Goal: Check status: Check status

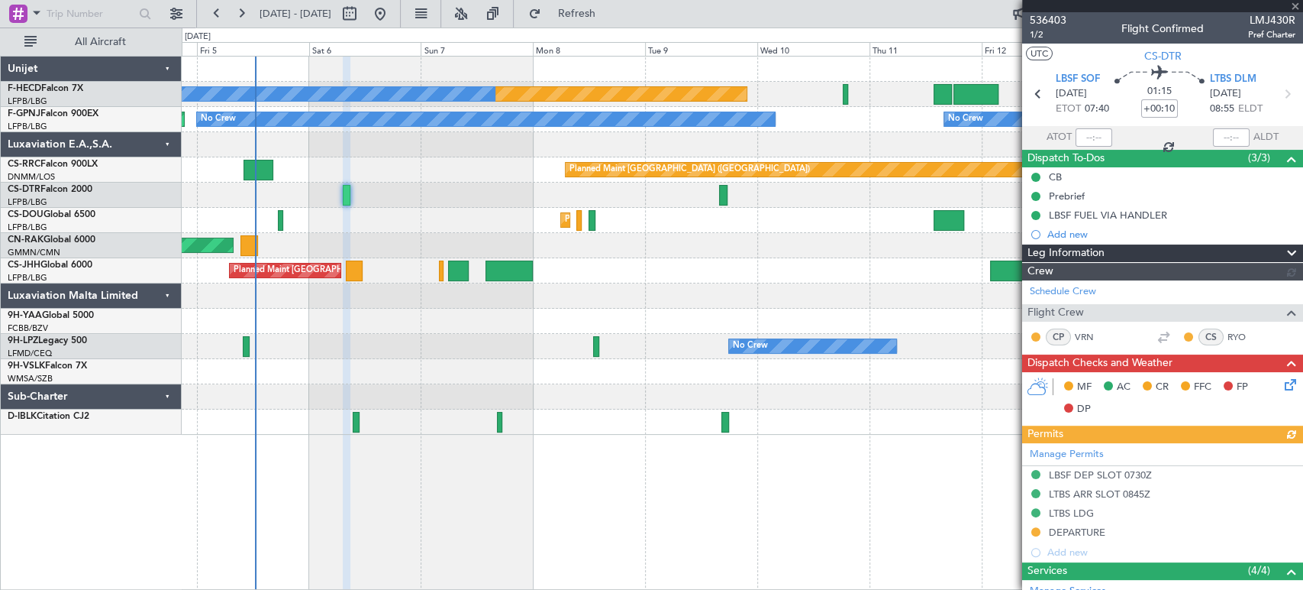
click at [554, 192] on div "Planned Maint Paris (Le Bourget) No Crew No Crew No Crew Planned Maint Paris (L…" at bounding box center [742, 246] width 1121 height 378
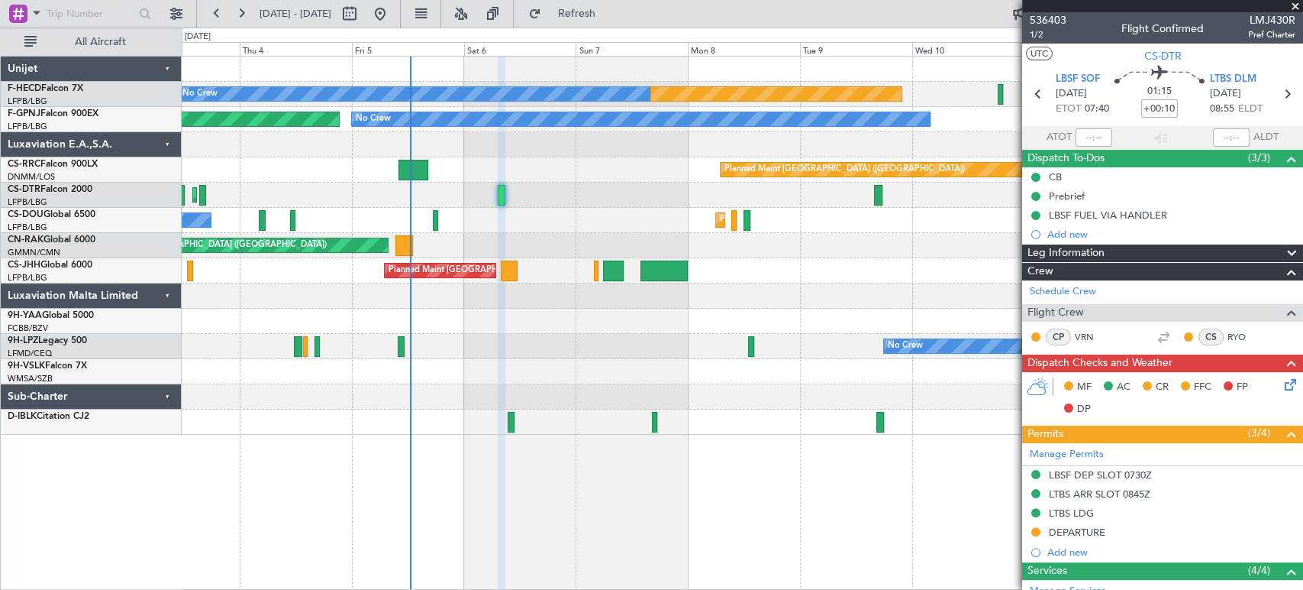
click at [505, 221] on div "Planned Maint Paris (Le Bourget) No Crew Planned Maint Paris (Le Bourget)" at bounding box center [742, 220] width 1121 height 25
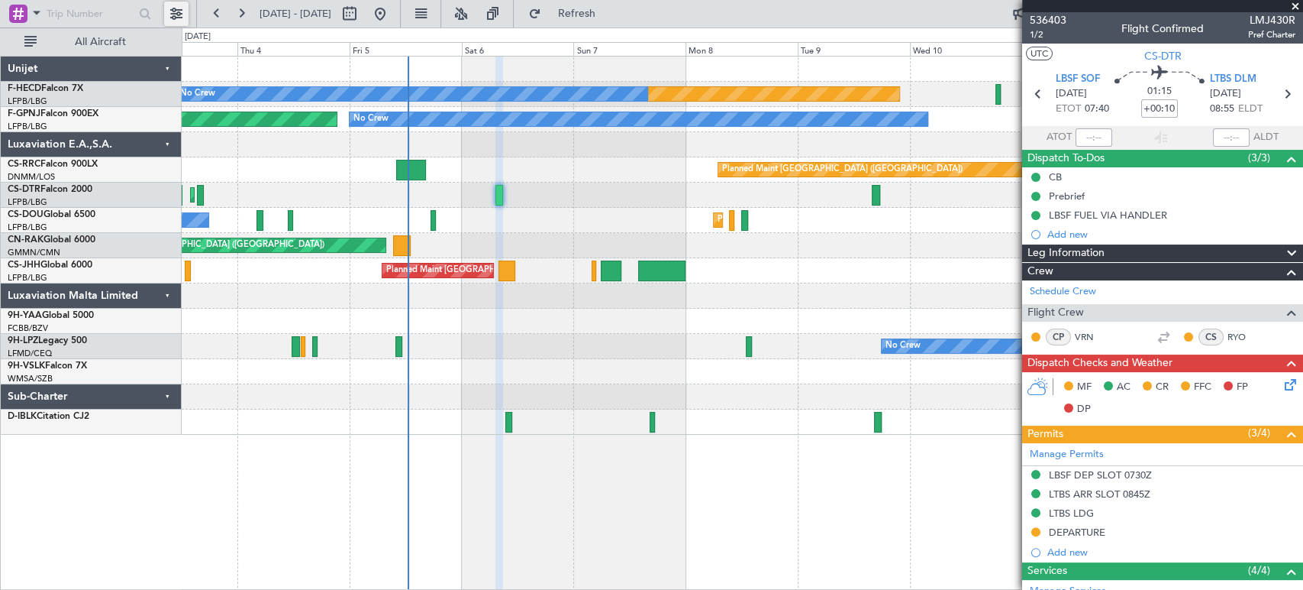
click at [185, 13] on button at bounding box center [176, 14] width 24 height 24
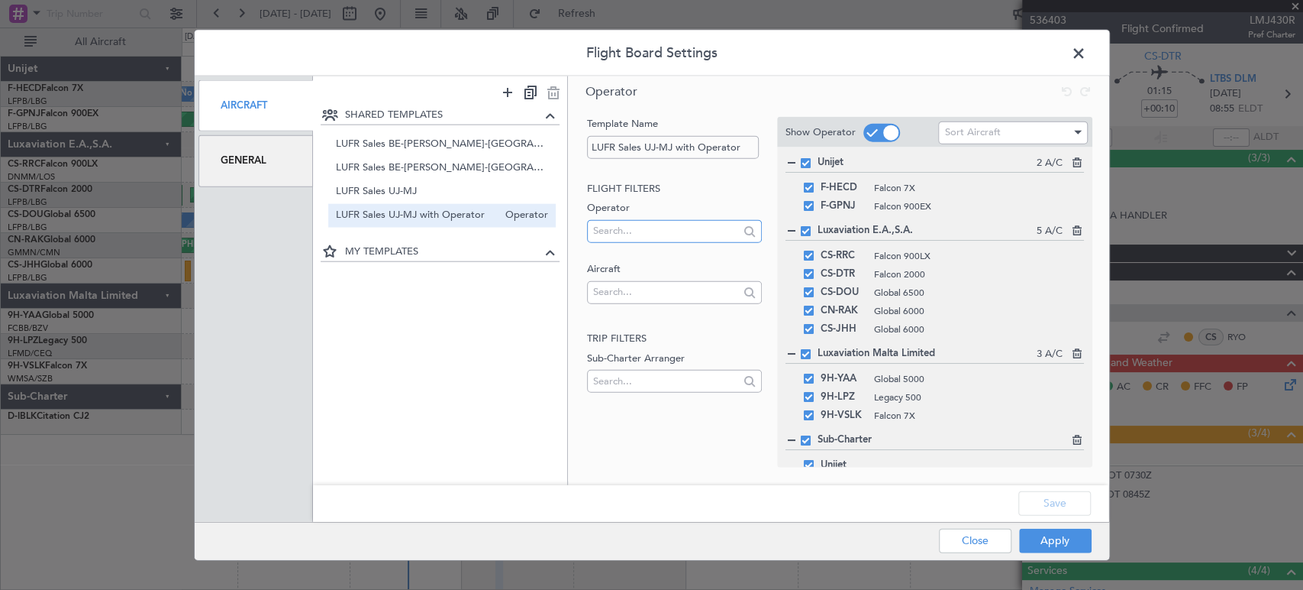
click at [632, 231] on input "text" at bounding box center [666, 230] width 146 height 23
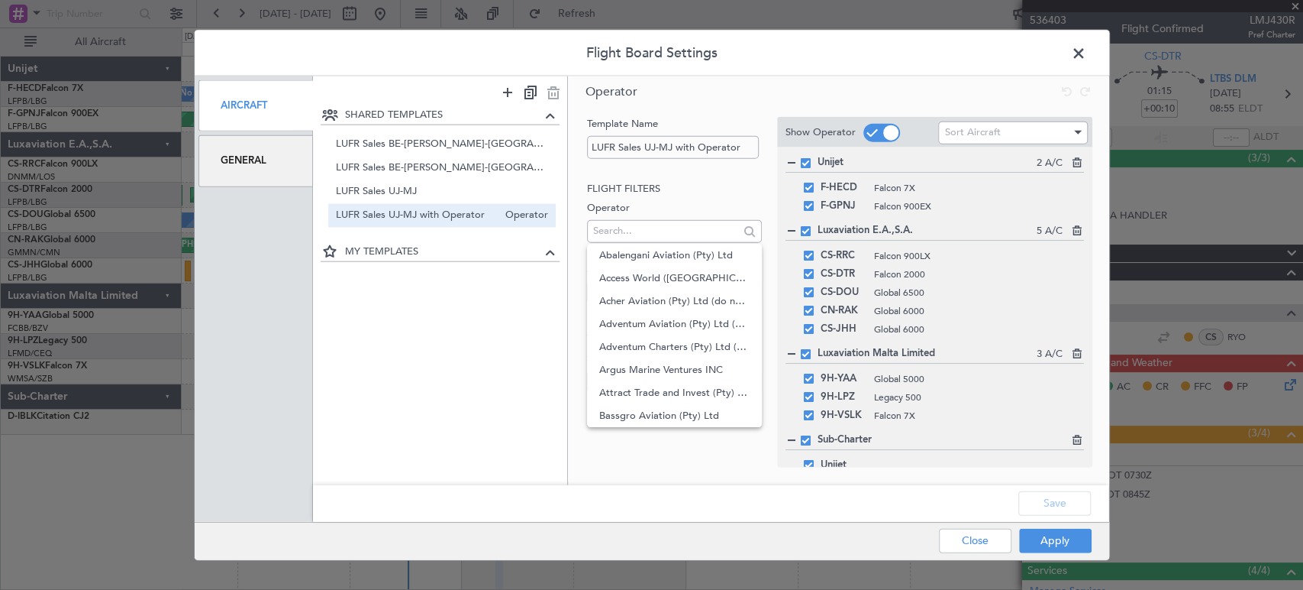
click at [520, 267] on ul at bounding box center [442, 265] width 250 height 8
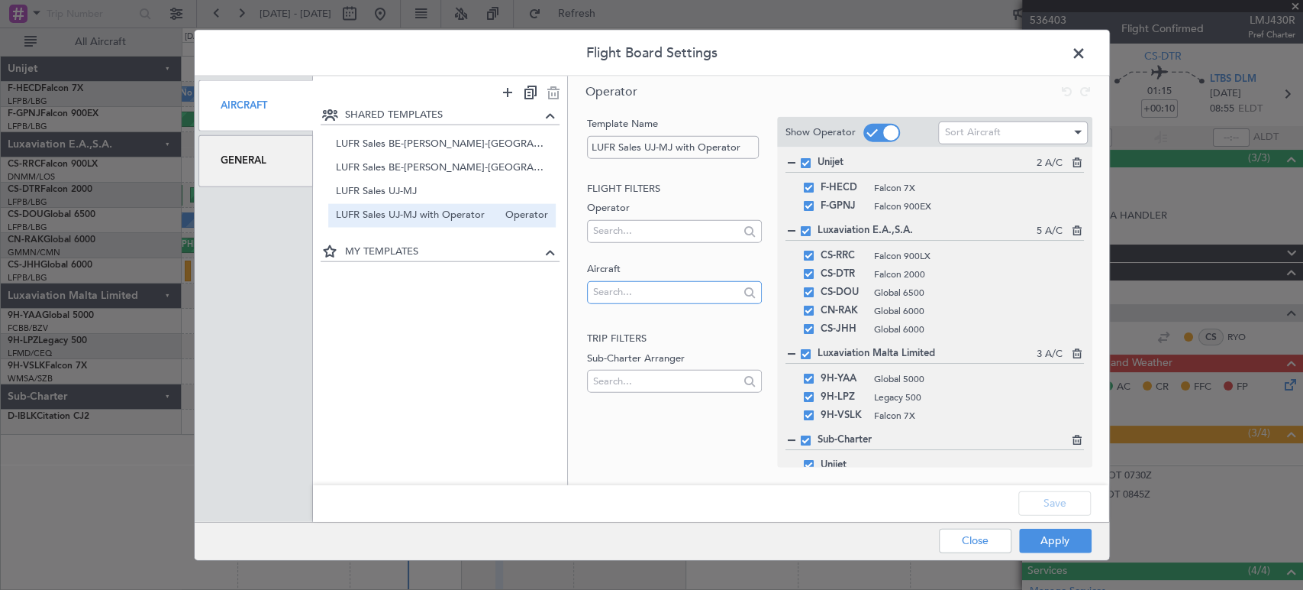
click at [610, 283] on input "text" at bounding box center [666, 291] width 146 height 23
type input "cn-kas"
click at [642, 318] on span "CN-KAS" at bounding box center [674, 316] width 150 height 23
click at [1073, 549] on button "Apply" at bounding box center [1055, 540] width 73 height 24
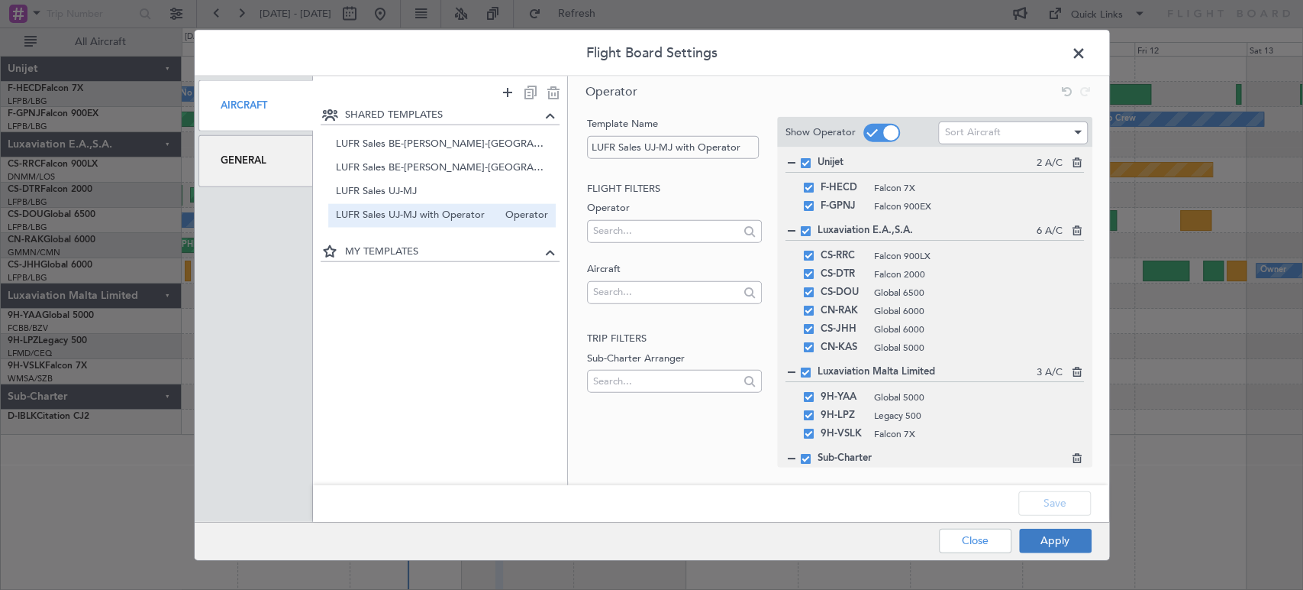
type input "0"
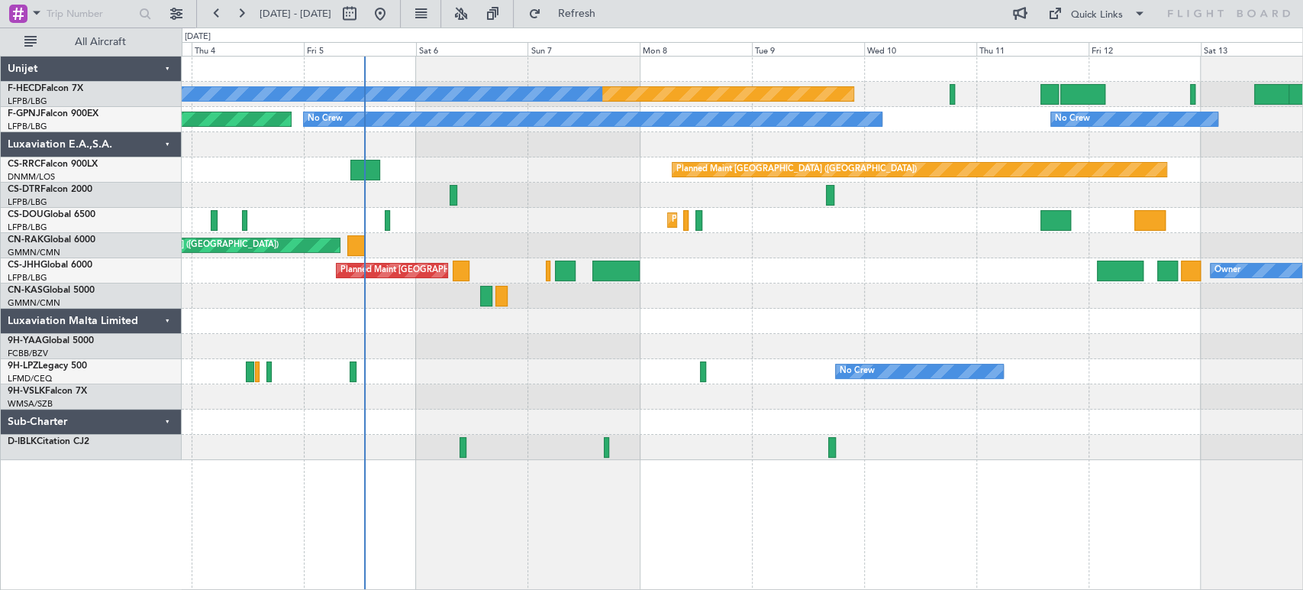
click at [466, 376] on div "Planned Maint Paris (Le Bourget) No Crew No Crew No Crew No Crew No Crew Planne…" at bounding box center [742, 258] width 1121 height 403
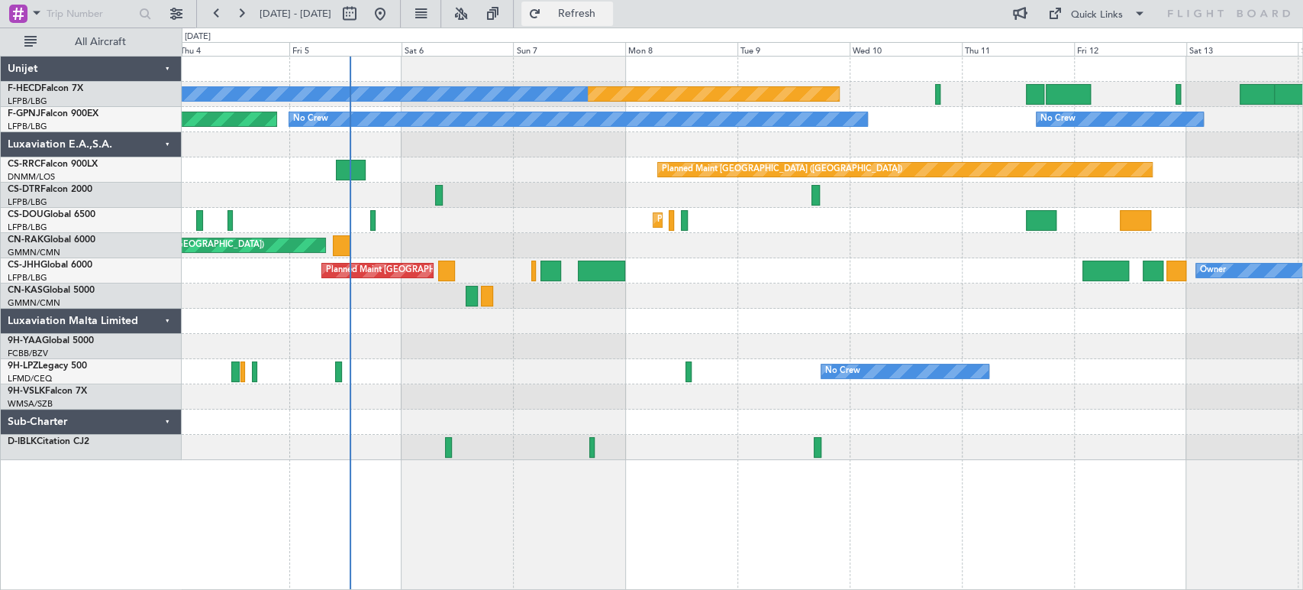
click at [609, 9] on span "Refresh" at bounding box center [576, 13] width 64 height 11
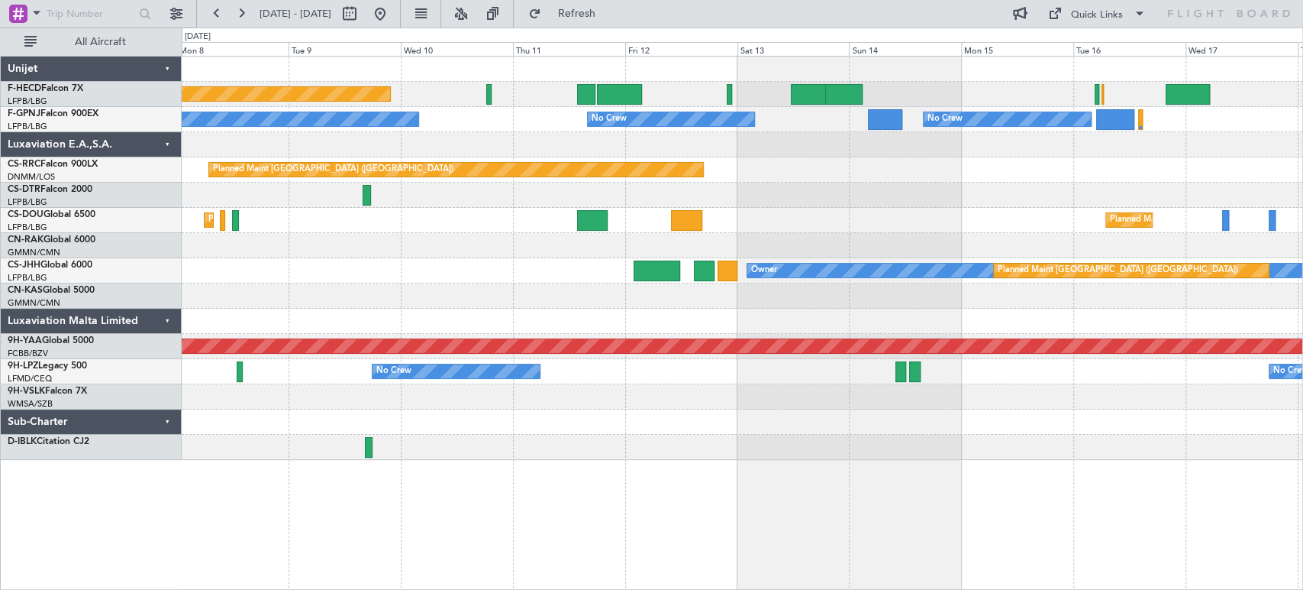
click at [183, 396] on div "Planned Maint Paris (Le Bourget) No Crew No Crew No Crew No Crew No Crew No Cre…" at bounding box center [742, 258] width 1121 height 403
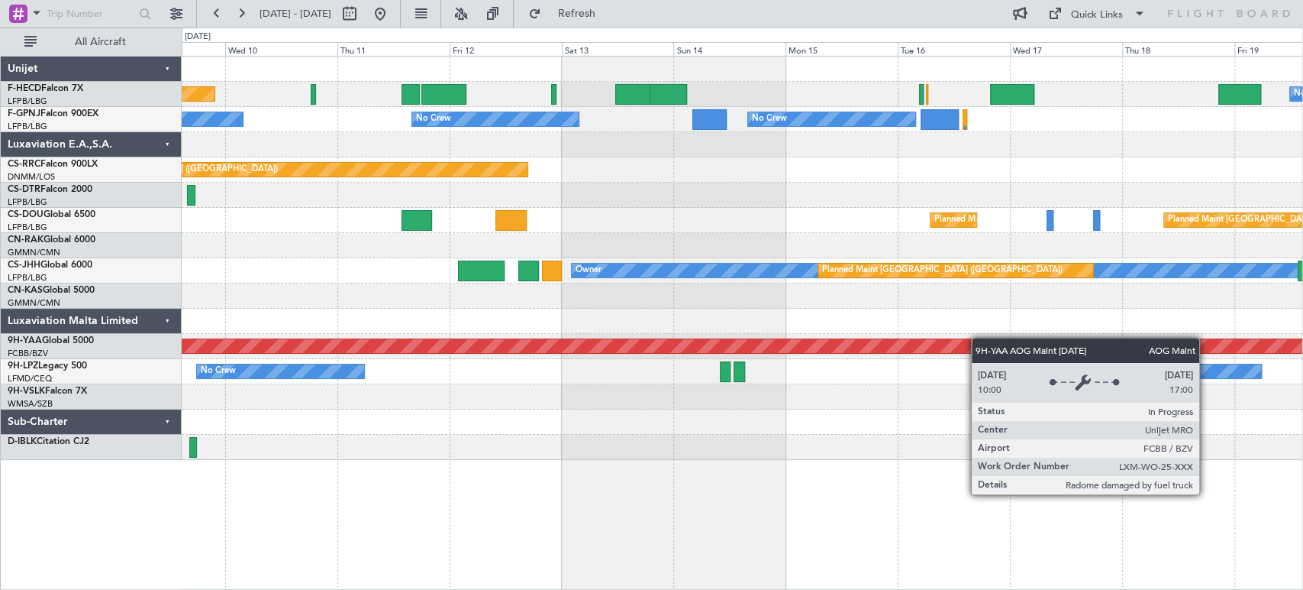
click at [372, 363] on div "Planned Maint Paris (Le Bourget) No Crew No Crew No Crew No Crew No Crew No Cre…" at bounding box center [742, 258] width 1121 height 403
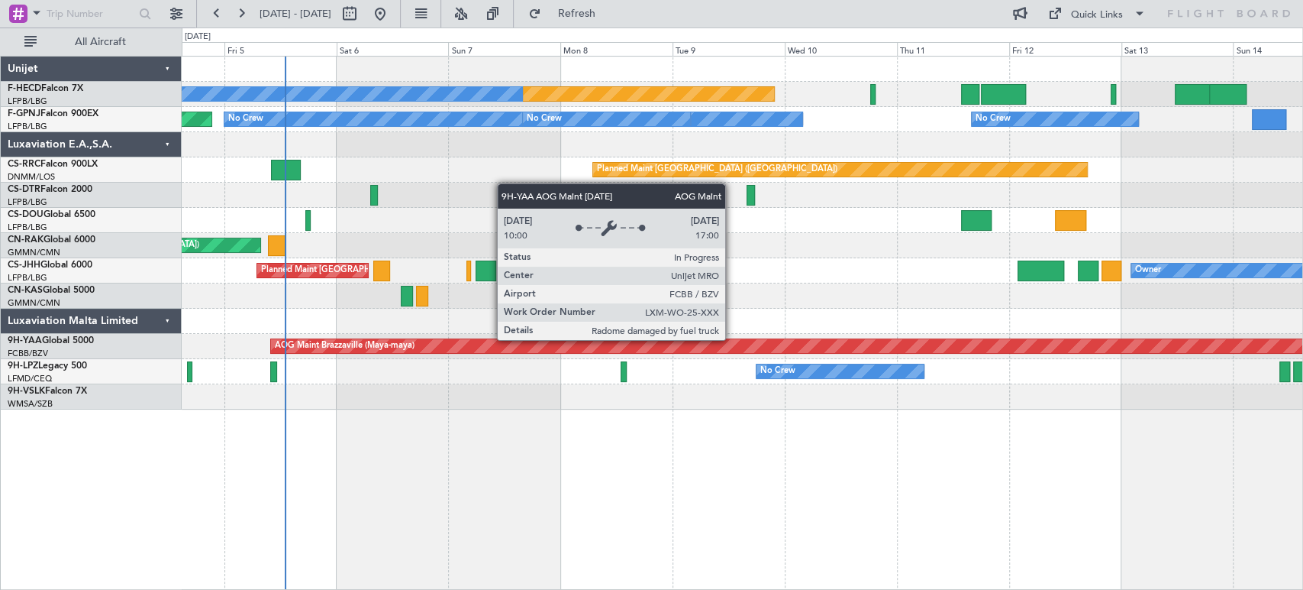
click at [867, 321] on div "Planned Maint Paris (Le Bourget) No Crew No Crew No Crew No Crew No Crew Planne…" at bounding box center [742, 233] width 1121 height 353
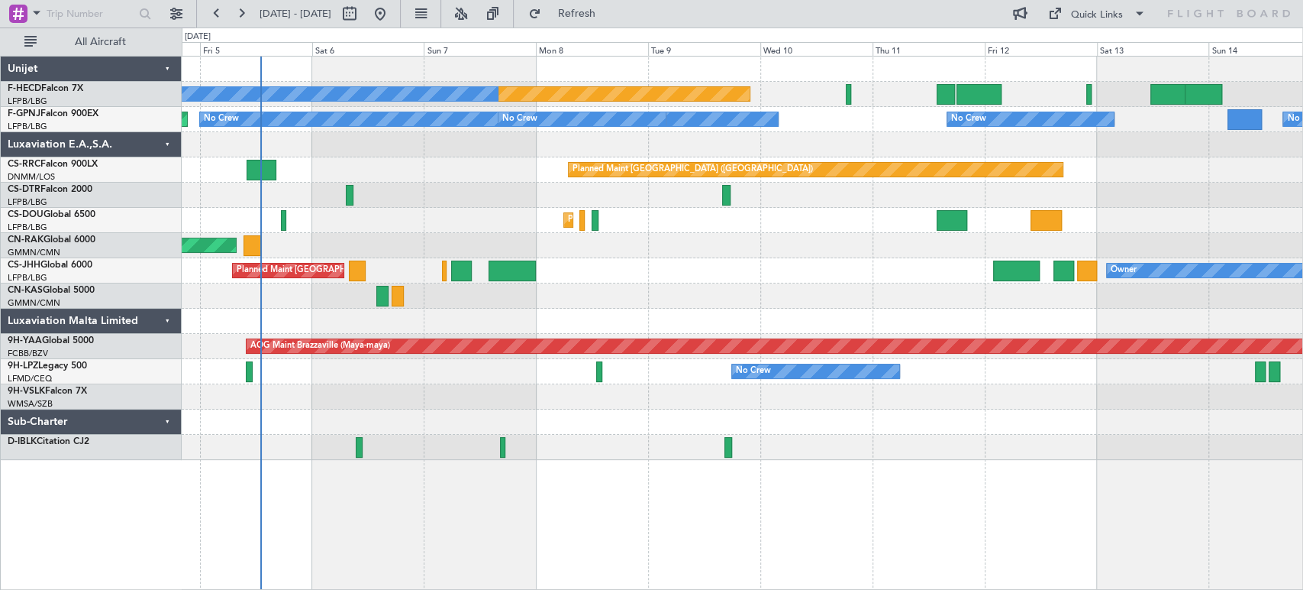
click at [179, 218] on div "Planned Maint Paris (Le Bourget) No Crew No Crew No Crew No Crew Planned Maint …" at bounding box center [651, 308] width 1303 height 562
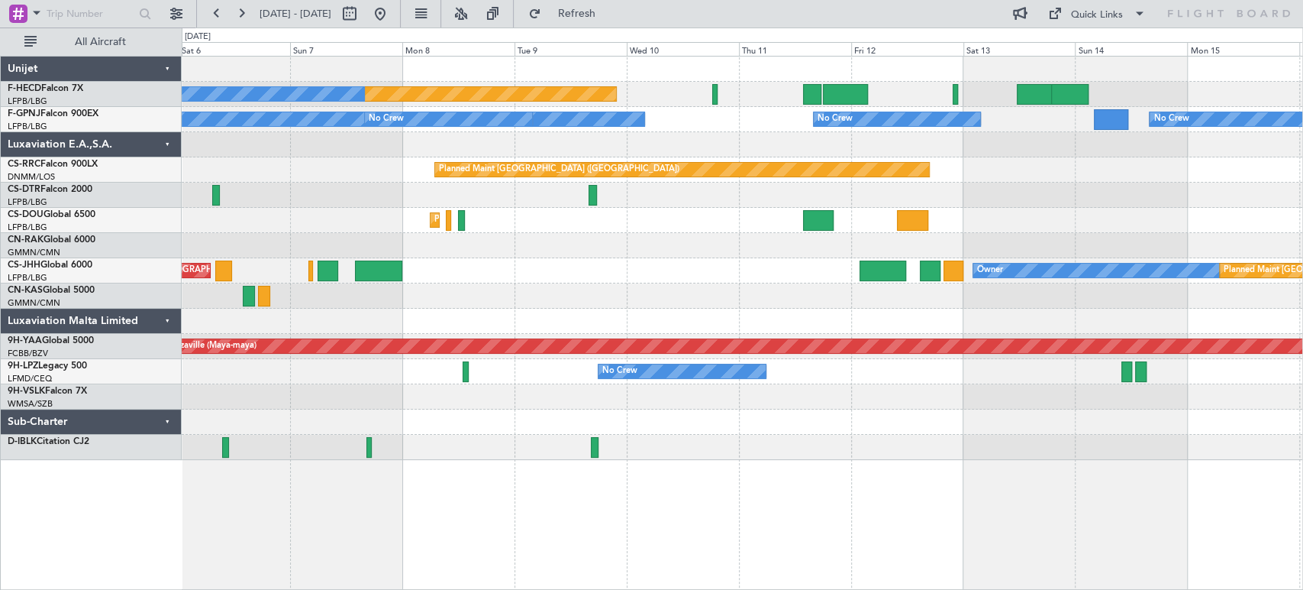
click at [647, 32] on div "0 0 Sat 6 Sun 7 Mon 8 Tue 9 Wed 10 Thu 11 Fri 12 Sep 2025 Sat 13 Sun 14 Mon 15 …" at bounding box center [743, 41] width 1120 height 27
click at [609, 9] on span "Refresh" at bounding box center [576, 13] width 64 height 11
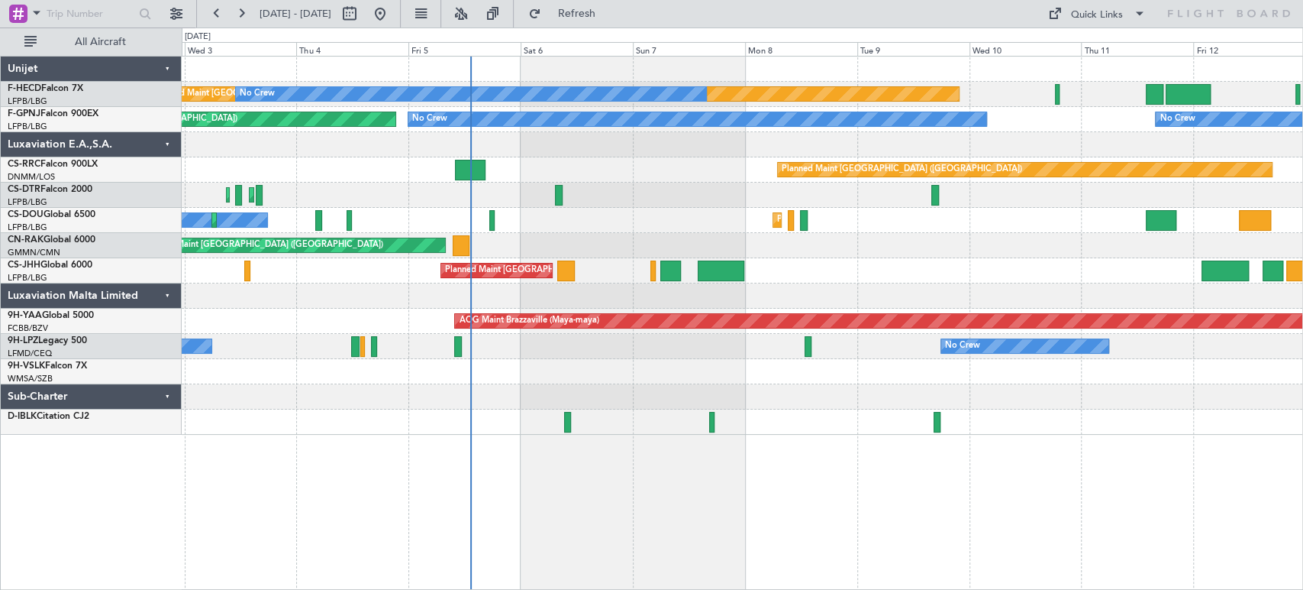
click at [477, 188] on div "Planned Maint [GEOGRAPHIC_DATA] ([GEOGRAPHIC_DATA]) No Crew No Crew Planned Mai…" at bounding box center [742, 246] width 1121 height 378
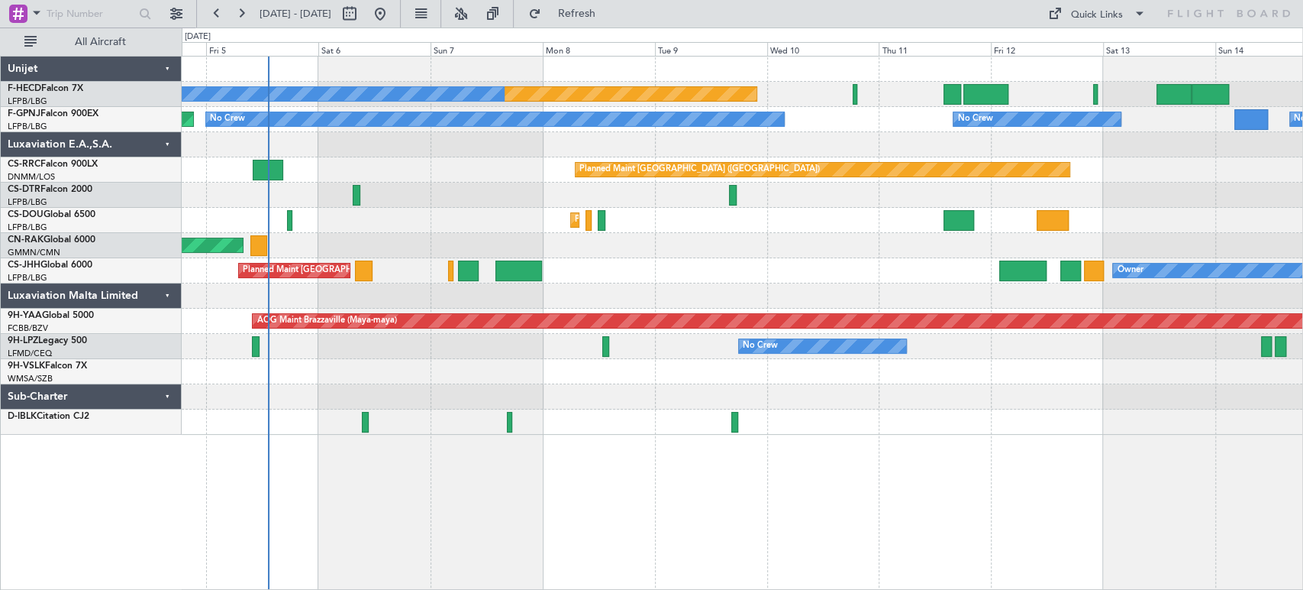
click at [449, 188] on div "Planned Maint [GEOGRAPHIC_DATA] ([GEOGRAPHIC_DATA]) No Crew Planned Maint [GEOG…" at bounding box center [742, 246] width 1121 height 378
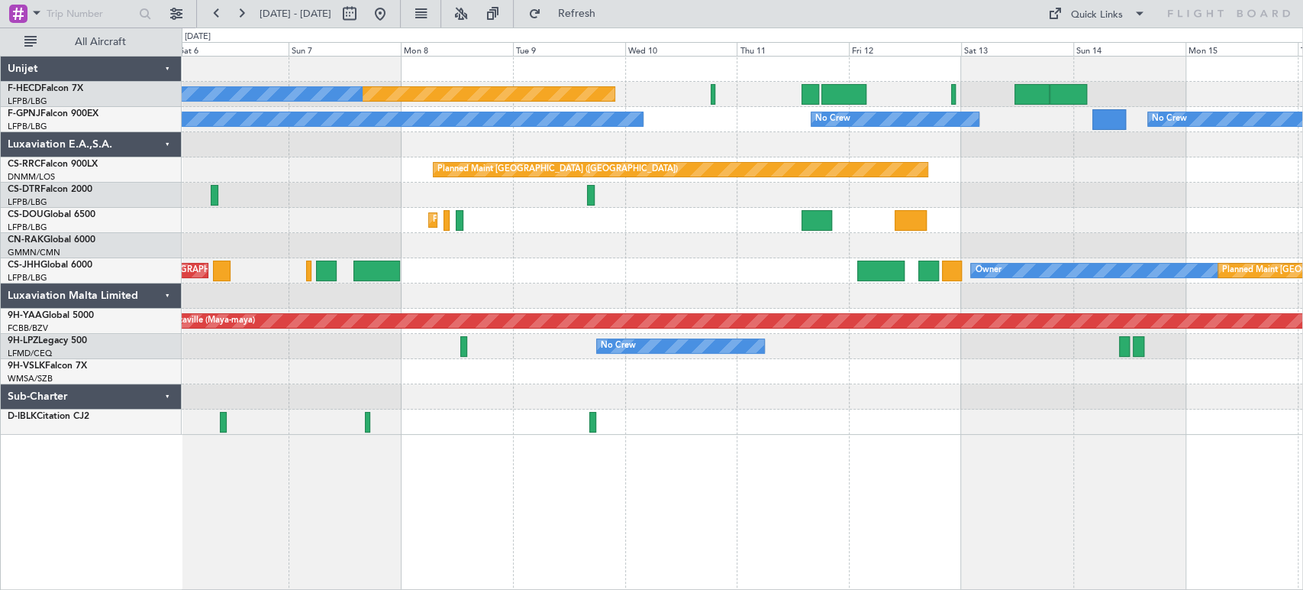
click at [306, 189] on div "Planned Maint [GEOGRAPHIC_DATA] (Ataturk)" at bounding box center [742, 195] width 1121 height 25
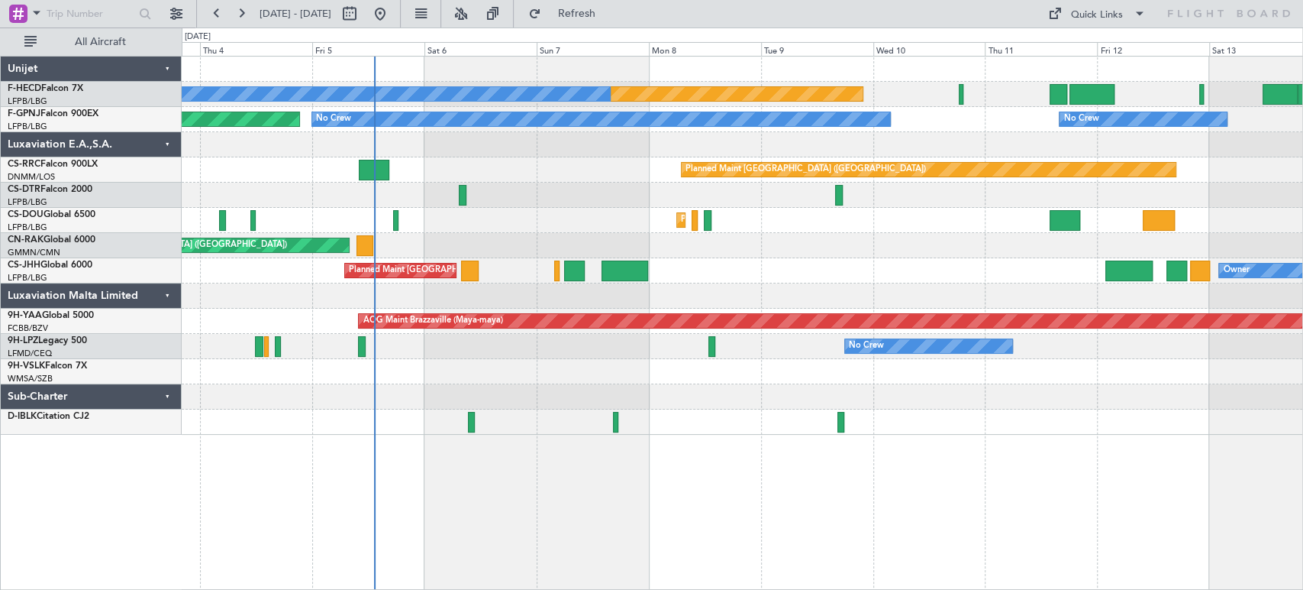
click at [886, 255] on div "Planned Maint [GEOGRAPHIC_DATA] ([GEOGRAPHIC_DATA]) No Crew No Crew No Crew No …" at bounding box center [742, 246] width 1121 height 378
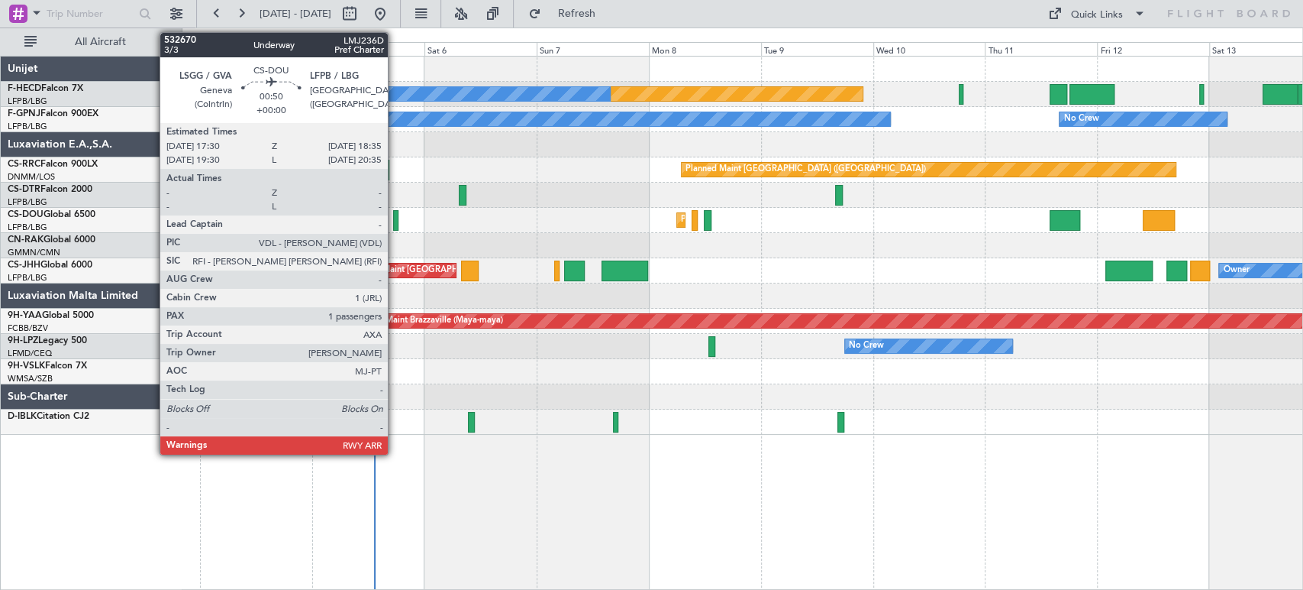
click at [397, 218] on div at bounding box center [395, 220] width 5 height 21
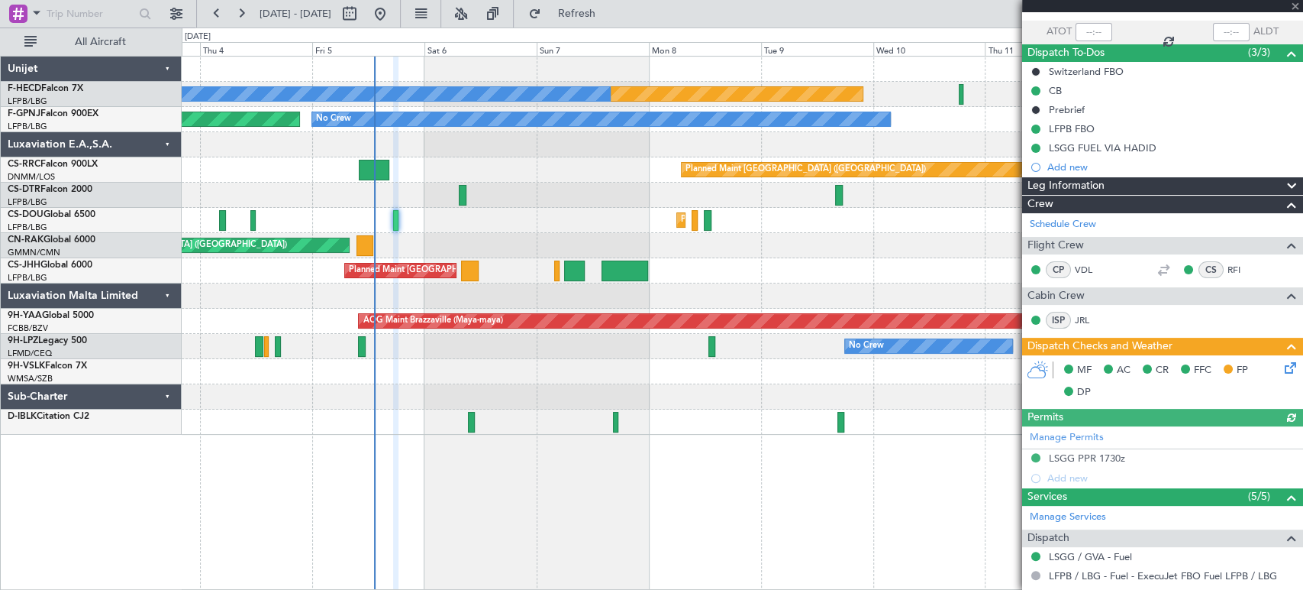
scroll to position [271, 0]
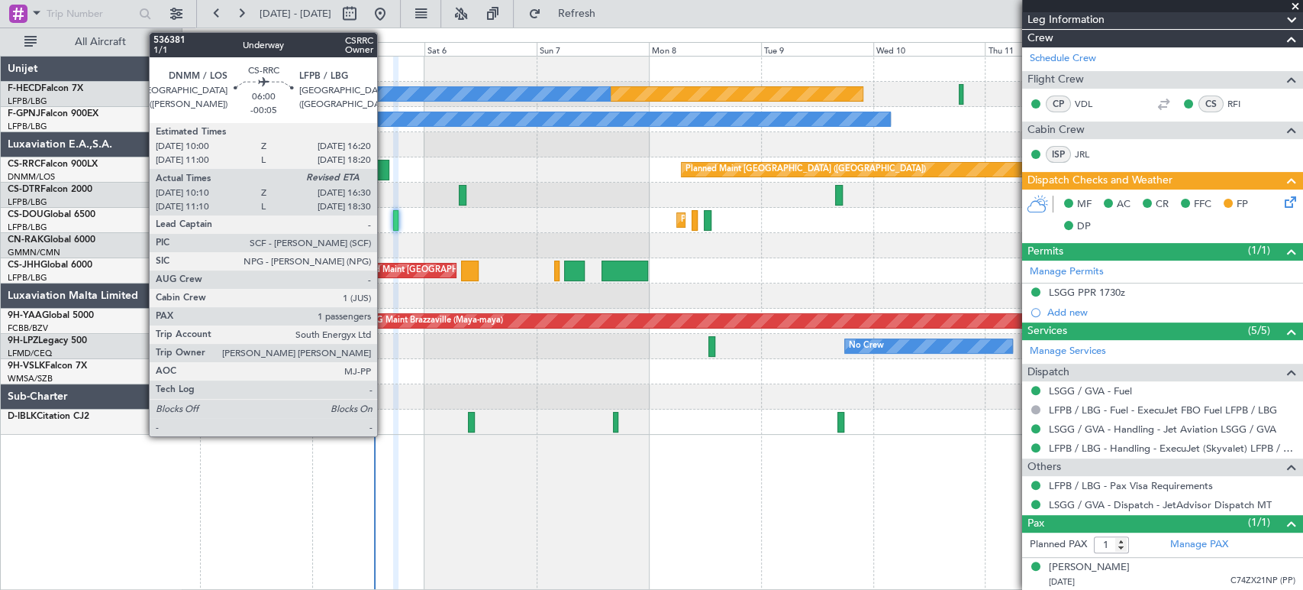
click at [384, 170] on div at bounding box center [374, 170] width 30 height 21
type input "-00:05"
type input "10:25"
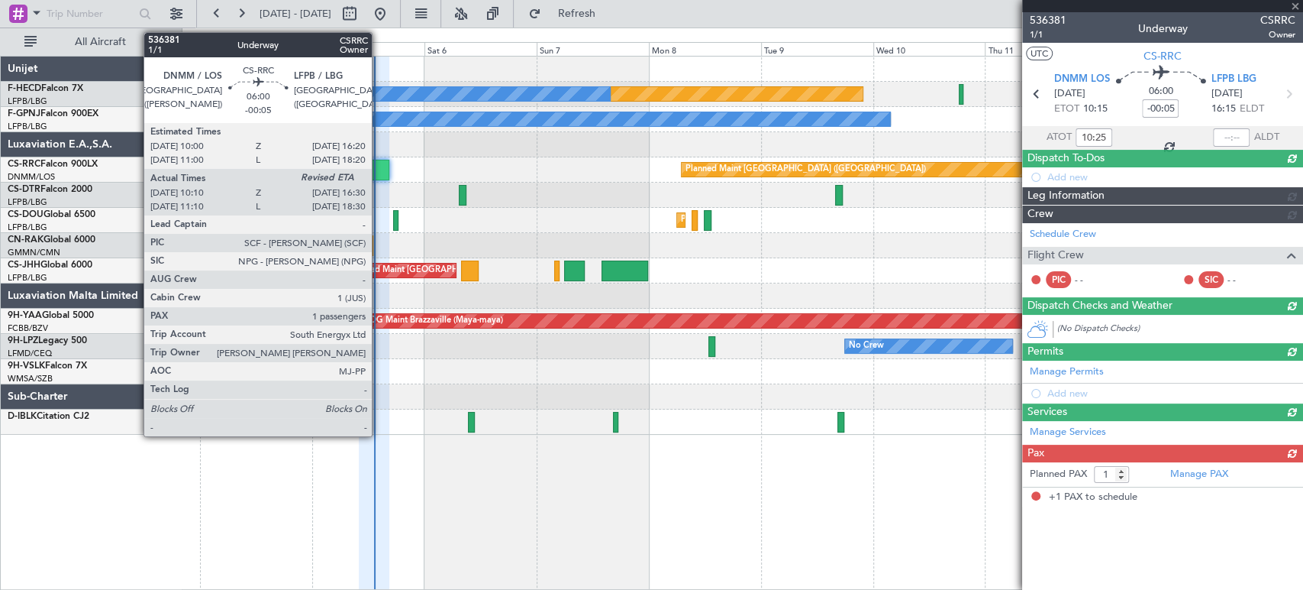
scroll to position [0, 0]
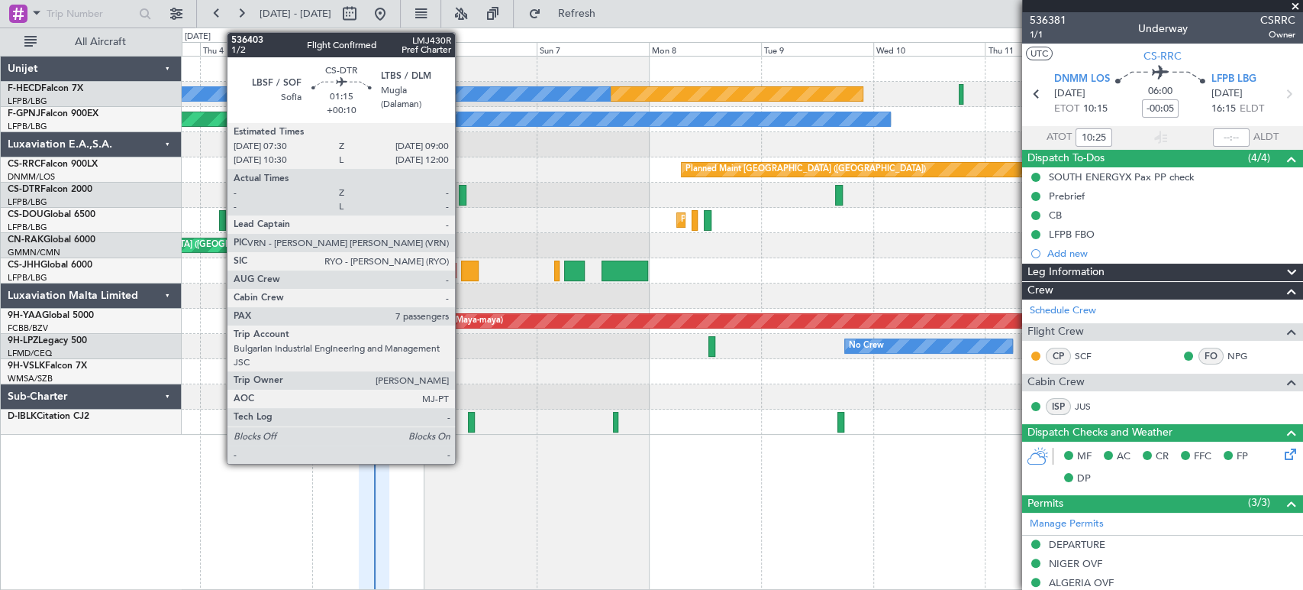
click at [462, 188] on div at bounding box center [463, 195] width 8 height 21
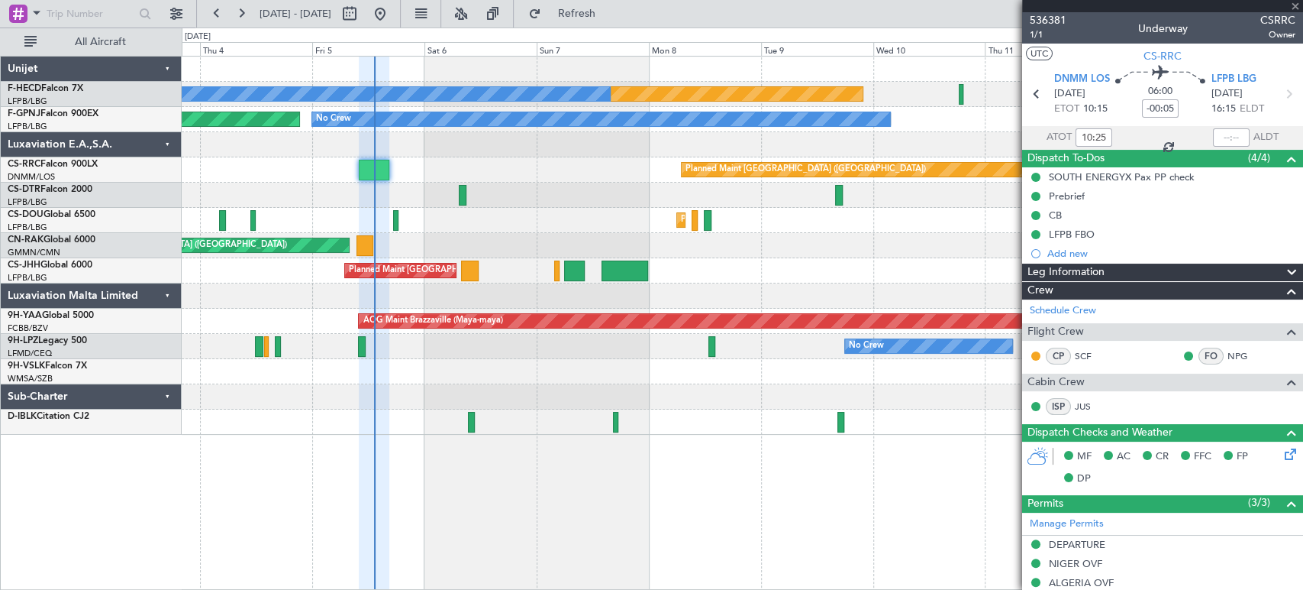
type input "+00:10"
type input "7"
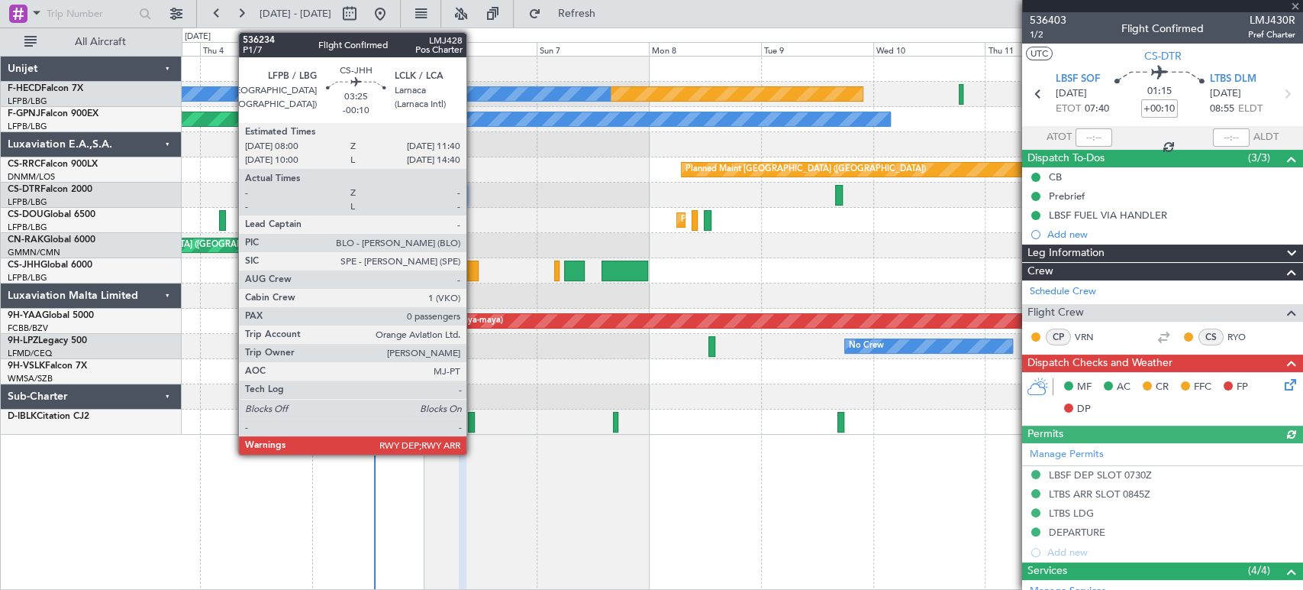
click at [474, 267] on div at bounding box center [470, 270] width 18 height 21
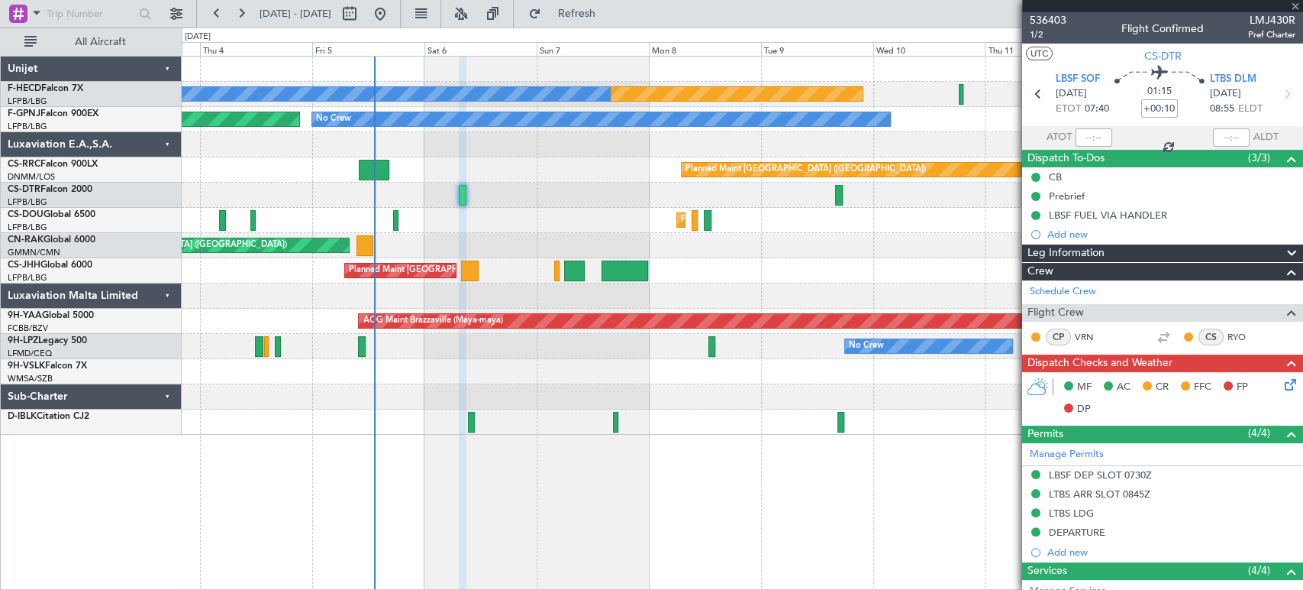
type input "-00:10"
type input "0"
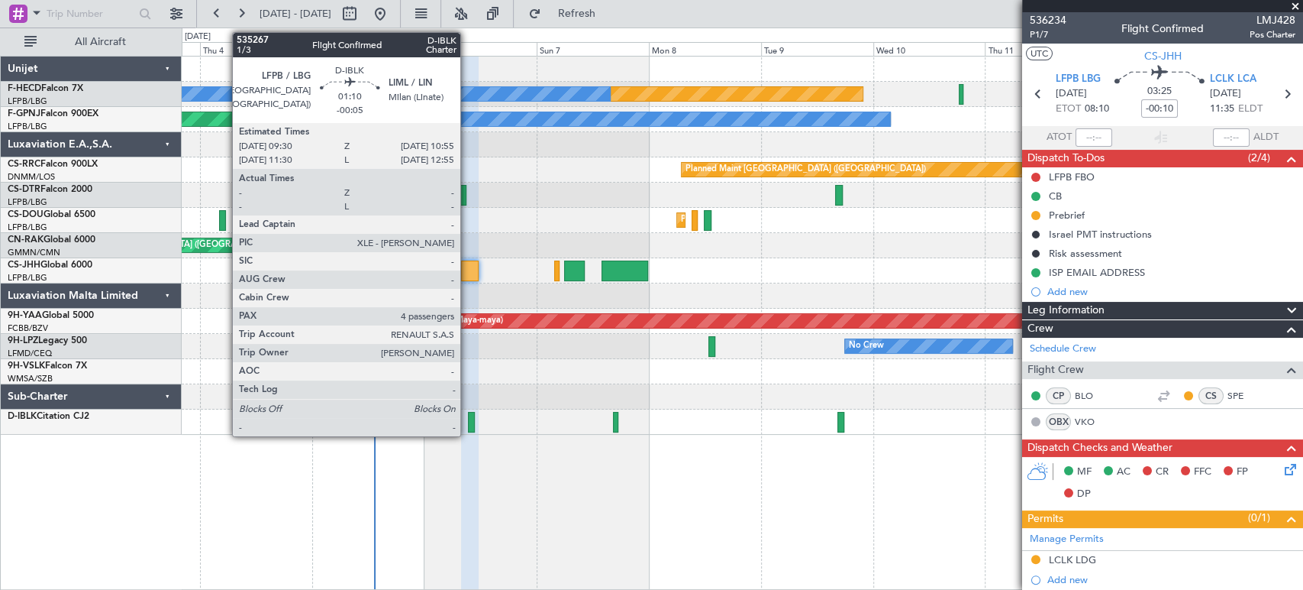
click at [468, 422] on div at bounding box center [471, 422] width 7 height 21
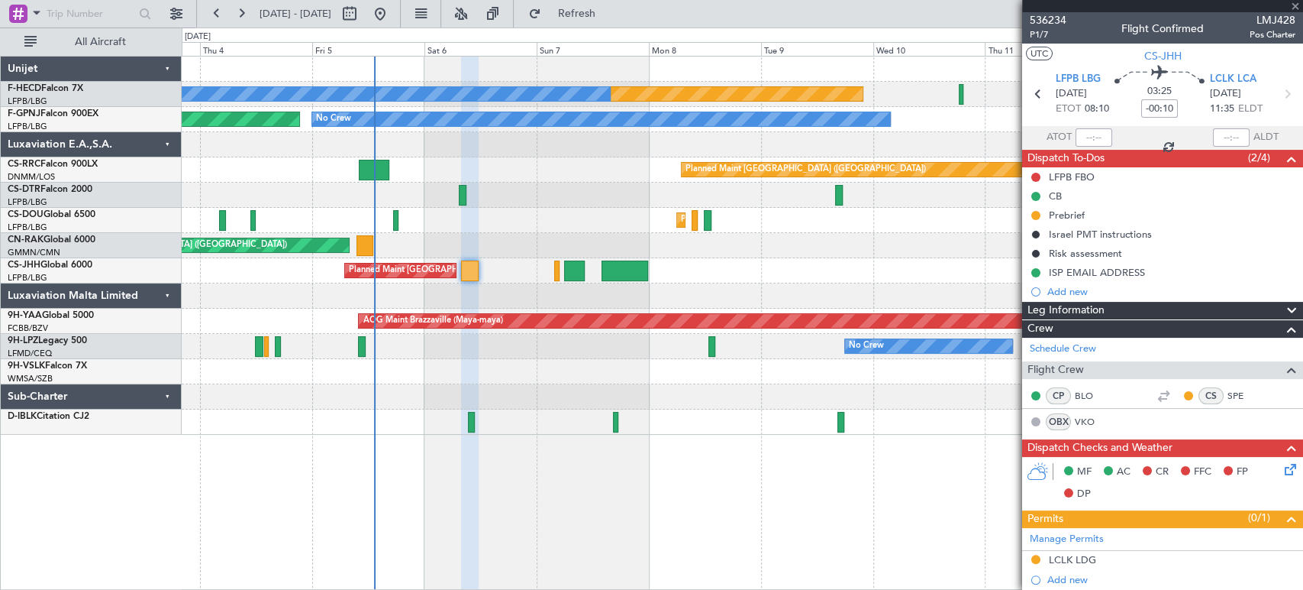
type input "-00:05"
type input "4"
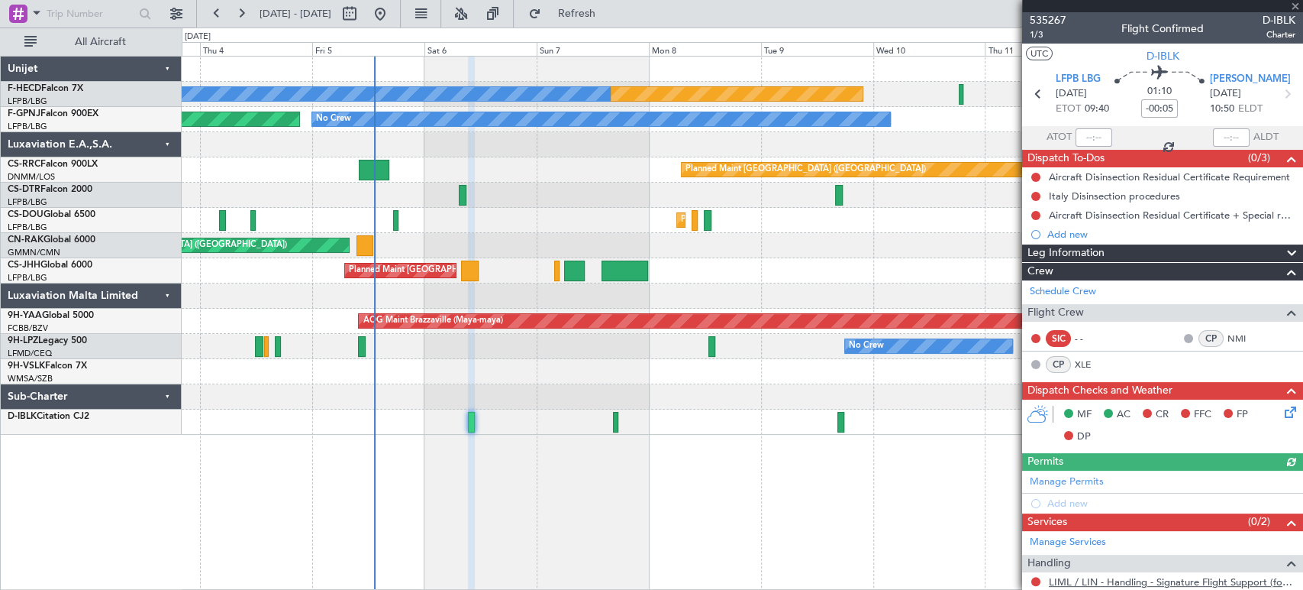
scroll to position [199, 0]
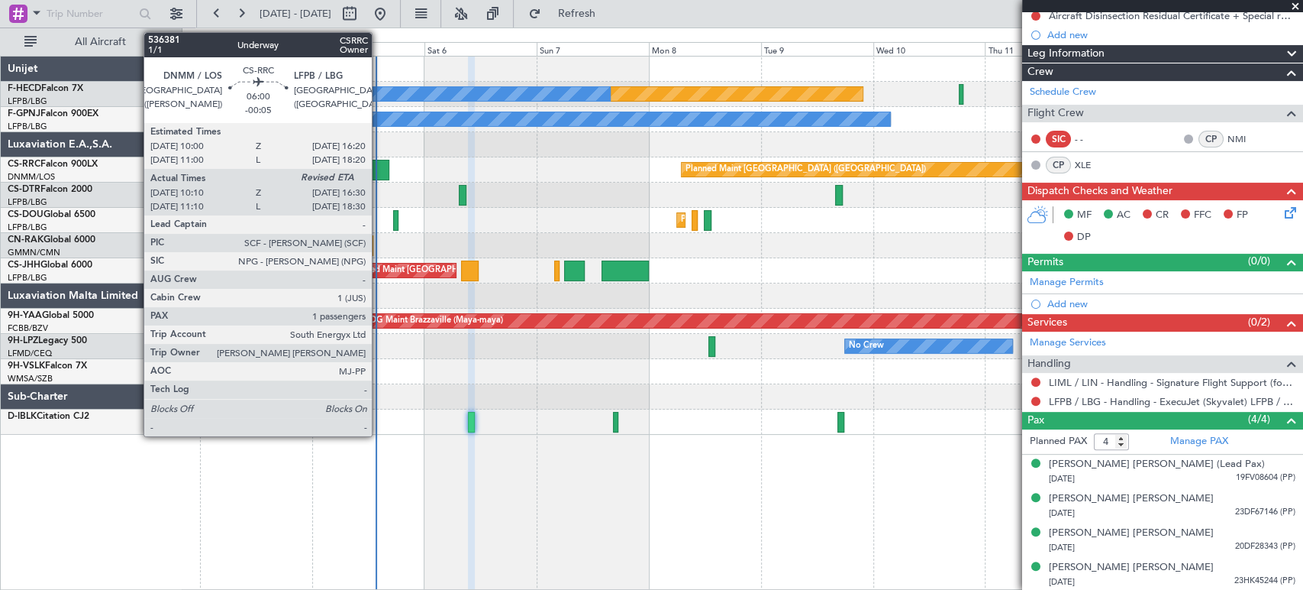
click at [379, 171] on div at bounding box center [374, 170] width 30 height 21
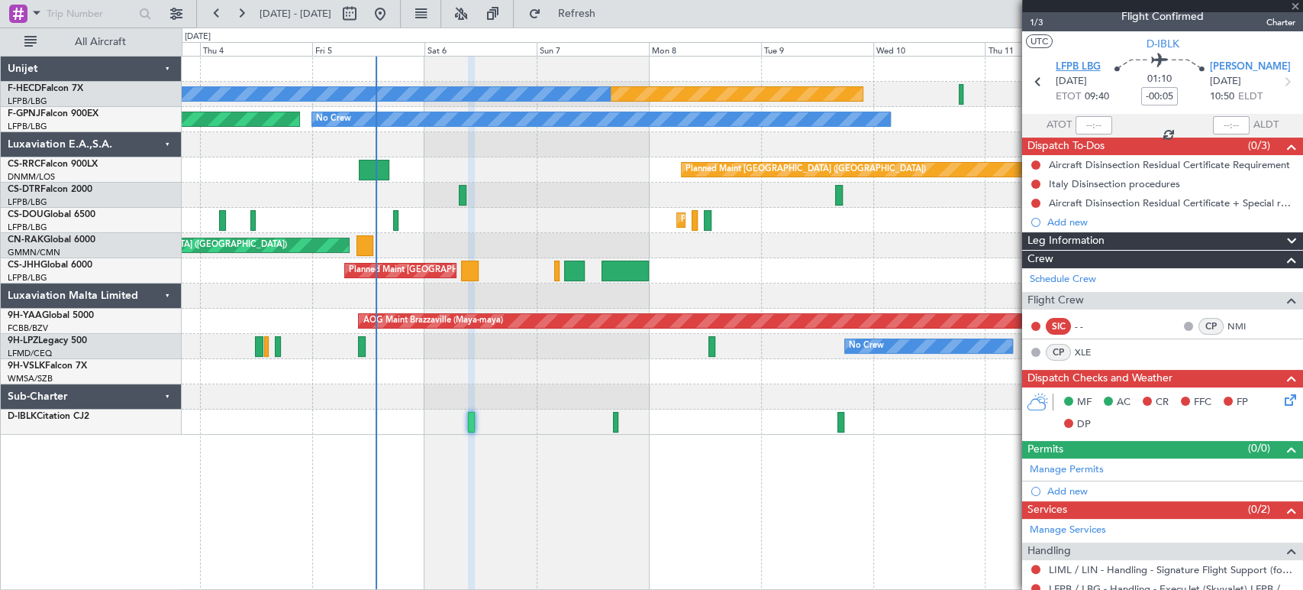
scroll to position [0, 0]
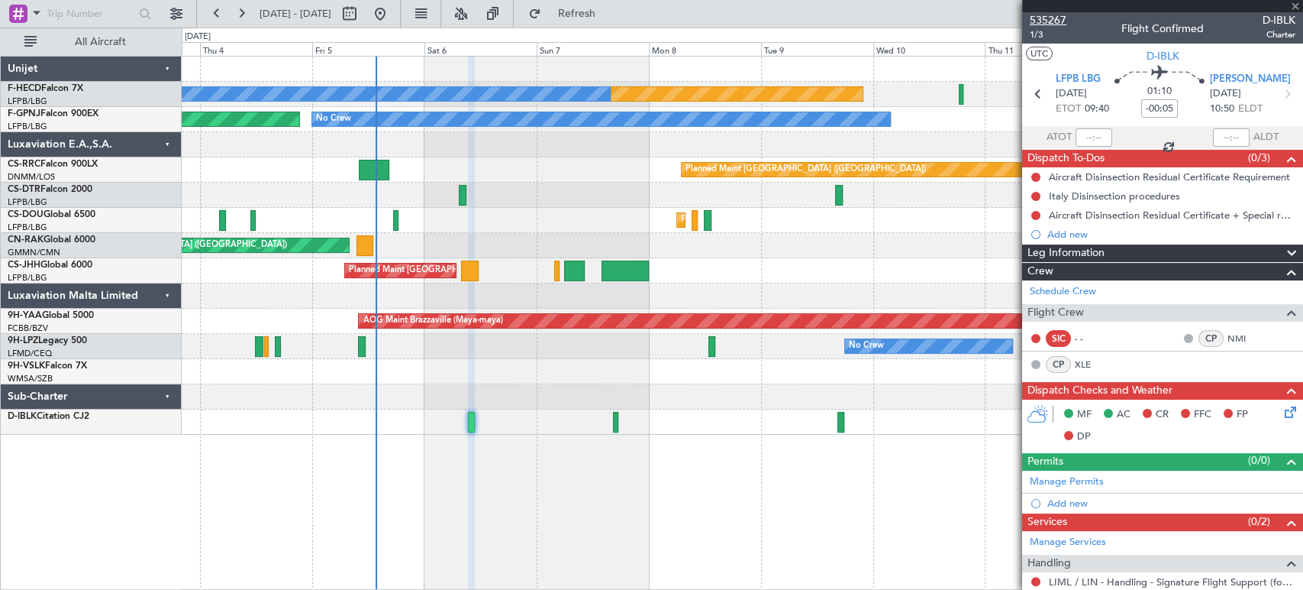
type input "10:25"
type input "1"
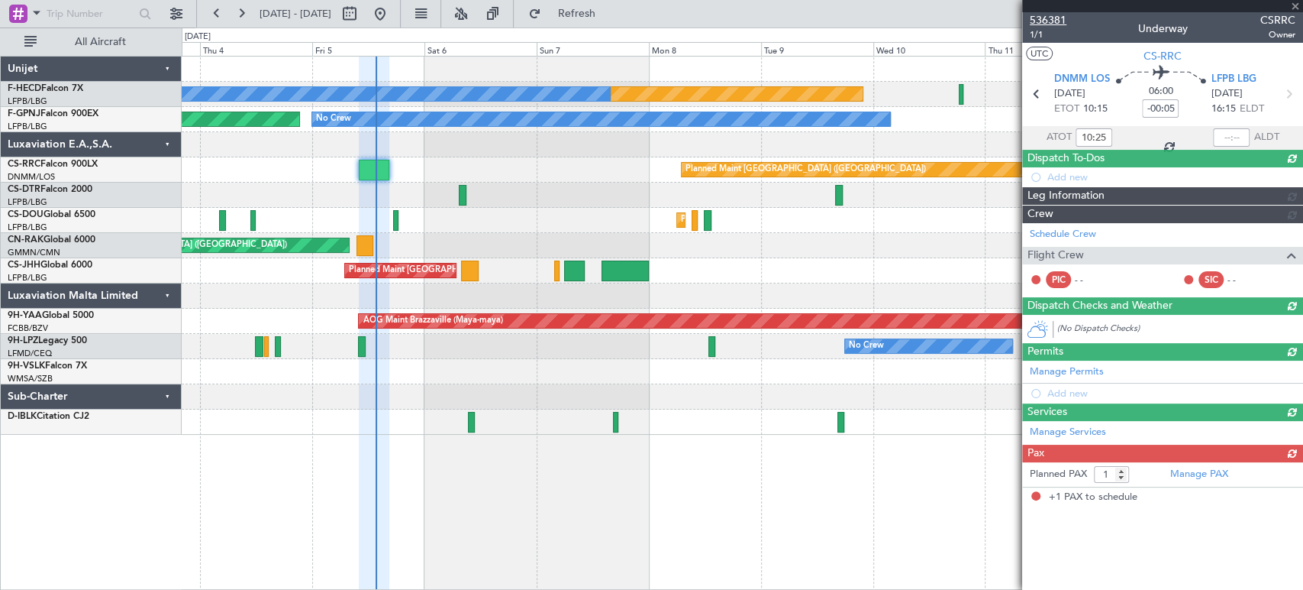
click at [1054, 21] on span "536381" at bounding box center [1048, 20] width 37 height 16
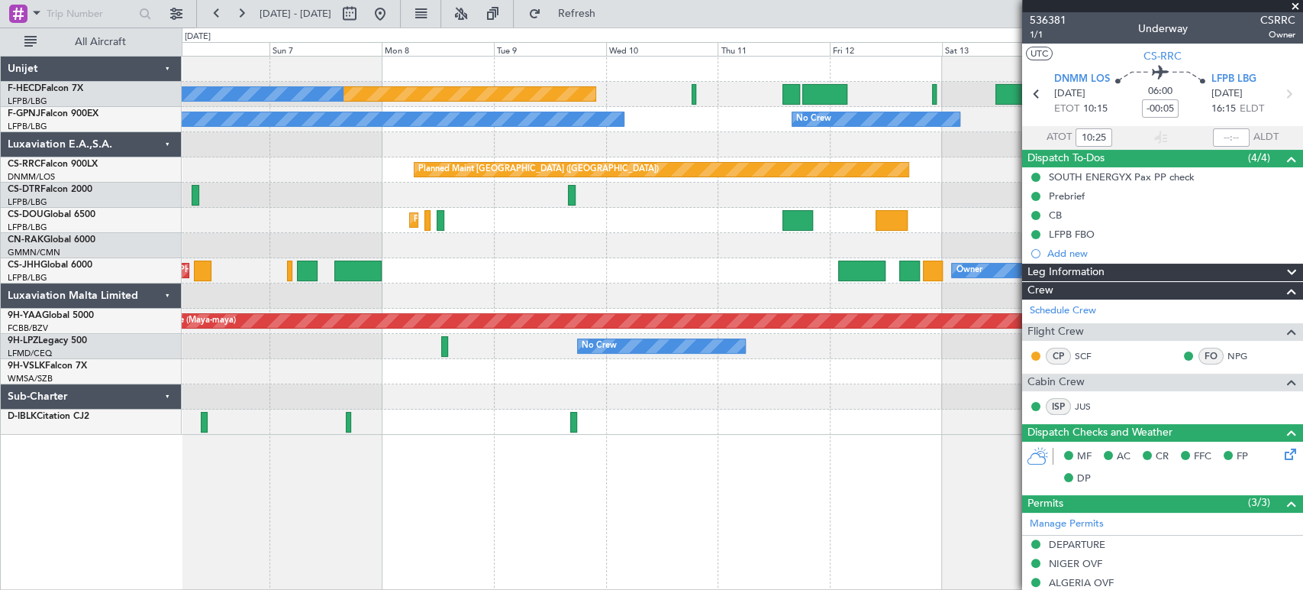
click at [373, 212] on div "Planned Maint [GEOGRAPHIC_DATA] ([GEOGRAPHIC_DATA]) No Crew No Crew No Crew No …" at bounding box center [742, 246] width 1121 height 378
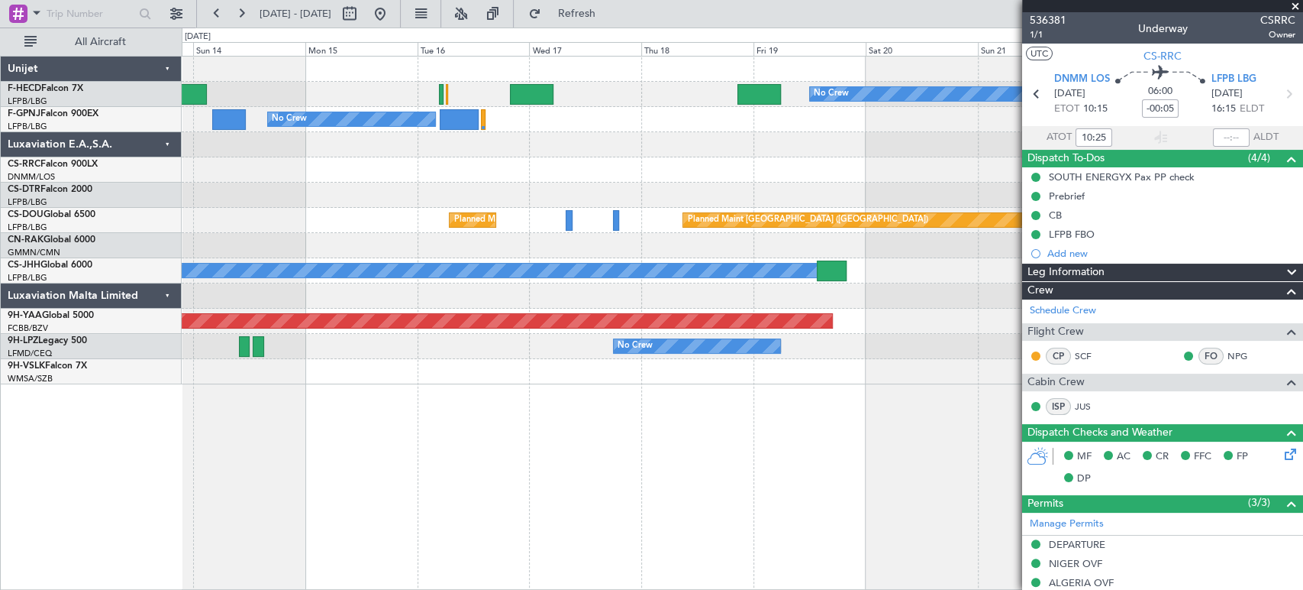
click at [711, 165] on div "Planned Maint [GEOGRAPHIC_DATA] ([GEOGRAPHIC_DATA])" at bounding box center [742, 169] width 1121 height 25
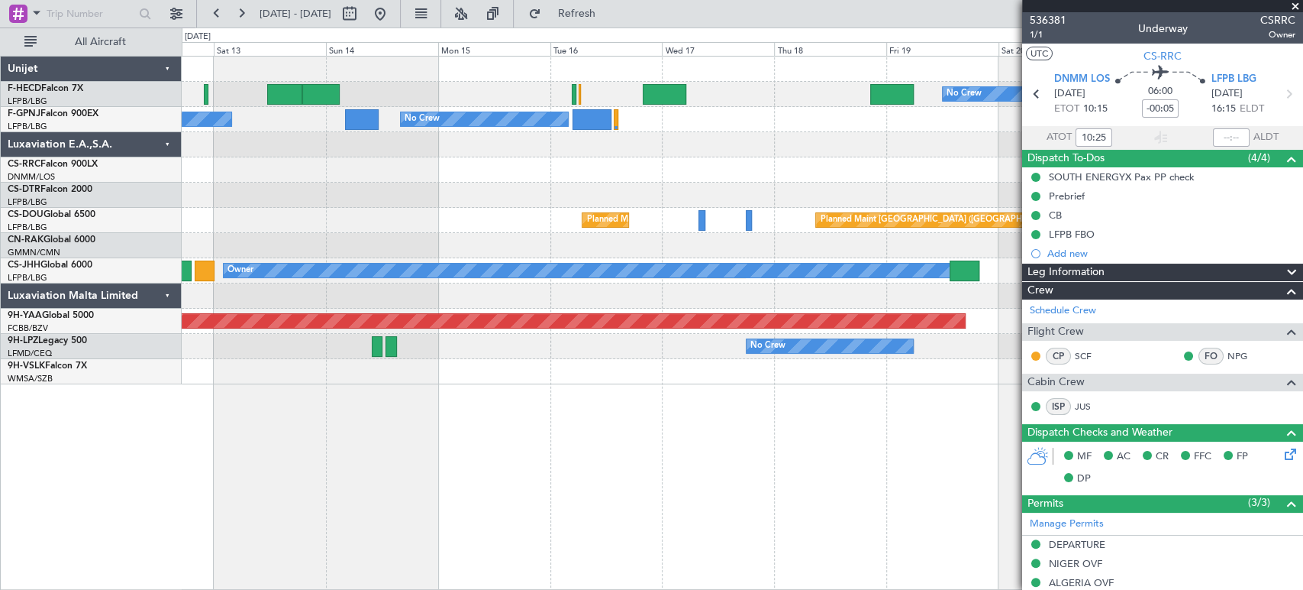
click at [605, 151] on div at bounding box center [742, 144] width 1121 height 25
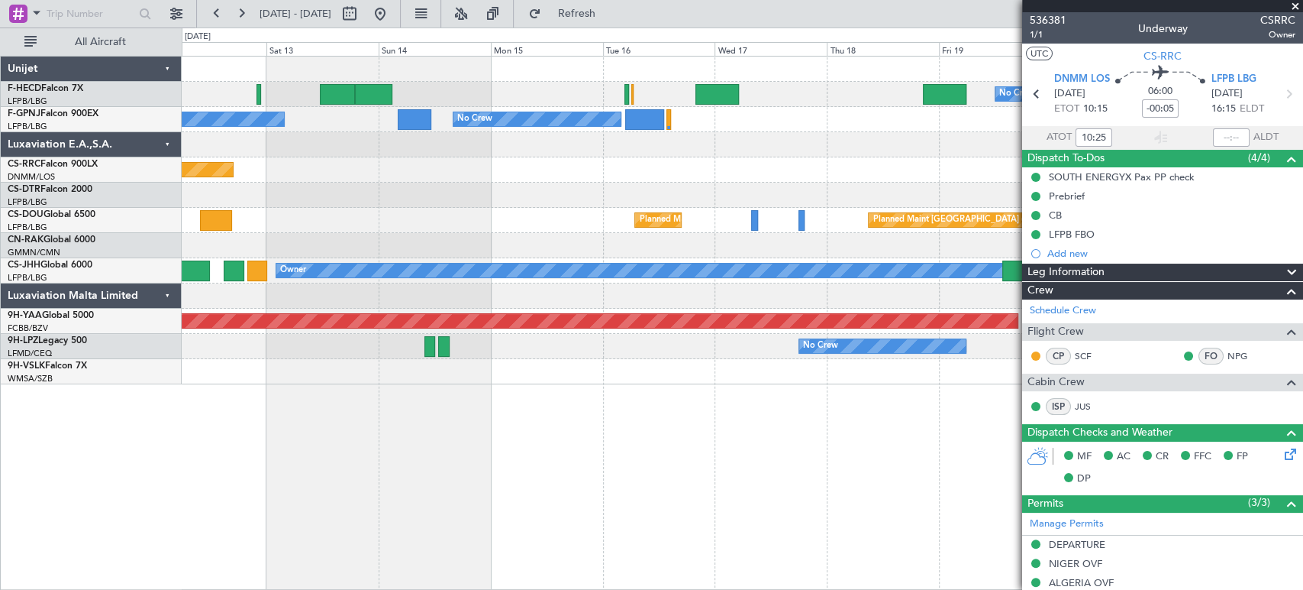
click at [457, 163] on div "Planned Maint [GEOGRAPHIC_DATA] ([GEOGRAPHIC_DATA])" at bounding box center [742, 169] width 1121 height 25
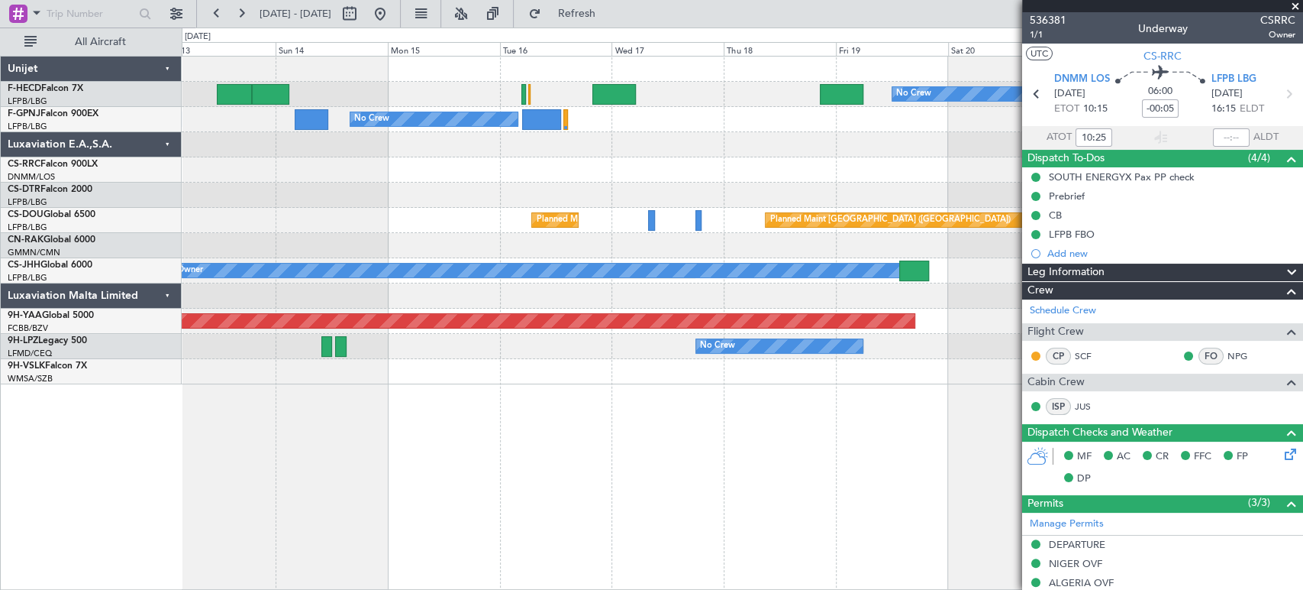
click at [506, 144] on div at bounding box center [742, 144] width 1121 height 25
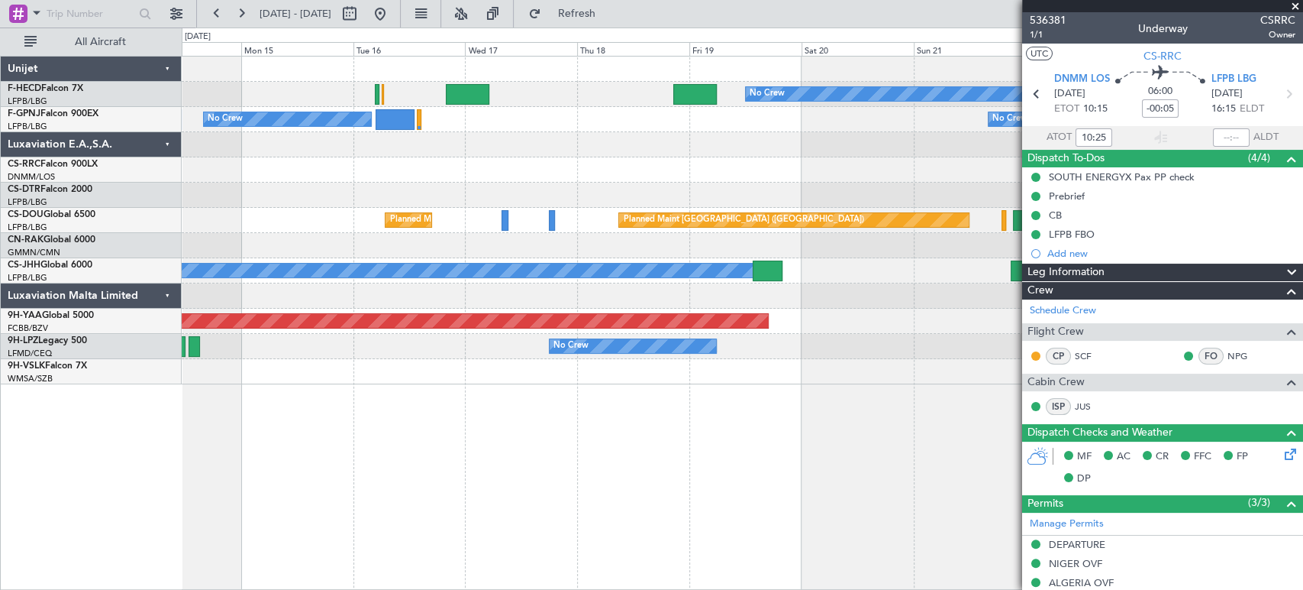
click at [780, 179] on div "No Crew No Crew No Crew No Crew No Crew Planned Maint [GEOGRAPHIC_DATA] ([GEOGR…" at bounding box center [742, 221] width 1121 height 328
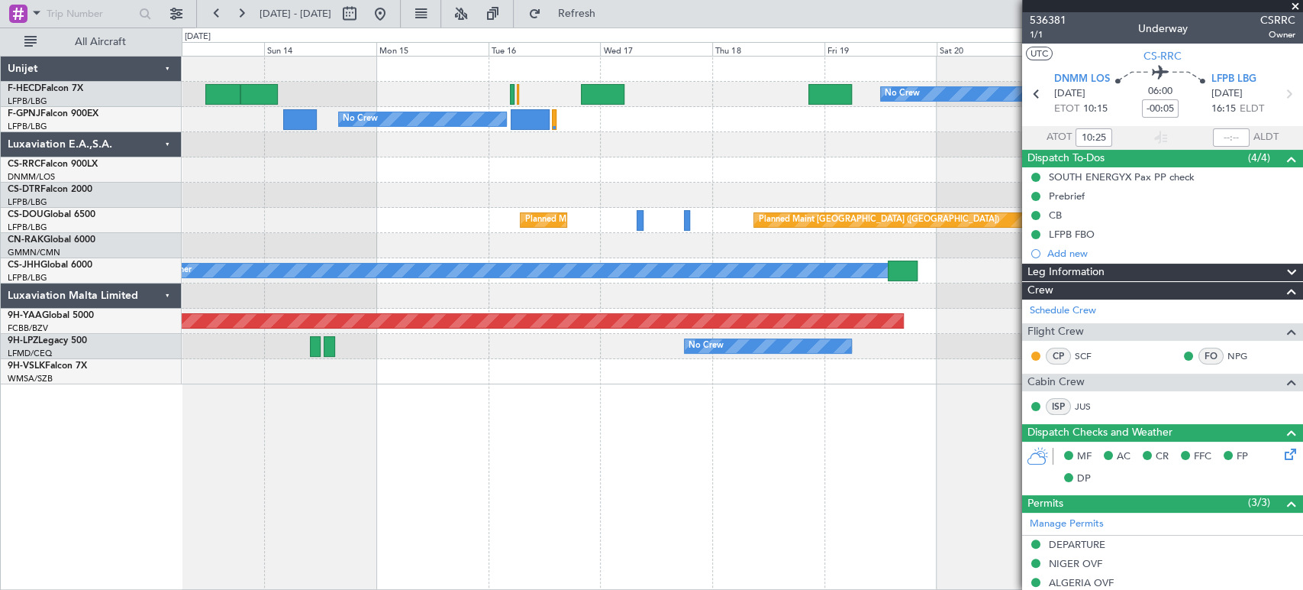
click at [827, 163] on div "No Crew No Crew No Crew No Crew No Crew Planned Maint [GEOGRAPHIC_DATA] ([GEOGR…" at bounding box center [742, 221] width 1121 height 328
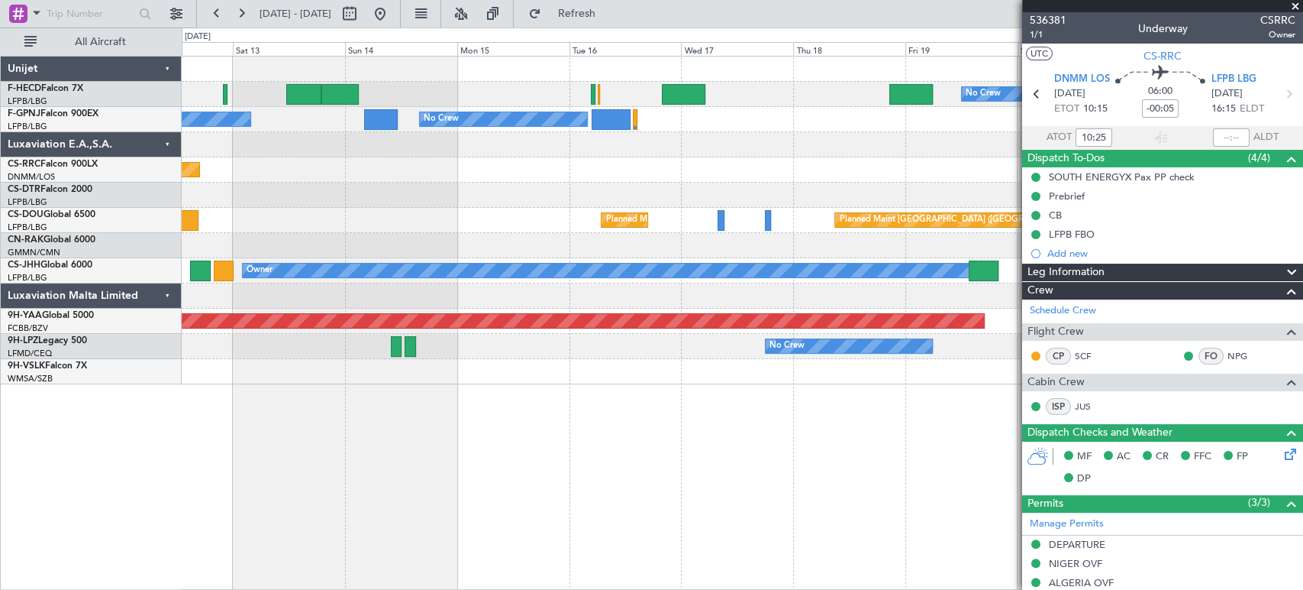
click at [568, 250] on div "No Crew No Crew No Crew No Crew No Crew No Crew Planned Maint [GEOGRAPHIC_DATA]…" at bounding box center [742, 221] width 1121 height 328
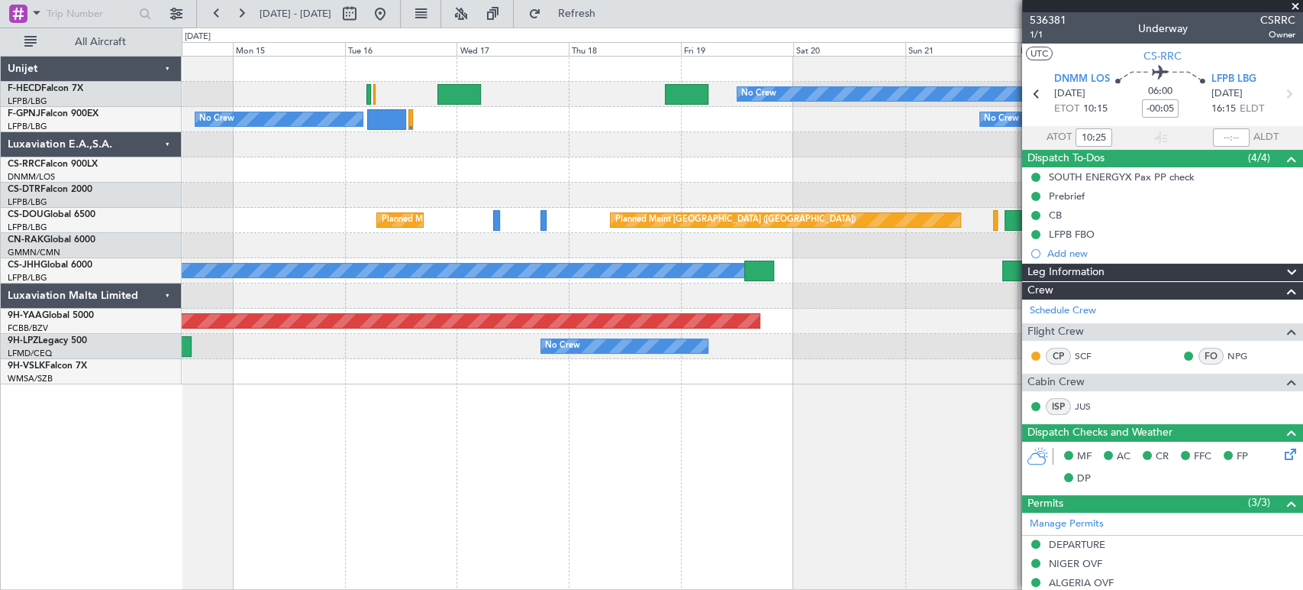
click at [464, 205] on div at bounding box center [742, 195] width 1121 height 25
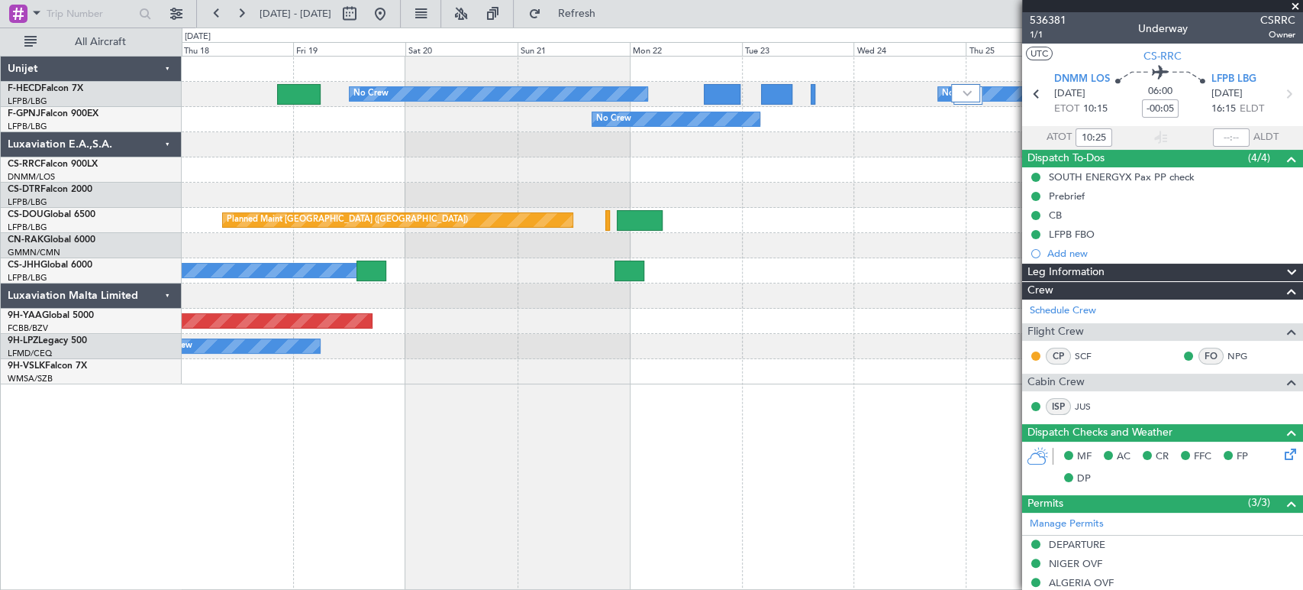
click at [457, 196] on div at bounding box center [742, 195] width 1121 height 25
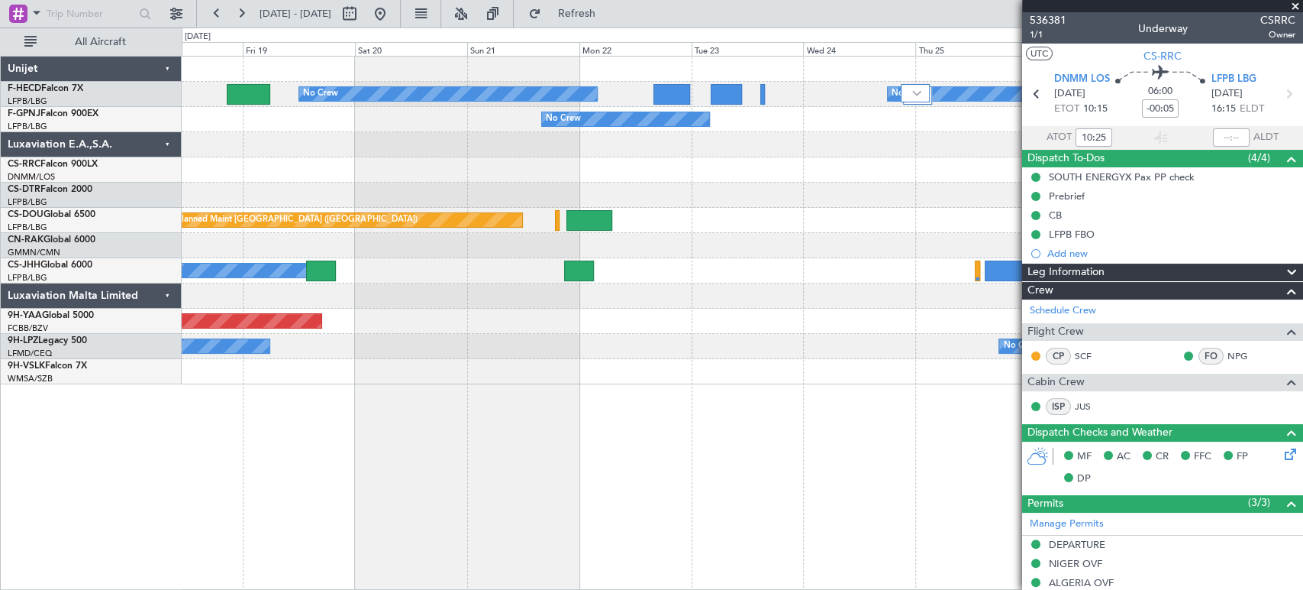
click at [441, 181] on div at bounding box center [742, 169] width 1121 height 25
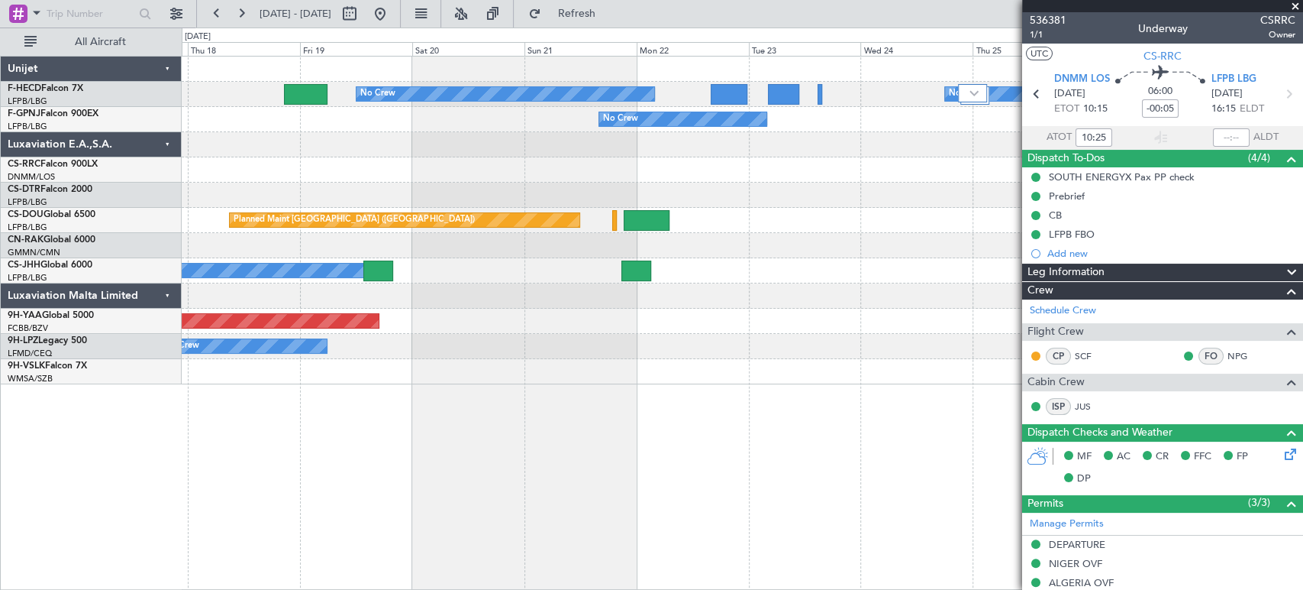
click at [911, 218] on div "No Crew No Crew No Crew No Crew Planned Maint [GEOGRAPHIC_DATA] ([GEOGRAPHIC_DA…" at bounding box center [742, 221] width 1121 height 328
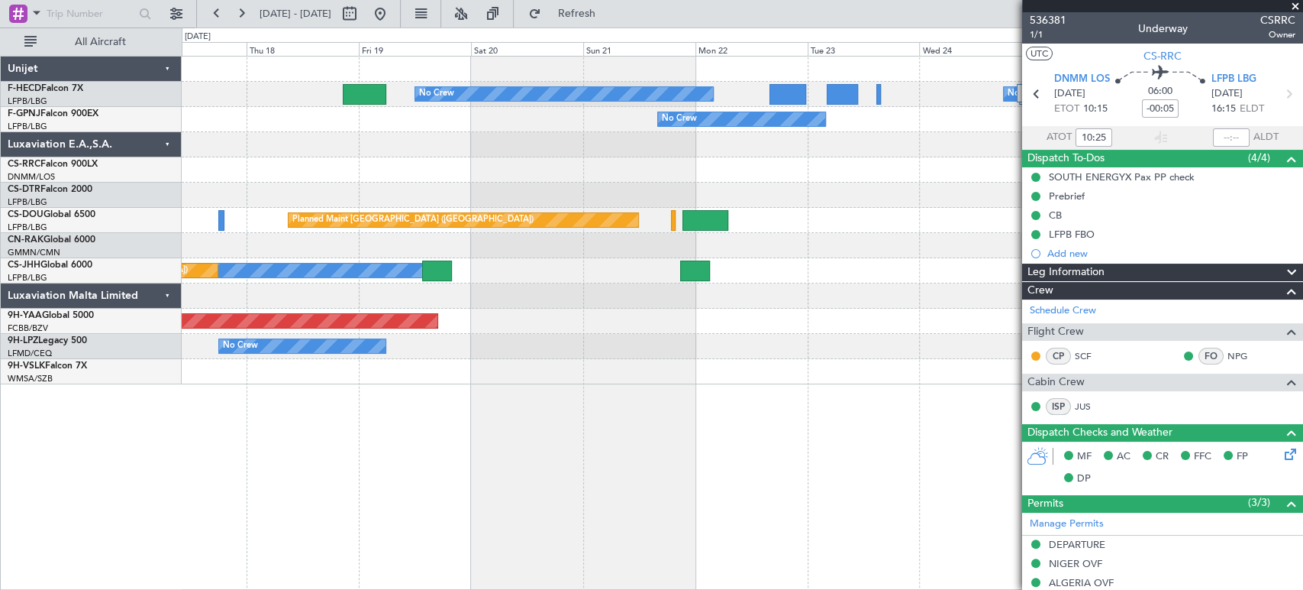
click at [855, 127] on div "No Crew No Crew No Crew No Crew Planned Maint [GEOGRAPHIC_DATA] ([GEOGRAPHIC_DA…" at bounding box center [742, 221] width 1121 height 328
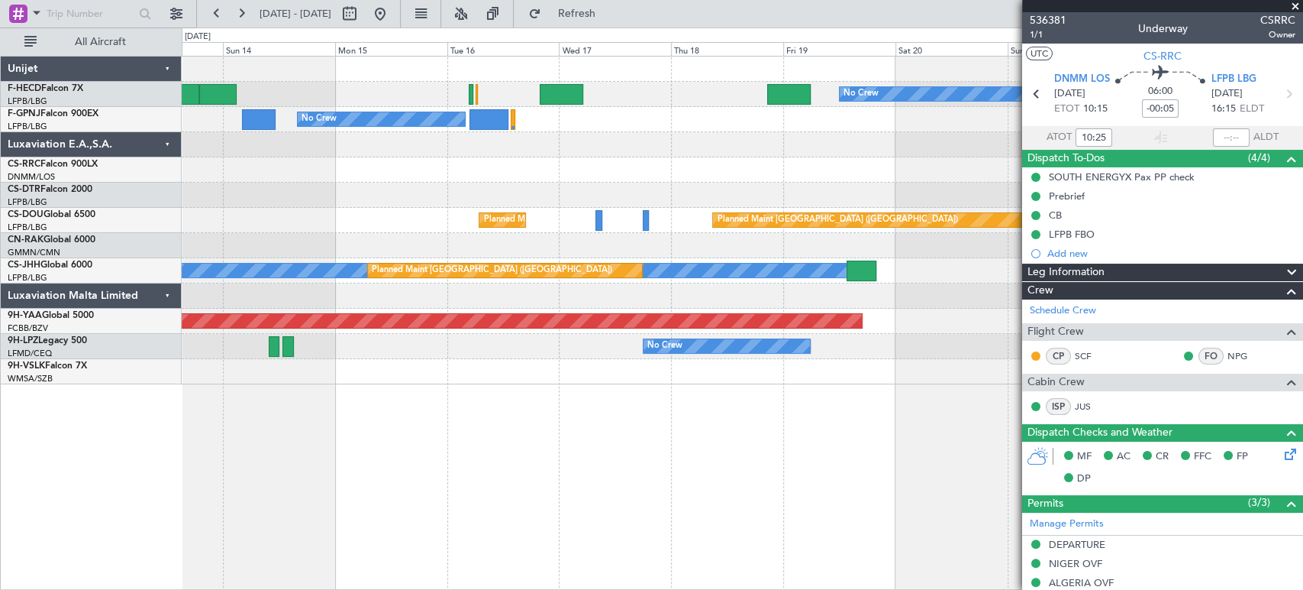
click at [790, 118] on div "No Crew No Crew No Crew" at bounding box center [742, 119] width 1121 height 25
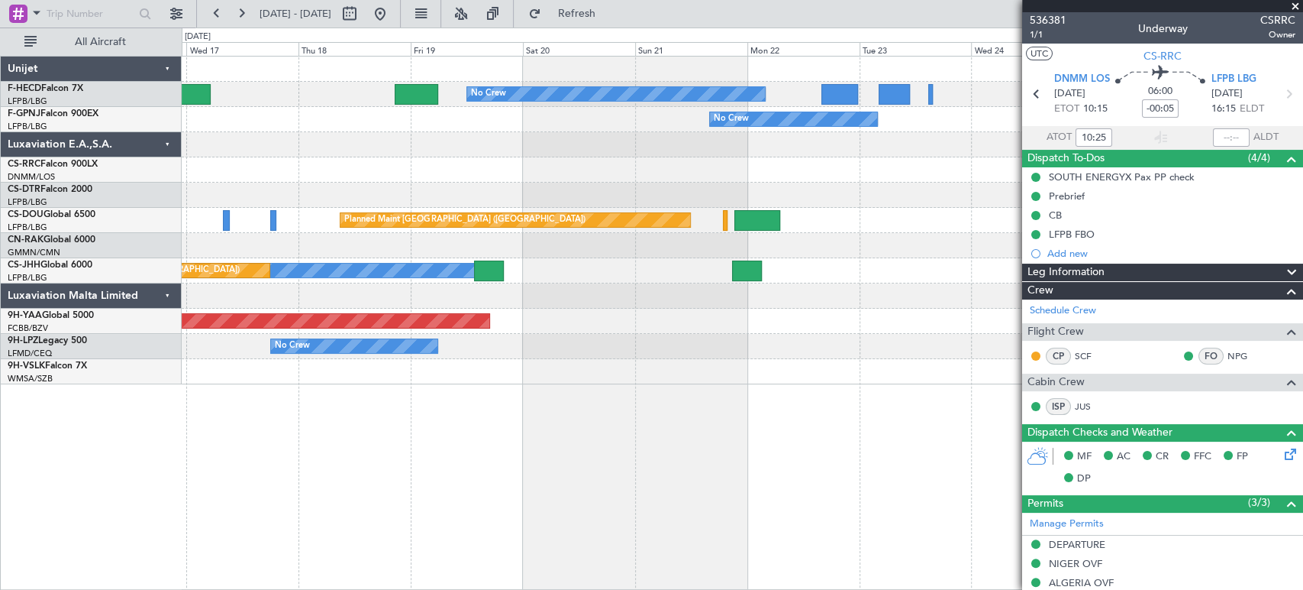
click at [380, 157] on div at bounding box center [742, 169] width 1121 height 25
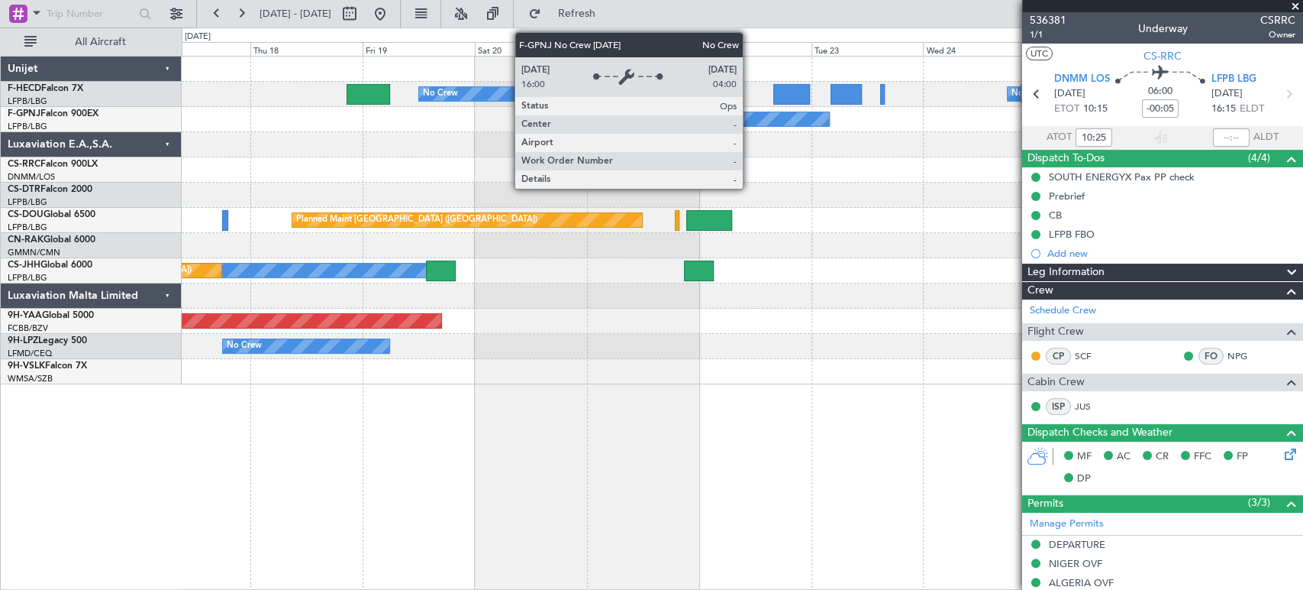
click at [661, 121] on div "No Crew" at bounding box center [745, 118] width 169 height 15
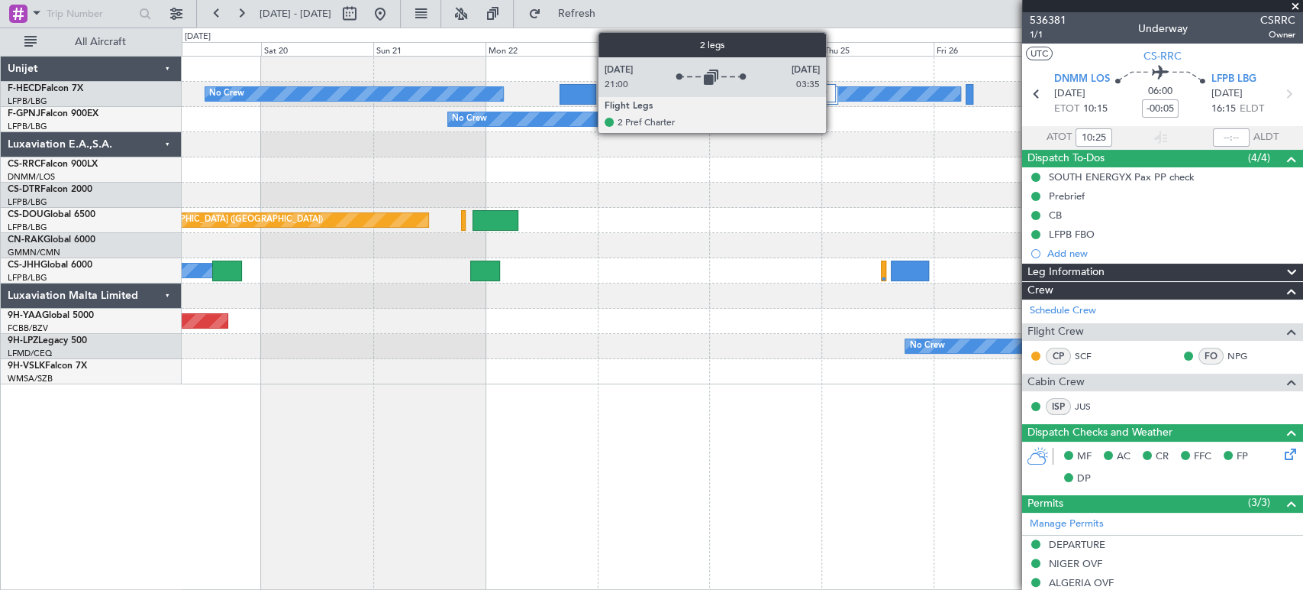
click at [807, 89] on div at bounding box center [821, 93] width 29 height 18
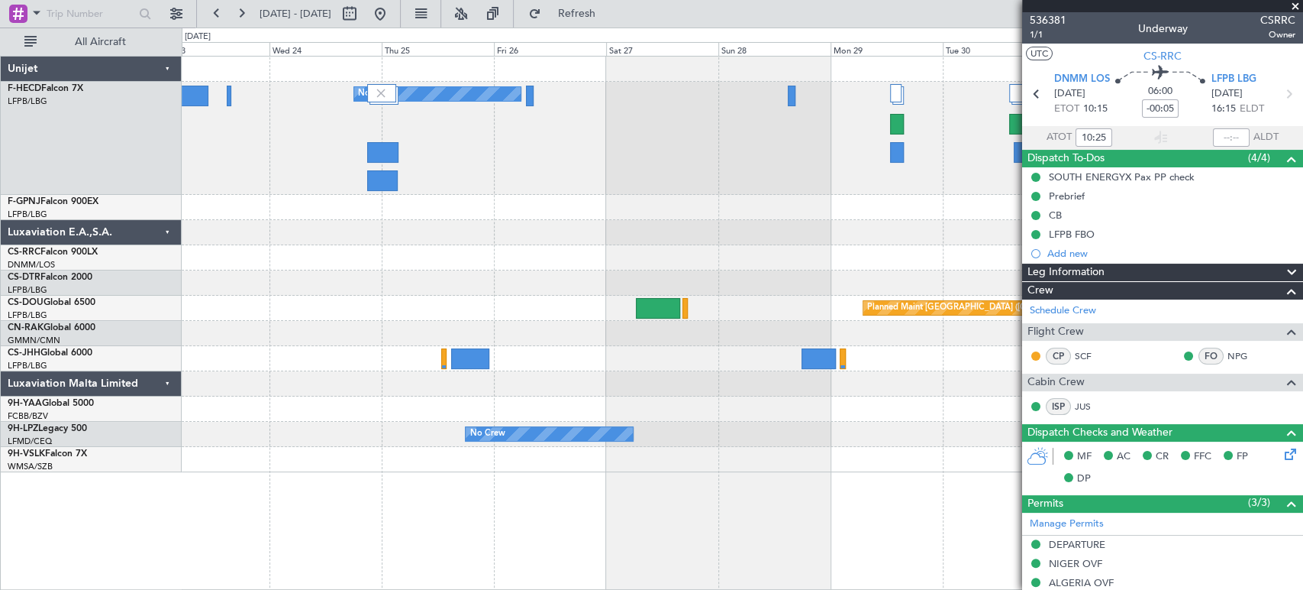
click at [443, 145] on div "No Crew No Crew No Crew" at bounding box center [742, 138] width 1121 height 113
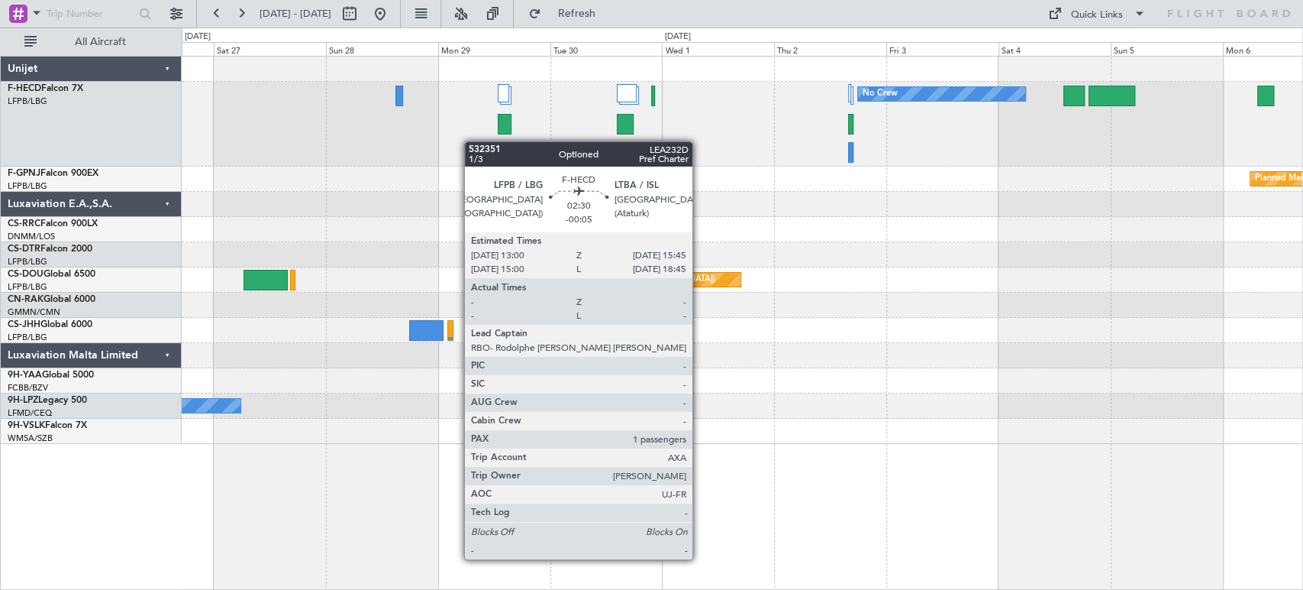
click at [599, 138] on div "No Crew No Crew" at bounding box center [742, 124] width 1121 height 85
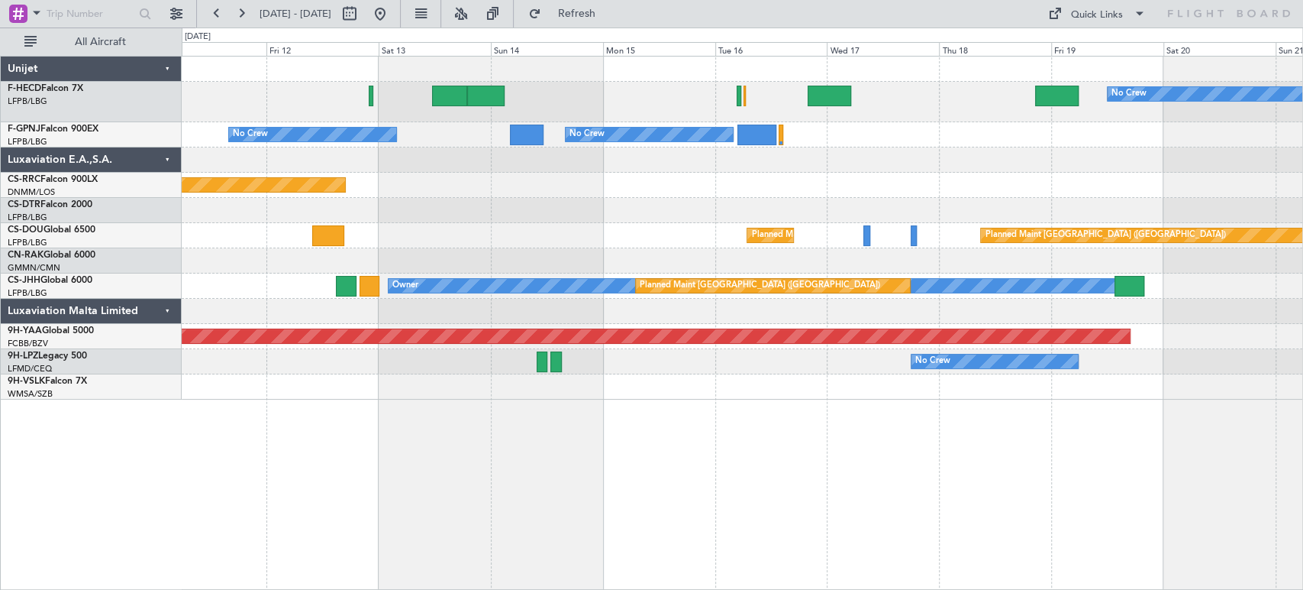
click at [1082, 185] on div "Planned Maint [GEOGRAPHIC_DATA] ([GEOGRAPHIC_DATA])" at bounding box center [742, 185] width 1121 height 25
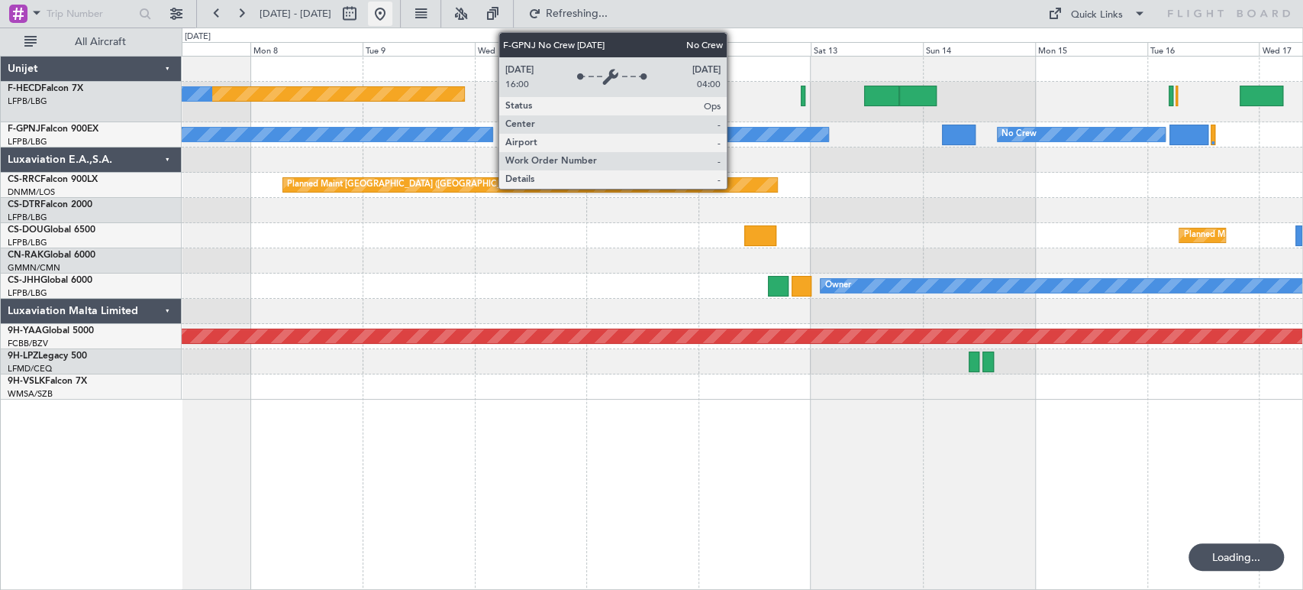
click at [392, 17] on button at bounding box center [380, 14] width 24 height 24
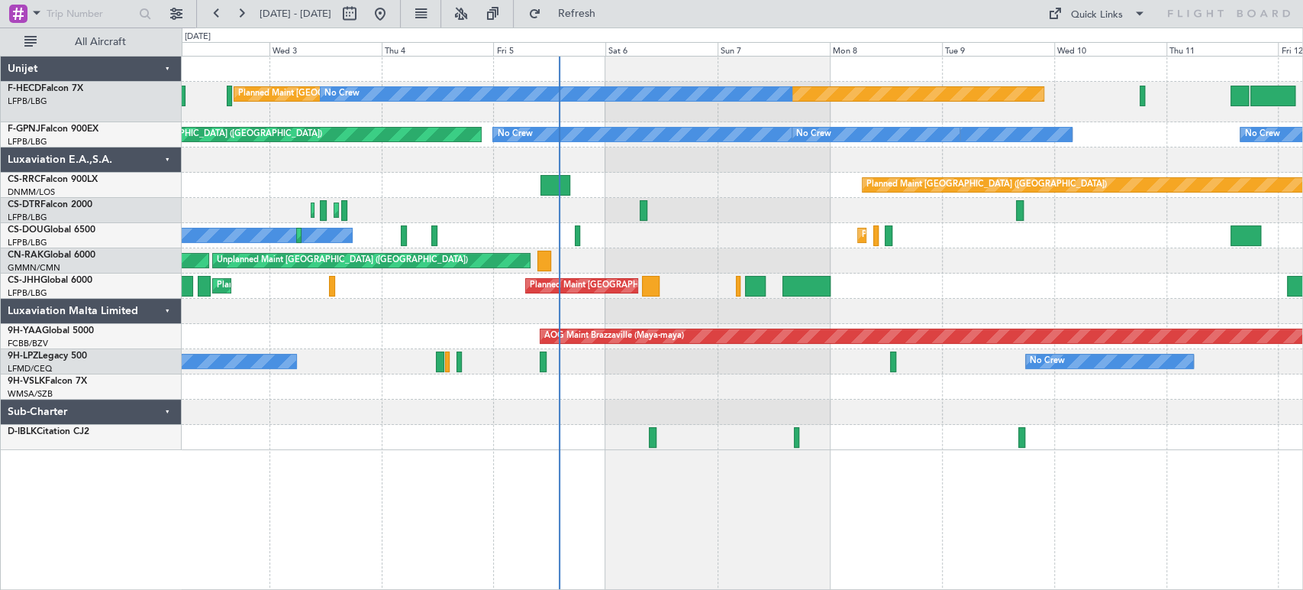
click at [631, 251] on div "Planned Maint [GEOGRAPHIC_DATA] ([GEOGRAPHIC_DATA]) No Crew No Crew Planned Mai…" at bounding box center [742, 253] width 1121 height 393
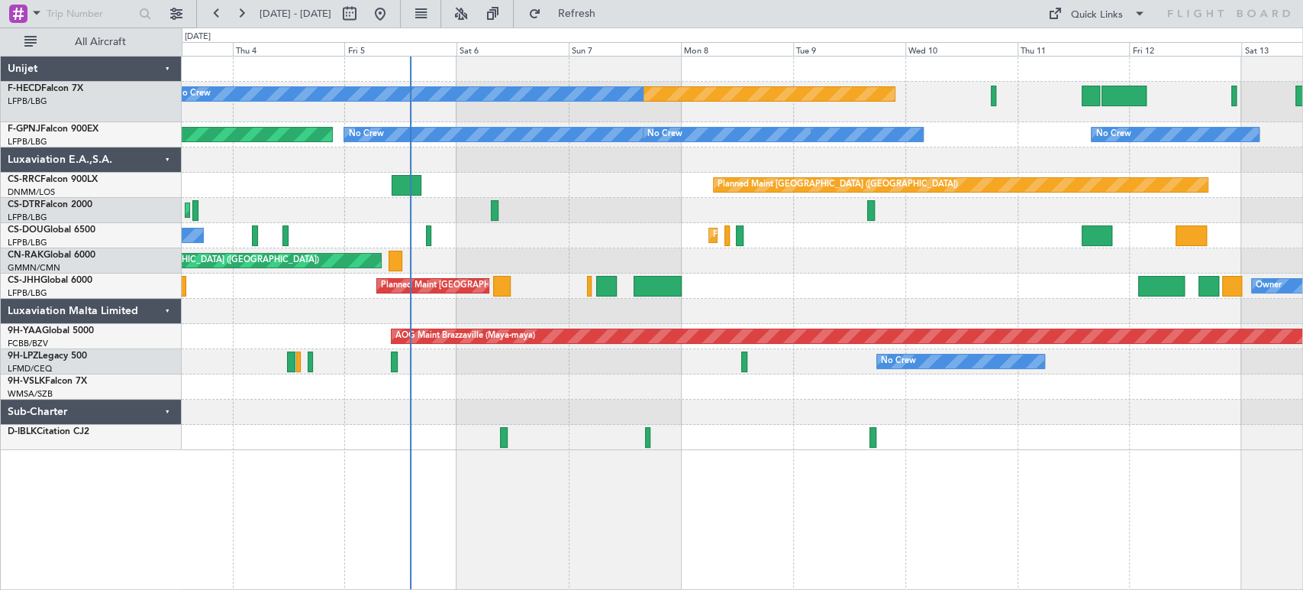
click at [522, 223] on div "No Crew Planned Maint [GEOGRAPHIC_DATA] ([GEOGRAPHIC_DATA]) Planned Maint [GEOG…" at bounding box center [742, 235] width 1121 height 25
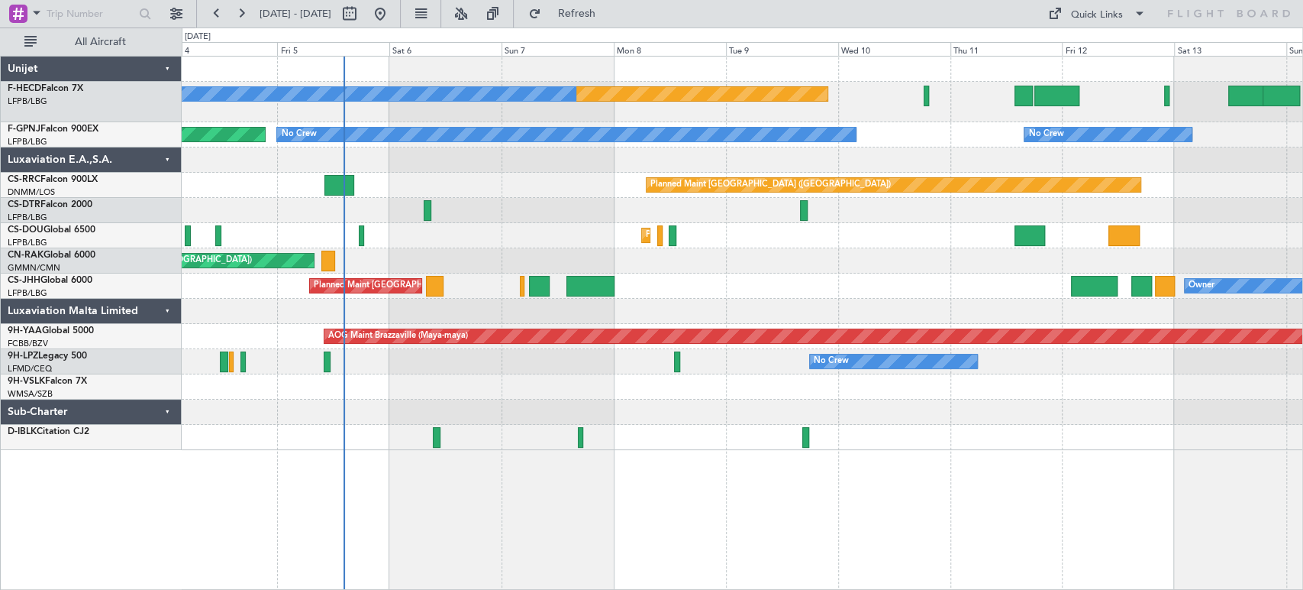
click at [480, 236] on div "Planned Maint [GEOGRAPHIC_DATA] ([GEOGRAPHIC_DATA]) Planned Maint [GEOGRAPHIC_D…" at bounding box center [742, 235] width 1121 height 25
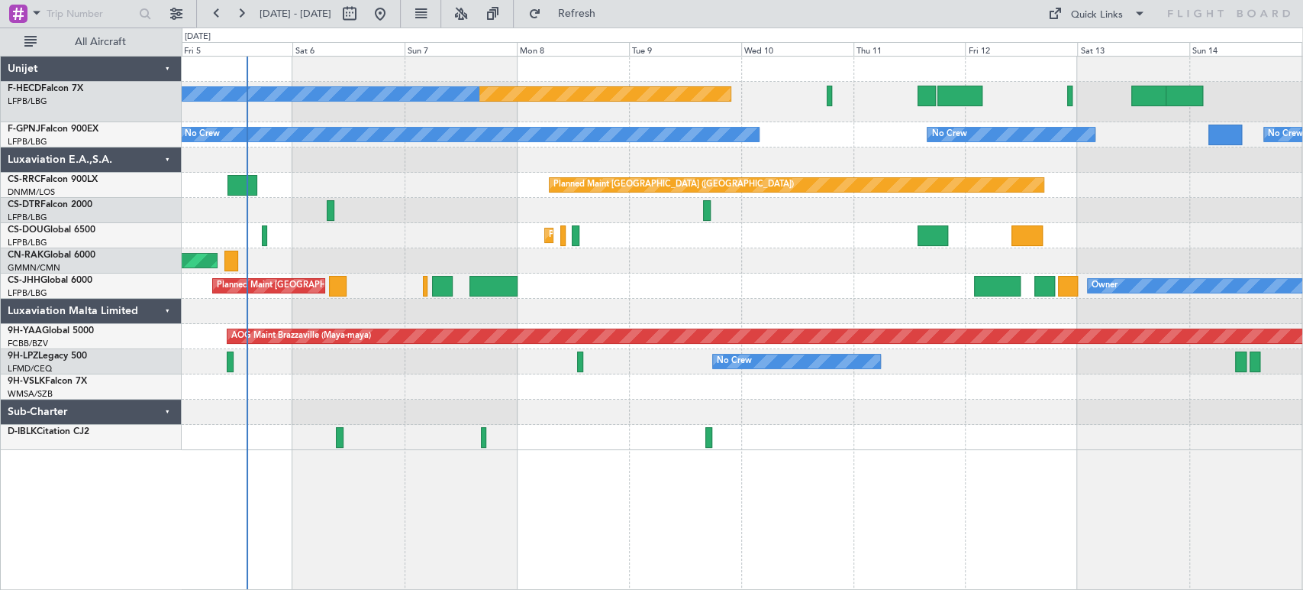
click at [420, 237] on div "Planned Maint [GEOGRAPHIC_DATA] ([GEOGRAPHIC_DATA]) No Crew No Crew No Crew No …" at bounding box center [742, 253] width 1121 height 393
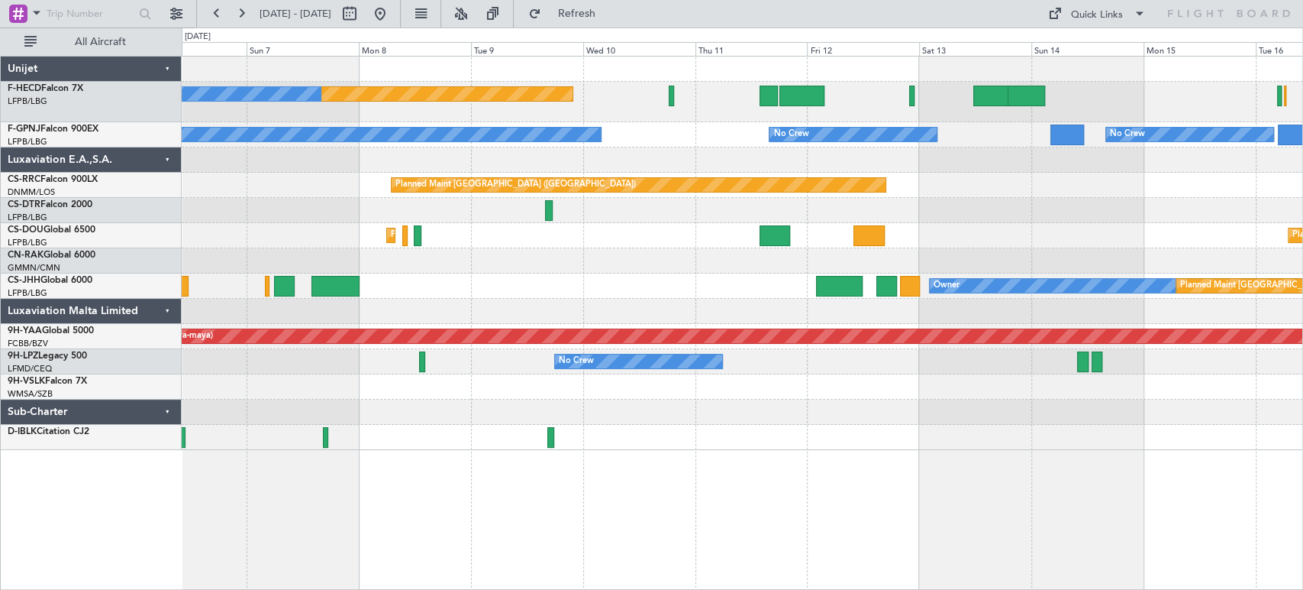
click at [315, 237] on div "Planned Maint [GEOGRAPHIC_DATA] ([GEOGRAPHIC_DATA]) No Crew No Crew No Crew No …" at bounding box center [742, 253] width 1121 height 393
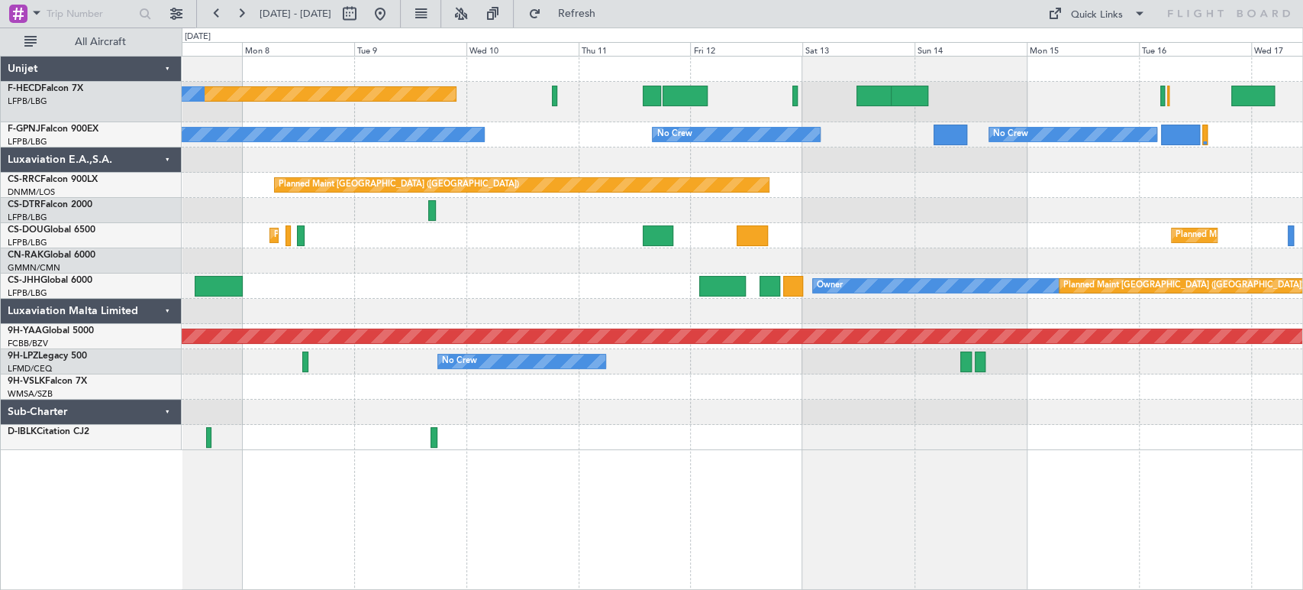
click at [496, 241] on div "Planned Maint [GEOGRAPHIC_DATA] ([GEOGRAPHIC_DATA]) No Crew No Crew No Crew No …" at bounding box center [742, 253] width 1121 height 393
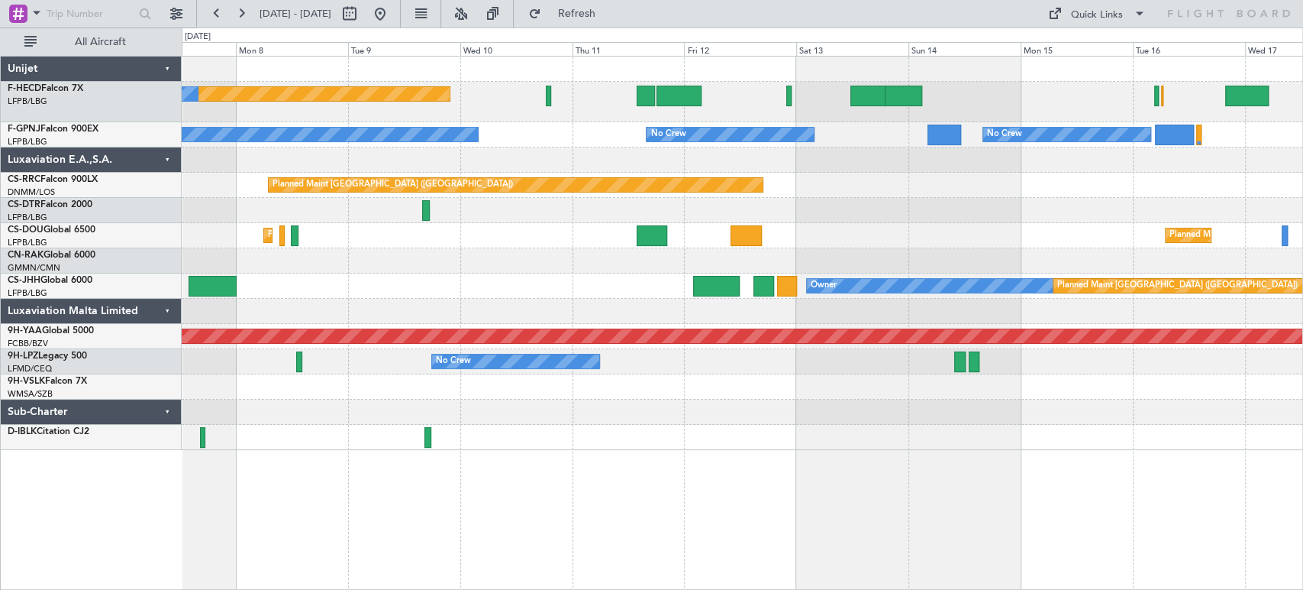
click at [833, 243] on div "Planned Maint [GEOGRAPHIC_DATA] ([GEOGRAPHIC_DATA]) Planned Maint [GEOGRAPHIC_D…" at bounding box center [742, 235] width 1121 height 25
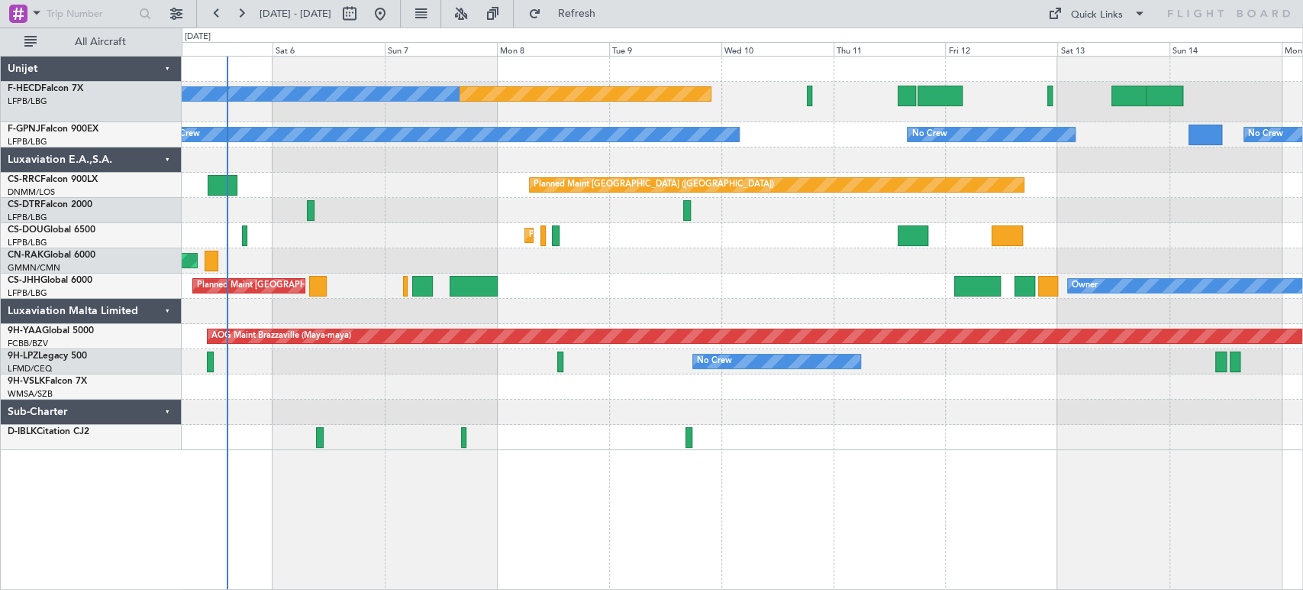
click at [871, 256] on div "Unplanned Maint [GEOGRAPHIC_DATA] ([GEOGRAPHIC_DATA])" at bounding box center [742, 260] width 1121 height 25
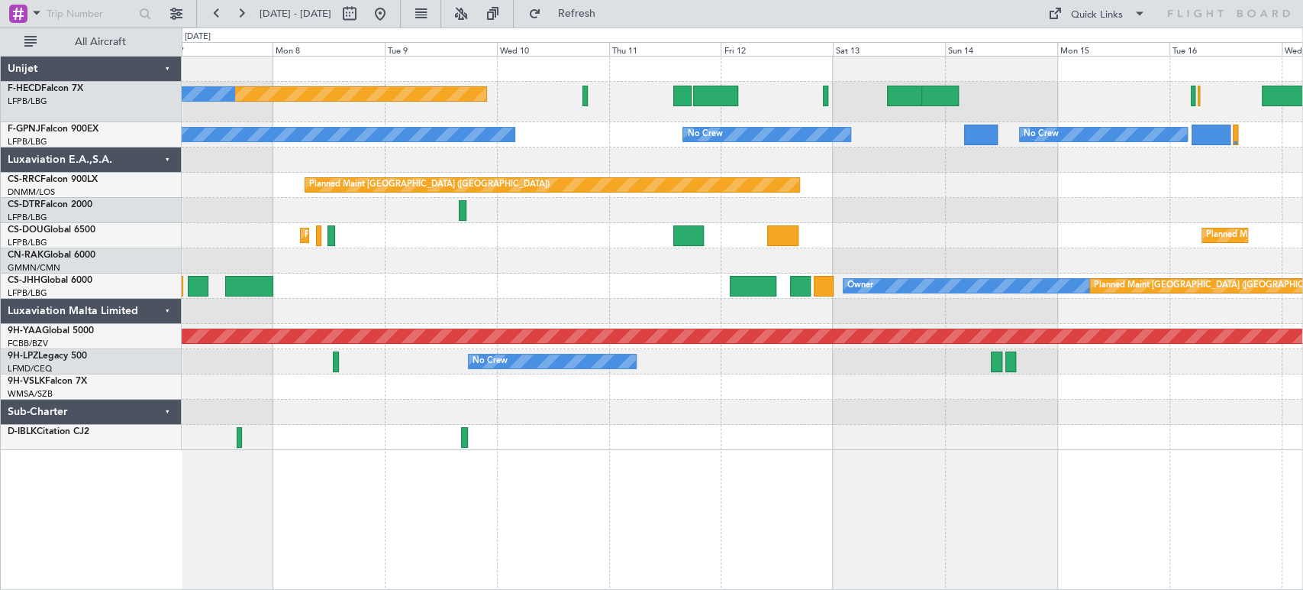
click at [476, 284] on div "Planned Maint [GEOGRAPHIC_DATA] ([GEOGRAPHIC_DATA]) No Crew No Crew No Crew No …" at bounding box center [742, 253] width 1121 height 393
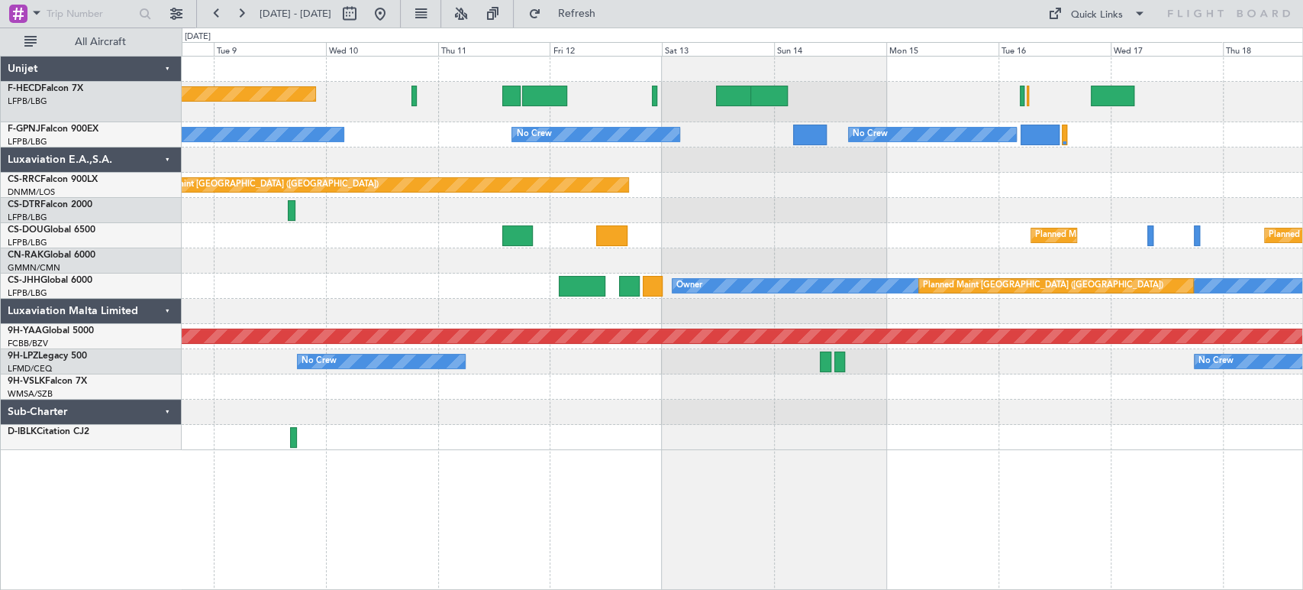
click at [489, 267] on div at bounding box center [742, 260] width 1121 height 25
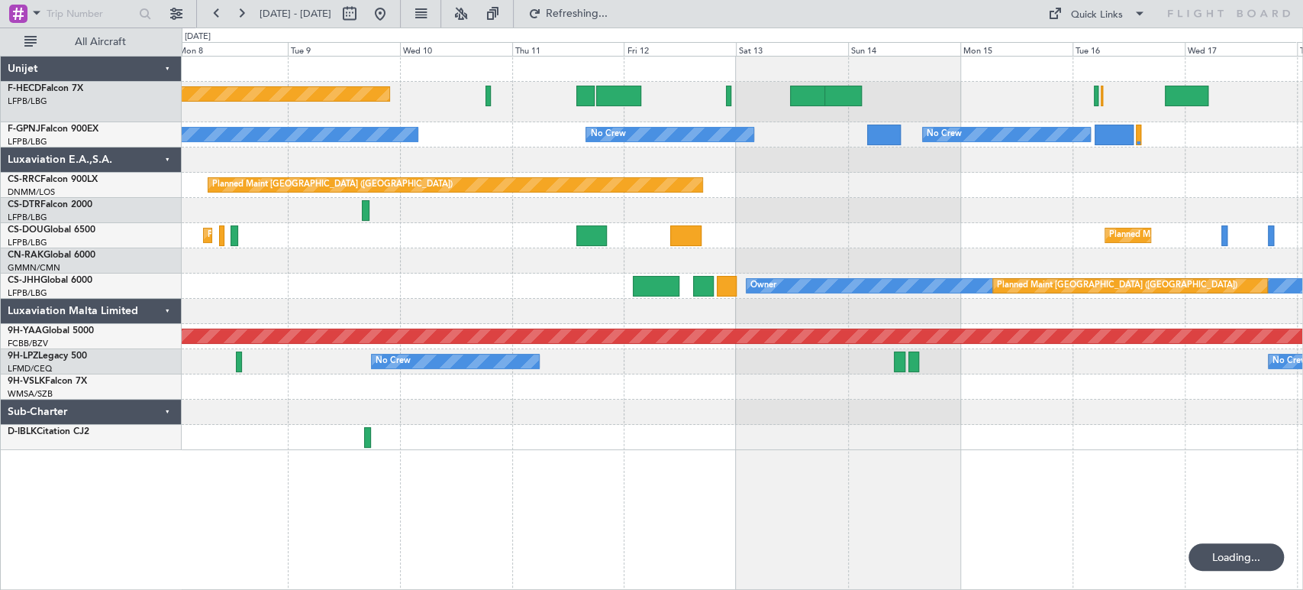
click at [767, 234] on div "Planned Maint [GEOGRAPHIC_DATA] ([GEOGRAPHIC_DATA]) Planned Maint [GEOGRAPHIC_D…" at bounding box center [742, 235] width 1121 height 25
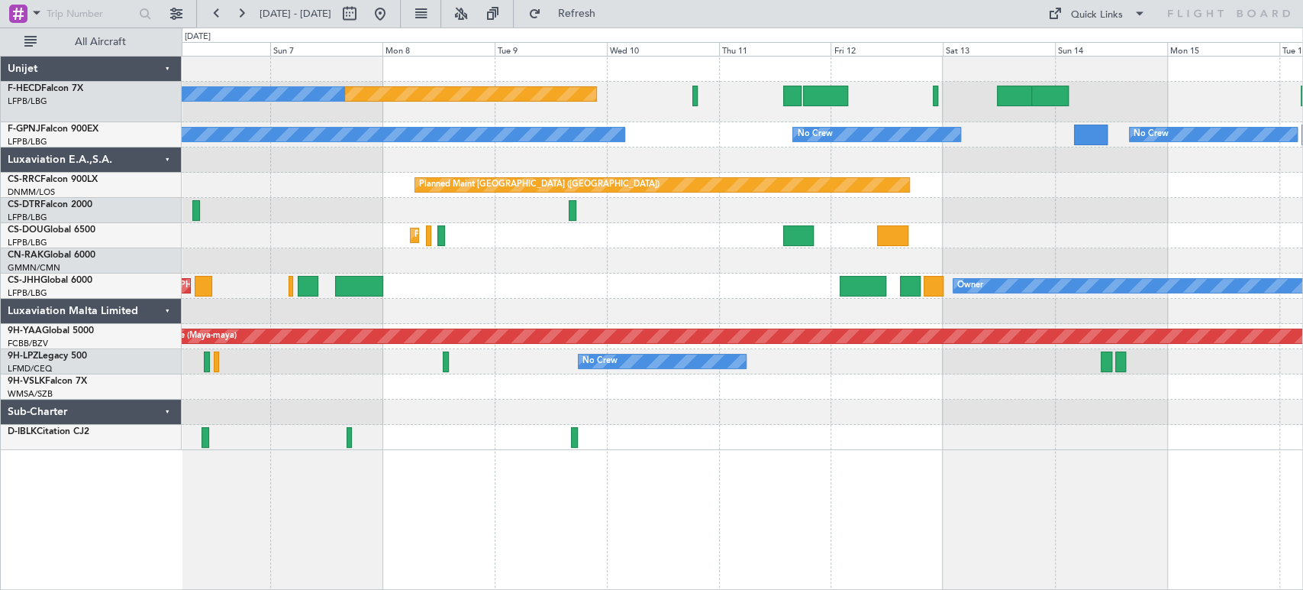
click at [635, 236] on div "Planned Maint [GEOGRAPHIC_DATA] ([GEOGRAPHIC_DATA]) Planned Maint [GEOGRAPHIC_D…" at bounding box center [742, 235] width 1121 height 25
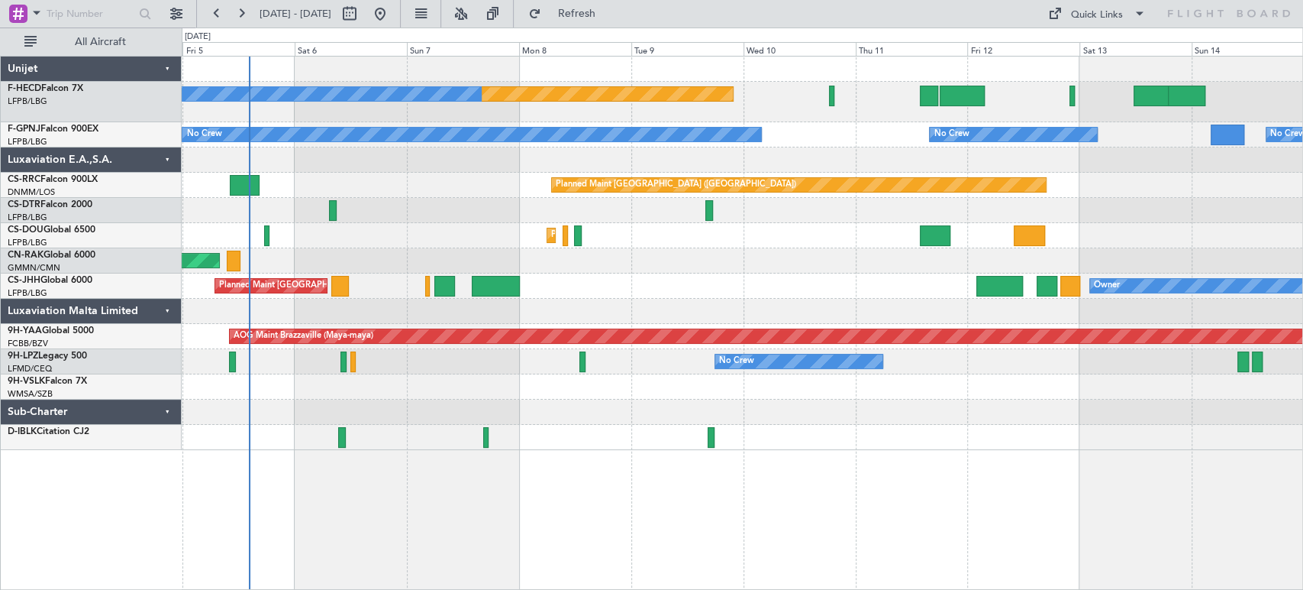
click at [637, 250] on div "Planned Maint [GEOGRAPHIC_DATA] ([GEOGRAPHIC_DATA]) No Crew No Crew No Crew No …" at bounding box center [742, 253] width 1121 height 393
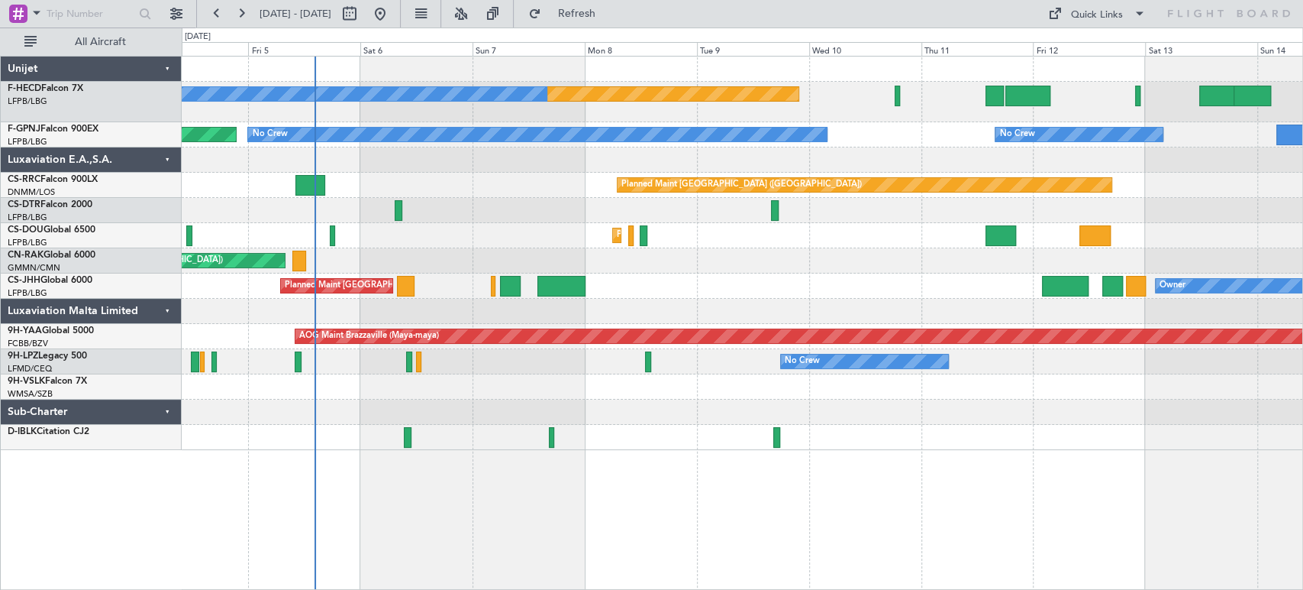
click at [586, 227] on div "Planned Maint [GEOGRAPHIC_DATA] ([GEOGRAPHIC_DATA]) No Crew No Crew No Crew No …" at bounding box center [742, 253] width 1121 height 393
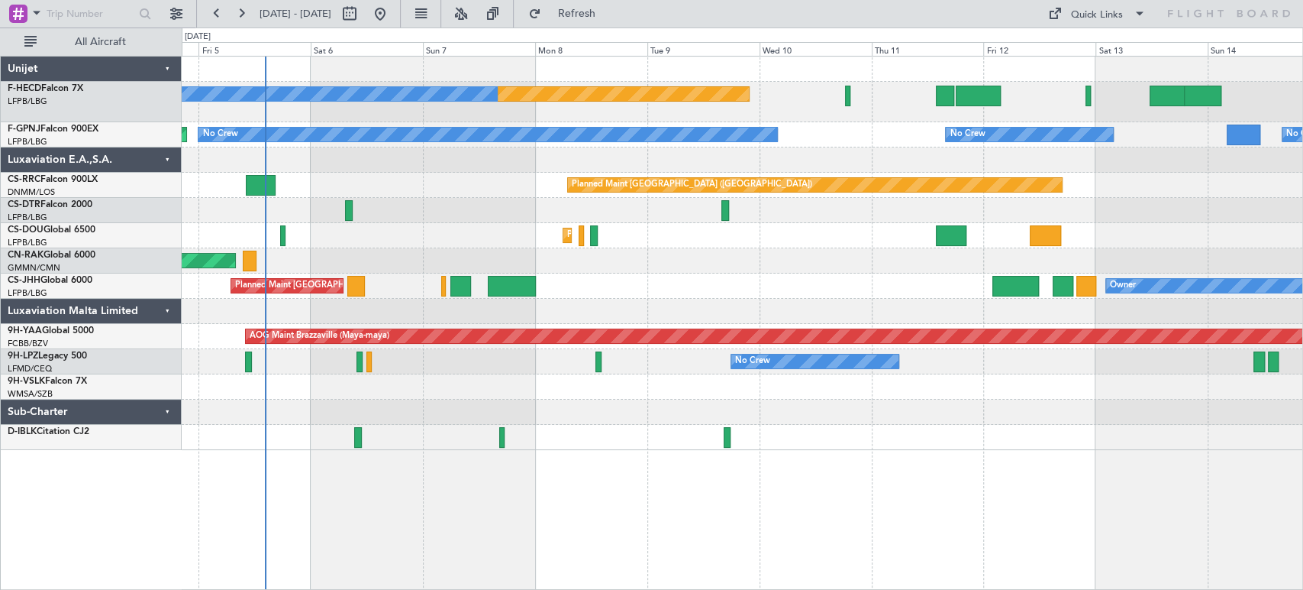
click at [264, 229] on div "Planned Maint [GEOGRAPHIC_DATA] ([GEOGRAPHIC_DATA]) No Crew No Crew No Crew No …" at bounding box center [742, 253] width 1121 height 393
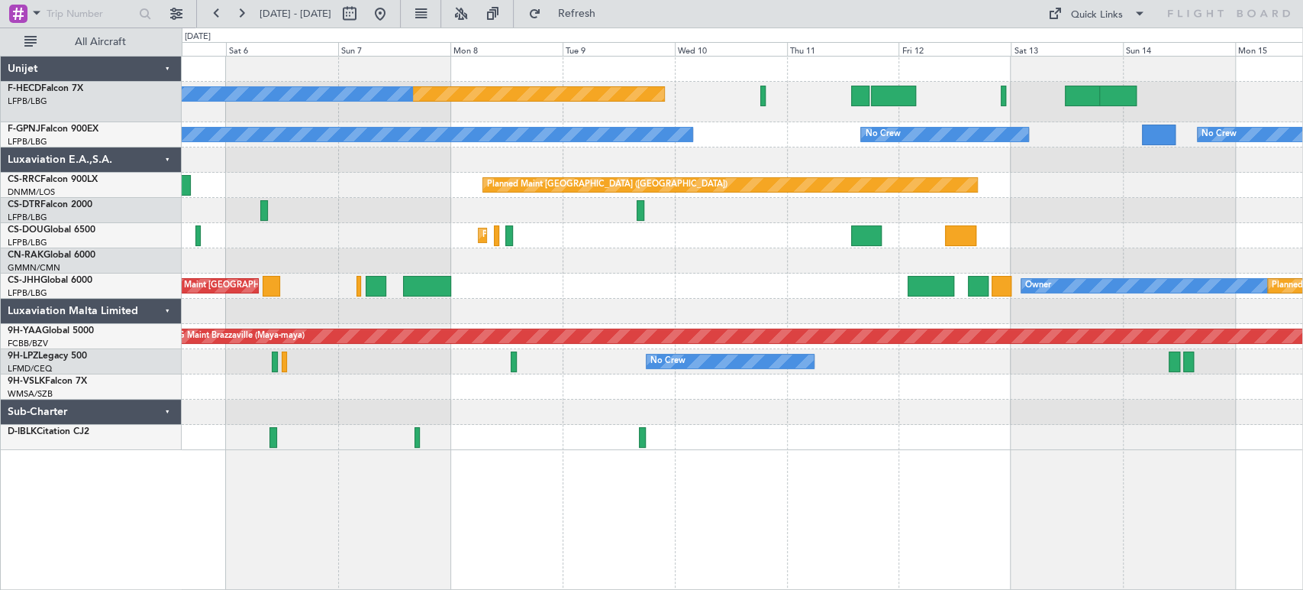
click at [288, 228] on div "Planned Maint [GEOGRAPHIC_DATA] ([GEOGRAPHIC_DATA]) No Crew No Crew No Crew No …" at bounding box center [742, 253] width 1121 height 393
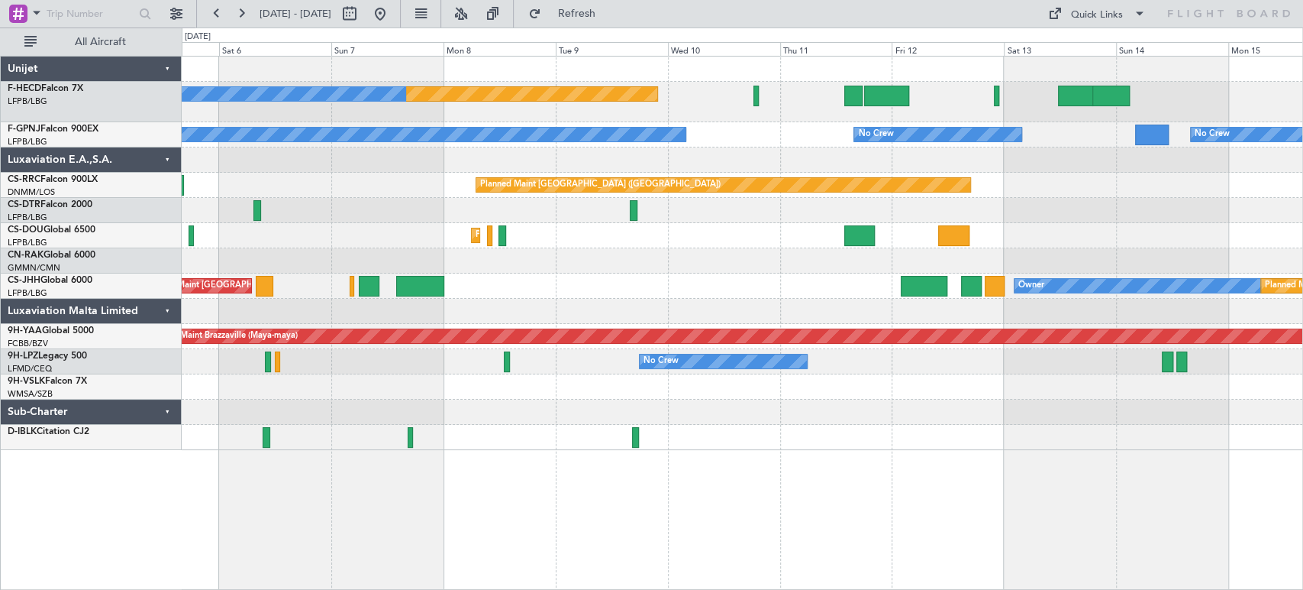
click at [435, 251] on div "Unplanned Maint [GEOGRAPHIC_DATA] ([GEOGRAPHIC_DATA])" at bounding box center [742, 260] width 1121 height 25
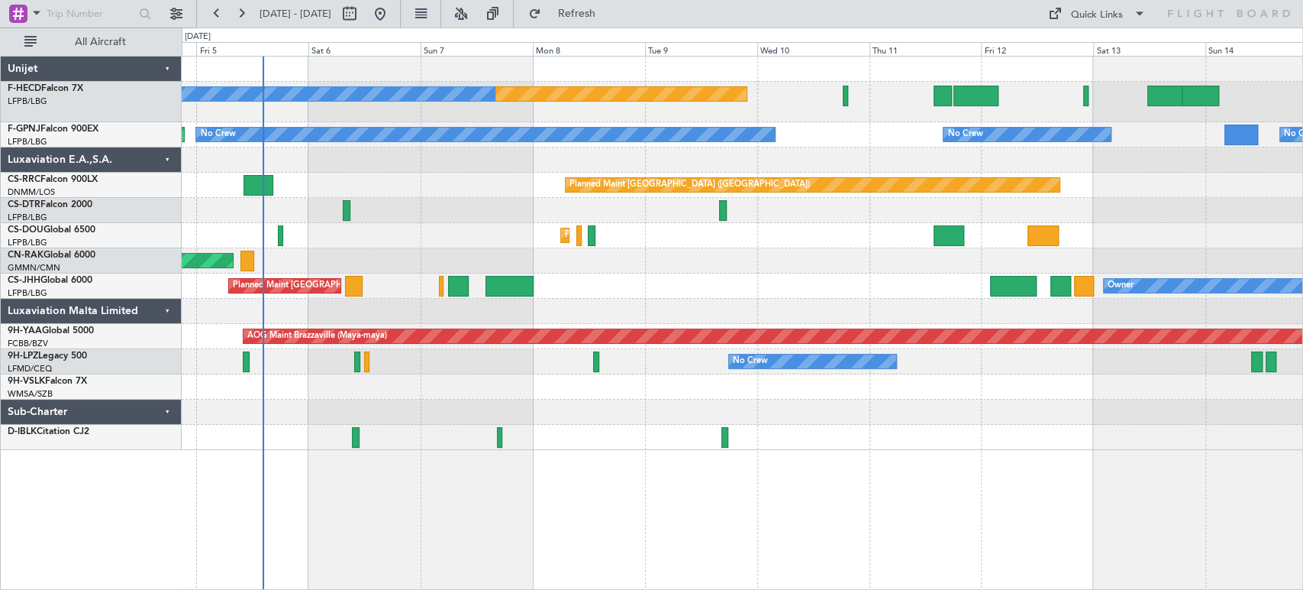
click at [444, 250] on div "Unplanned Maint [GEOGRAPHIC_DATA] ([GEOGRAPHIC_DATA]) Planned Maint [GEOGRAPHIC…" at bounding box center [742, 260] width 1121 height 25
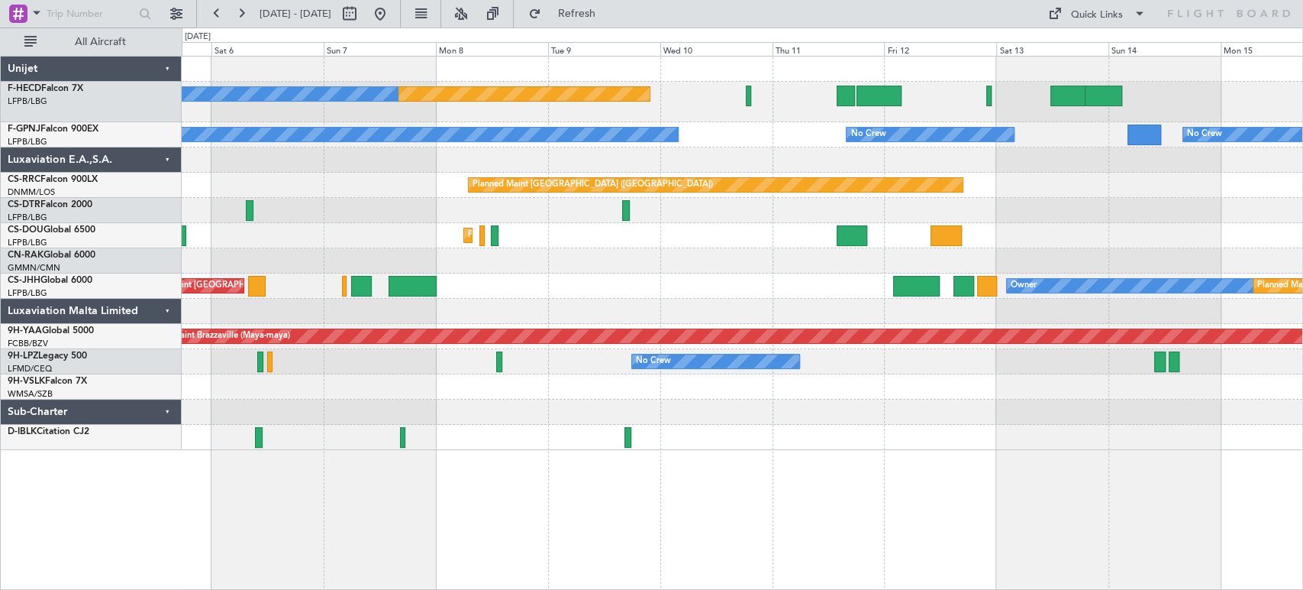
click at [213, 275] on div "Planned Maint [GEOGRAPHIC_DATA] ([GEOGRAPHIC_DATA]) No Crew No Crew No Crew No …" at bounding box center [742, 253] width 1121 height 393
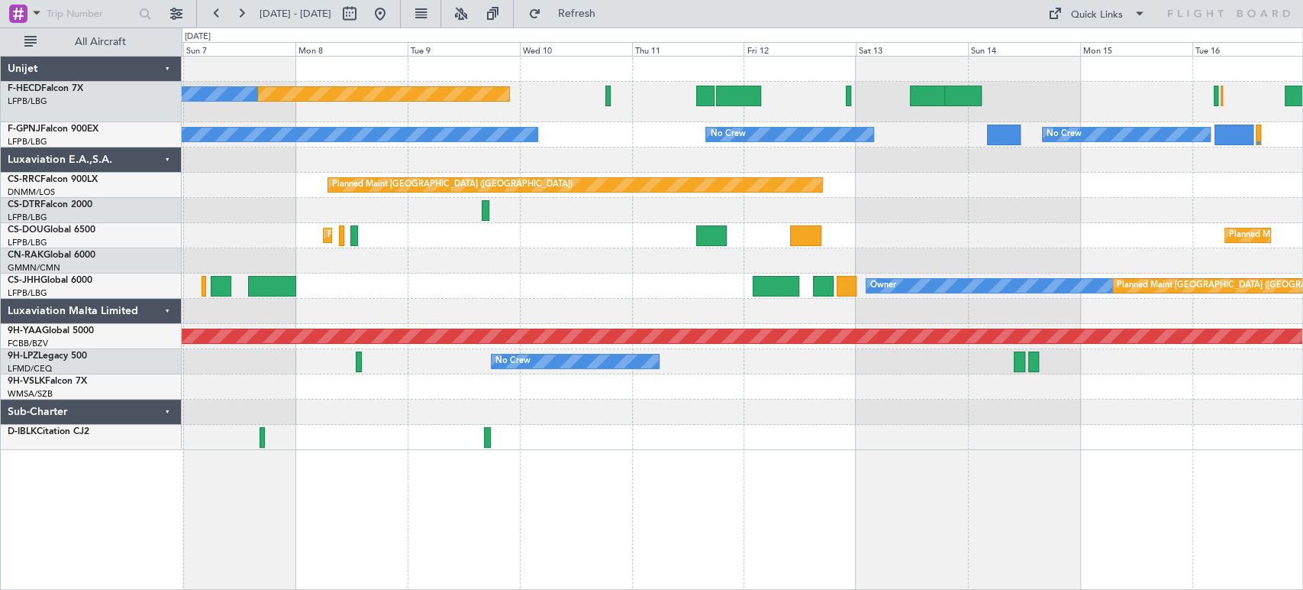
click at [210, 237] on div "Planned Maint [GEOGRAPHIC_DATA] ([GEOGRAPHIC_DATA]) Planned Maint [GEOGRAPHIC_D…" at bounding box center [742, 235] width 1121 height 25
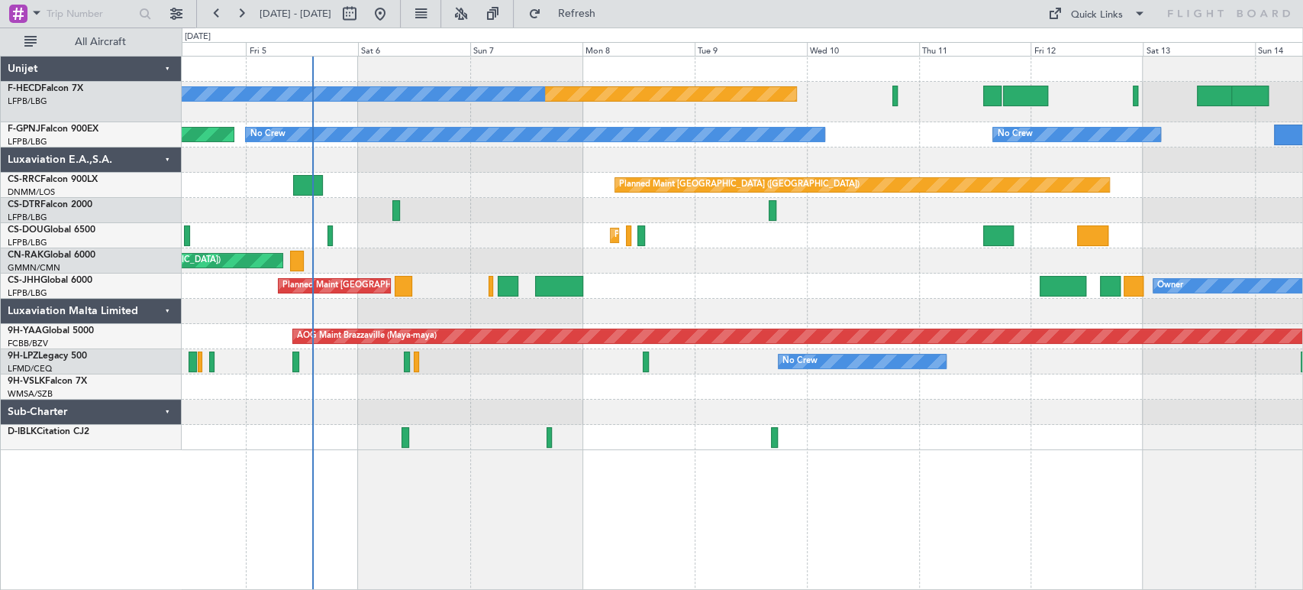
click at [951, 202] on div "Planned Maint Sofia Planned Maint [GEOGRAPHIC_DATA] ([GEOGRAPHIC_DATA])" at bounding box center [742, 210] width 1121 height 25
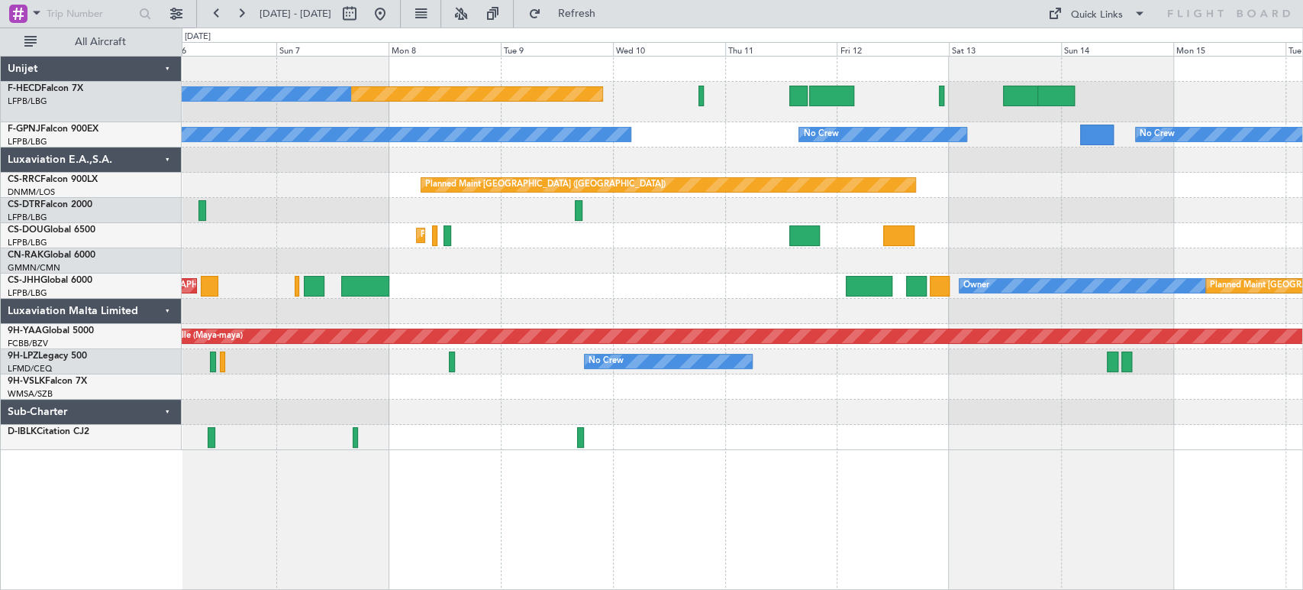
click at [308, 250] on div "Planned Maint [GEOGRAPHIC_DATA] ([GEOGRAPHIC_DATA]) No Crew No Crew No Crew No …" at bounding box center [742, 253] width 1121 height 393
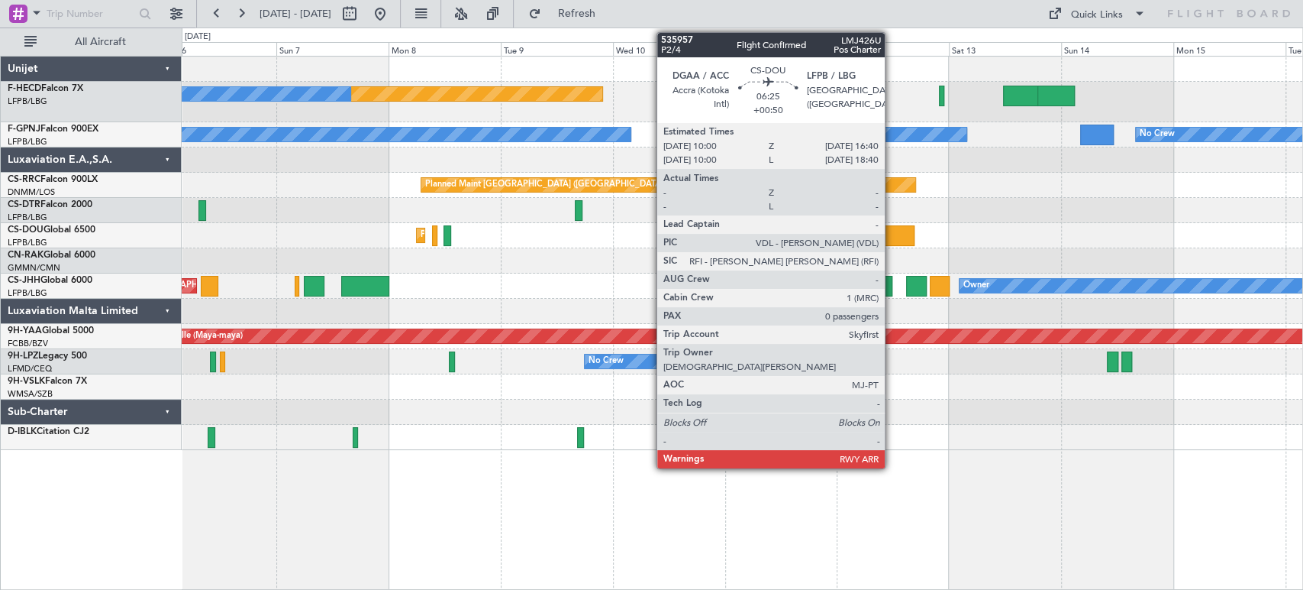
click at [892, 237] on div at bounding box center [899, 235] width 31 height 21
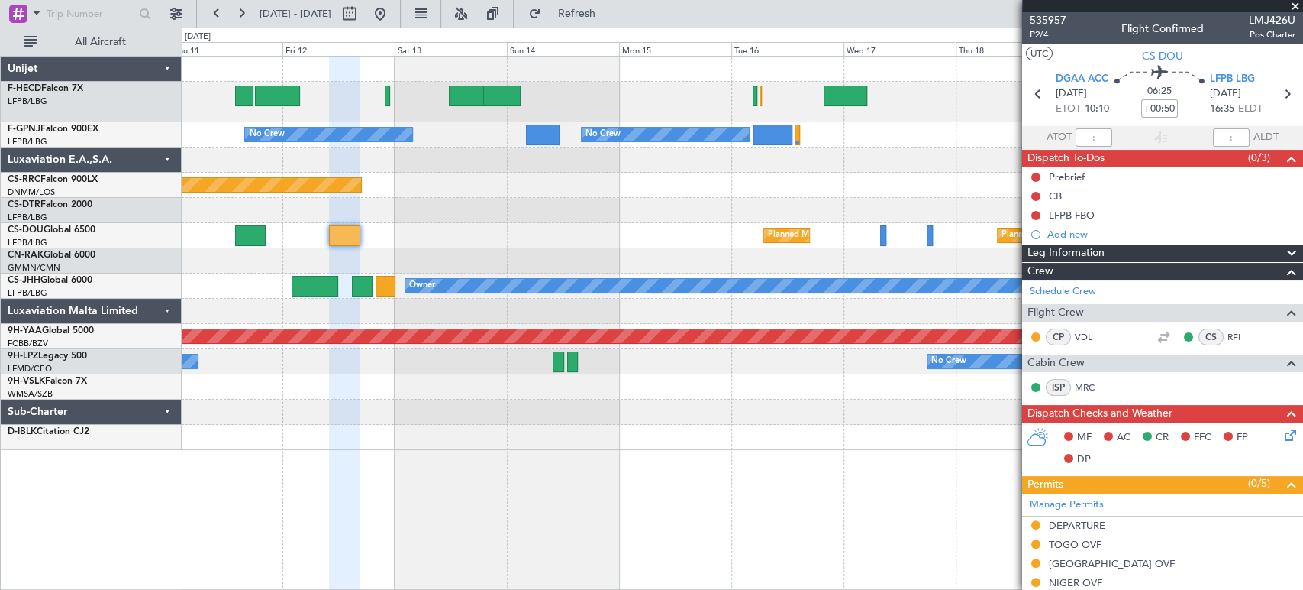
click at [288, 302] on div "No Crew Planned Maint [GEOGRAPHIC_DATA] ([GEOGRAPHIC_DATA]) No Crew No Crew No …" at bounding box center [742, 253] width 1121 height 393
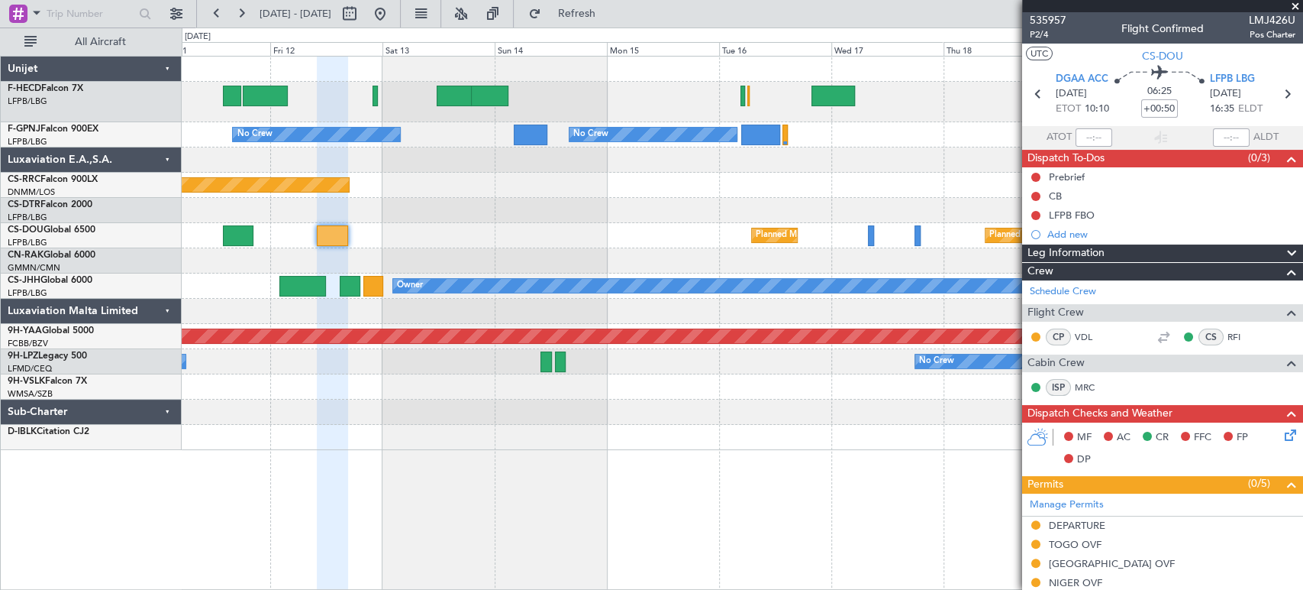
click at [334, 228] on div at bounding box center [332, 235] width 31 height 21
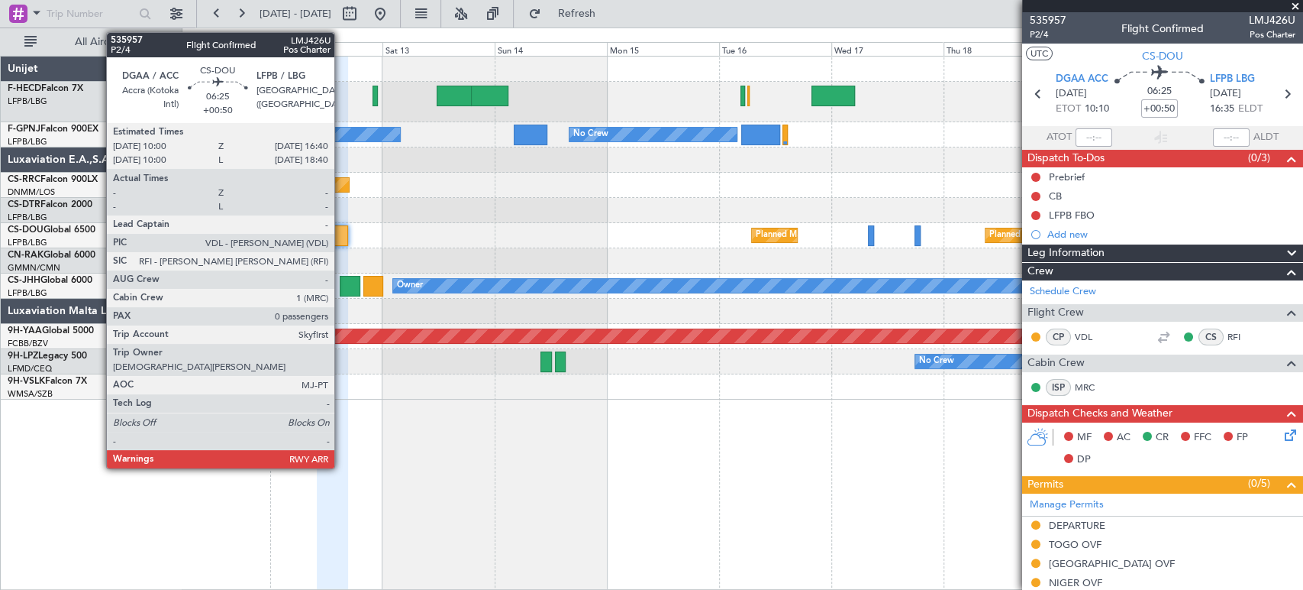
click at [318, 231] on div at bounding box center [332, 235] width 31 height 21
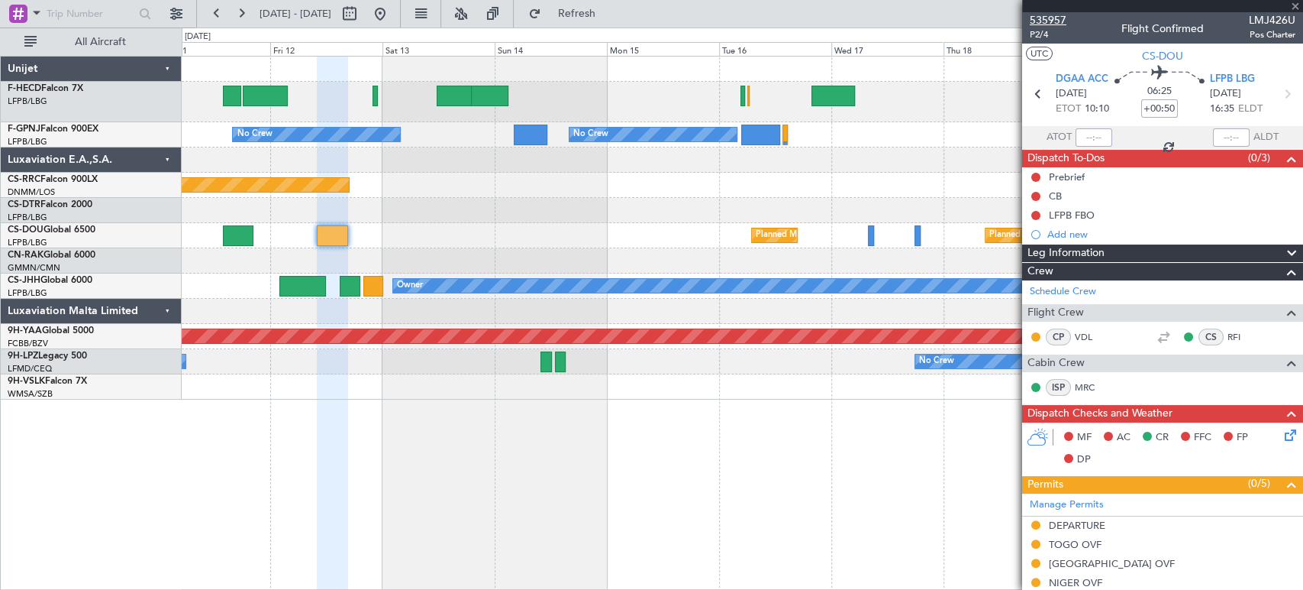
click at [1063, 21] on span "535957" at bounding box center [1048, 20] width 37 height 16
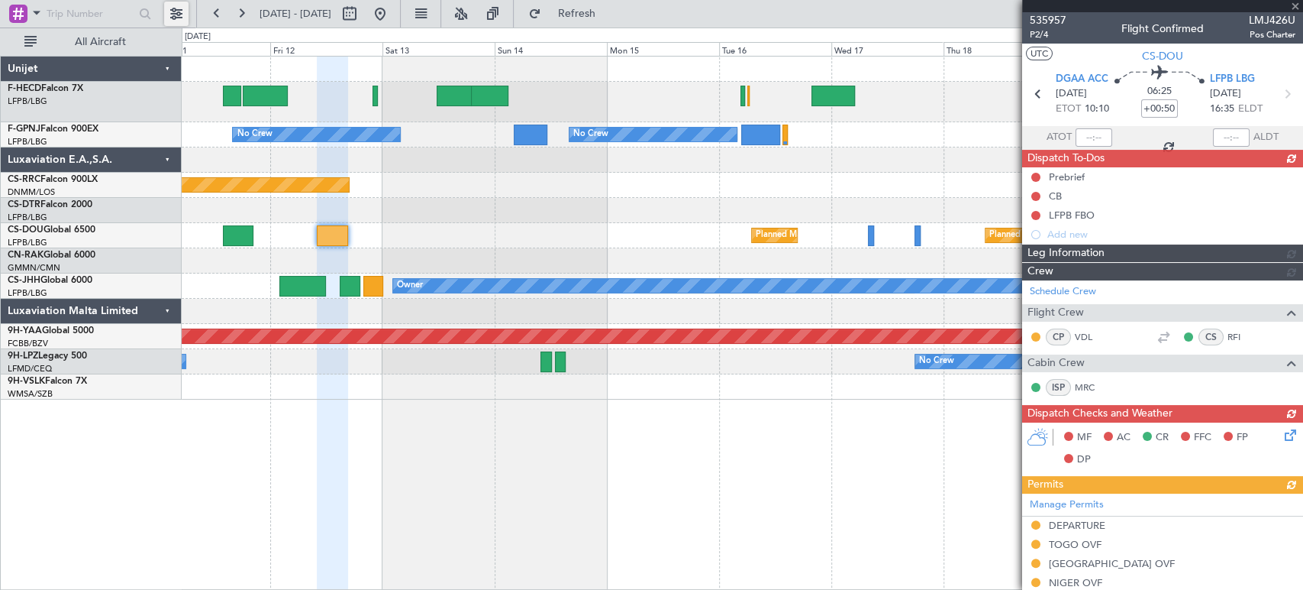
click at [182, 8] on button at bounding box center [176, 14] width 24 height 24
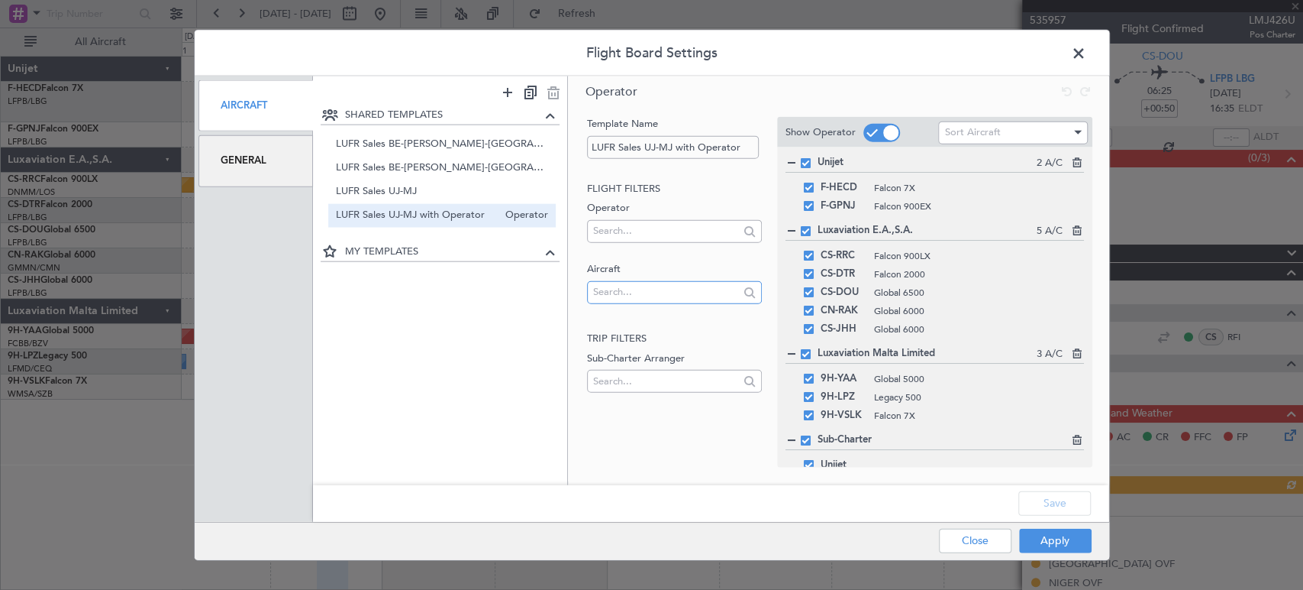
click at [643, 292] on input "text" at bounding box center [666, 291] width 146 height 23
click at [1081, 39] on header "Flight Board Settings" at bounding box center [652, 54] width 915 height 46
click at [1087, 56] on span at bounding box center [1087, 57] width 0 height 31
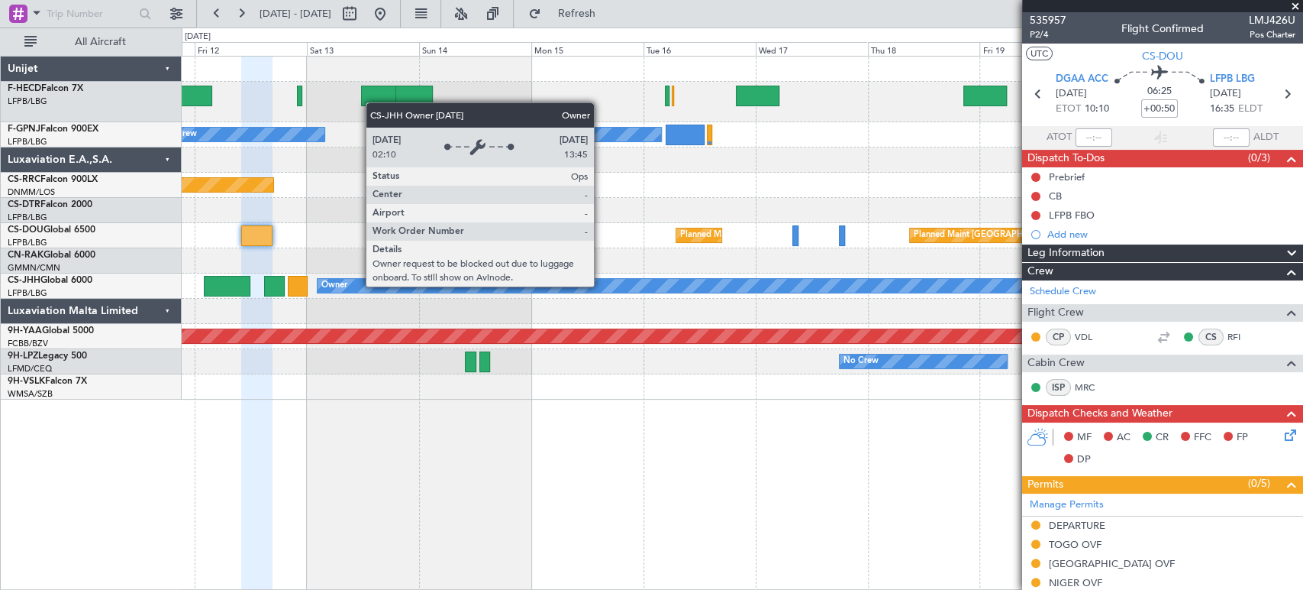
click at [1020, 286] on div "Owner" at bounding box center [680, 286] width 725 height 14
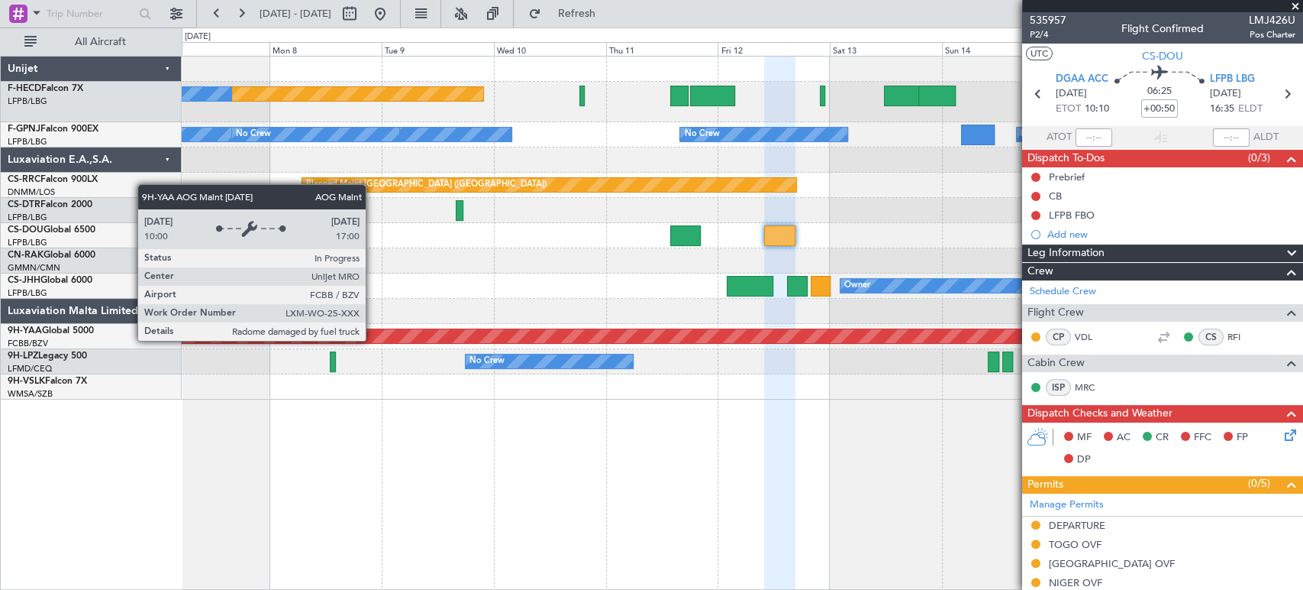
click at [769, 296] on div "Planned Maint [GEOGRAPHIC_DATA] ([GEOGRAPHIC_DATA]) No Crew No Crew No Crew No …" at bounding box center [742, 228] width 1121 height 343
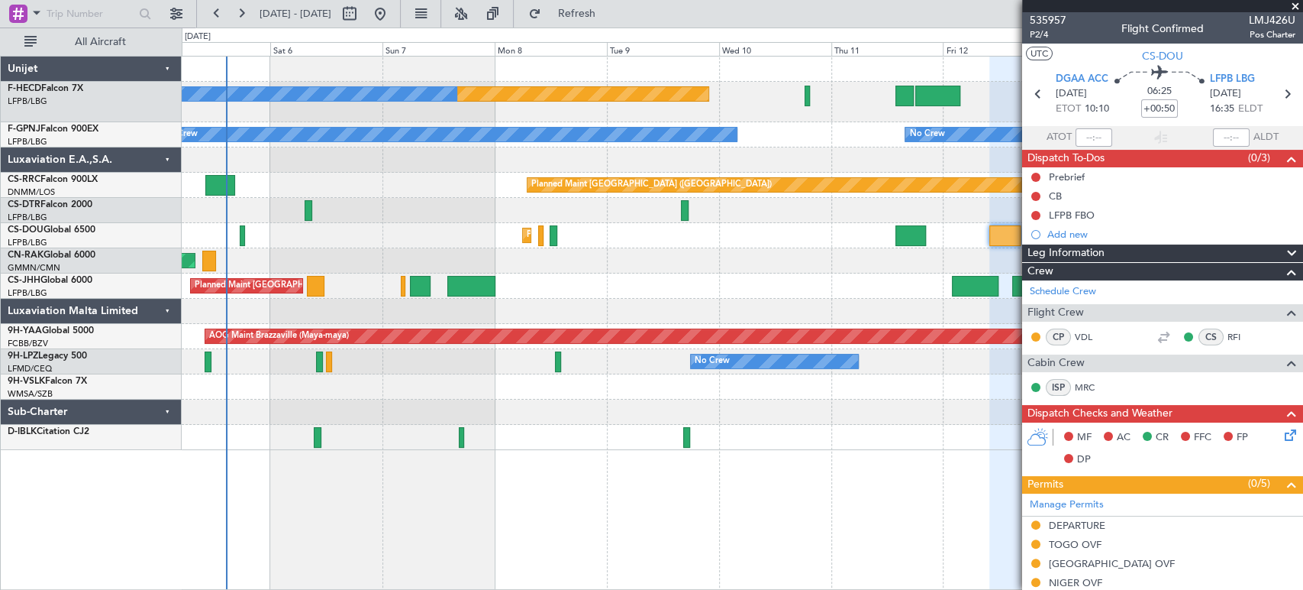
click at [367, 347] on div "AOG Maint Brazzaville (Maya-maya)" at bounding box center [742, 336] width 1121 height 25
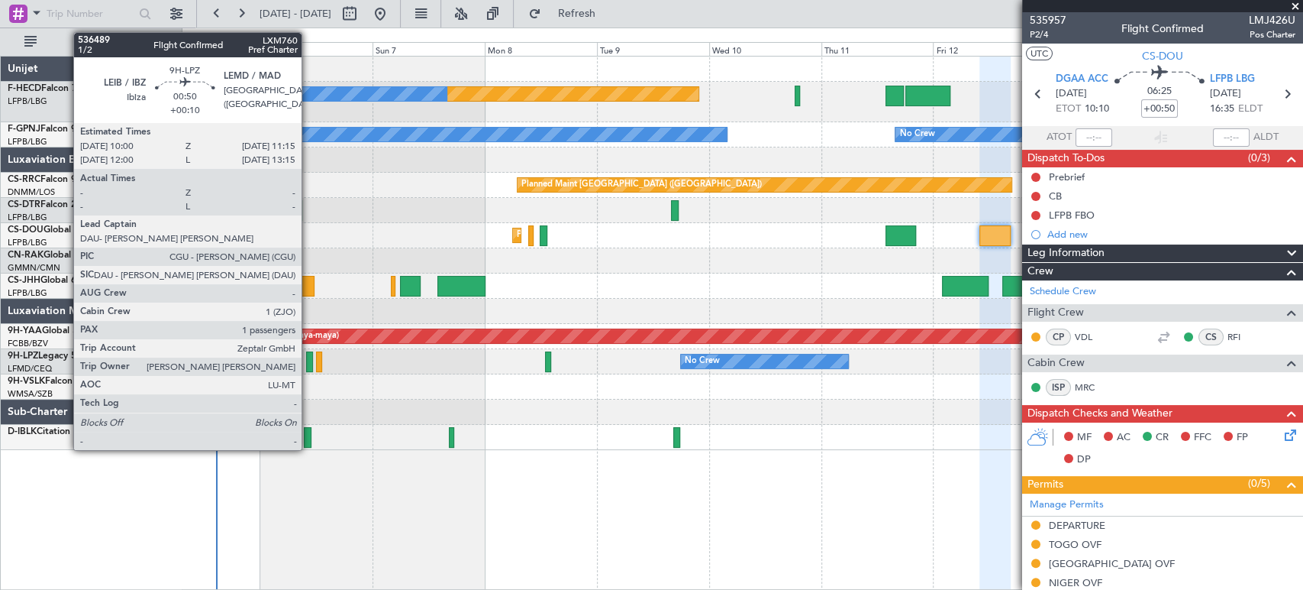
click at [309, 356] on div at bounding box center [309, 361] width 6 height 21
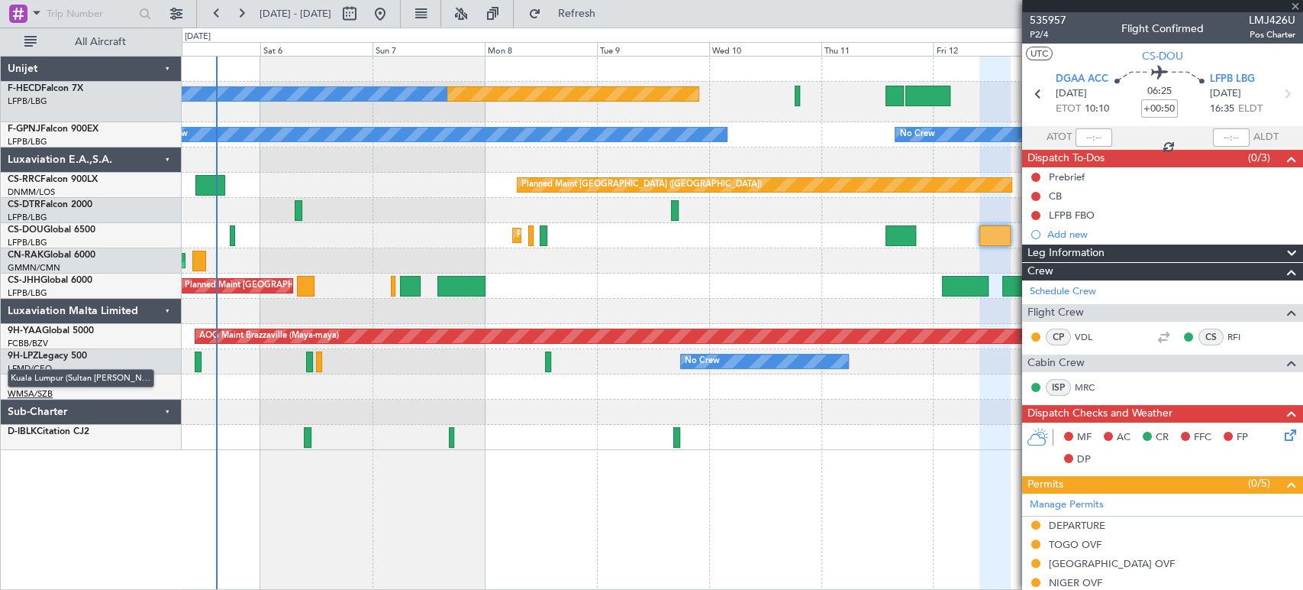
type input "+00:10"
type input "1"
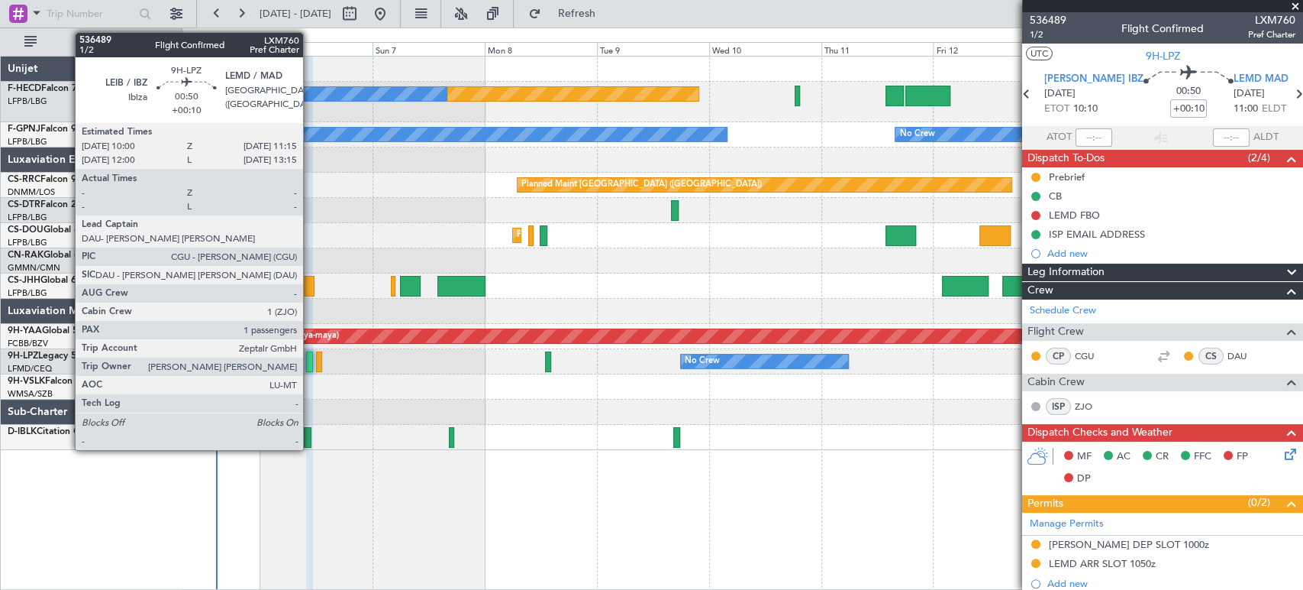
click at [310, 359] on div at bounding box center [309, 361] width 6 height 21
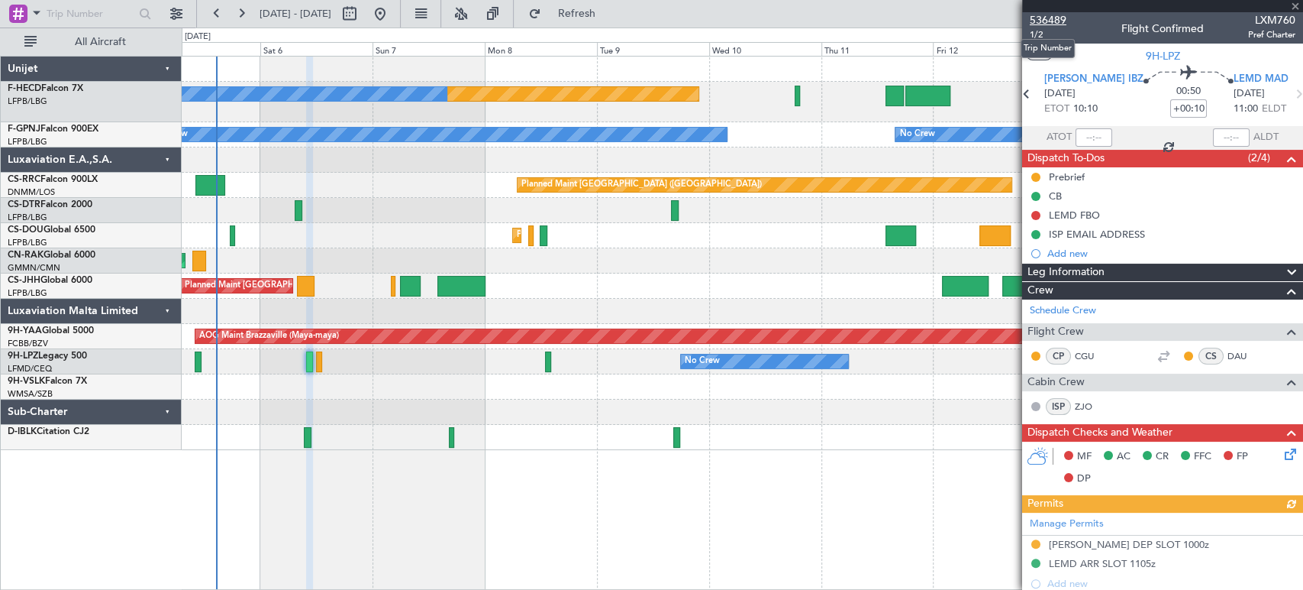
click at [1058, 22] on span "536489" at bounding box center [1048, 20] width 37 height 16
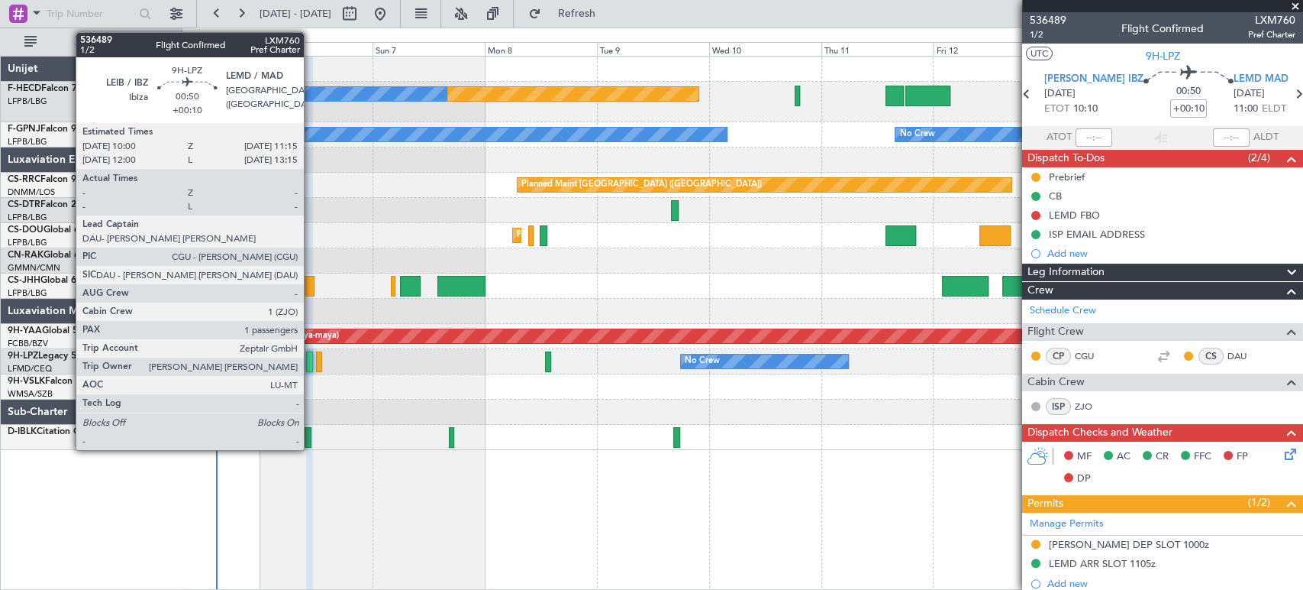
click at [311, 355] on div at bounding box center [309, 361] width 6 height 21
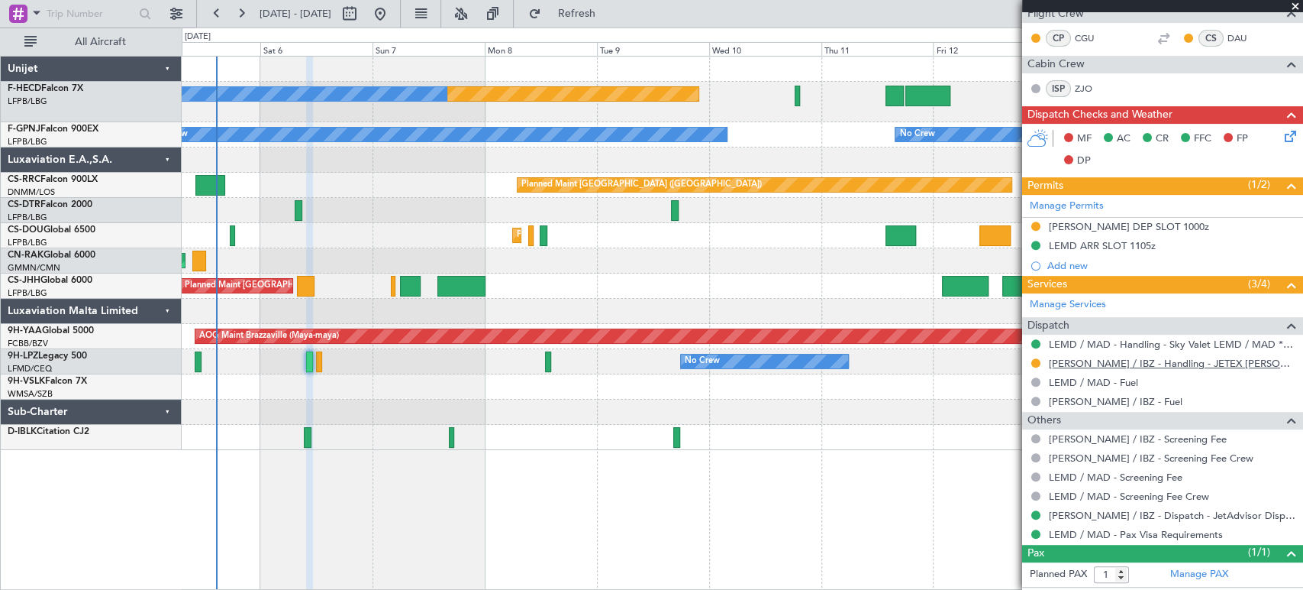
scroll to position [347, 0]
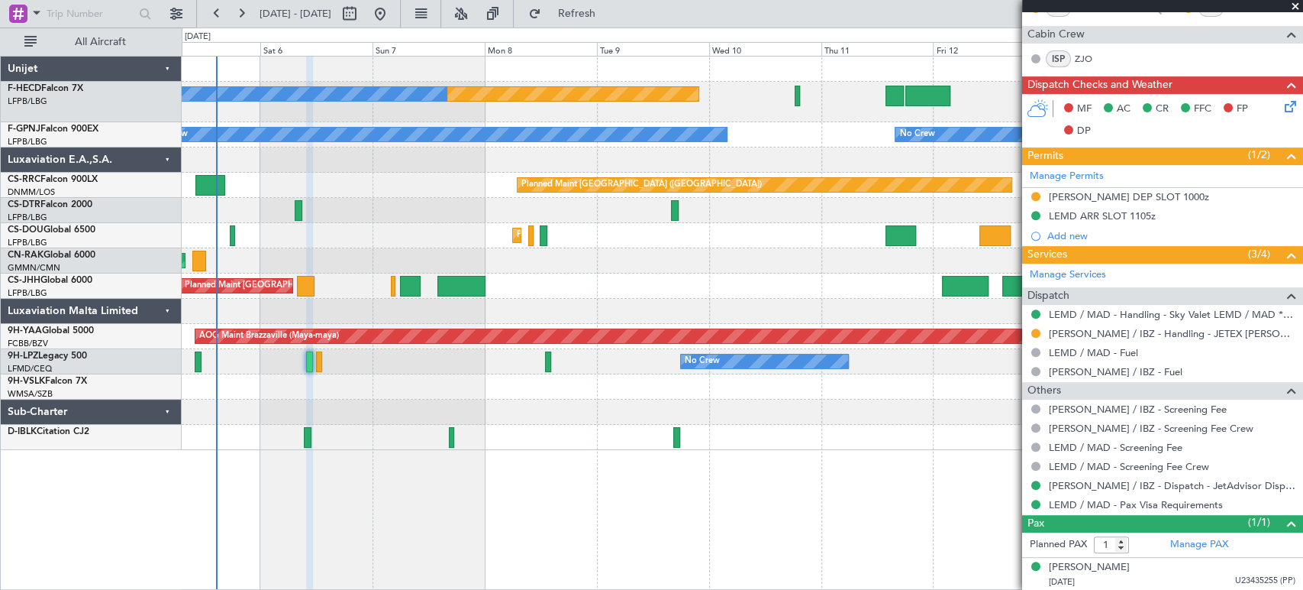
click at [963, 486] on div "Planned Maint [GEOGRAPHIC_DATA] ([GEOGRAPHIC_DATA]) No Crew No Crew No Crew No …" at bounding box center [743, 323] width 1122 height 534
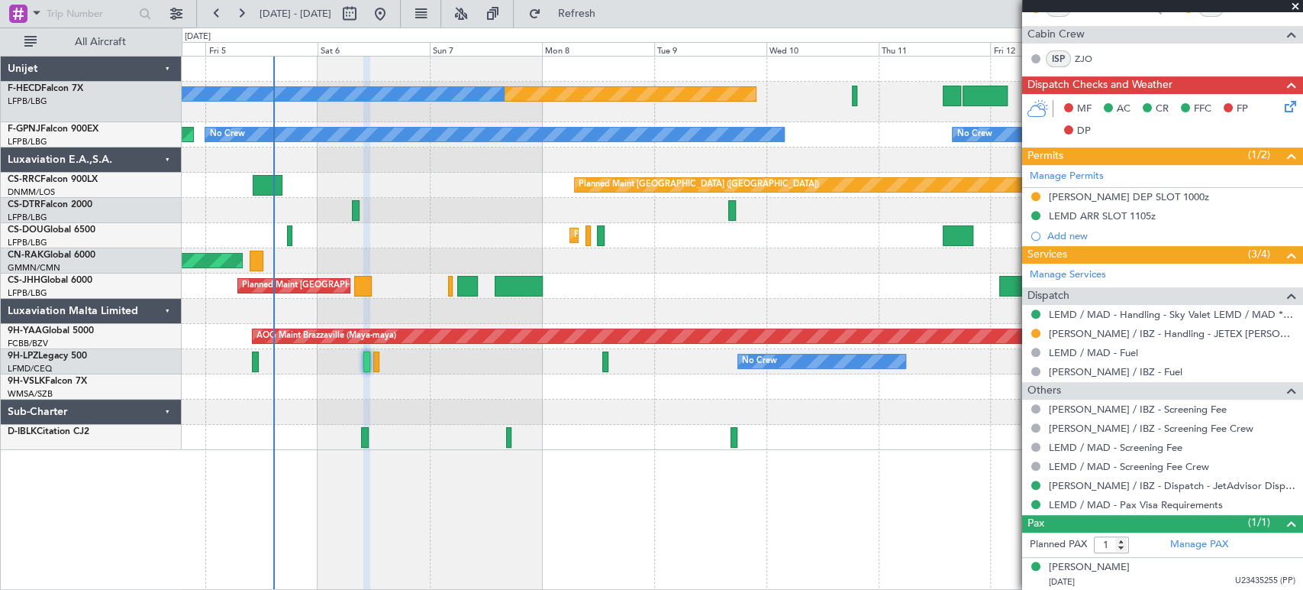
click at [422, 244] on div "Planned Maint [GEOGRAPHIC_DATA] ([GEOGRAPHIC_DATA]) Planned Maint [GEOGRAPHIC_D…" at bounding box center [742, 235] width 1121 height 25
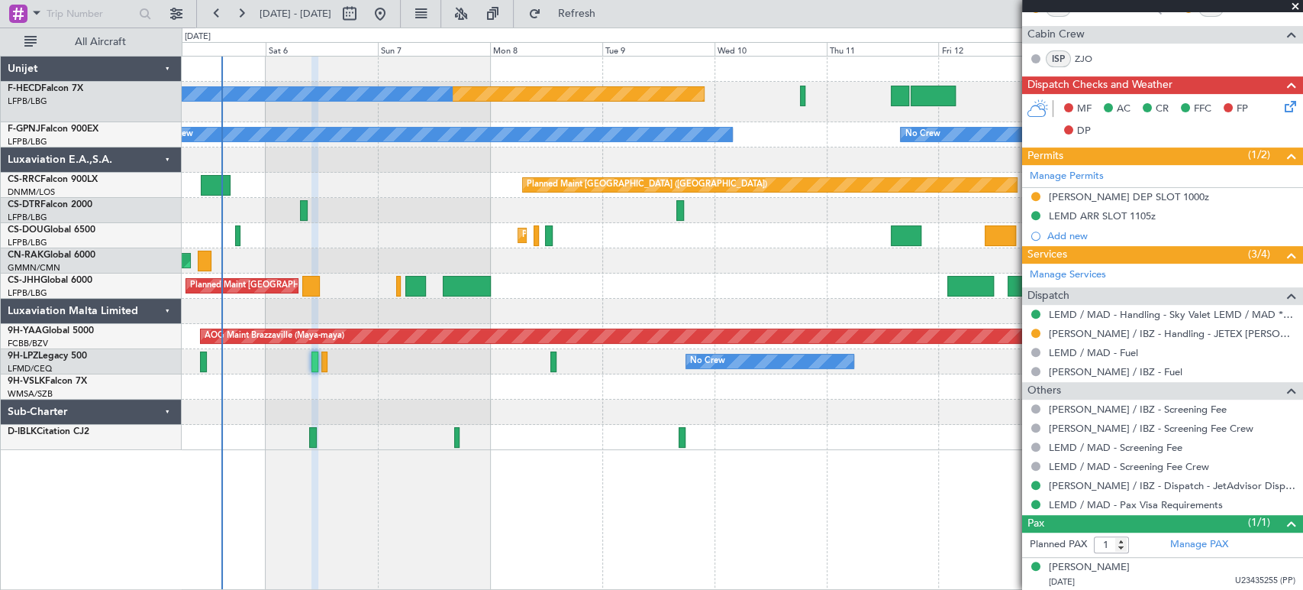
click at [308, 235] on div "Planned Maint [GEOGRAPHIC_DATA] ([GEOGRAPHIC_DATA]) Planned Maint [GEOGRAPHIC_D…" at bounding box center [742, 235] width 1121 height 25
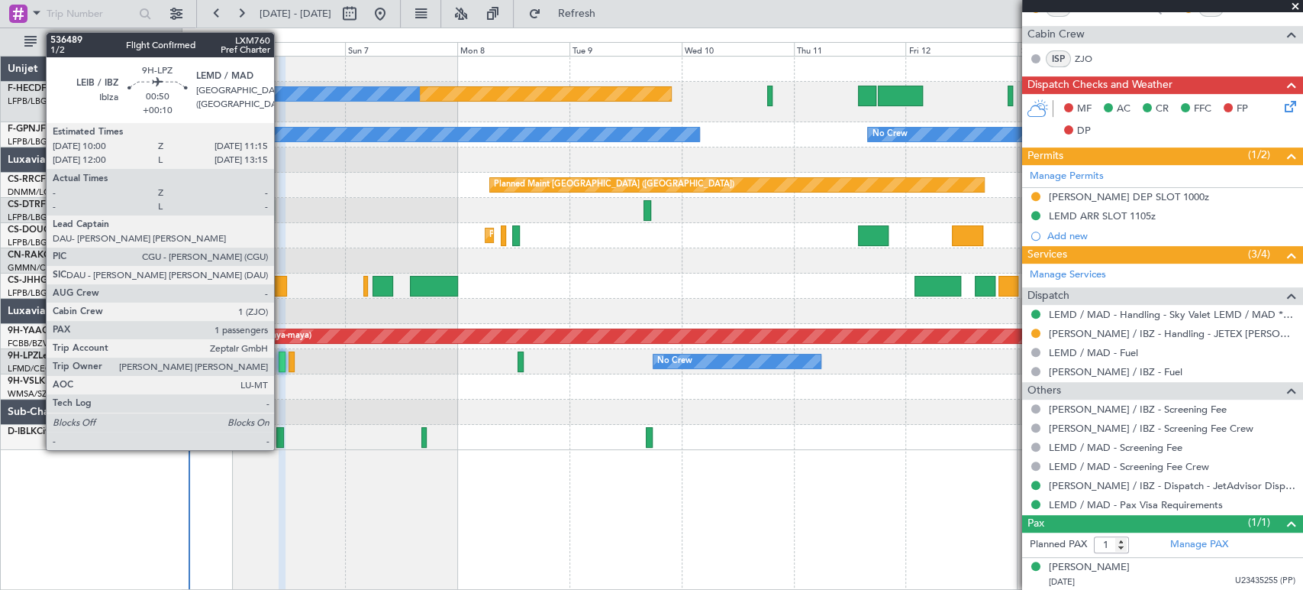
click at [281, 365] on div at bounding box center [282, 361] width 6 height 21
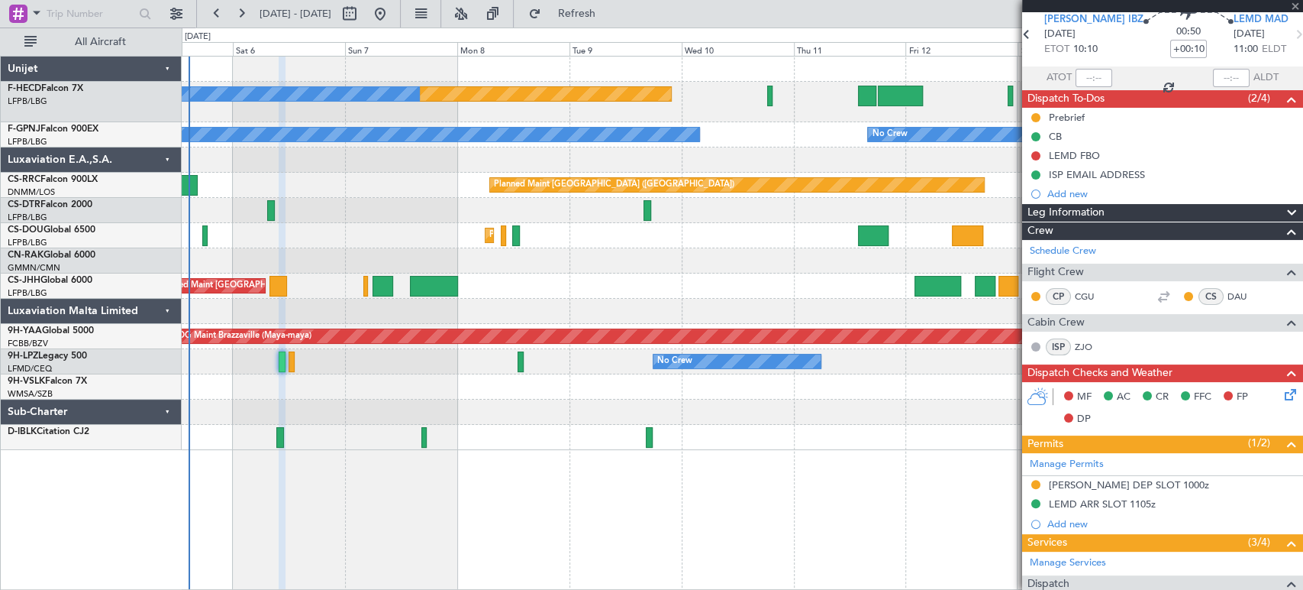
scroll to position [0, 0]
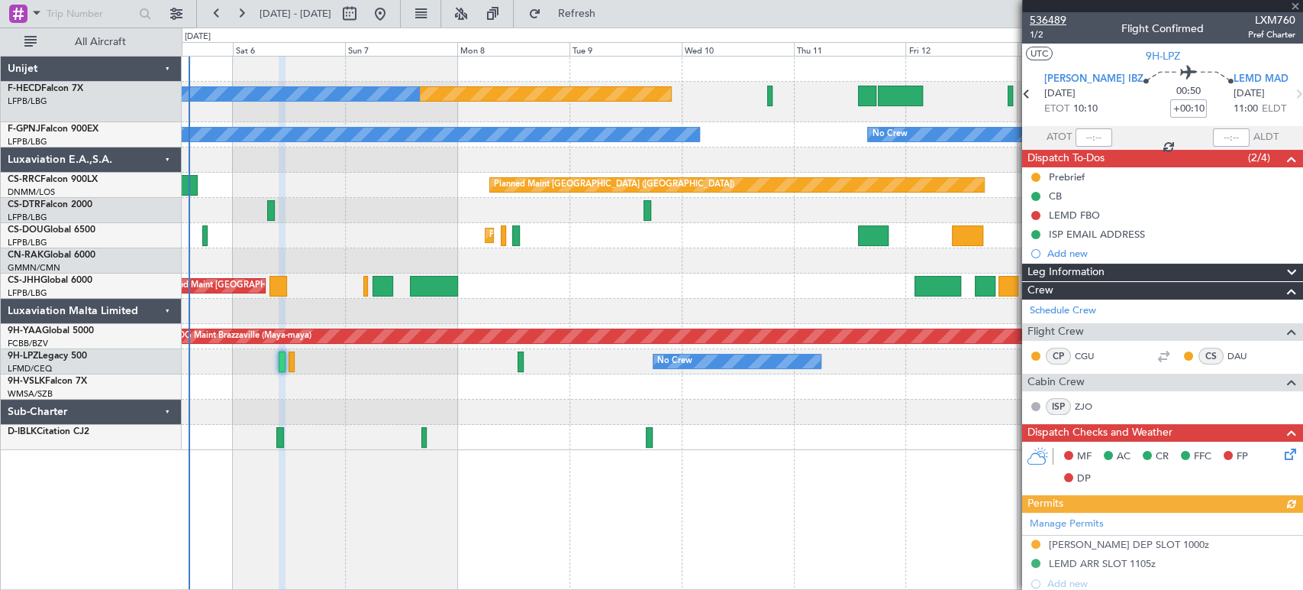
click at [1051, 18] on span "536489" at bounding box center [1048, 20] width 37 height 16
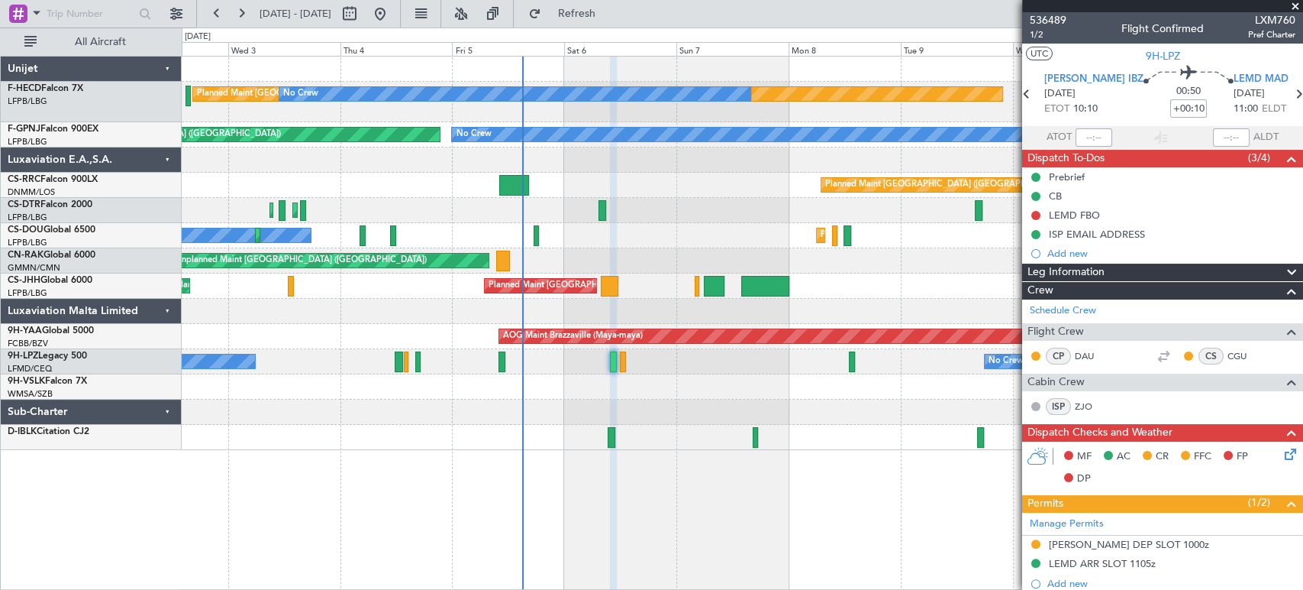
click at [712, 235] on div "Planned Maint [GEOGRAPHIC_DATA] ([GEOGRAPHIC_DATA]) No Crew No Crew No Crew No …" at bounding box center [742, 253] width 1121 height 393
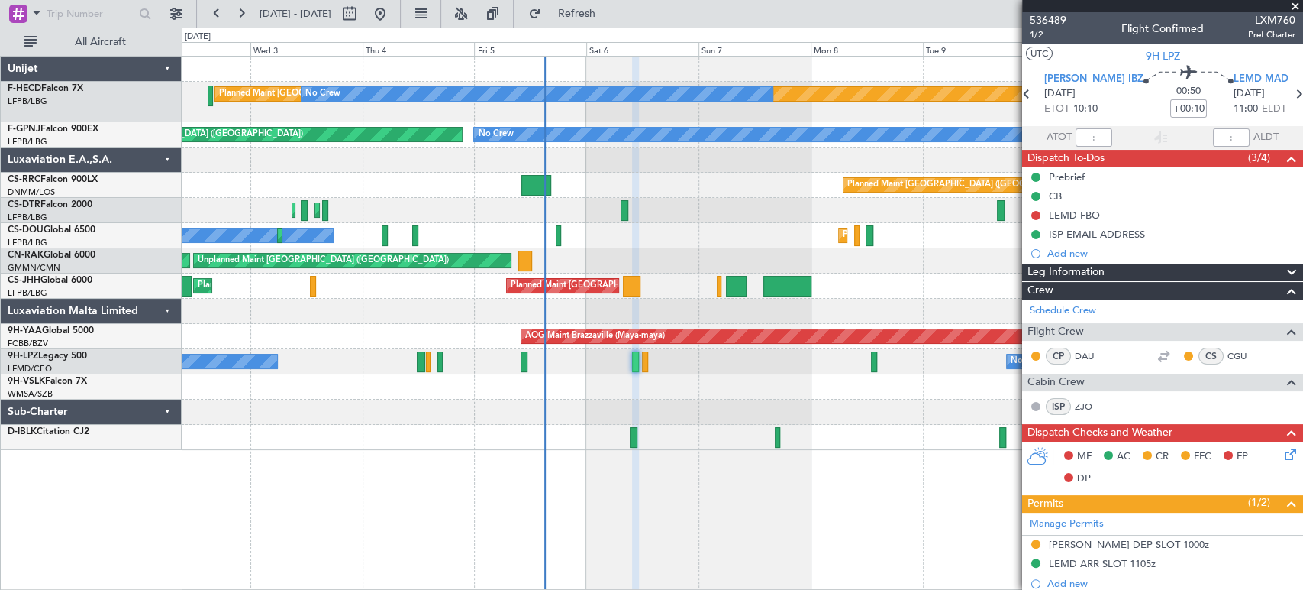
click at [524, 184] on div "Planned Maint [GEOGRAPHIC_DATA] ([GEOGRAPHIC_DATA])" at bounding box center [742, 185] width 1121 height 25
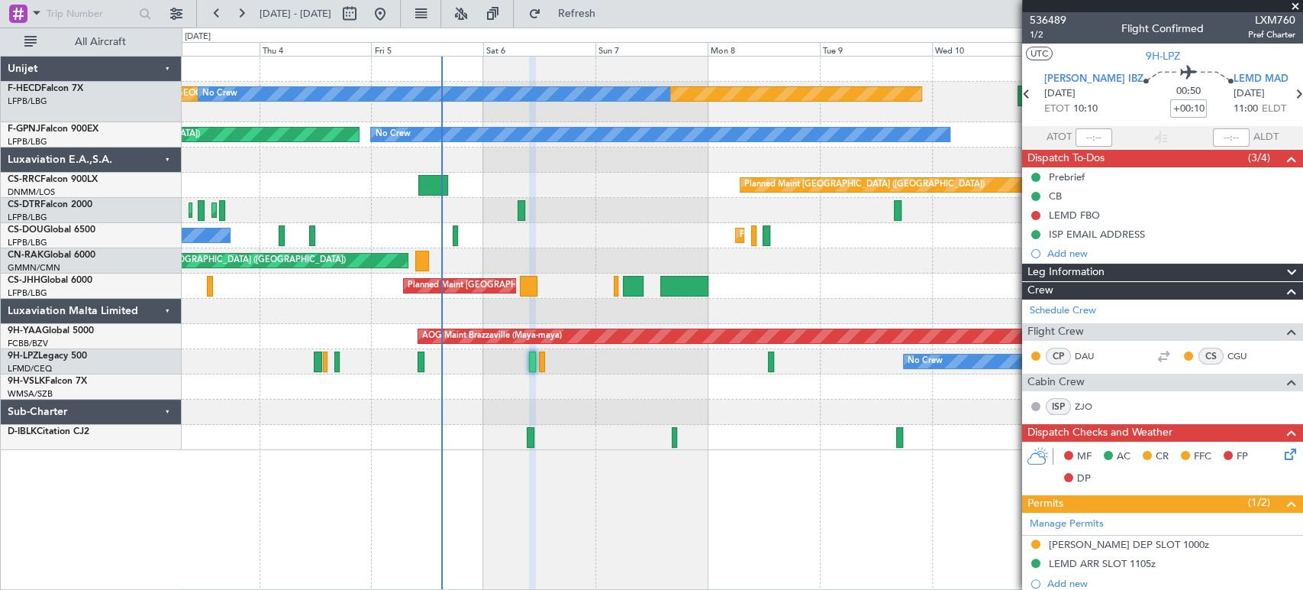
click at [564, 171] on div at bounding box center [742, 159] width 1121 height 25
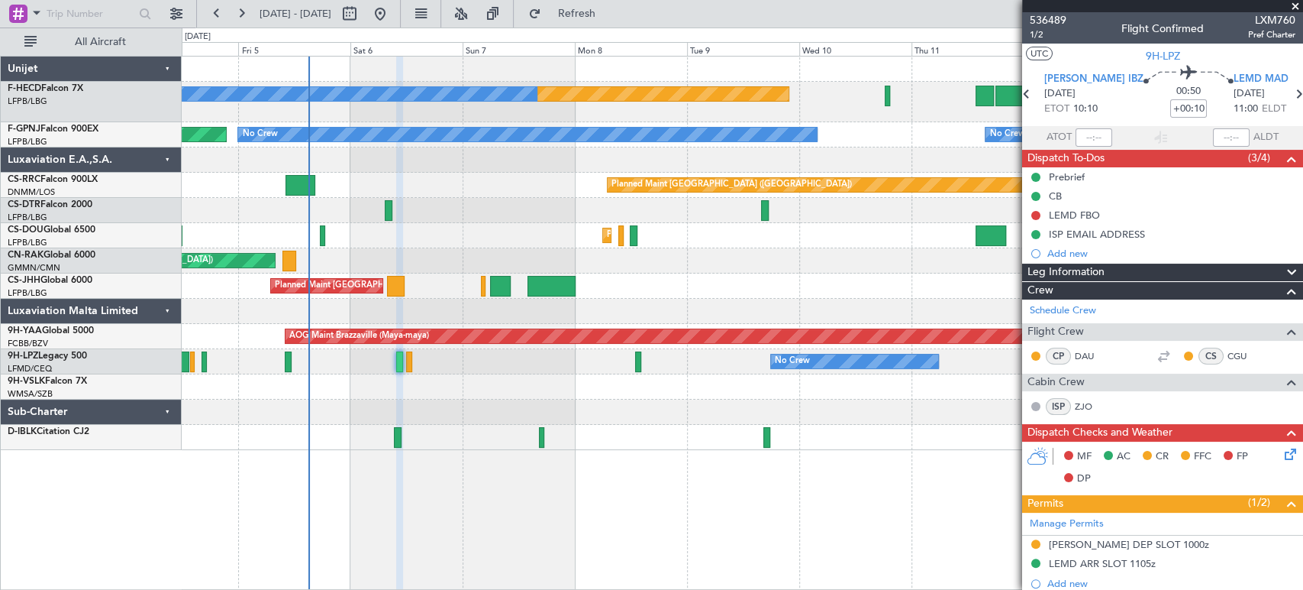
click at [542, 176] on div "Planned Maint [GEOGRAPHIC_DATA] ([GEOGRAPHIC_DATA])" at bounding box center [742, 185] width 1121 height 25
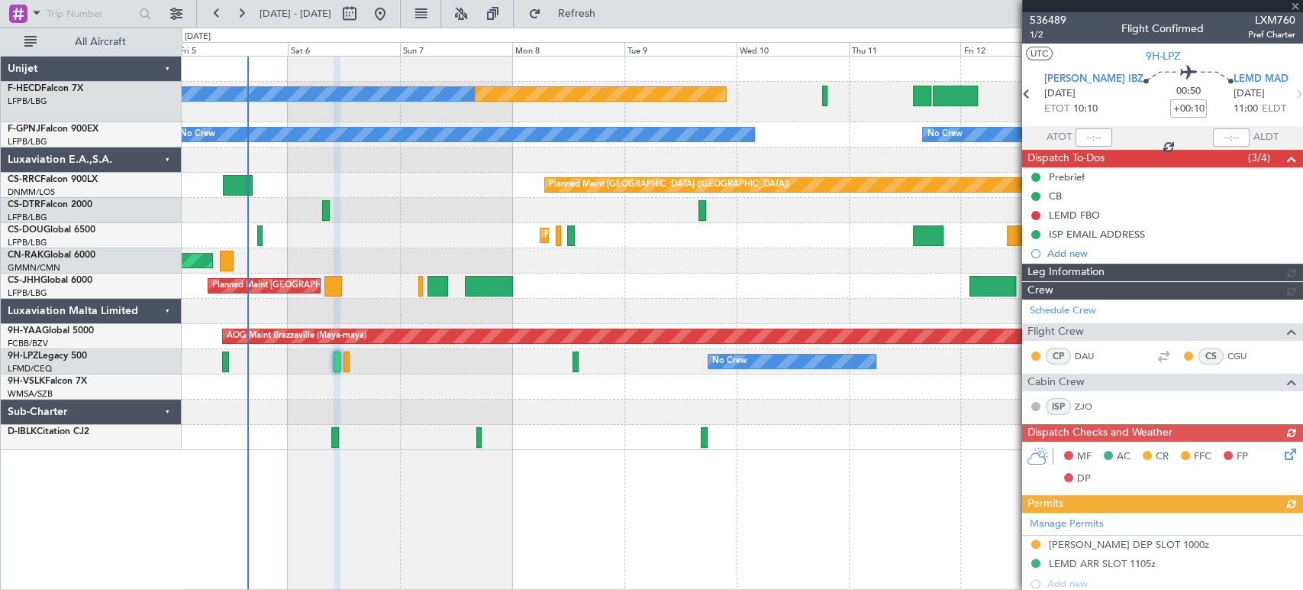
click at [334, 190] on div "Planned Maint [GEOGRAPHIC_DATA] ([GEOGRAPHIC_DATA]) No Crew No Crew No Crew No …" at bounding box center [742, 253] width 1121 height 393
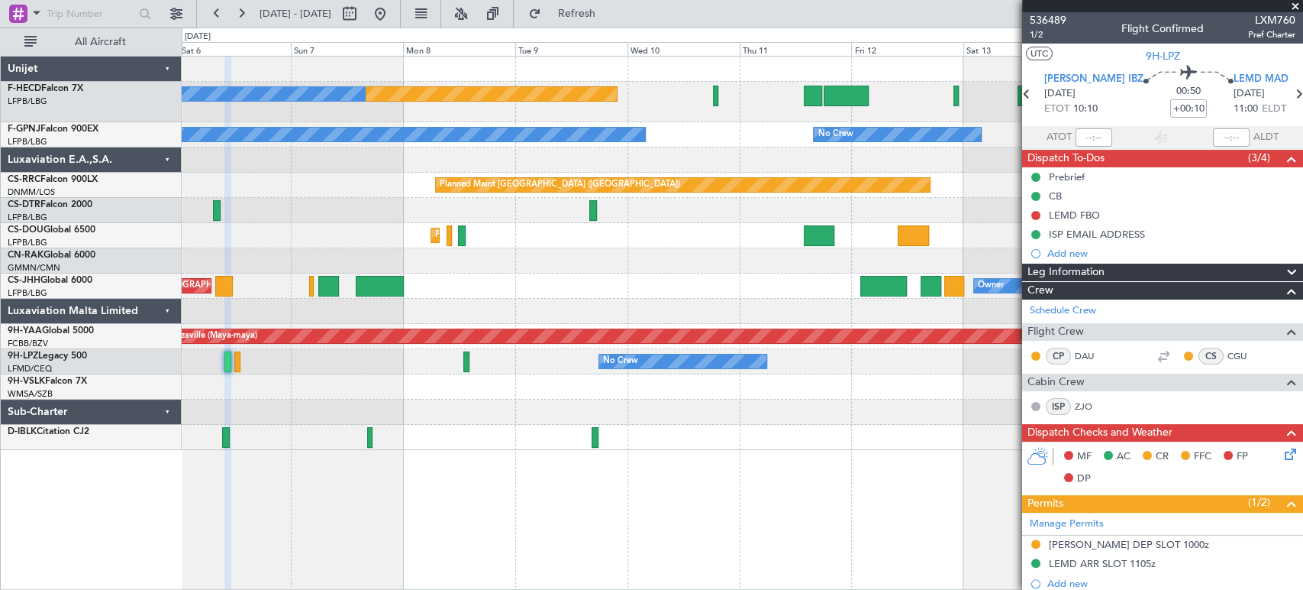
click at [365, 162] on div "Planned Maint [GEOGRAPHIC_DATA] ([GEOGRAPHIC_DATA]) No Crew No Crew No Crew No …" at bounding box center [742, 253] width 1121 height 393
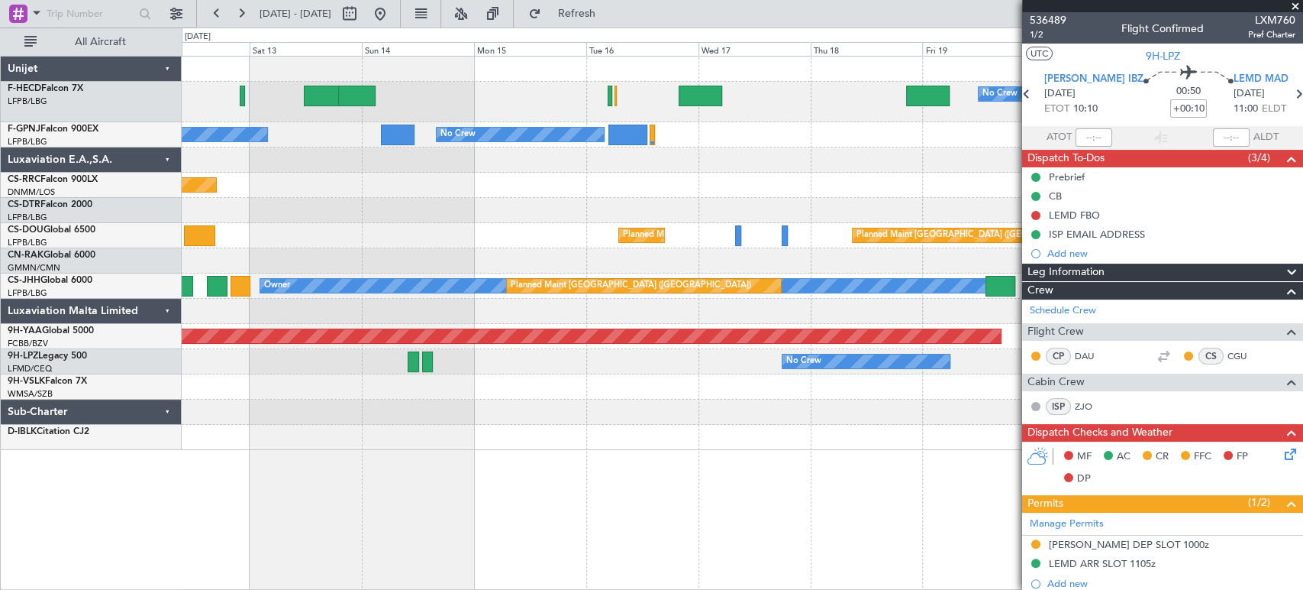
click at [432, 147] on div "No Crew No Crew Planned Maint [GEOGRAPHIC_DATA] ([GEOGRAPHIC_DATA]) No Crew No …" at bounding box center [742, 253] width 1121 height 393
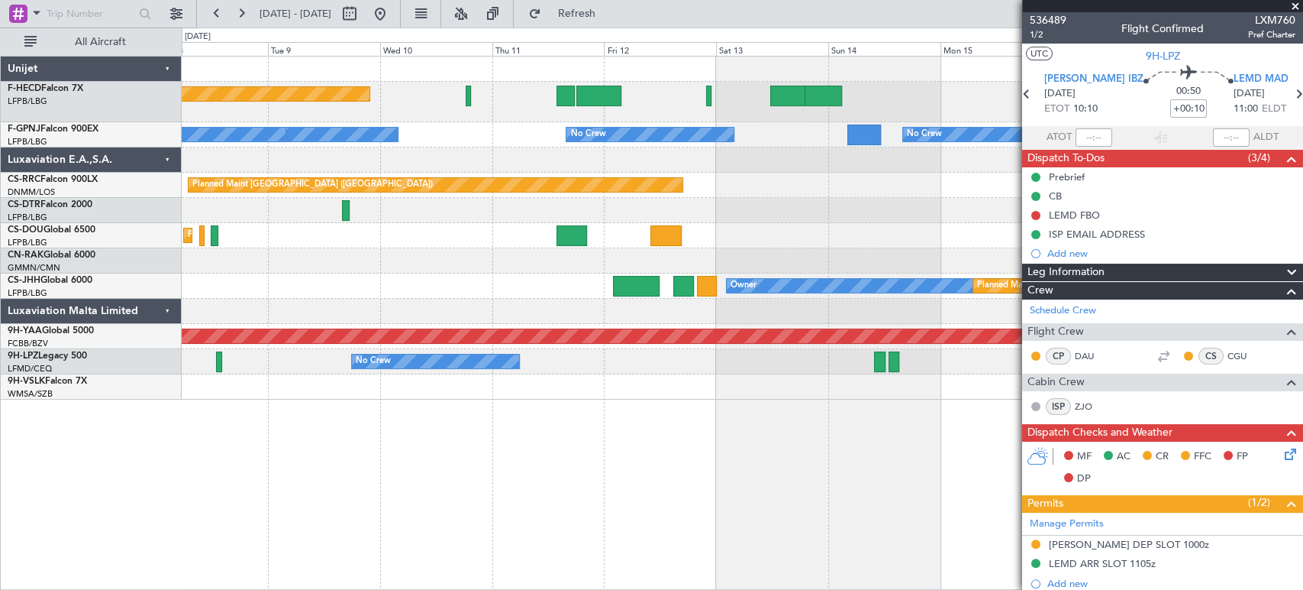
click at [1021, 152] on div at bounding box center [742, 159] width 1121 height 25
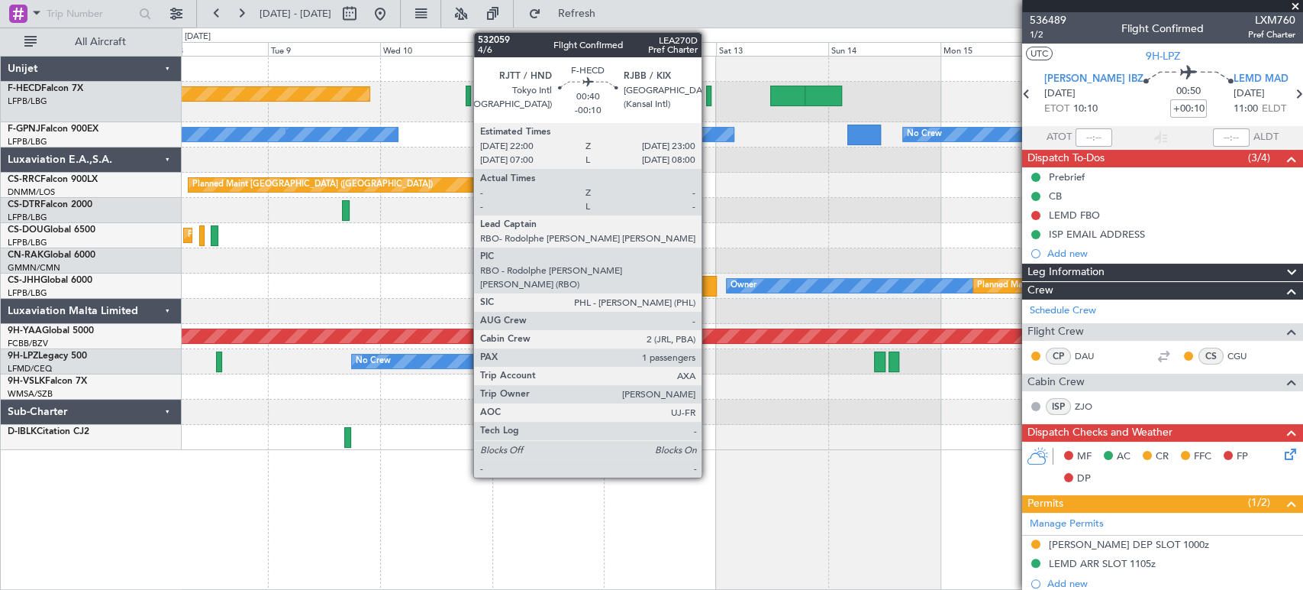
click at [709, 96] on div at bounding box center [708, 96] width 5 height 21
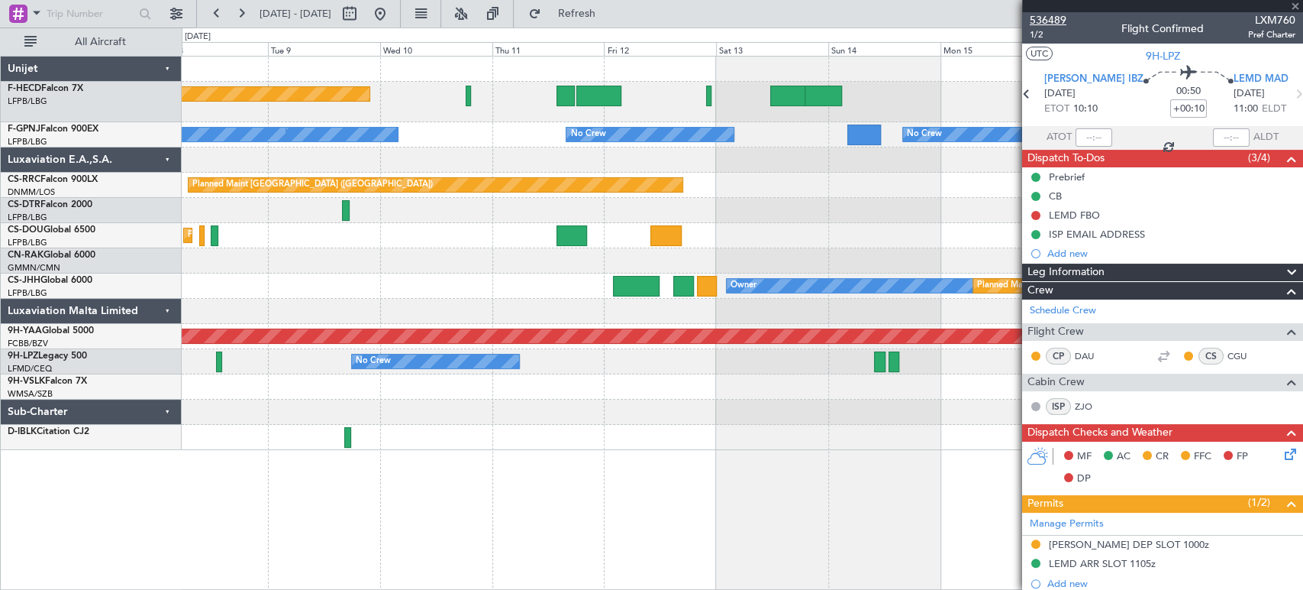
type input "-00:10"
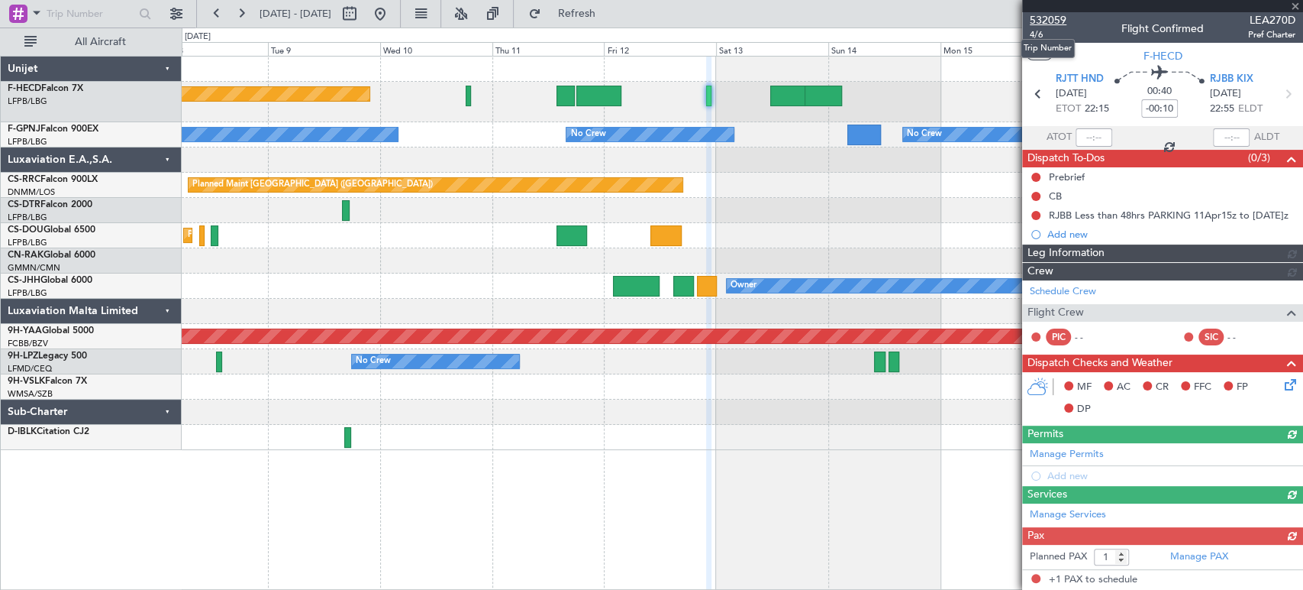
click at [1063, 17] on span "532059" at bounding box center [1048, 20] width 37 height 16
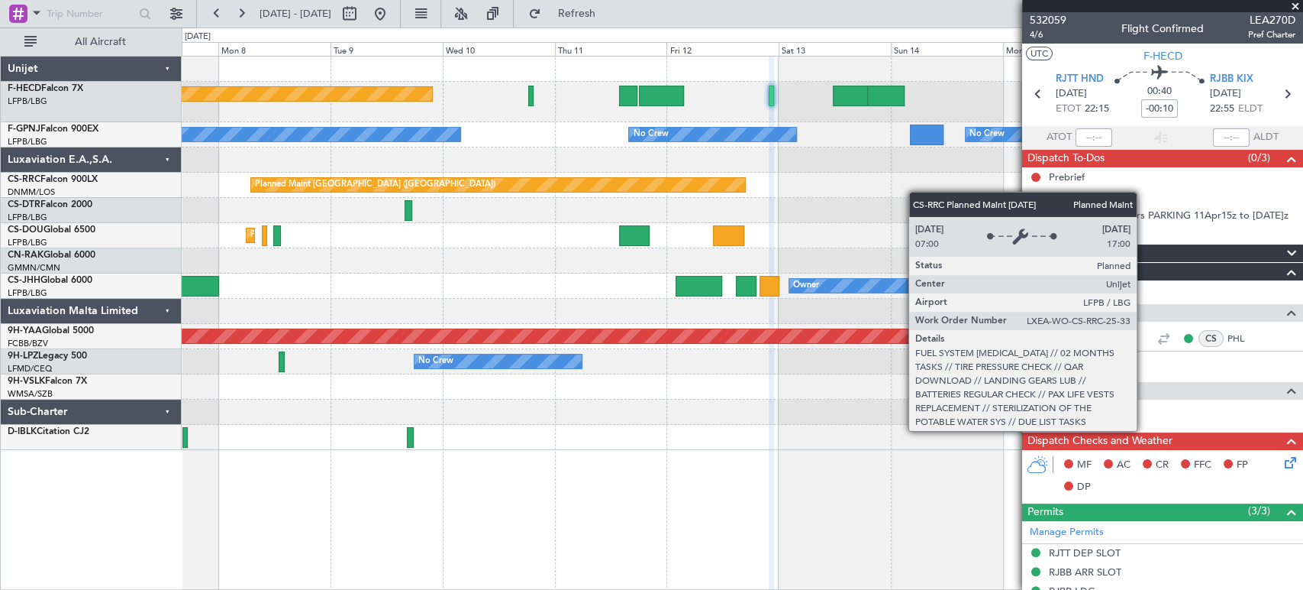
click at [481, 160] on div at bounding box center [742, 159] width 1121 height 25
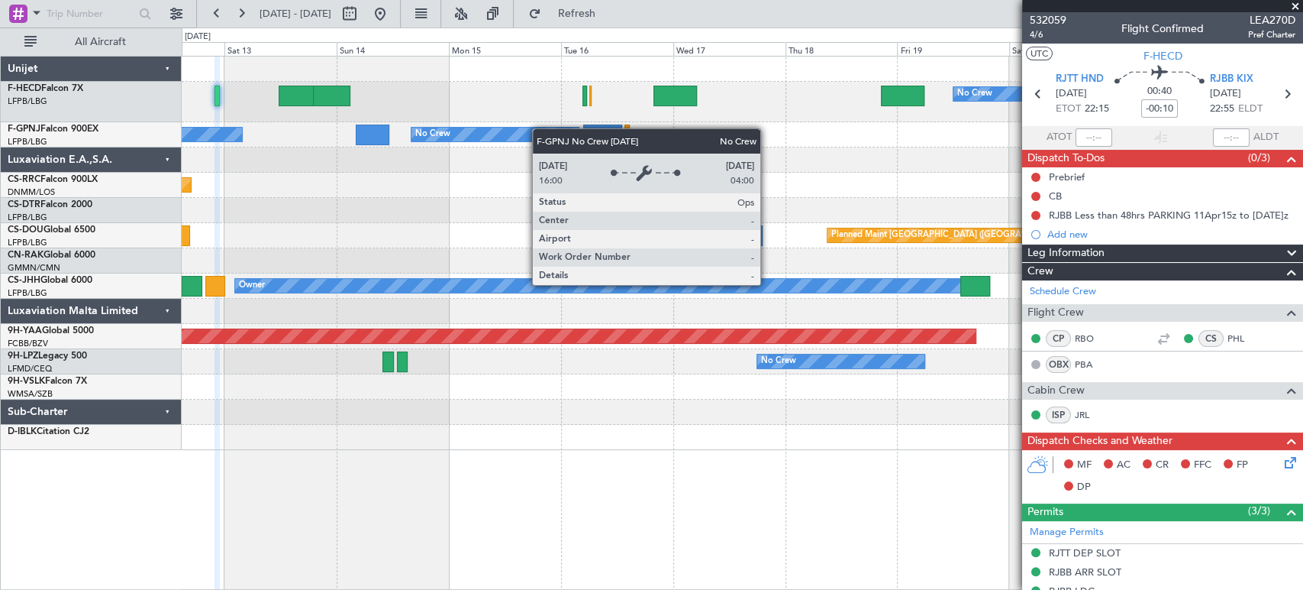
click at [403, 144] on div "No Crew No Crew No Crew No Crew No Crew No Crew Planned Maint [GEOGRAPHIC_DATA]…" at bounding box center [742, 253] width 1121 height 393
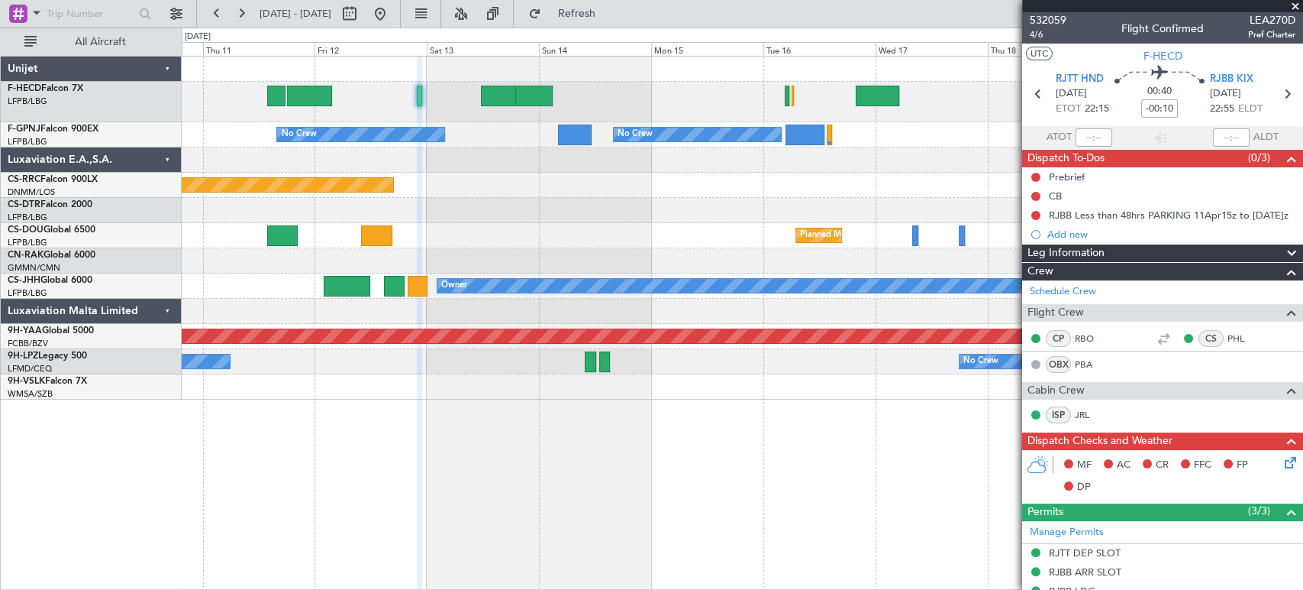
click at [880, 105] on div "No Crew Planned Maint [GEOGRAPHIC_DATA] ([GEOGRAPHIC_DATA])" at bounding box center [742, 102] width 1121 height 40
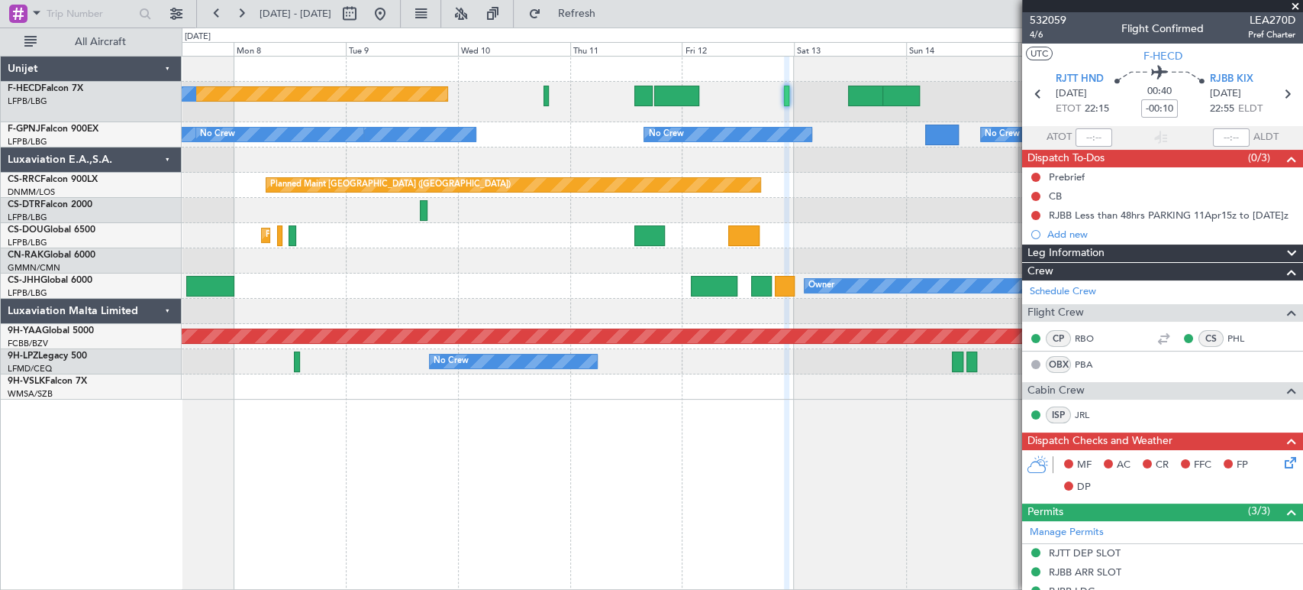
click at [597, 104] on div "Planned Maint [GEOGRAPHIC_DATA] ([GEOGRAPHIC_DATA]) No Crew No Crew" at bounding box center [742, 102] width 1121 height 40
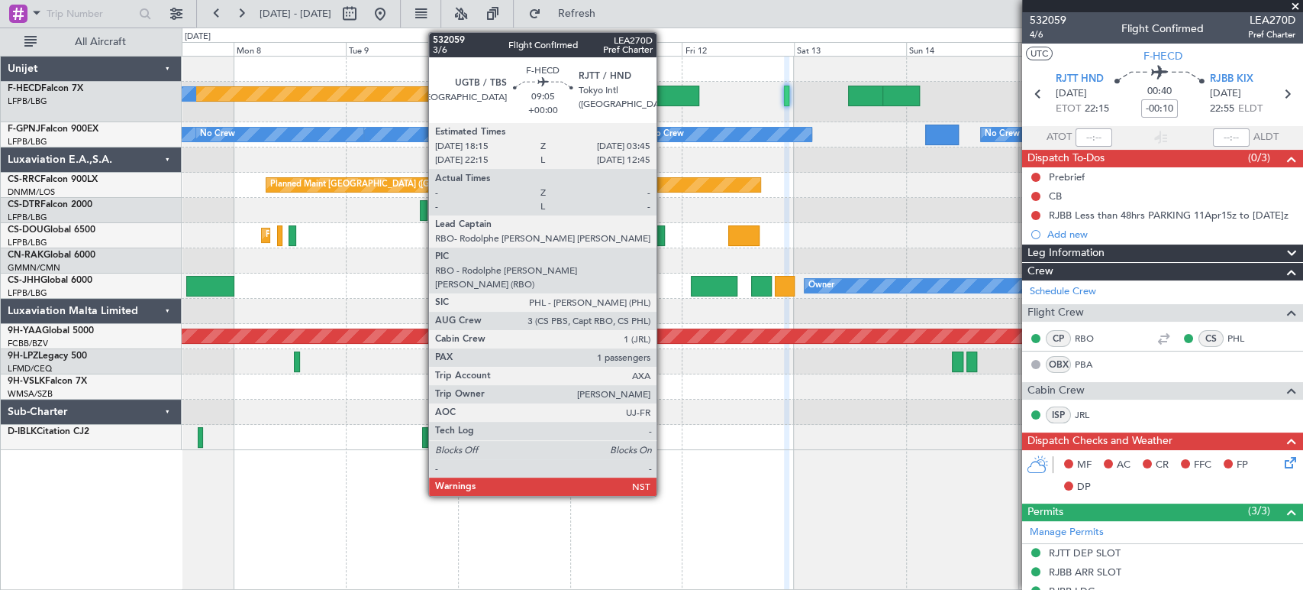
click at [664, 90] on div at bounding box center [676, 96] width 45 height 21
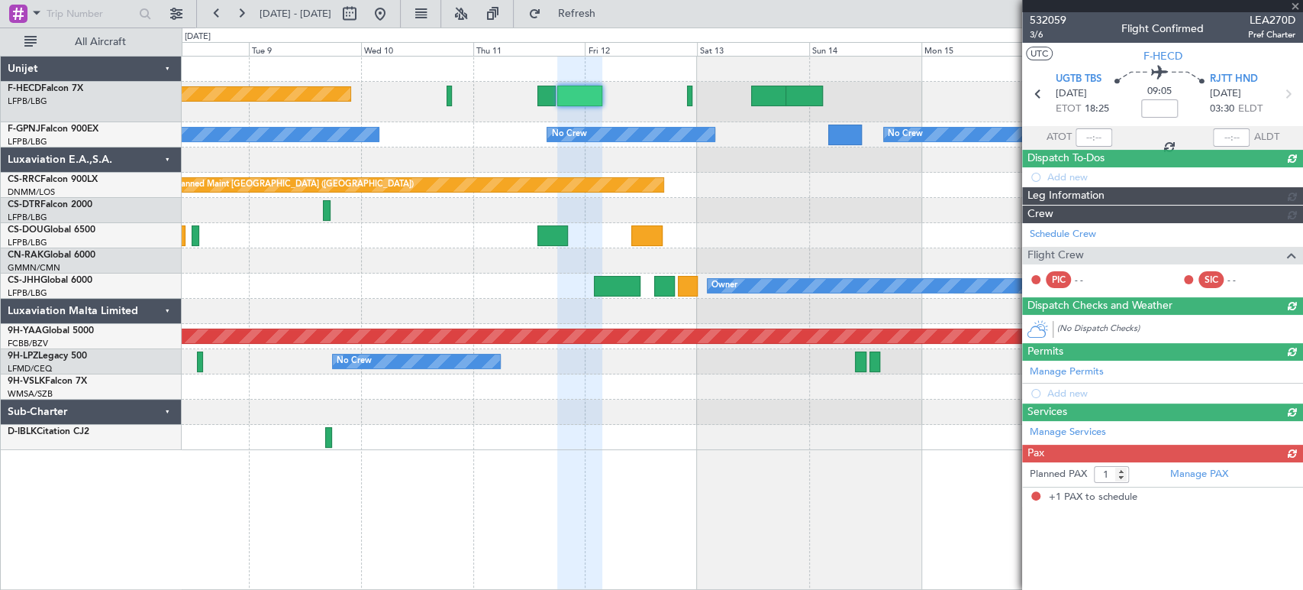
click at [549, 121] on div "Planned Maint [GEOGRAPHIC_DATA] ([GEOGRAPHIC_DATA]) No Crew No Crew No Crew No …" at bounding box center [742, 253] width 1121 height 393
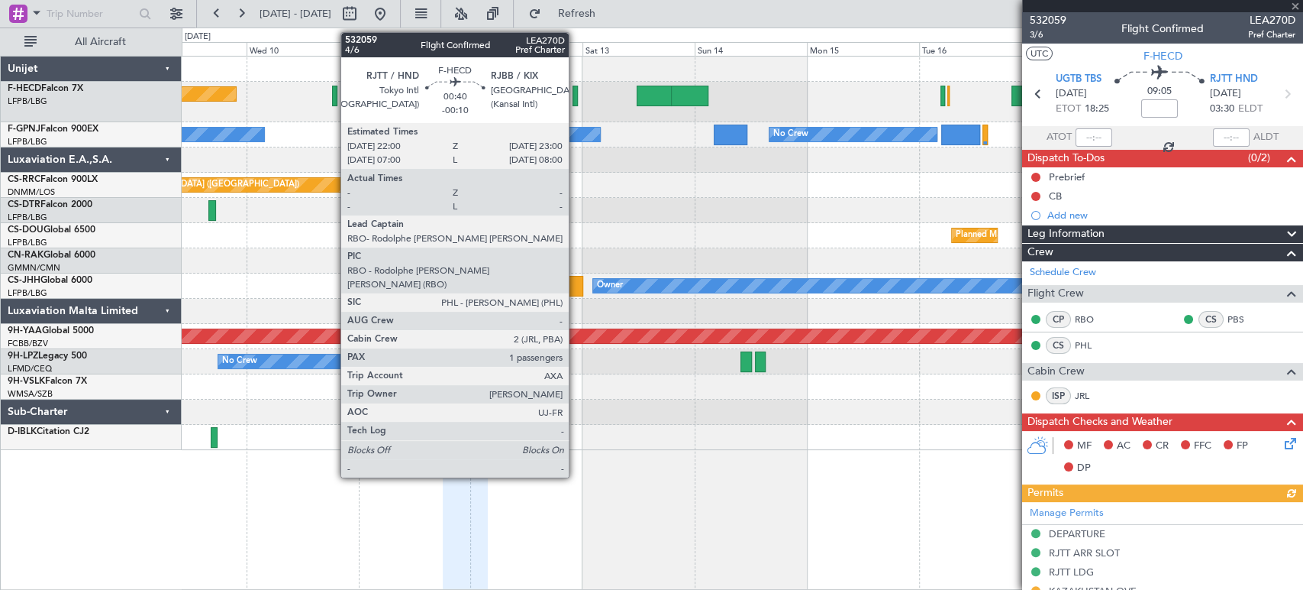
click at [576, 92] on div at bounding box center [575, 96] width 5 height 21
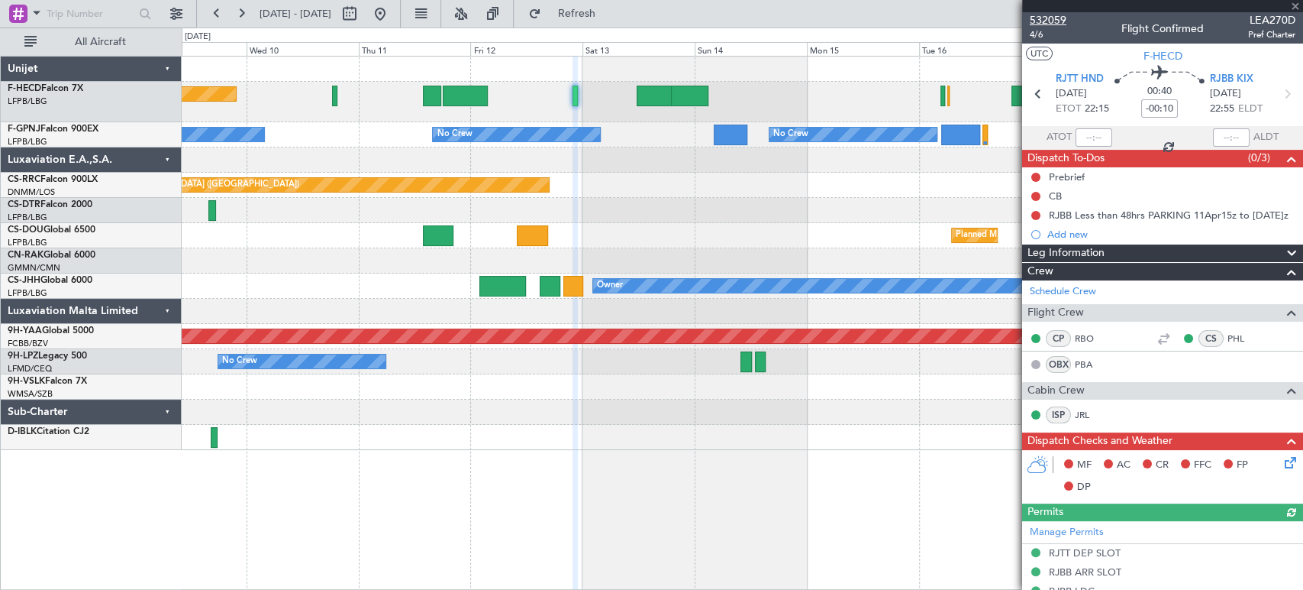
click at [1055, 15] on span "532059" at bounding box center [1048, 20] width 37 height 16
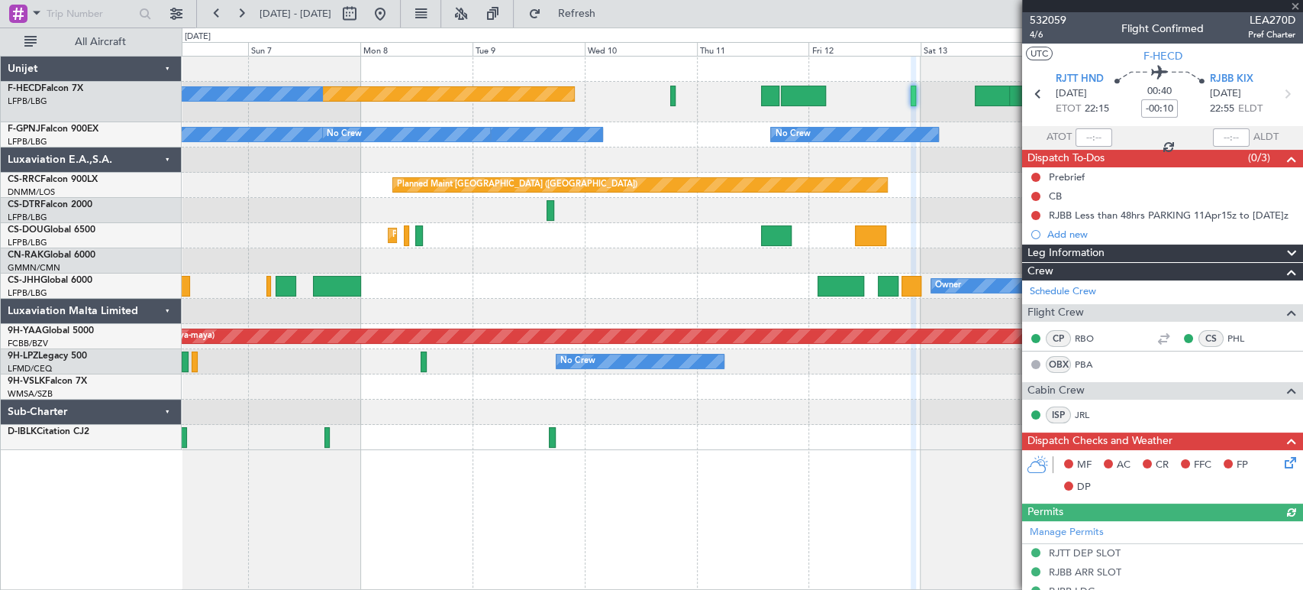
click at [868, 194] on div "Planned Maint [GEOGRAPHIC_DATA] ([GEOGRAPHIC_DATA]) No Crew No Crew No Crew No …" at bounding box center [742, 253] width 1121 height 393
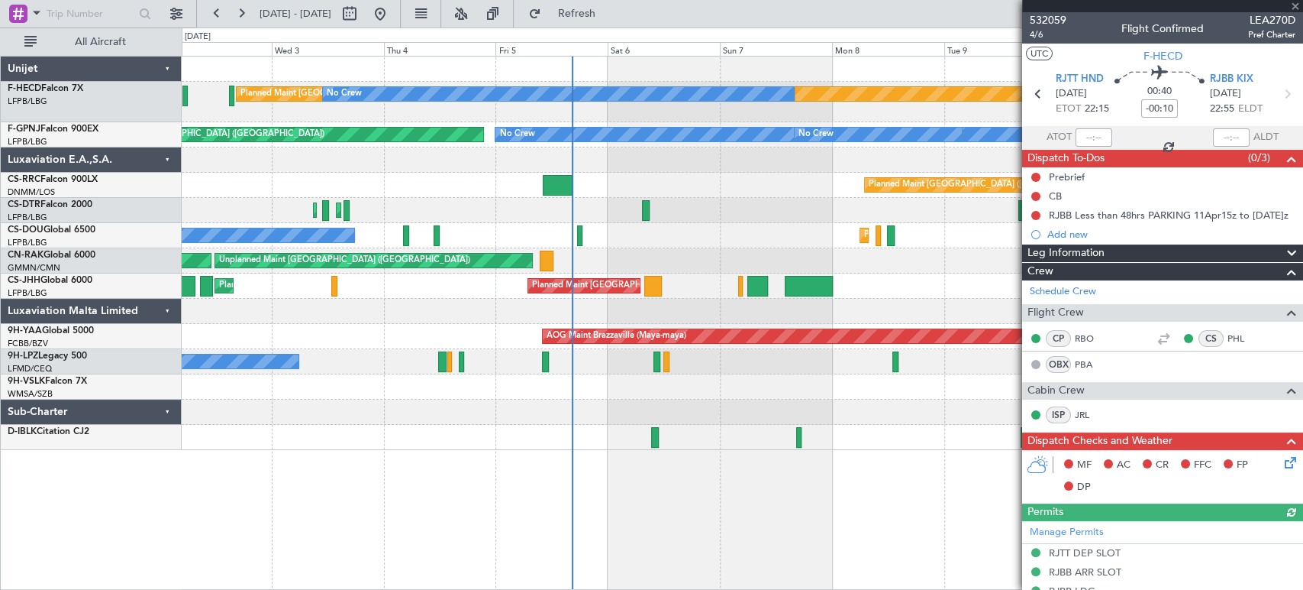
click at [990, 212] on div "Planned Maint [GEOGRAPHIC_DATA] ([GEOGRAPHIC_DATA]) No Crew No Crew No Crew No …" at bounding box center [742, 253] width 1121 height 393
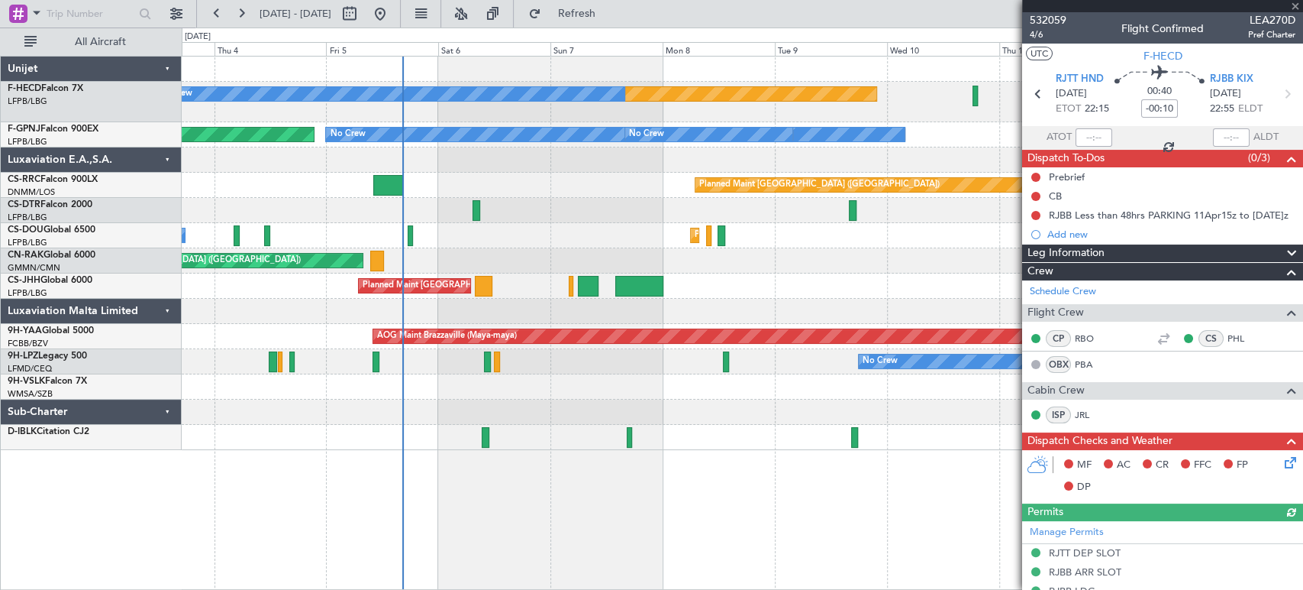
click at [250, 256] on div "Planned Maint [GEOGRAPHIC_DATA] ([GEOGRAPHIC_DATA]) No Crew No Crew No Crew No …" at bounding box center [742, 253] width 1121 height 393
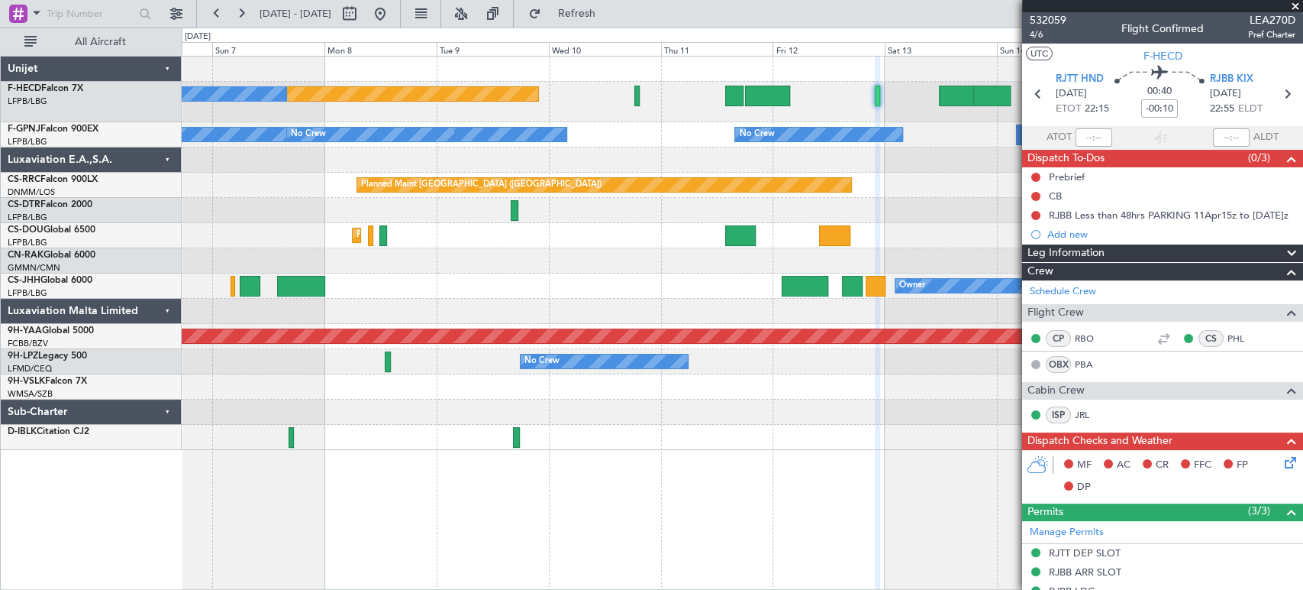
click at [304, 223] on div "Planned Maint [GEOGRAPHIC_DATA] ([GEOGRAPHIC_DATA]) No Crew No Crew No Crew No …" at bounding box center [742, 253] width 1121 height 393
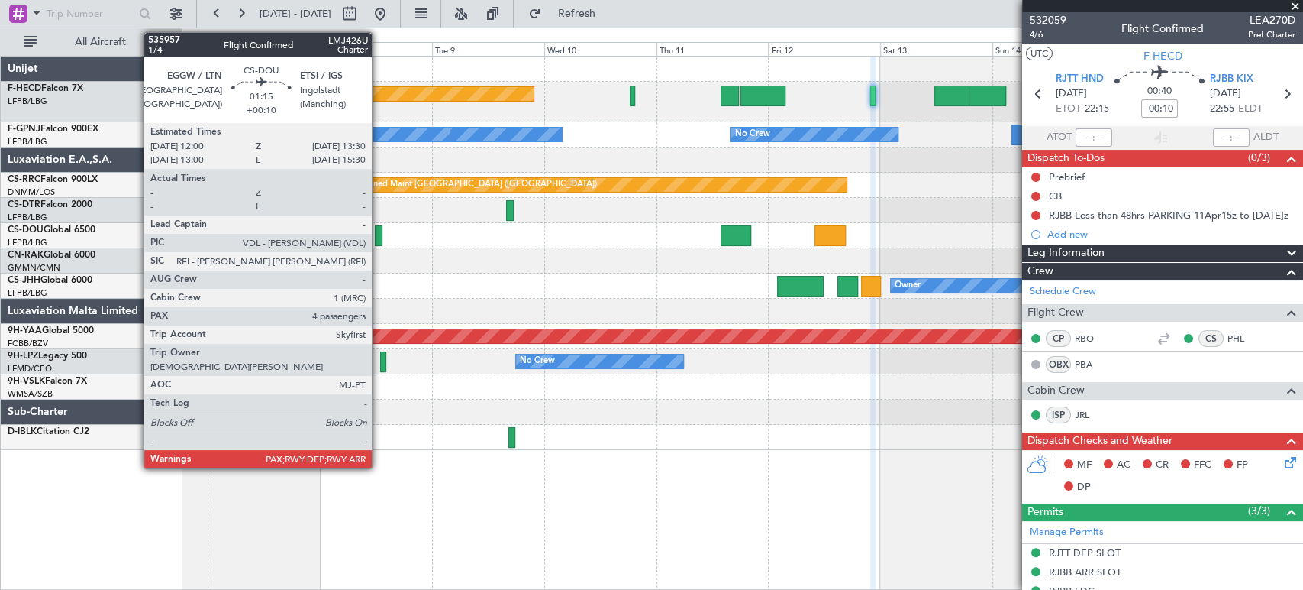
click at [379, 231] on div at bounding box center [379, 235] width 8 height 21
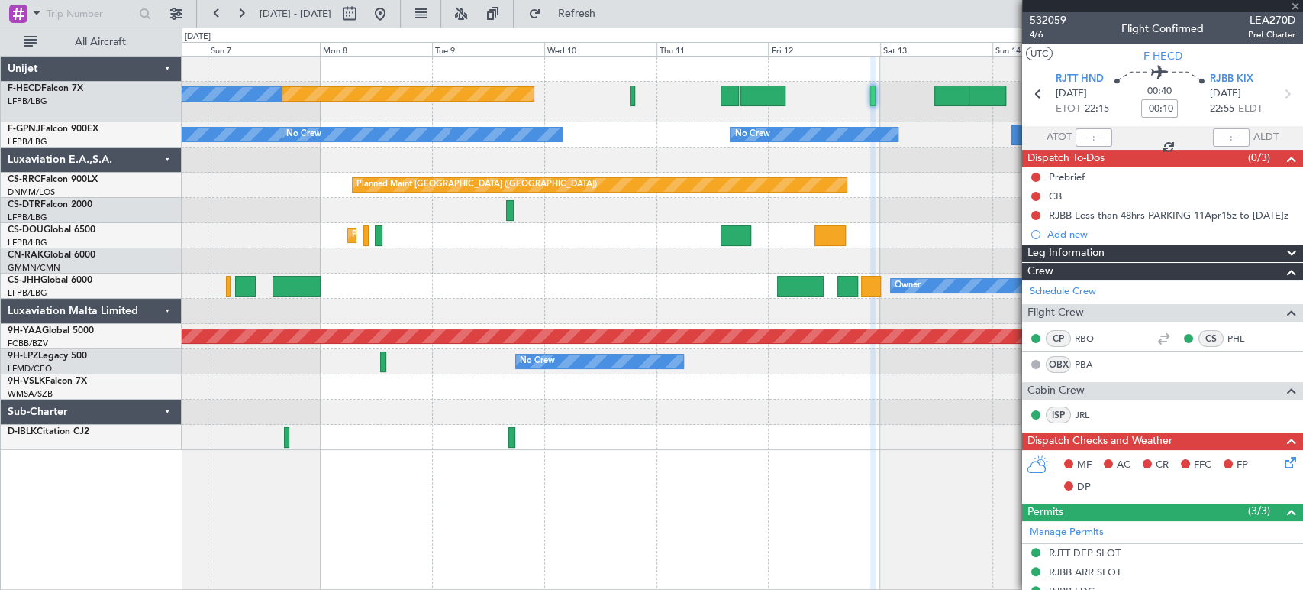
type input "+00:10"
type input "6"
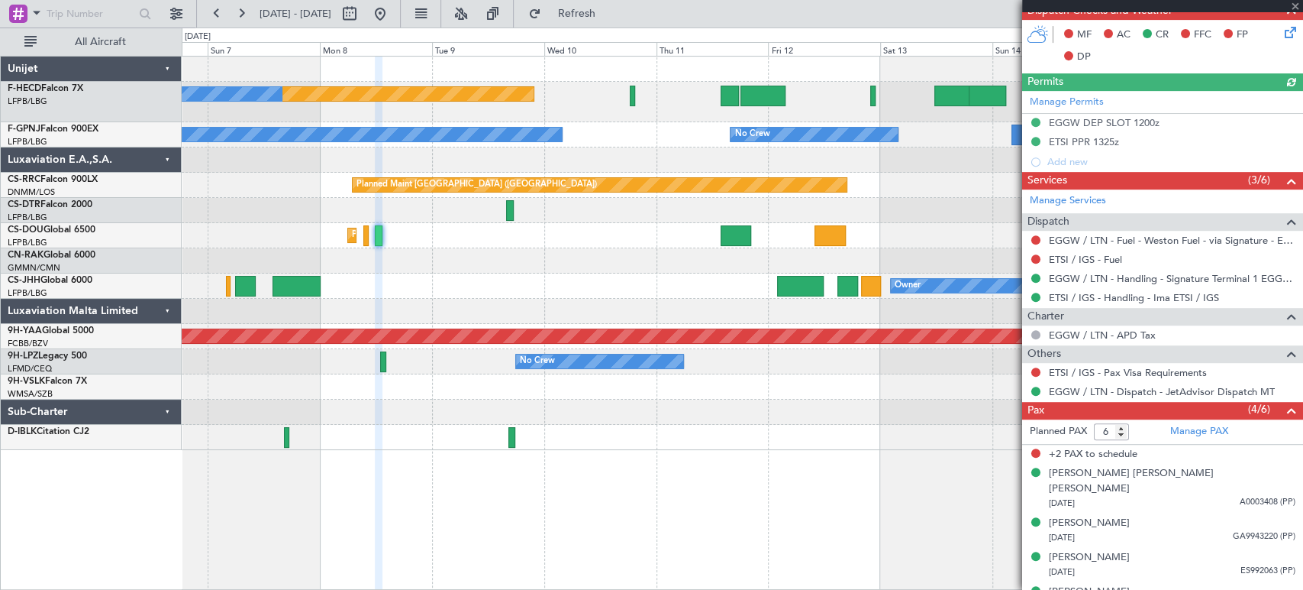
scroll to position [450, 0]
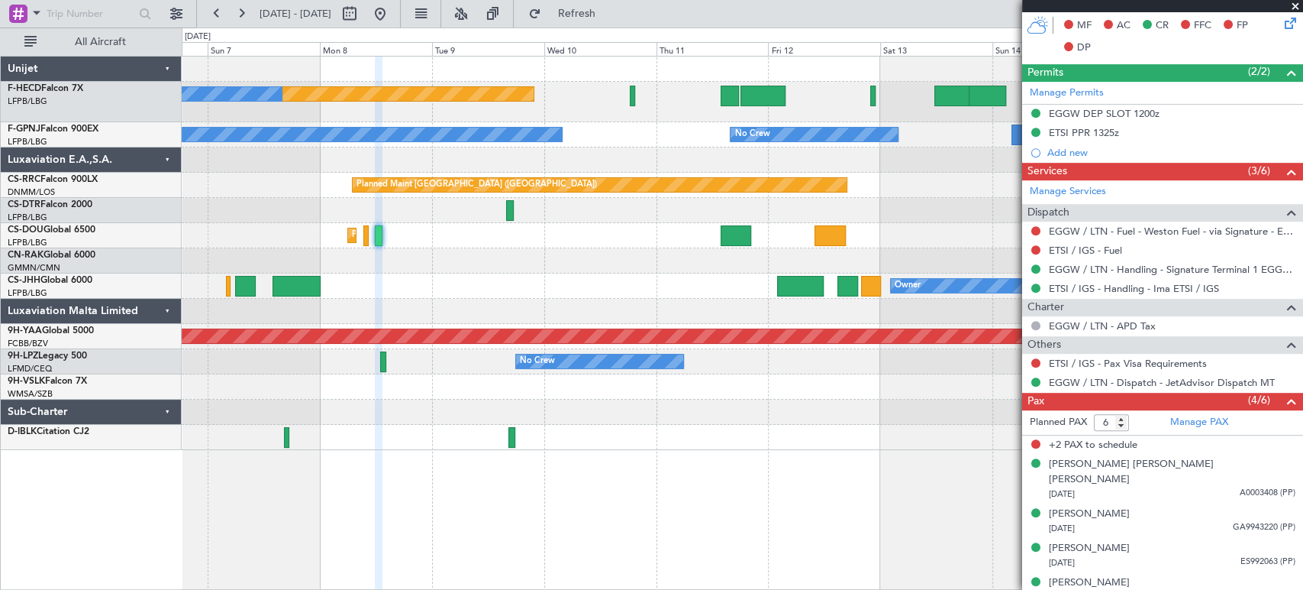
click at [721, 223] on div "Planned Maint [GEOGRAPHIC_DATA] ([GEOGRAPHIC_DATA]) Planned Maint [GEOGRAPHIC_D…" at bounding box center [742, 235] width 1121 height 25
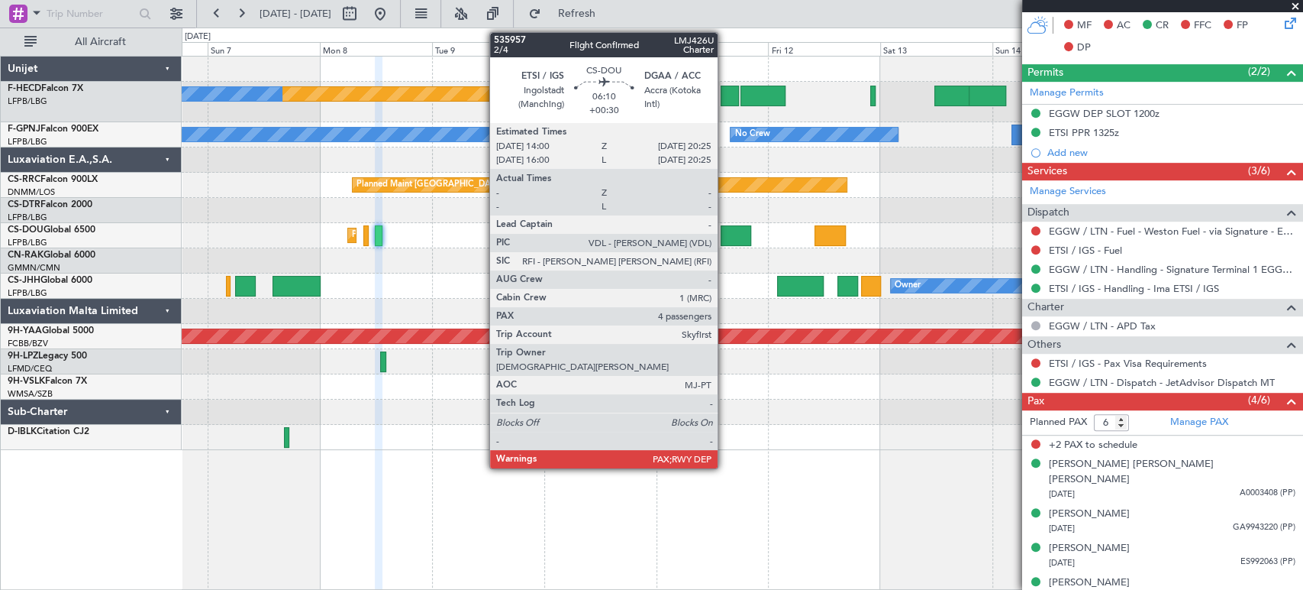
click at [725, 232] on div at bounding box center [736, 235] width 31 height 21
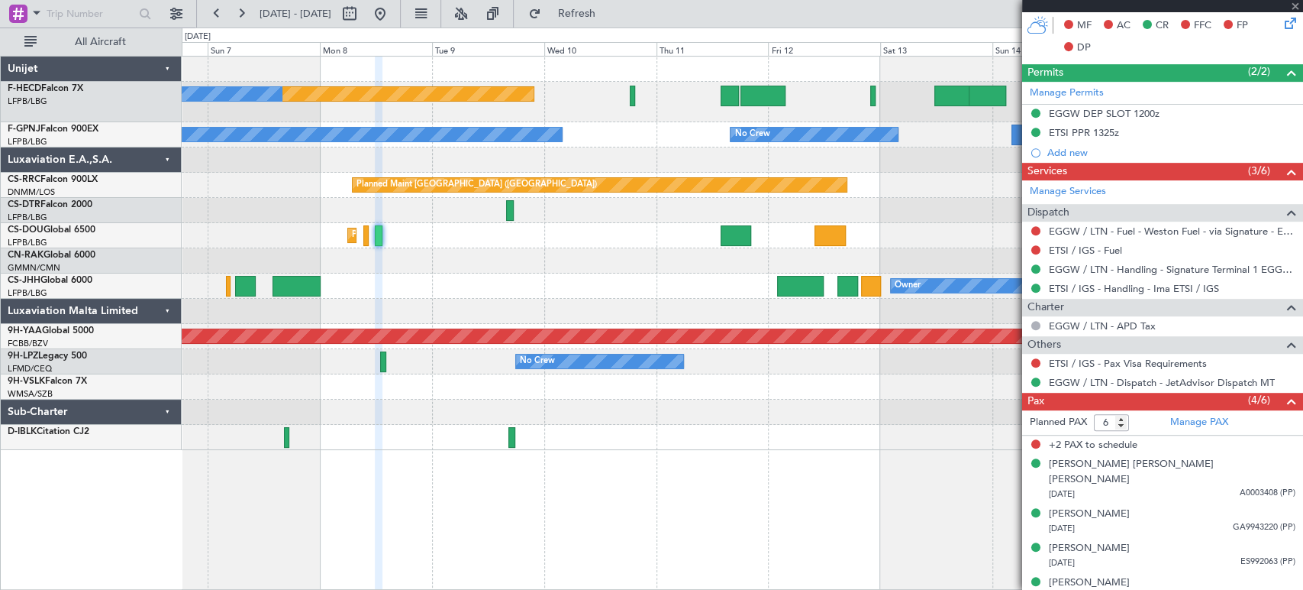
type input "+00:30"
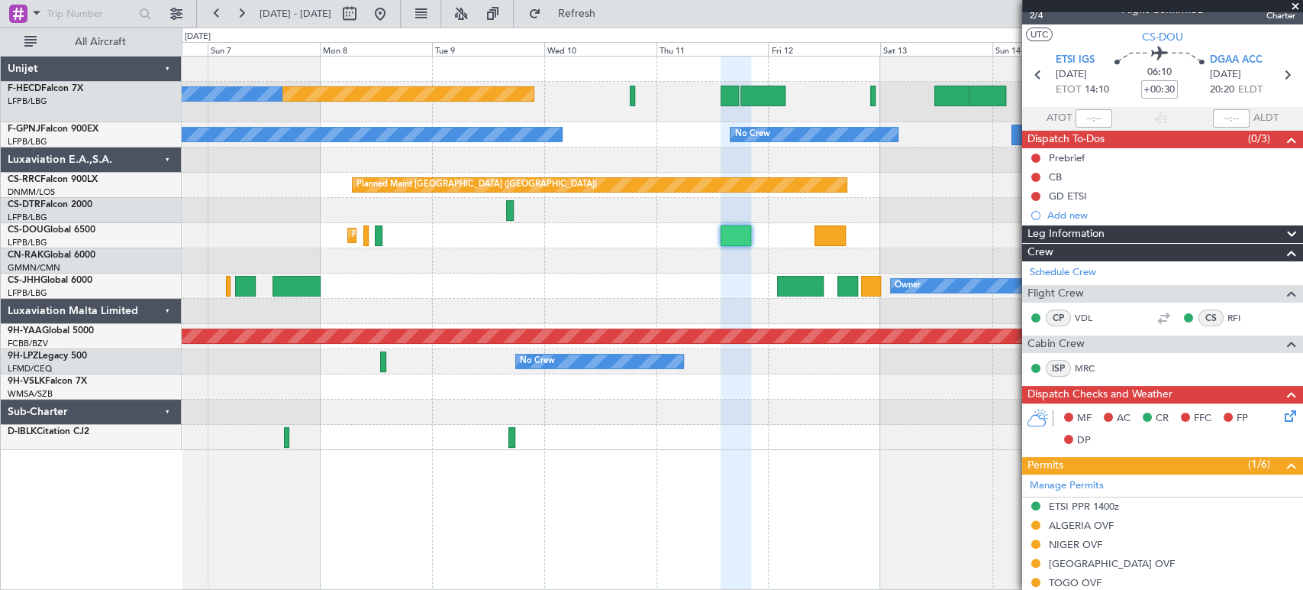
scroll to position [0, 0]
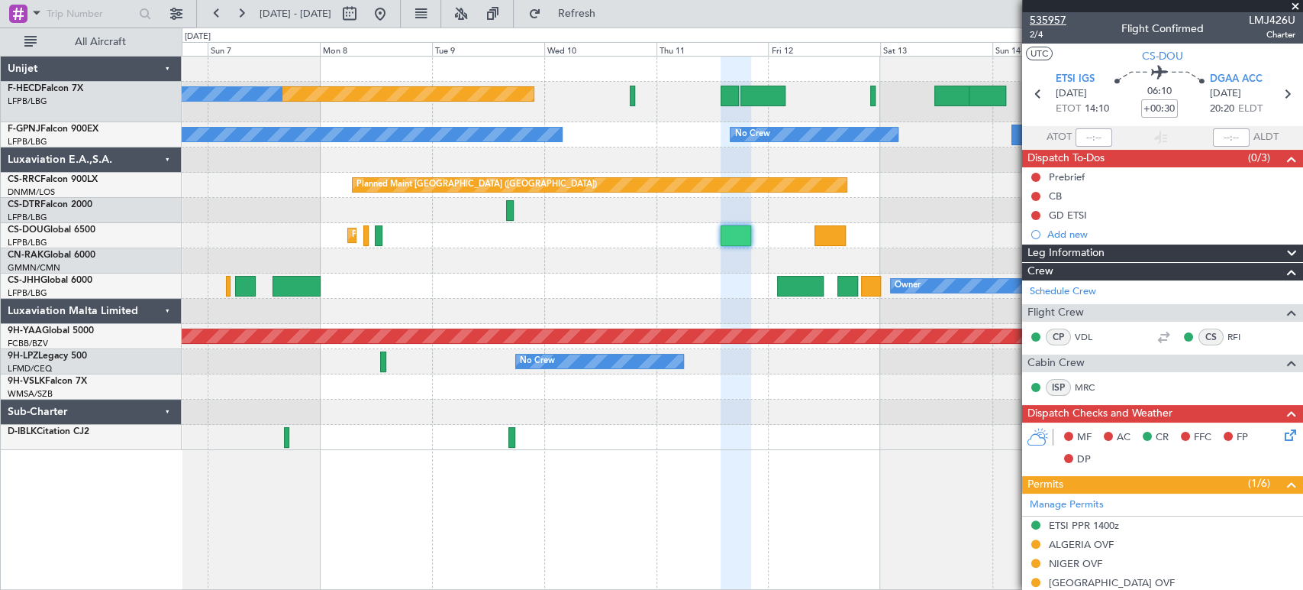
click at [1055, 13] on span "535957" at bounding box center [1048, 20] width 37 height 16
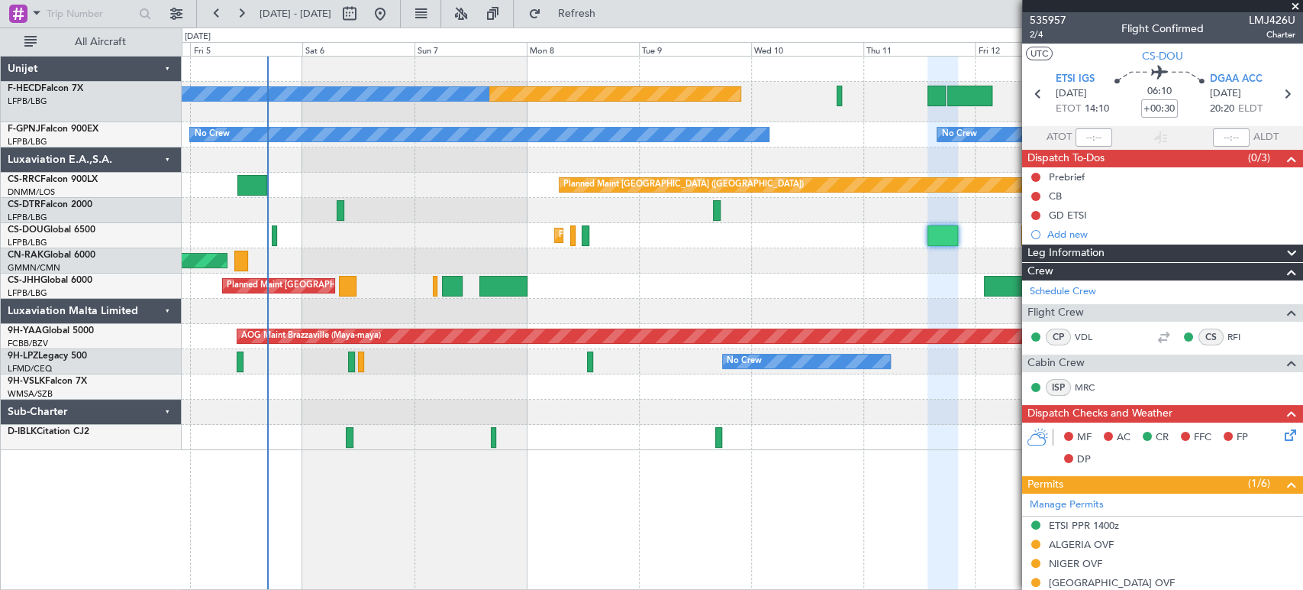
click at [804, 218] on div "Planned Maint [GEOGRAPHIC_DATA] ([GEOGRAPHIC_DATA]) No Crew No Crew No Crew No …" at bounding box center [742, 253] width 1121 height 393
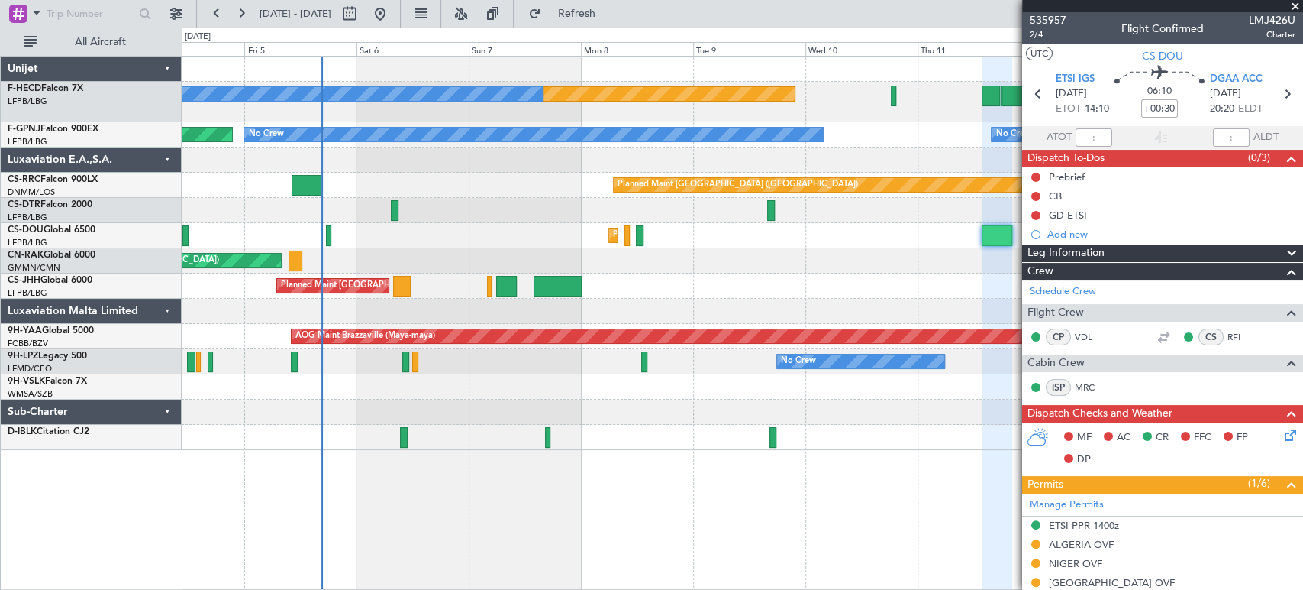
click at [560, 206] on div "Planned Maint Sofia Planned Maint [GEOGRAPHIC_DATA] ([GEOGRAPHIC_DATA])" at bounding box center [742, 210] width 1121 height 25
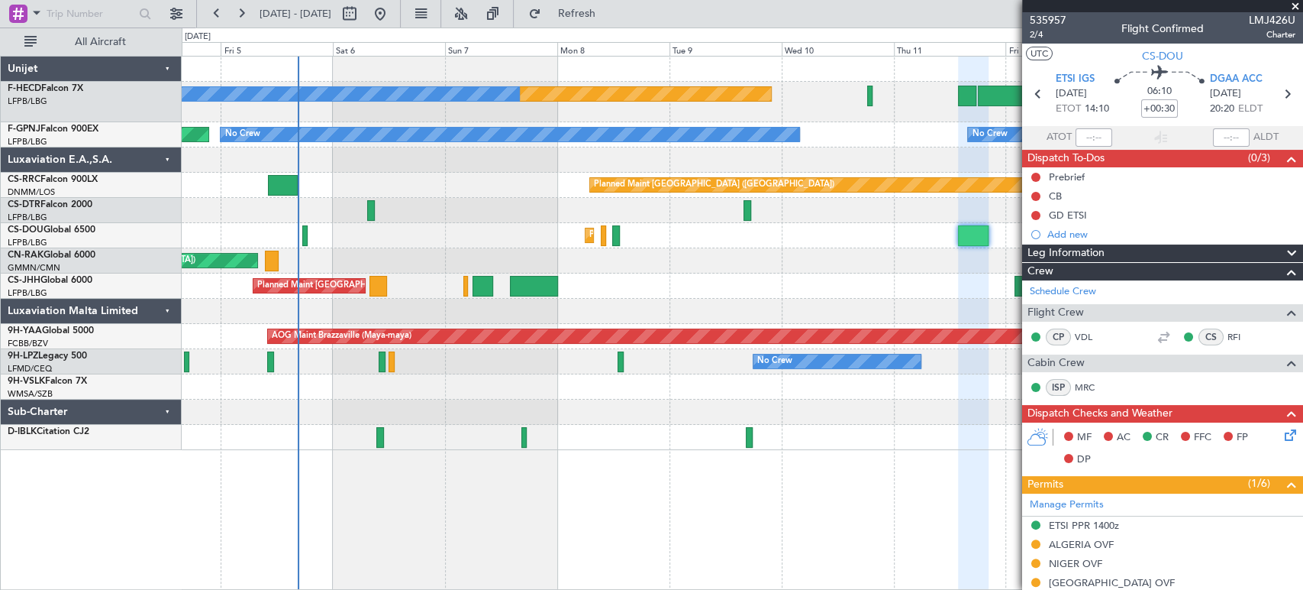
click at [495, 243] on div "Planned Maint [GEOGRAPHIC_DATA] ([GEOGRAPHIC_DATA]) No Crew No Crew No Crew No …" at bounding box center [742, 253] width 1121 height 393
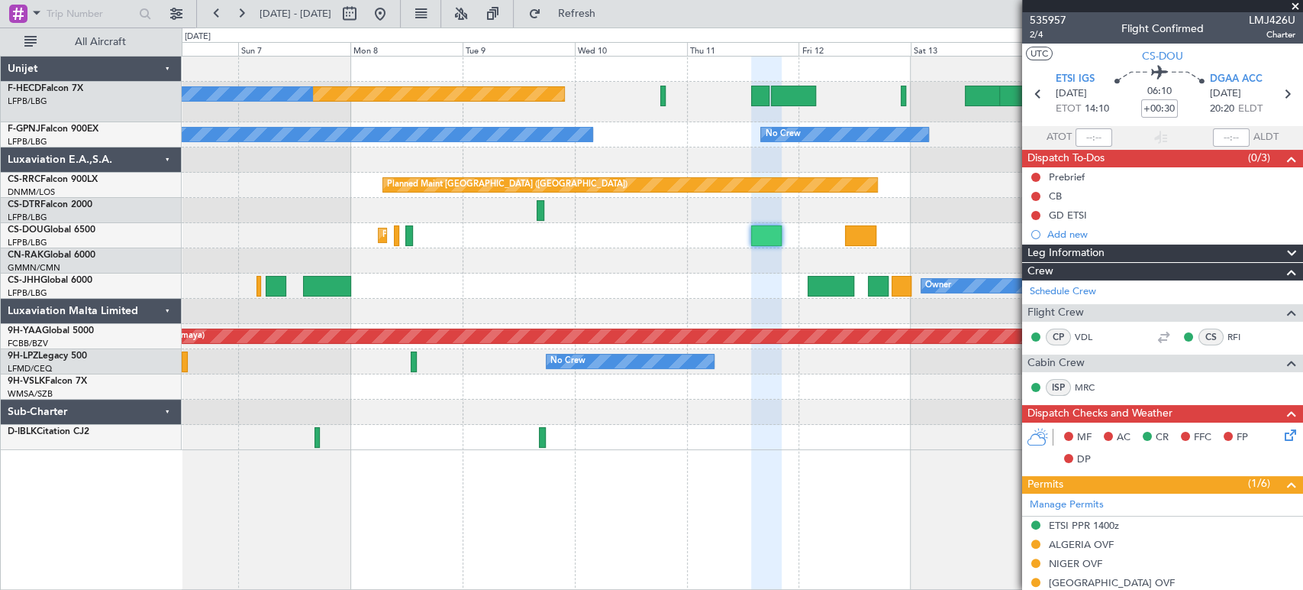
click at [583, 247] on div "Planned Maint [GEOGRAPHIC_DATA] ([GEOGRAPHIC_DATA]) No Crew No Crew No Crew No …" at bounding box center [742, 253] width 1121 height 393
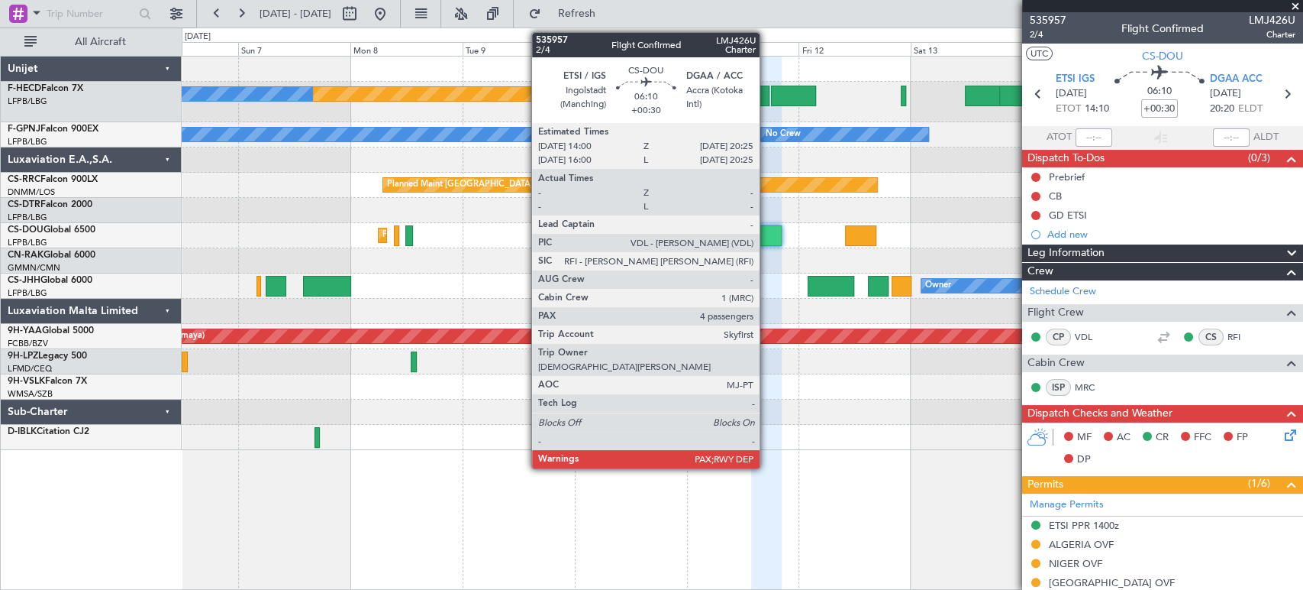
click at [769, 231] on div at bounding box center [766, 235] width 31 height 21
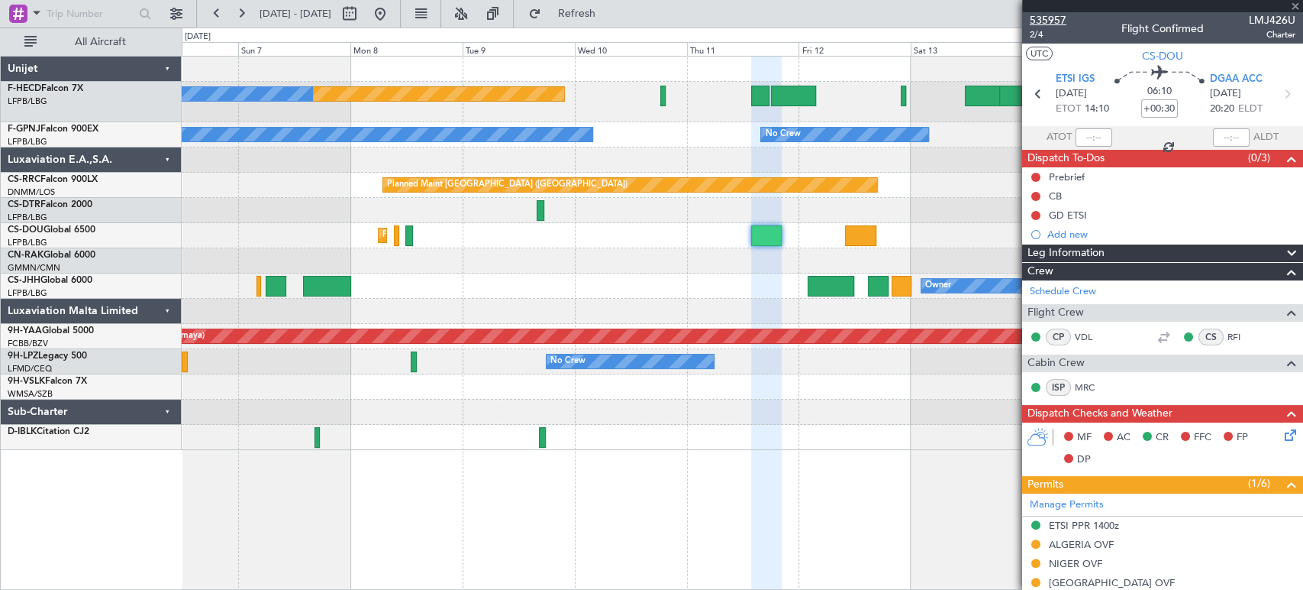
click at [1051, 18] on span "535957" at bounding box center [1048, 20] width 37 height 16
click at [517, 137] on div "Planned Maint [GEOGRAPHIC_DATA] ([GEOGRAPHIC_DATA]) No Crew No Crew No Crew No …" at bounding box center [742, 253] width 1121 height 393
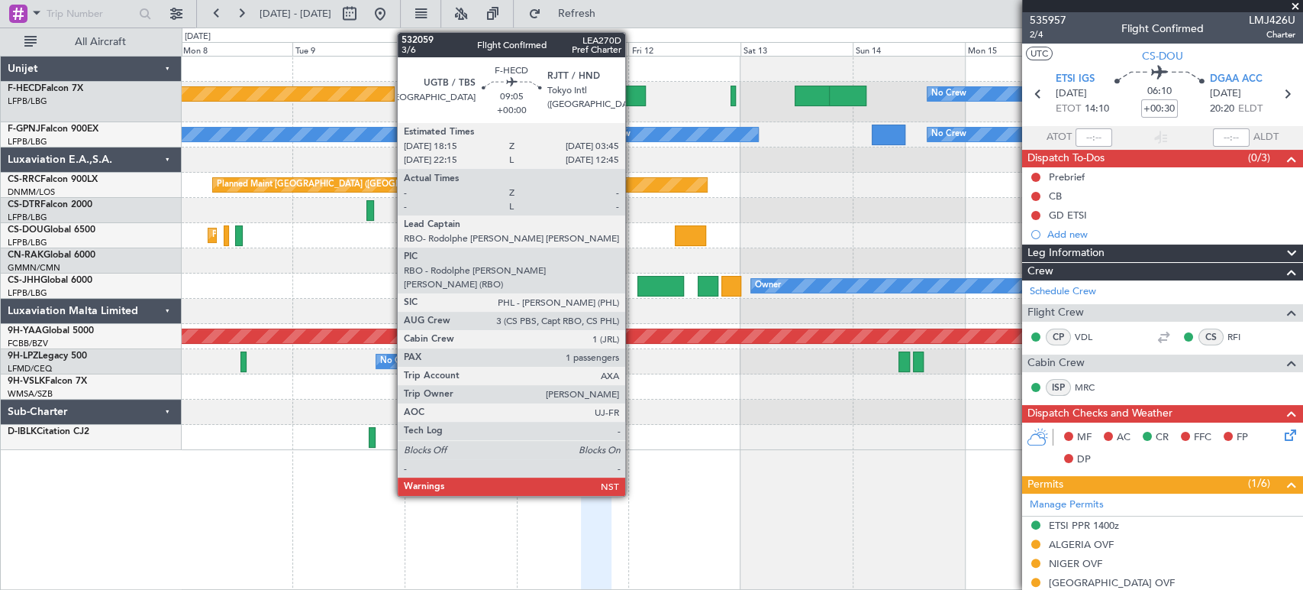
click at [632, 99] on div at bounding box center [623, 96] width 45 height 21
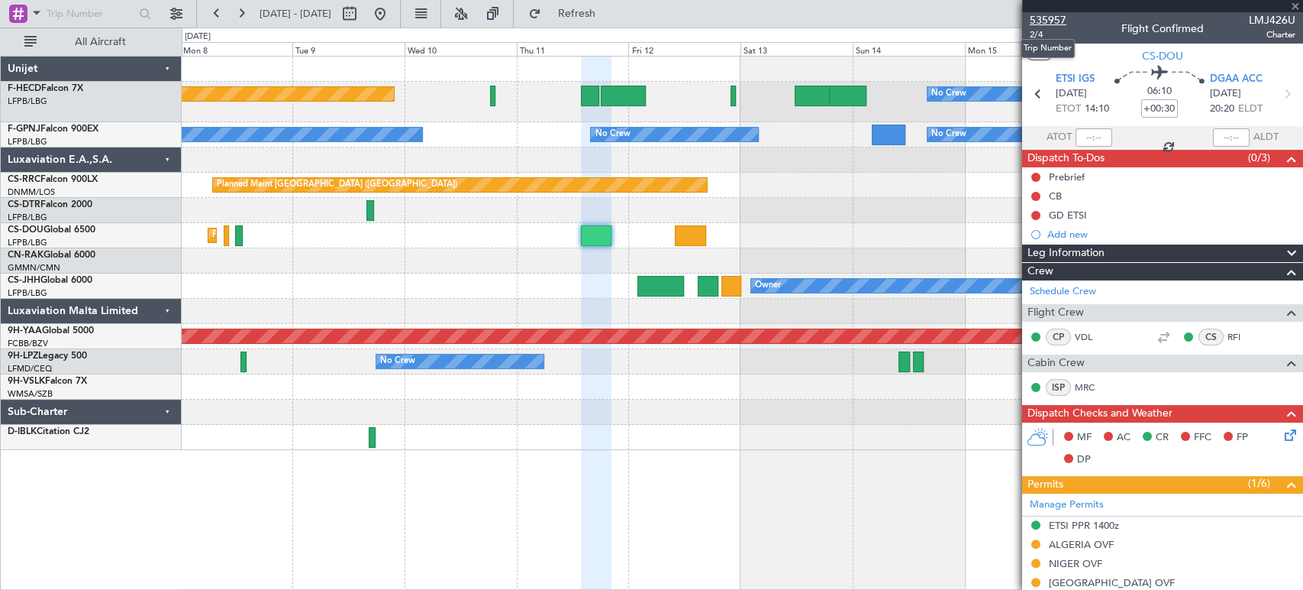
type input "1"
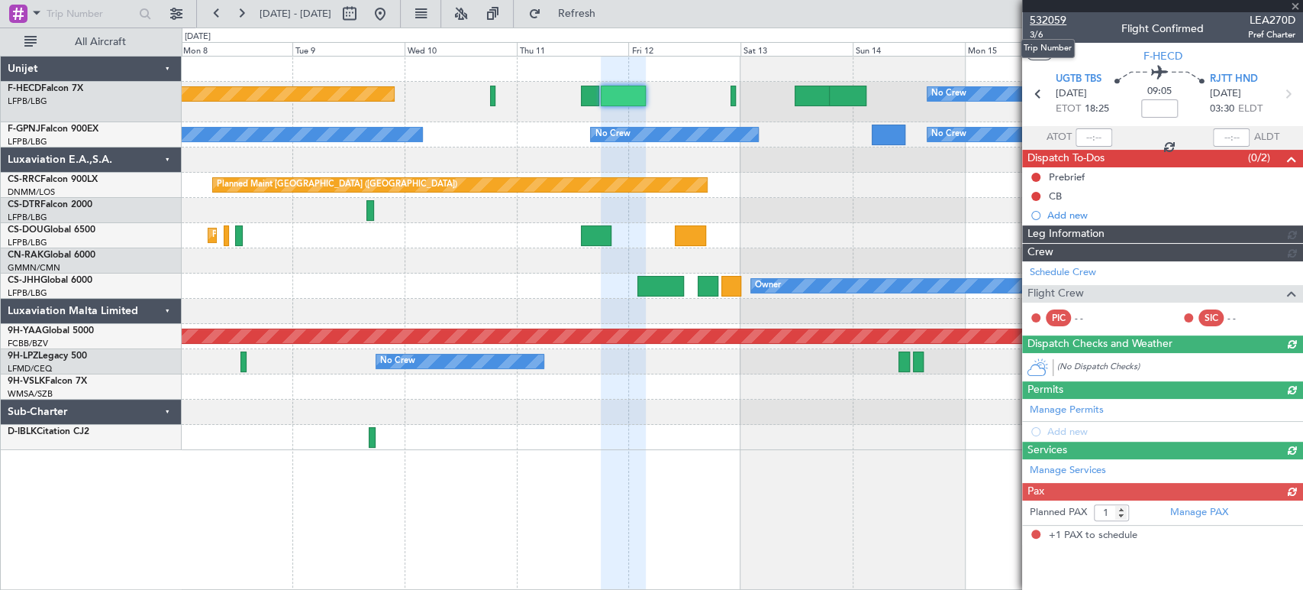
click at [1044, 15] on span "532059" at bounding box center [1048, 20] width 37 height 16
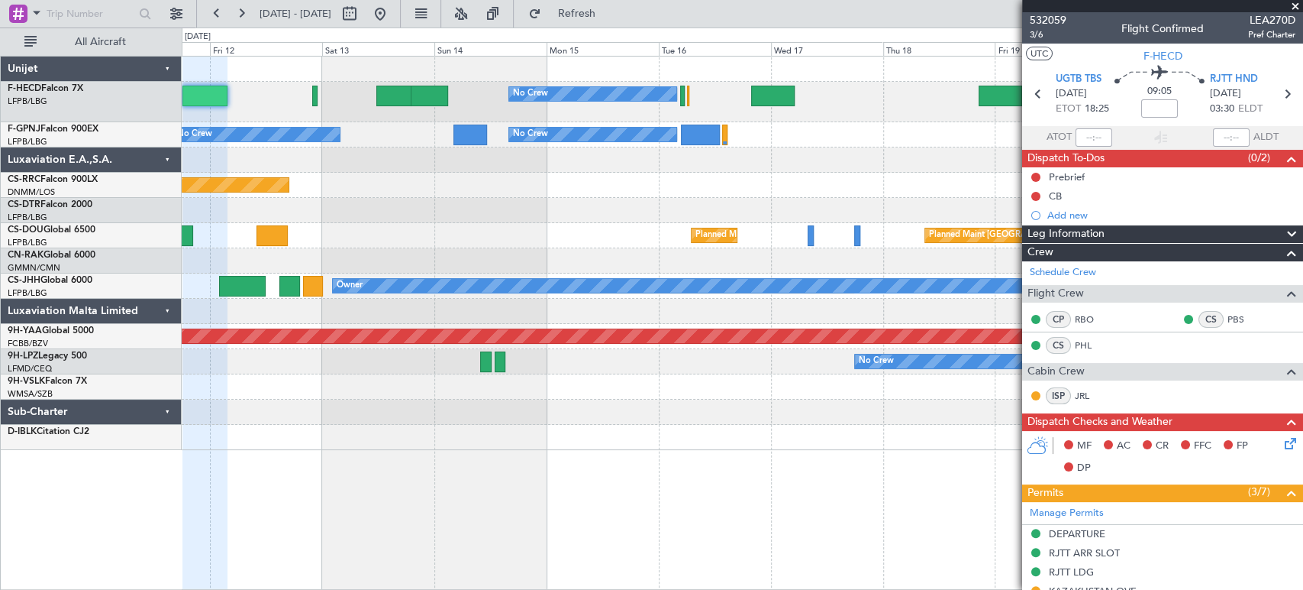
click at [397, 365] on div "No Crew No Crew Planned Maint [GEOGRAPHIC_DATA] ([GEOGRAPHIC_DATA]) No Crew No …" at bounding box center [742, 253] width 1121 height 393
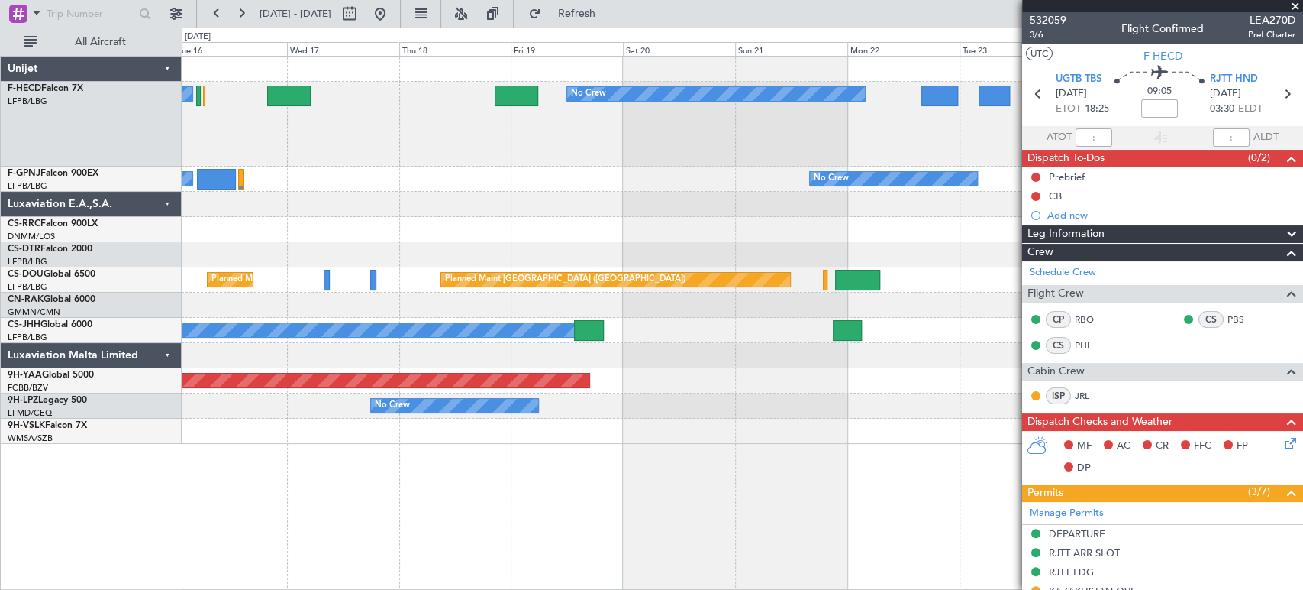
click at [849, 137] on div "No Crew No Crew No Crew" at bounding box center [742, 124] width 1121 height 85
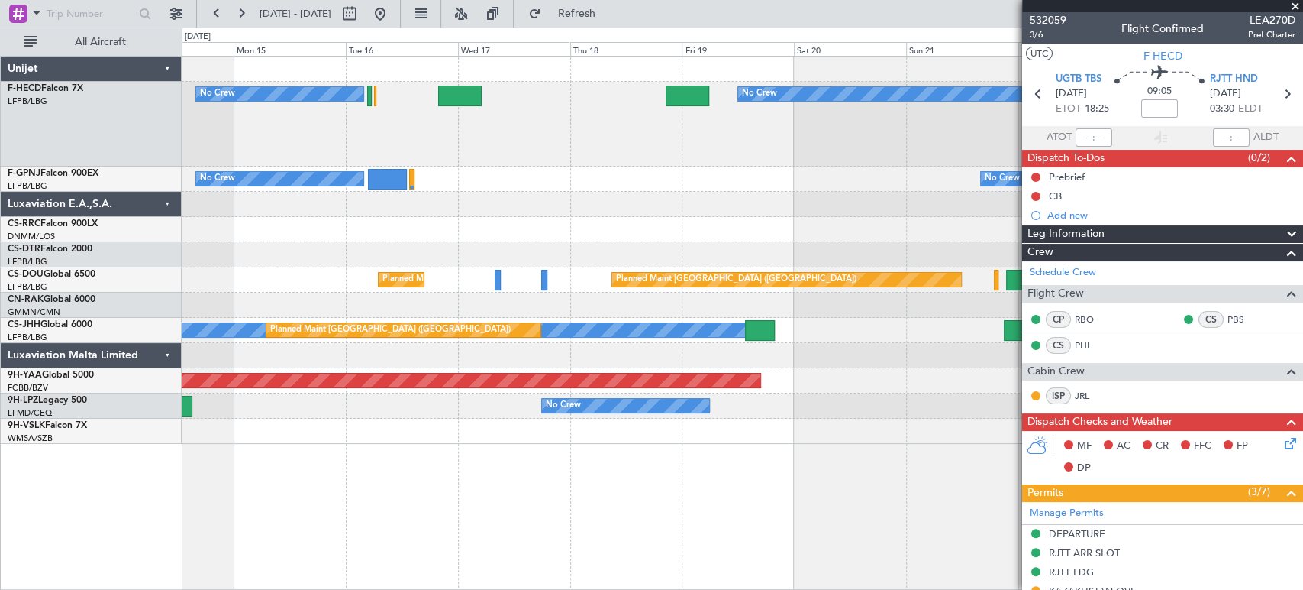
click at [790, 143] on div "No Crew No Crew No Crew" at bounding box center [742, 124] width 1121 height 85
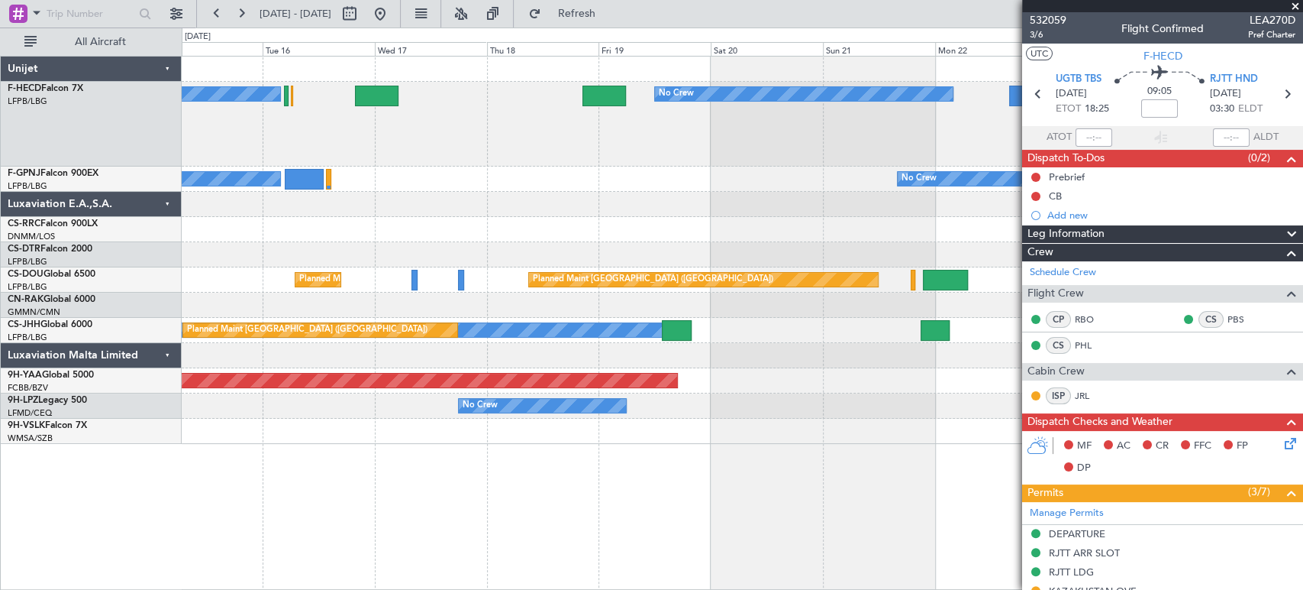
click at [383, 208] on div "No Crew No Crew No Crew No Crew No Crew No Crew Planned Maint Paris (Le Bourget…" at bounding box center [742, 250] width 1121 height 387
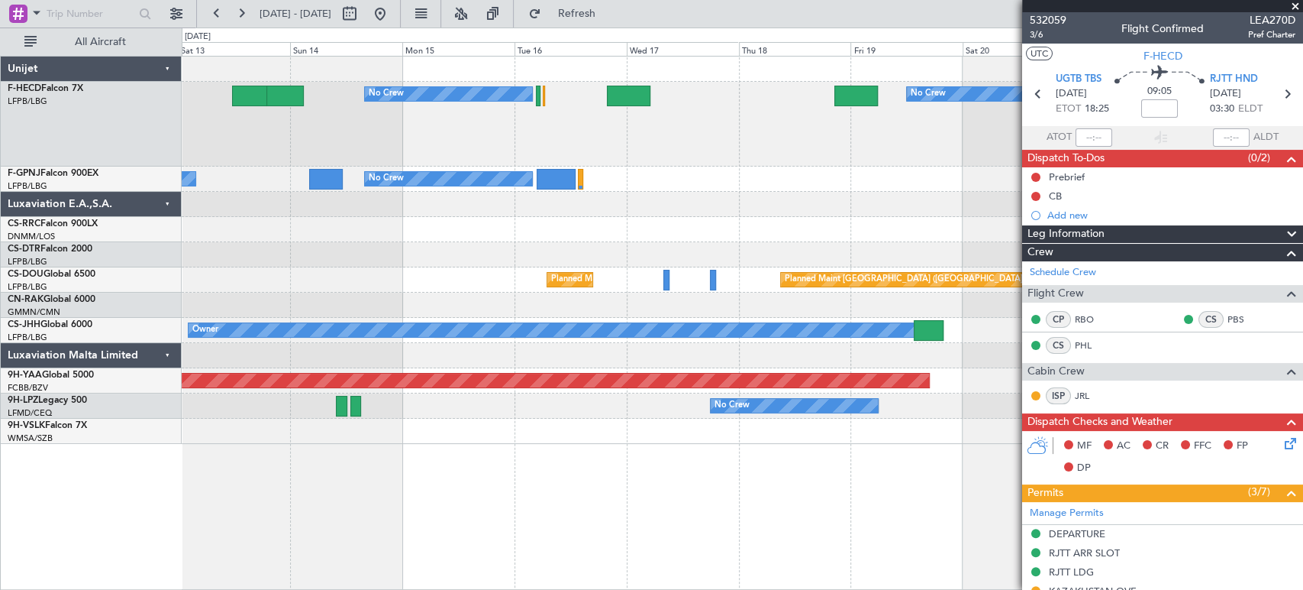
click at [566, 228] on div "No Crew No Crew No Crew No Crew No Crew No Crew Planned Maint [GEOGRAPHIC_DATA]…" at bounding box center [742, 250] width 1121 height 387
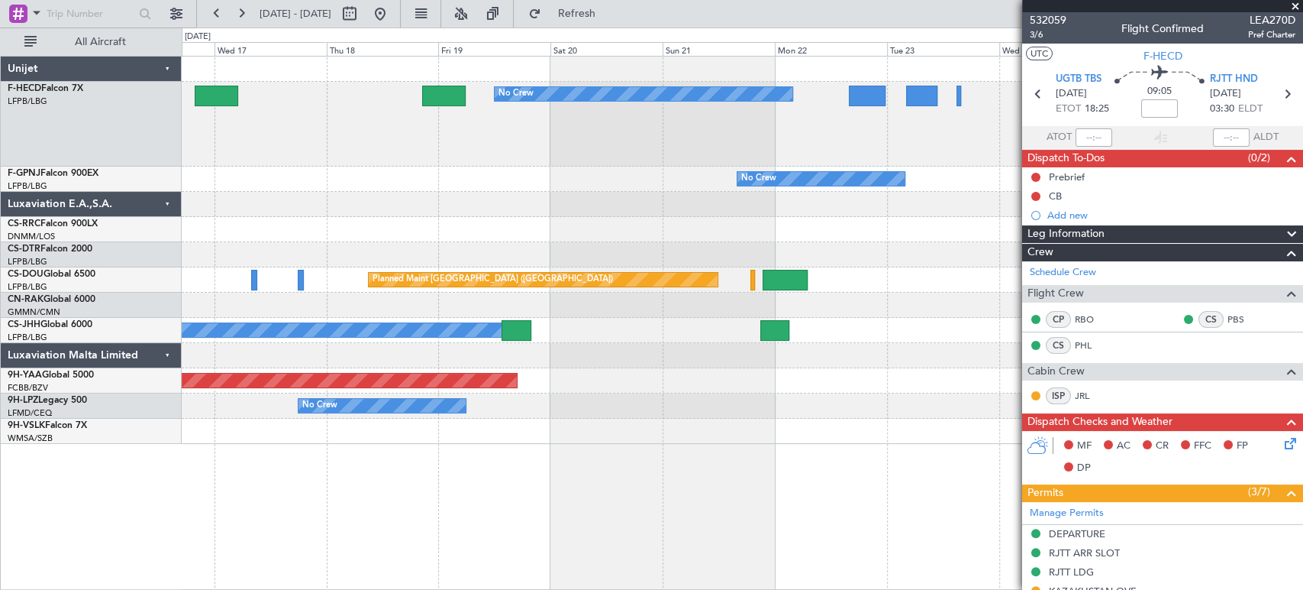
click at [351, 200] on div "No Crew No Crew No Crew No Crew No Crew Planned Maint Paris (Le Bourget) Planne…" at bounding box center [742, 250] width 1121 height 387
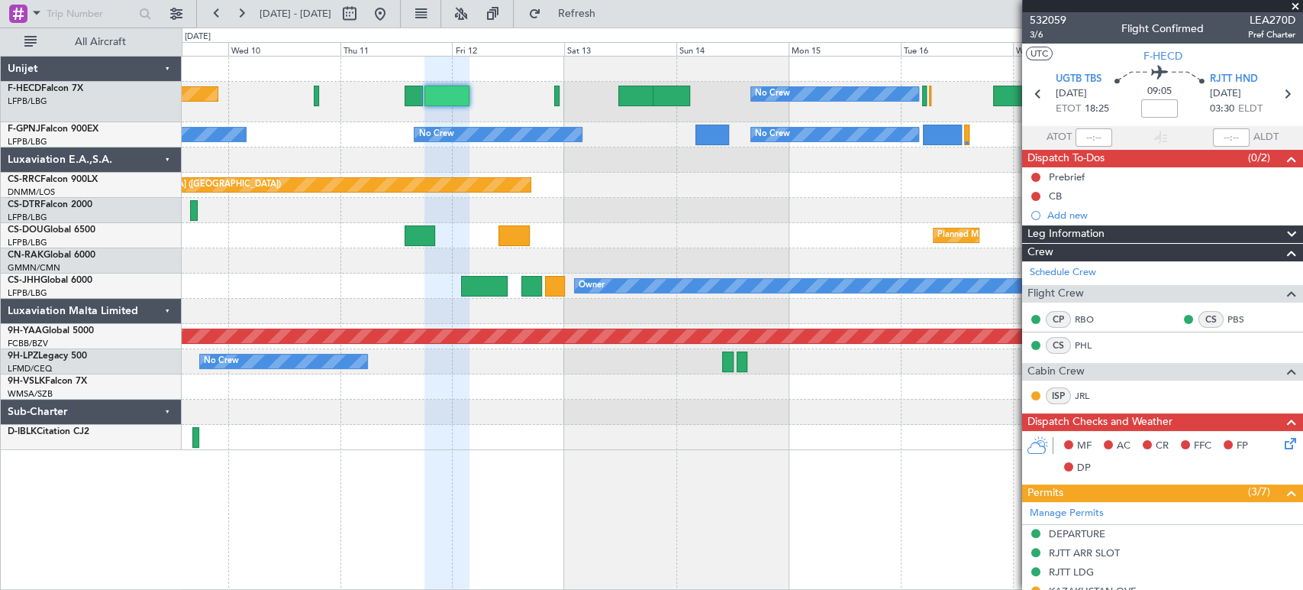
click at [591, 139] on div "Planned Maint Paris (Le Bourget) No Crew No Crew No Crew No Crew No Crew No Cre…" at bounding box center [742, 253] width 1121 height 393
click at [922, 165] on div at bounding box center [742, 159] width 1121 height 25
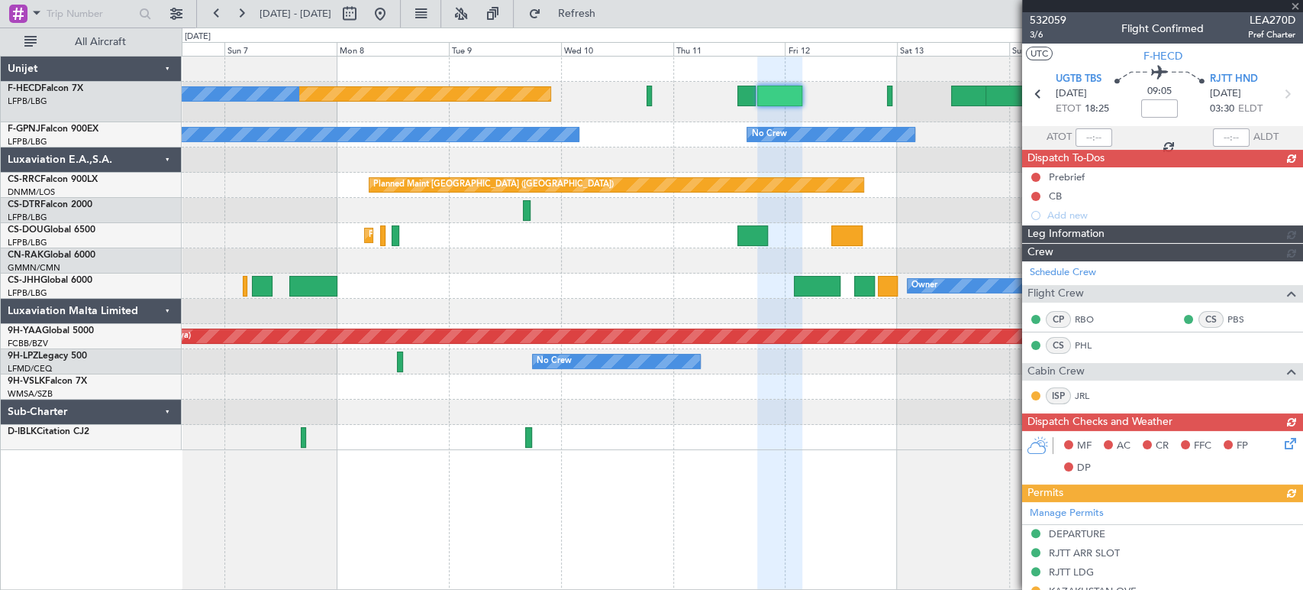
click at [803, 212] on div "No Crew Planned Maint Paris (Le Bourget) No Crew No Crew No Crew No Crew No Cre…" at bounding box center [742, 253] width 1121 height 393
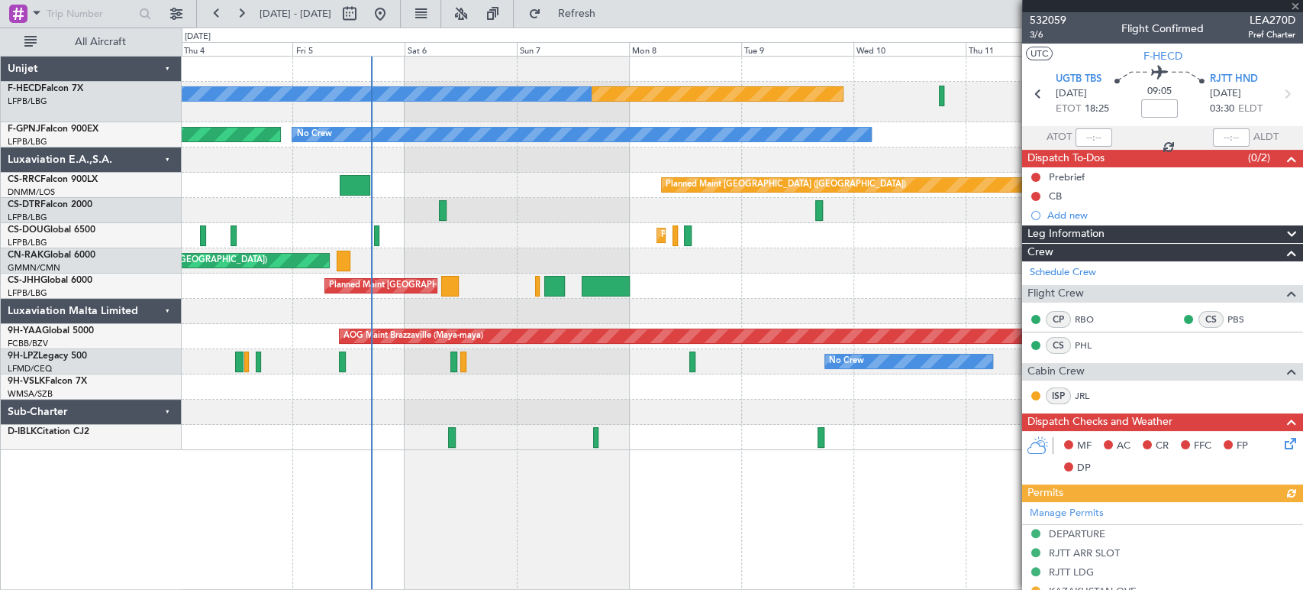
click at [593, 195] on div "Planned Maint Paris (Le Bourget) No Crew No Crew No Crew No Crew No Crew No Cre…" at bounding box center [742, 253] width 1121 height 393
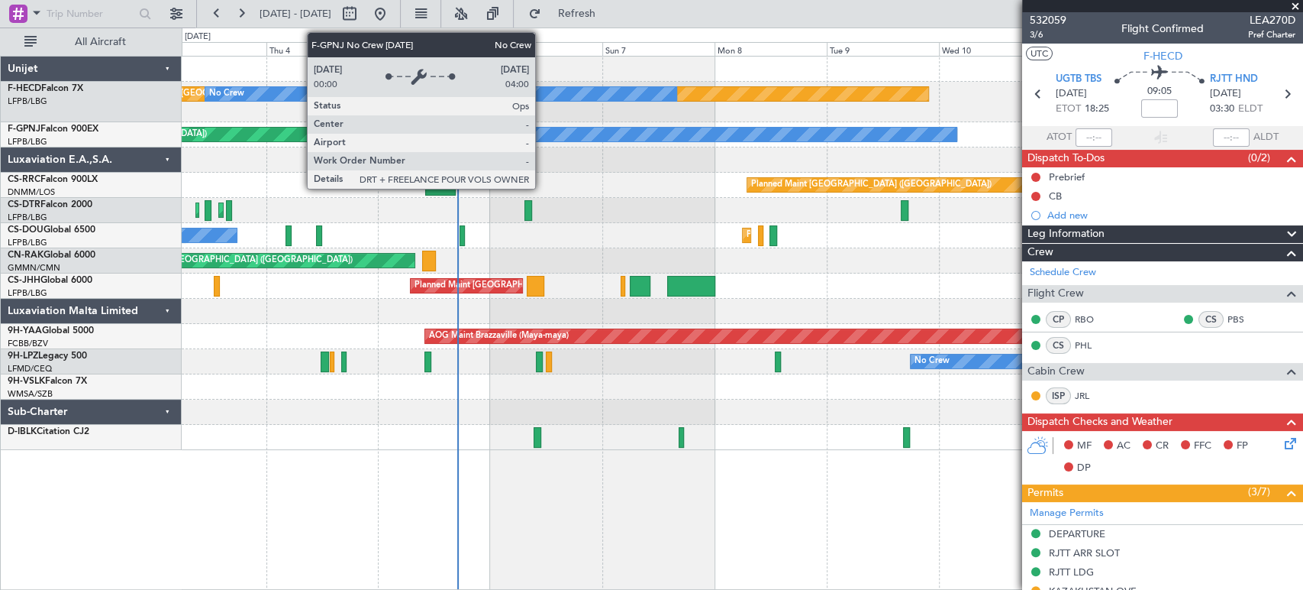
click at [464, 145] on div "No Crew No Crew No Crew Planned Maint Paris (Le Bourget) No Crew No Crew" at bounding box center [742, 134] width 1121 height 25
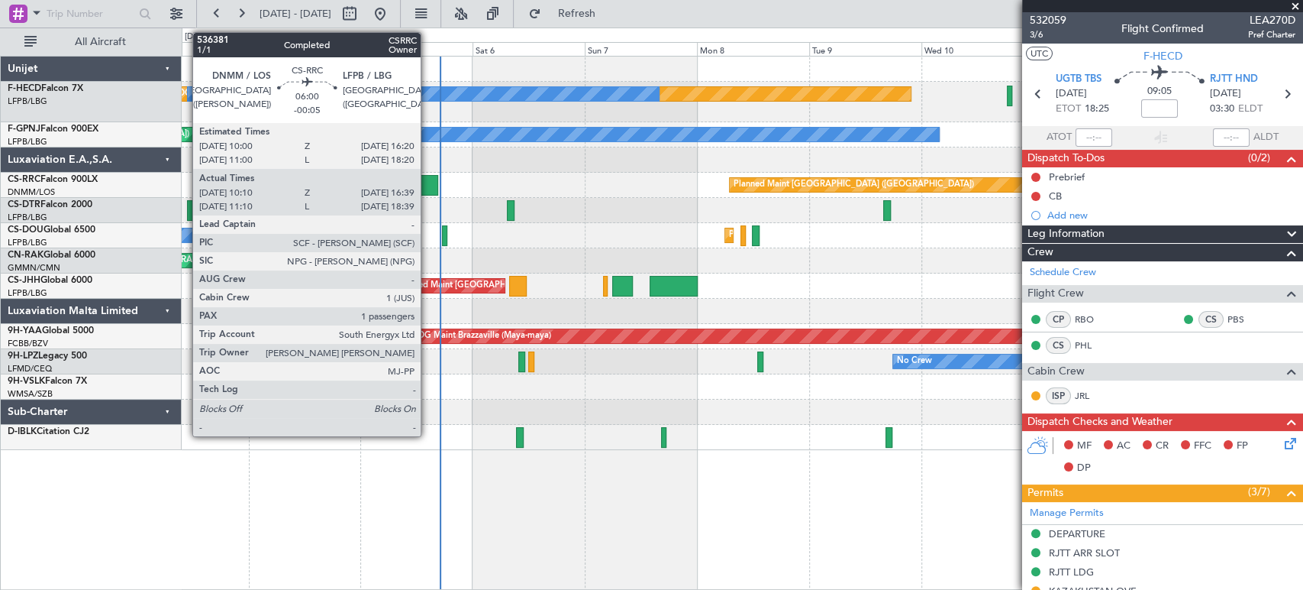
click at [428, 186] on div at bounding box center [423, 185] width 31 height 21
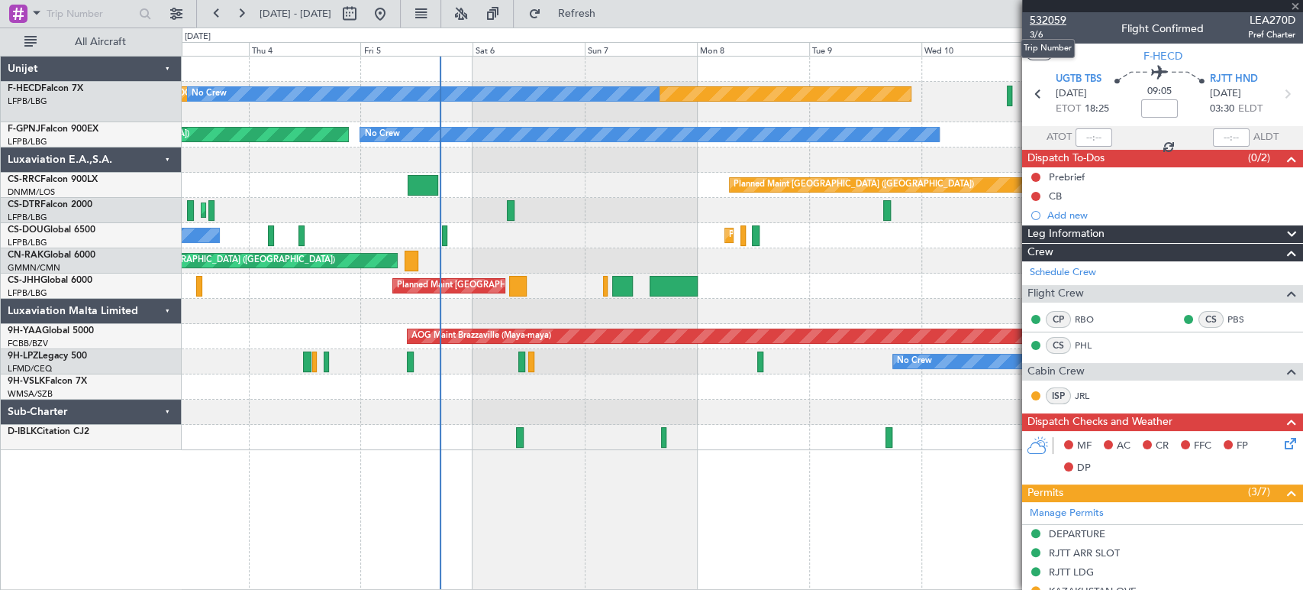
type input "-00:05"
type input "10:25"
type input "16:34"
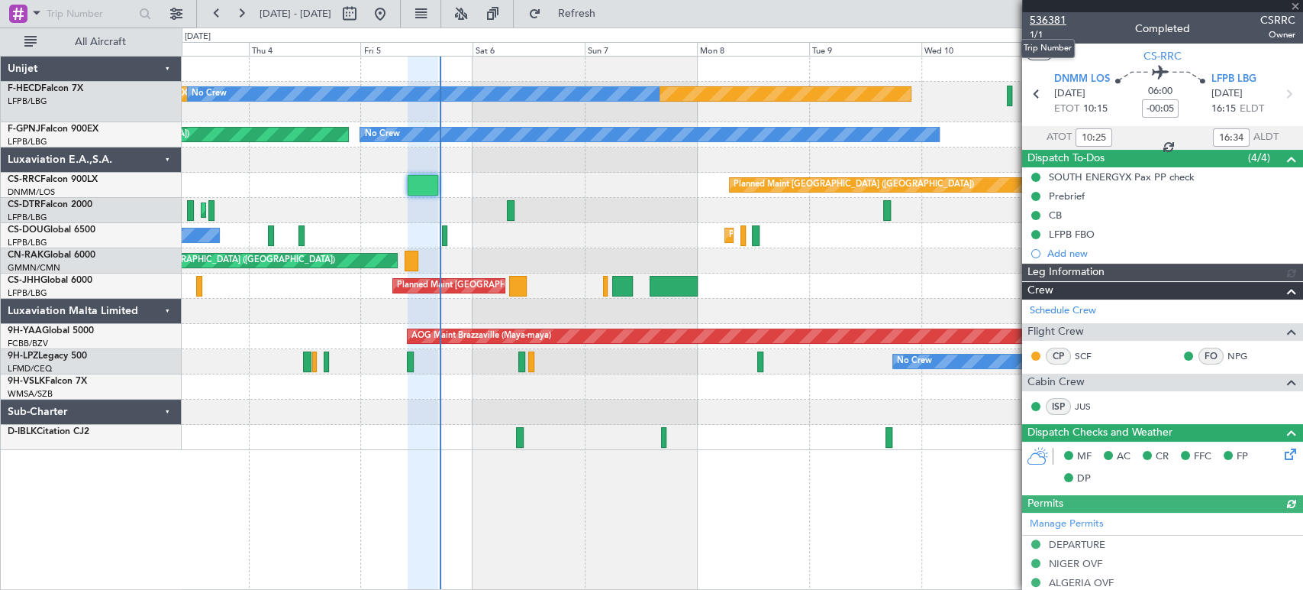
click at [1056, 17] on span "536381" at bounding box center [1048, 20] width 37 height 16
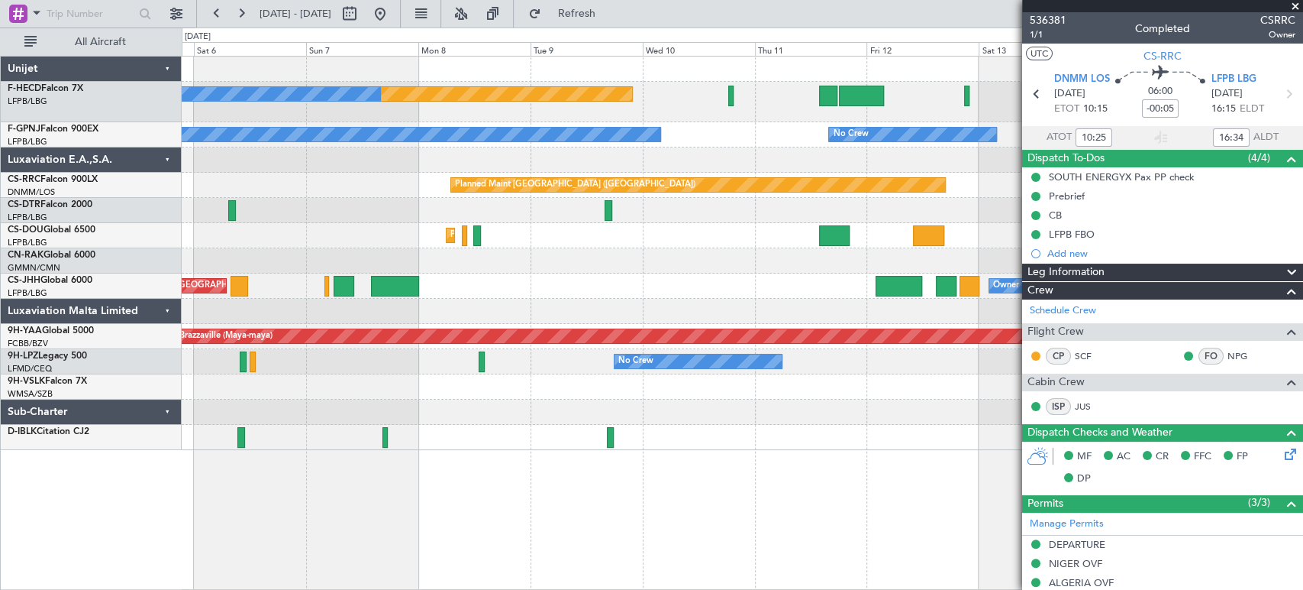
click at [332, 161] on div "Planned Maint Paris (Le Bourget) No Crew No Crew No Crew No Crew No Crew No Cre…" at bounding box center [742, 253] width 1121 height 393
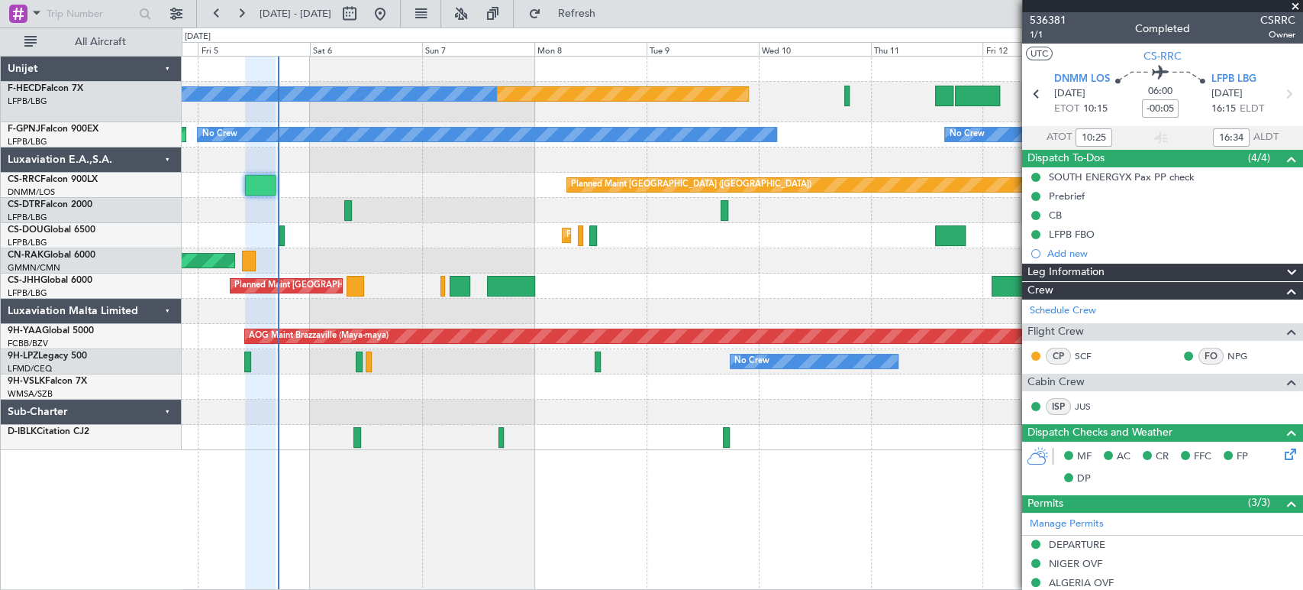
click at [581, 122] on div "No Crew No Crew No Crew No Crew Planned Maint Paris (Le Bourget)" at bounding box center [742, 134] width 1121 height 25
click at [347, 183] on div "Planned Maint Paris (Le Bourget) No Crew No Crew No Crew No Crew No Crew Planne…" at bounding box center [742, 253] width 1121 height 393
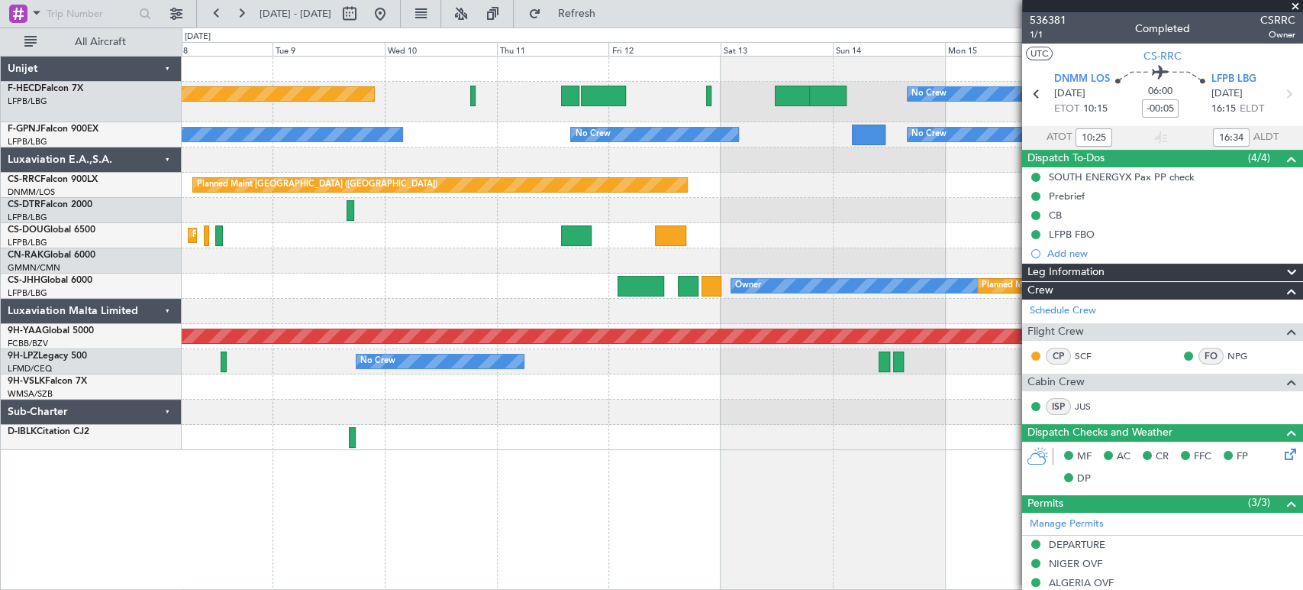
click at [250, 153] on div "Planned Maint Paris (Le Bourget) No Crew No Crew No Crew No Crew No Crew No Cre…" at bounding box center [742, 253] width 1121 height 393
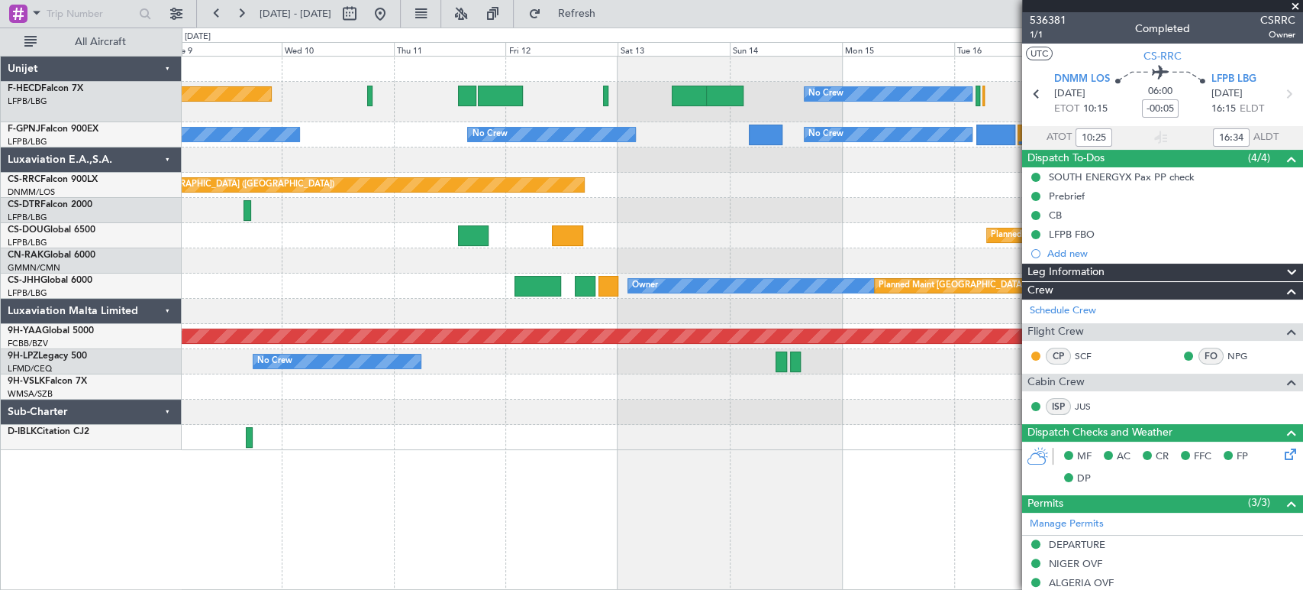
click at [299, 131] on div "No Crew" at bounding box center [10, 135] width 578 height 14
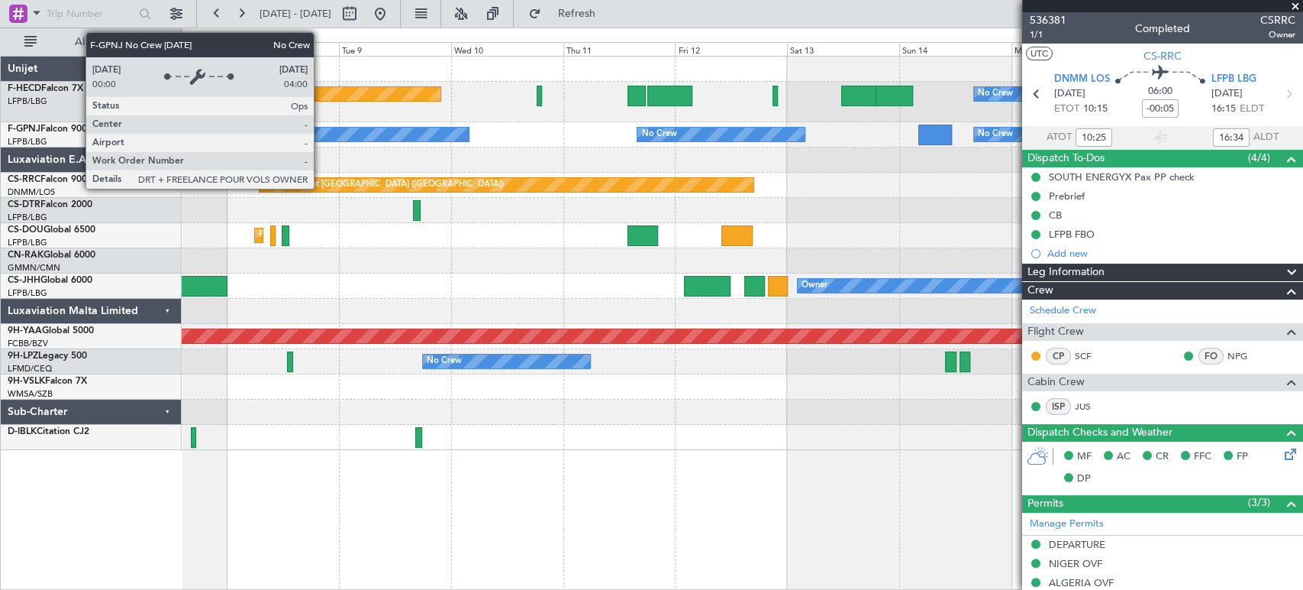
click at [353, 127] on div "No Crew" at bounding box center [179, 134] width 580 height 15
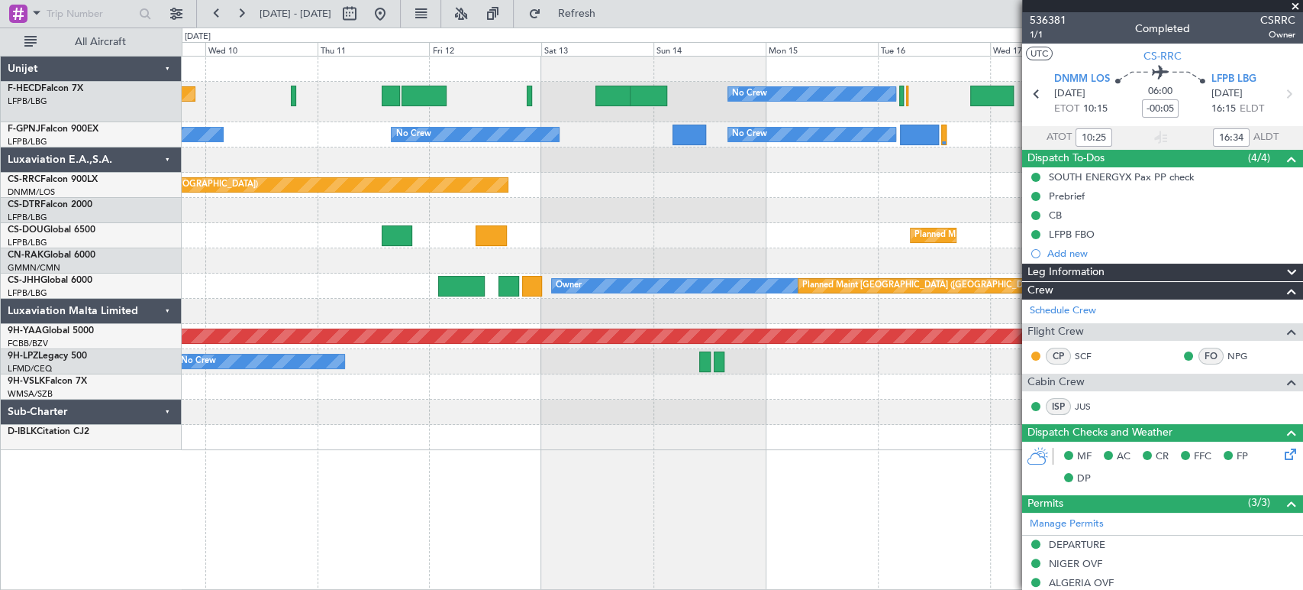
click at [409, 160] on div "Planned Maint Paris (Le Bourget) No Crew No Crew No Crew No Crew No Crew No Cre…" at bounding box center [742, 253] width 1121 height 393
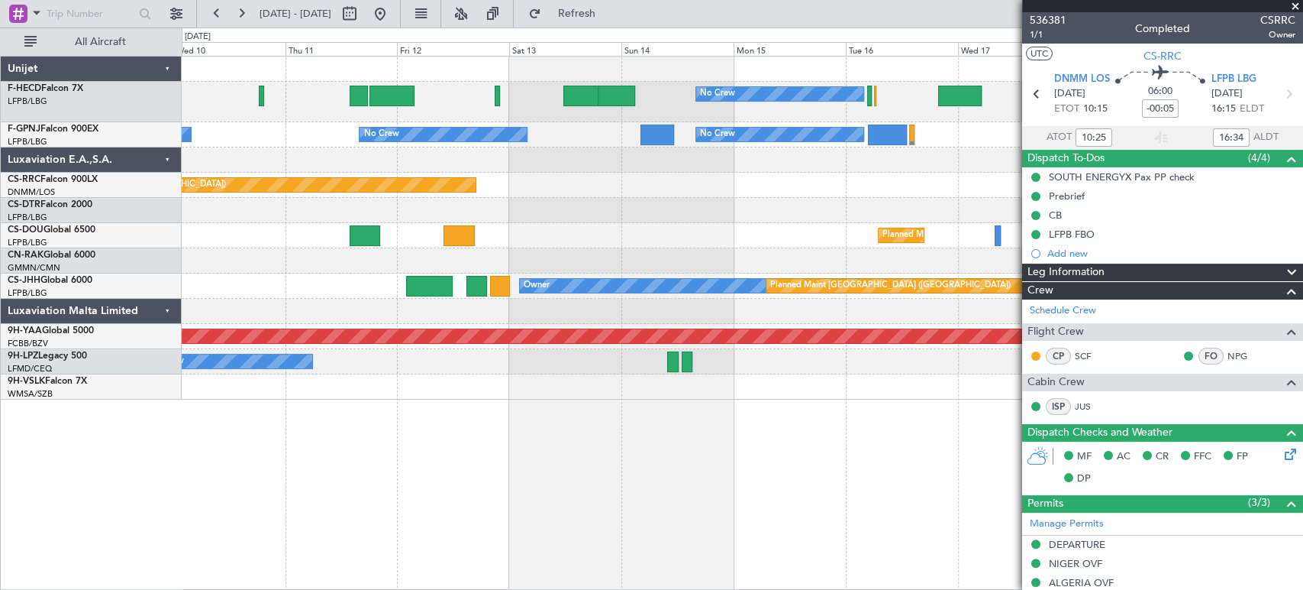
click at [570, 109] on div "No Crew No Crew Planned Maint Paris (Le Bourget) No Crew" at bounding box center [742, 102] width 1121 height 40
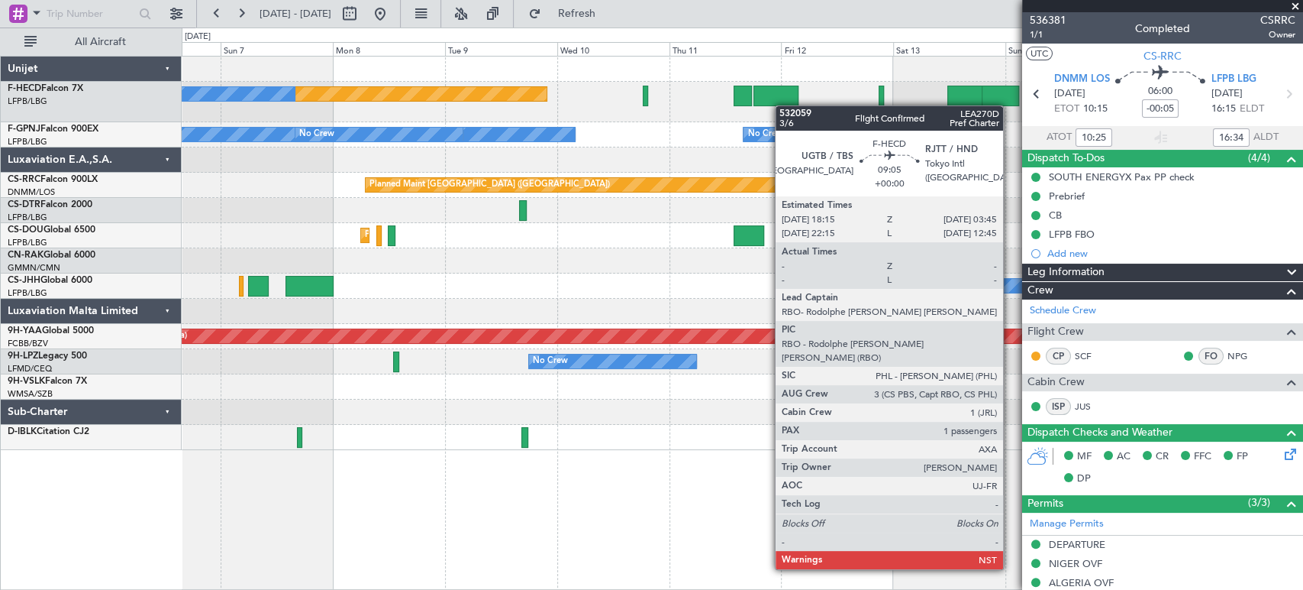
click at [792, 105] on div at bounding box center [776, 96] width 45 height 21
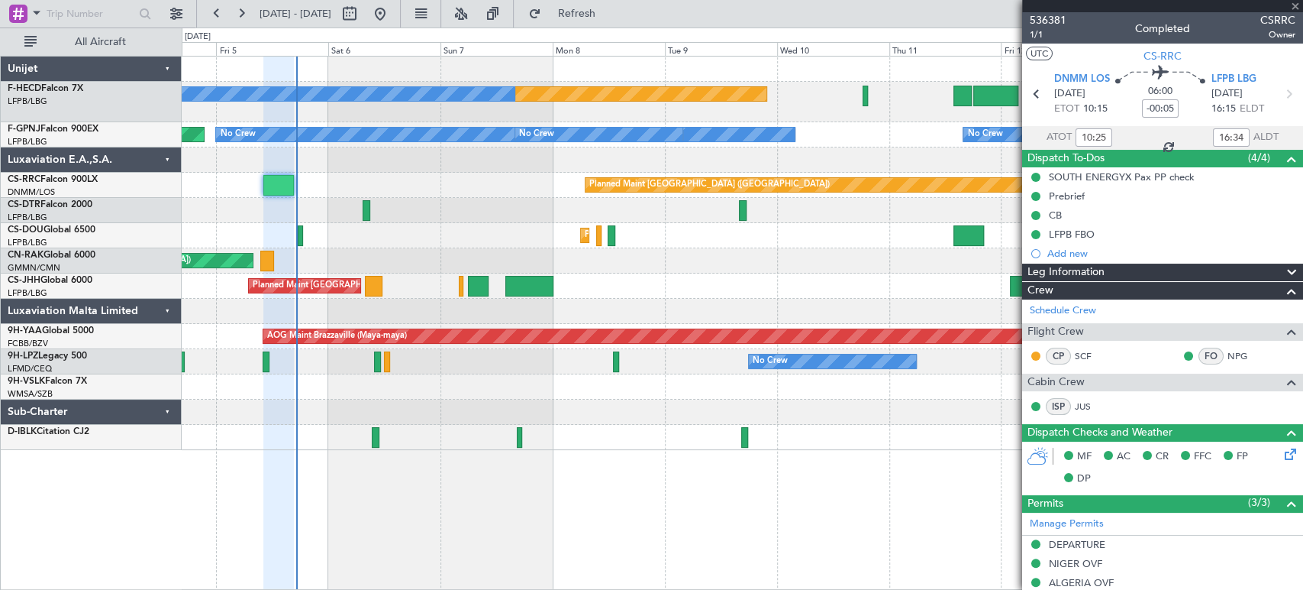
click at [831, 112] on div "Planned Maint [GEOGRAPHIC_DATA] ([GEOGRAPHIC_DATA]) No Crew No Crew" at bounding box center [742, 102] width 1121 height 40
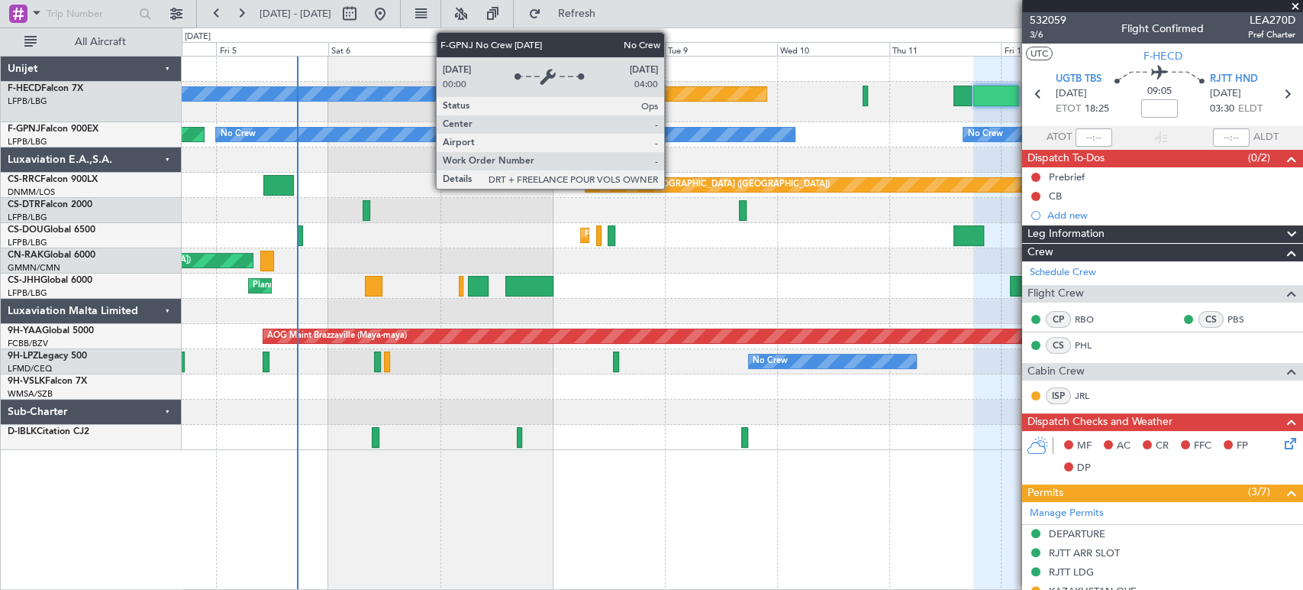
click at [251, 137] on div "No Crew" at bounding box center [505, 134] width 580 height 15
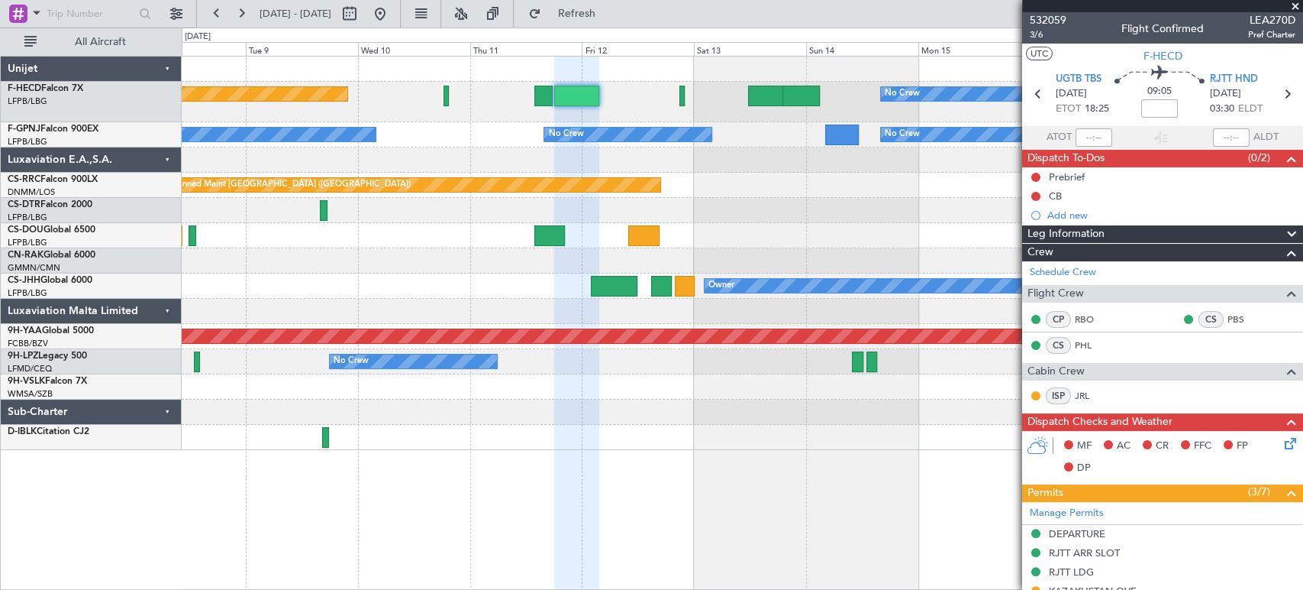
click at [895, 254] on div at bounding box center [742, 260] width 1121 height 25
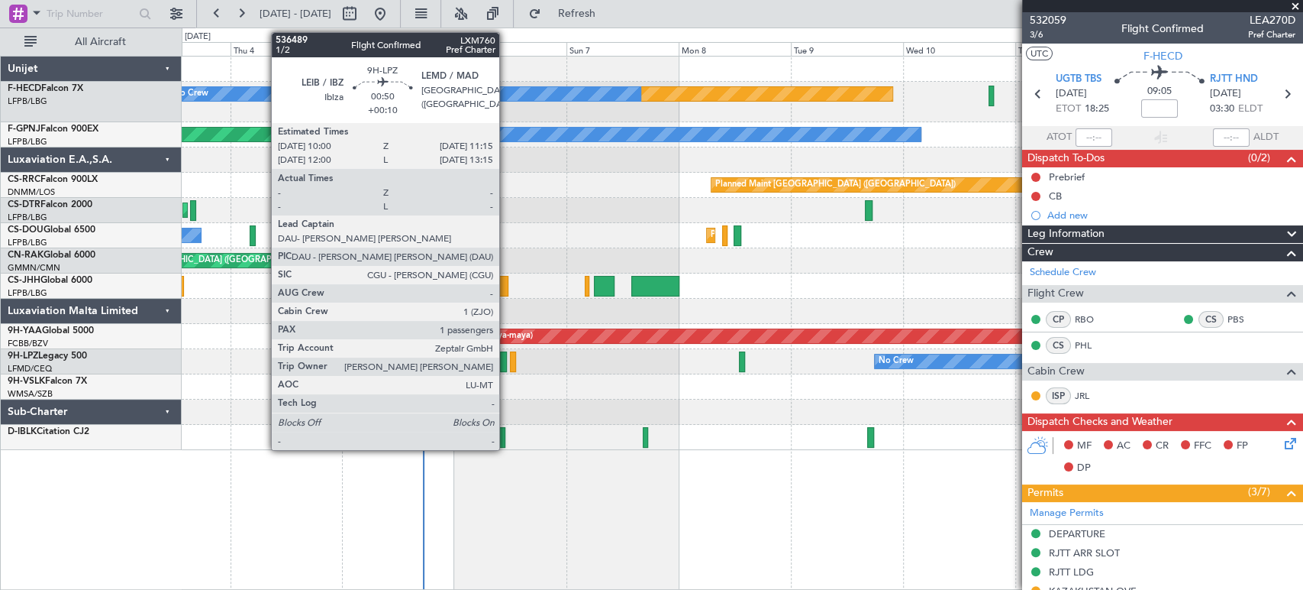
click at [506, 357] on div at bounding box center [503, 361] width 6 height 21
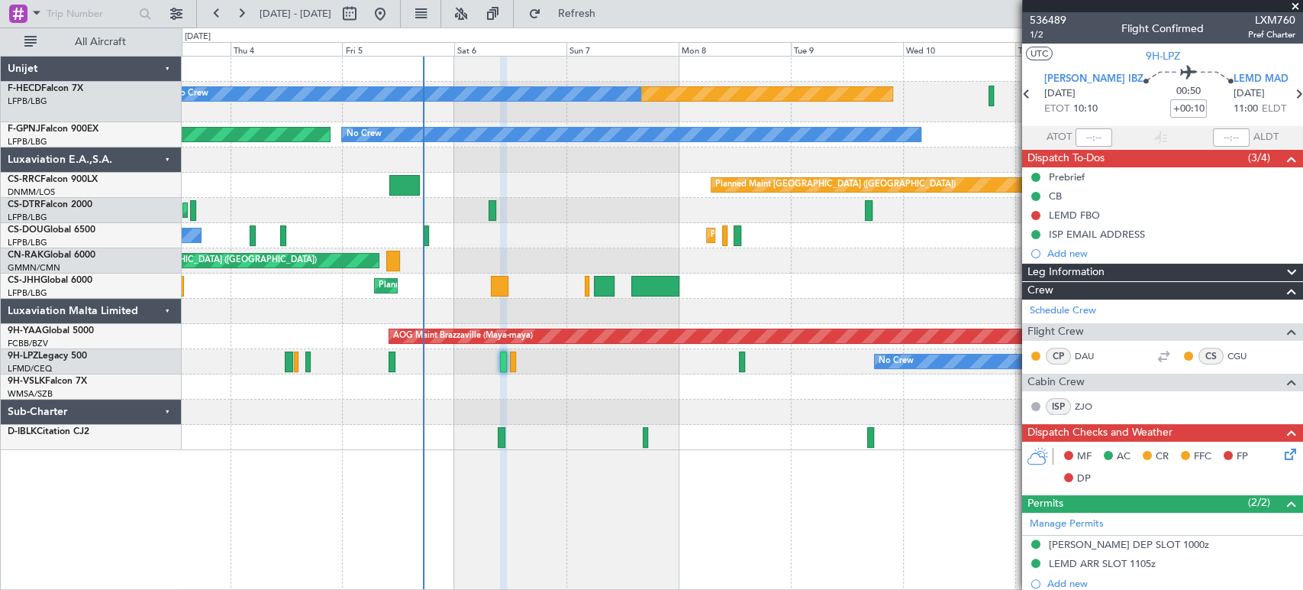
click at [509, 359] on div "No Crew No Crew Planned Maint Nice (Côte d'Azur Airport)" at bounding box center [742, 361] width 1121 height 25
click at [516, 357] on div "No Crew No Crew Planned Maint Nice (Côte d'Azur Airport)" at bounding box center [742, 361] width 1121 height 25
click at [515, 360] on div at bounding box center [513, 361] width 6 height 21
type input "+00:05"
type input "0"
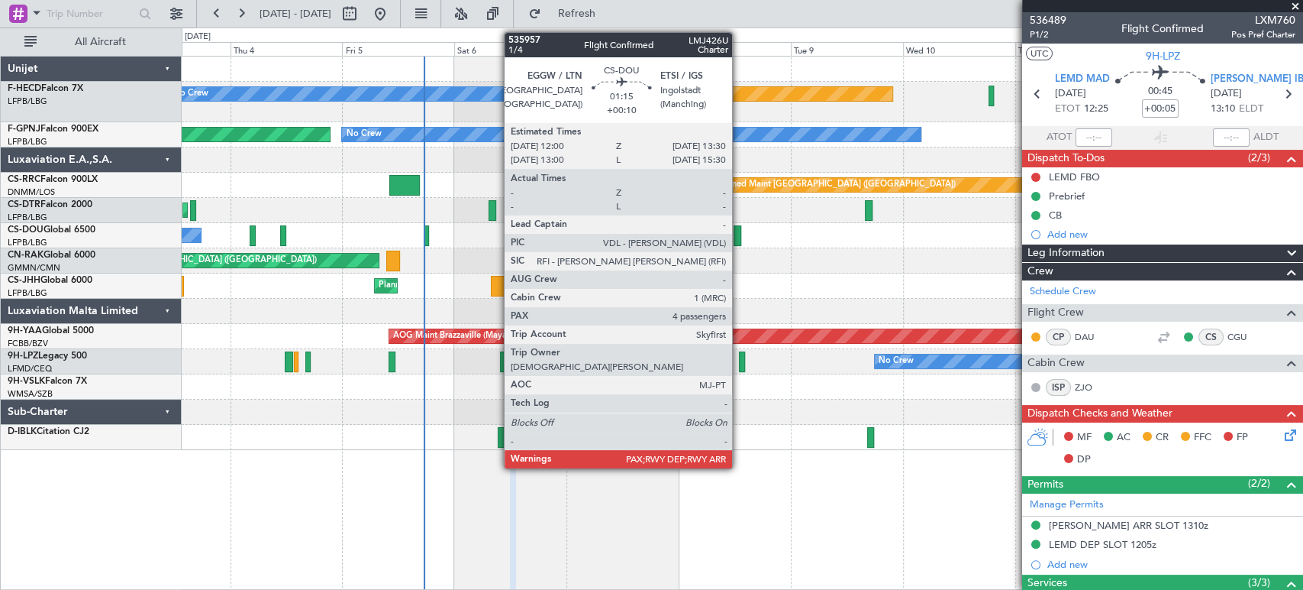
click at [739, 234] on div at bounding box center [738, 235] width 8 height 21
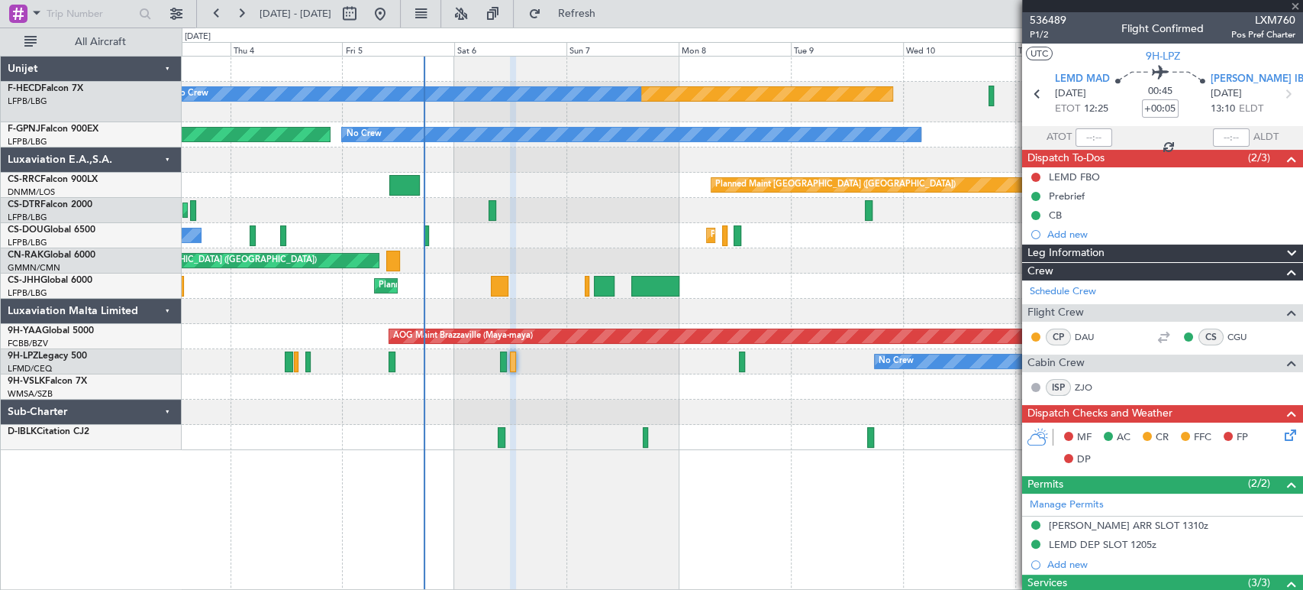
type input "+00:10"
type input "6"
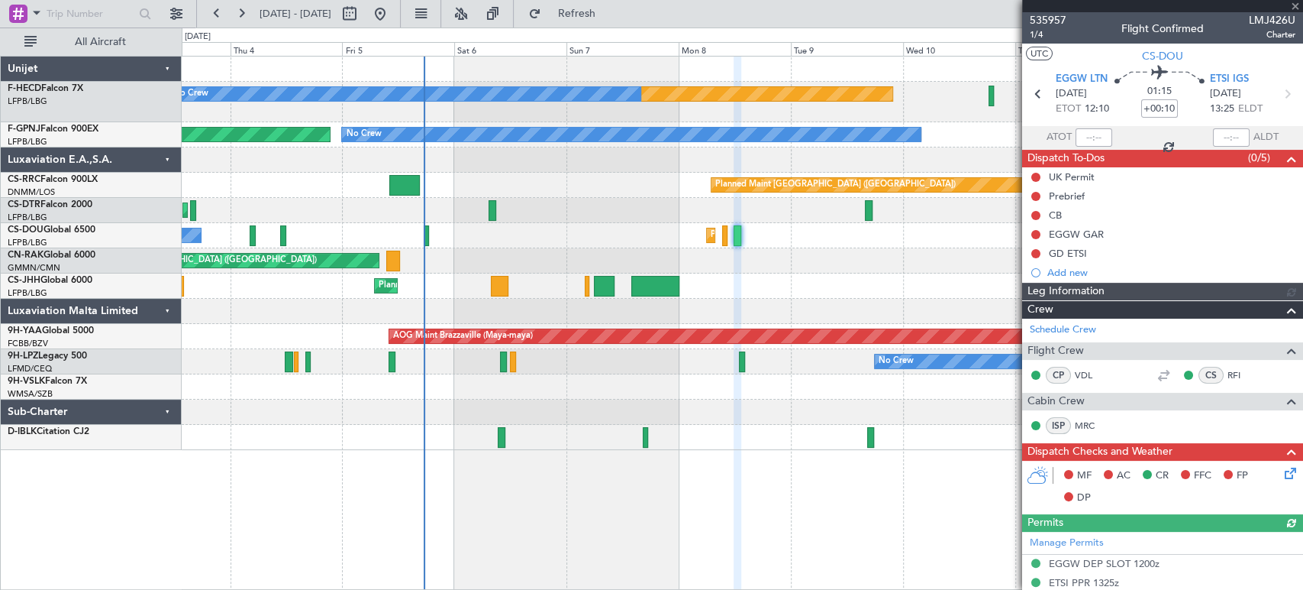
scroll to position [450, 0]
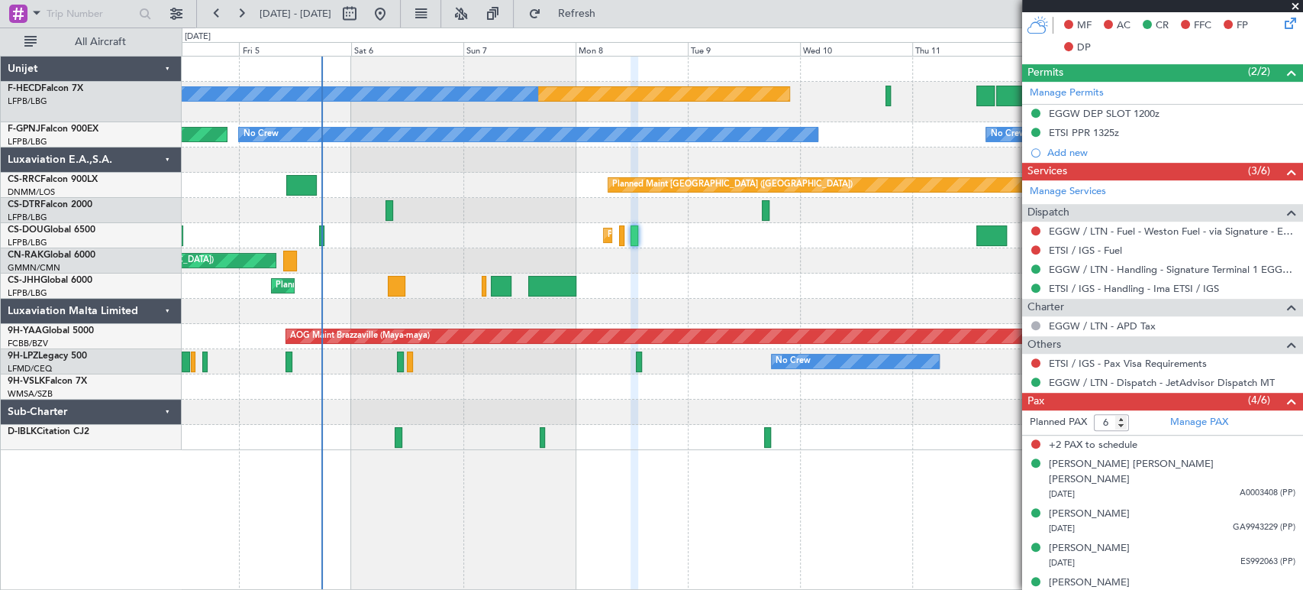
click at [430, 221] on div "Planned Maint Istanbul (Ataturk) Planned Maint Sofia" at bounding box center [742, 210] width 1121 height 25
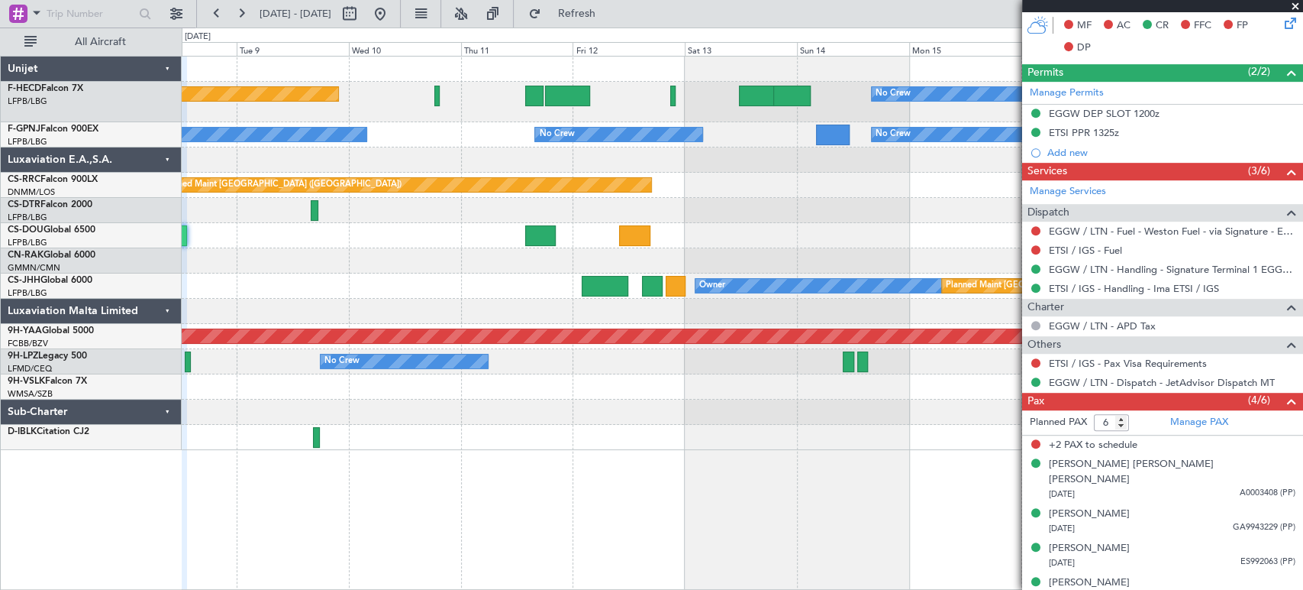
click at [394, 210] on div "Planned Maint Paris (Le Bourget) No Crew No Crew No Crew No Crew No Crew No Cre…" at bounding box center [742, 253] width 1121 height 393
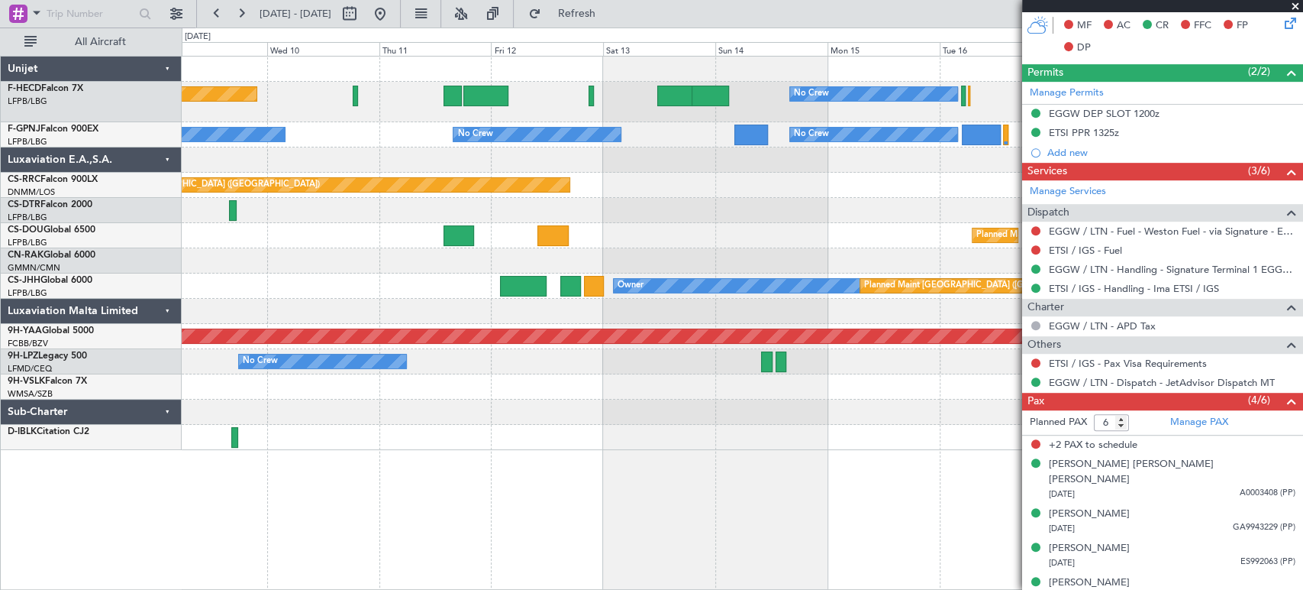
click at [491, 199] on div "Planned Maint Paris (Le Bourget) No Crew No Crew No Crew No Crew No Crew No Cre…" at bounding box center [742, 253] width 1121 height 393
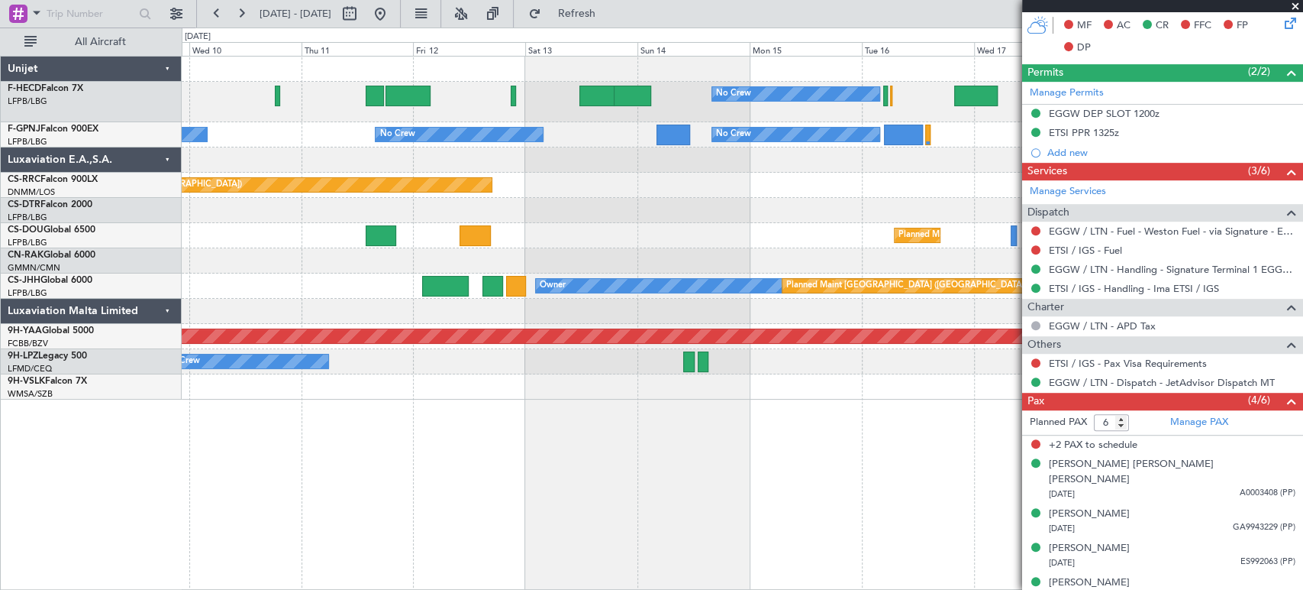
click at [753, 153] on div at bounding box center [742, 159] width 1121 height 25
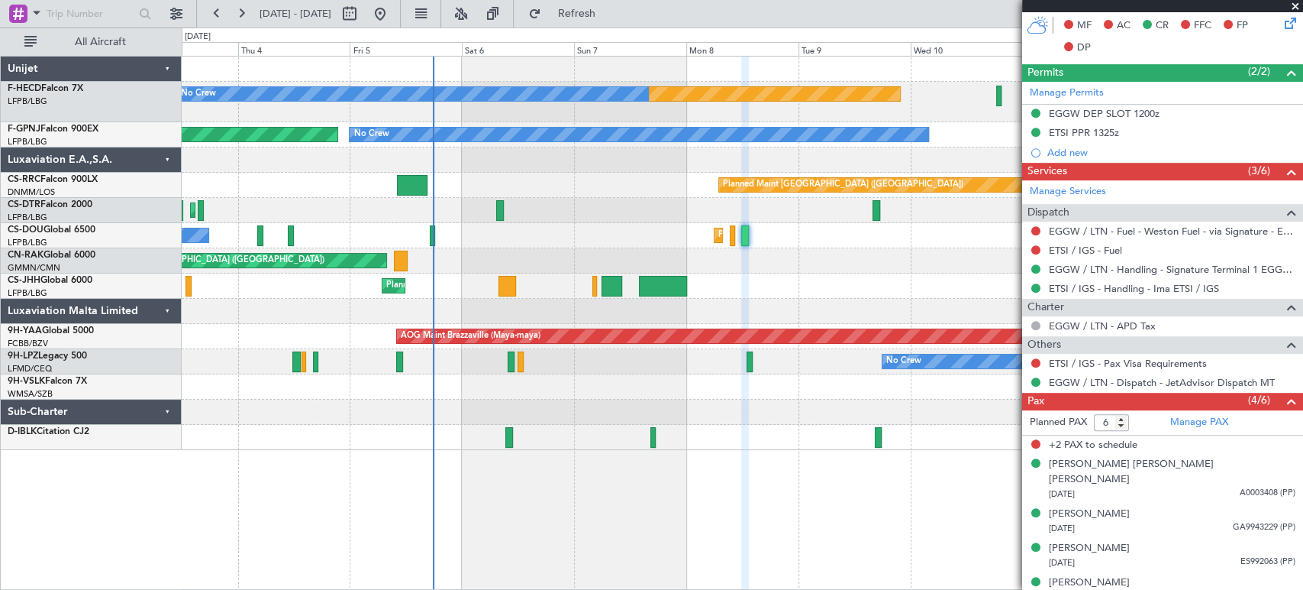
click at [775, 315] on div "Planned Maint Paris (Le Bourget) No Crew No Crew No Crew No Crew No Crew No Cre…" at bounding box center [742, 253] width 1121 height 393
